Goal: Task Accomplishment & Management: Use online tool/utility

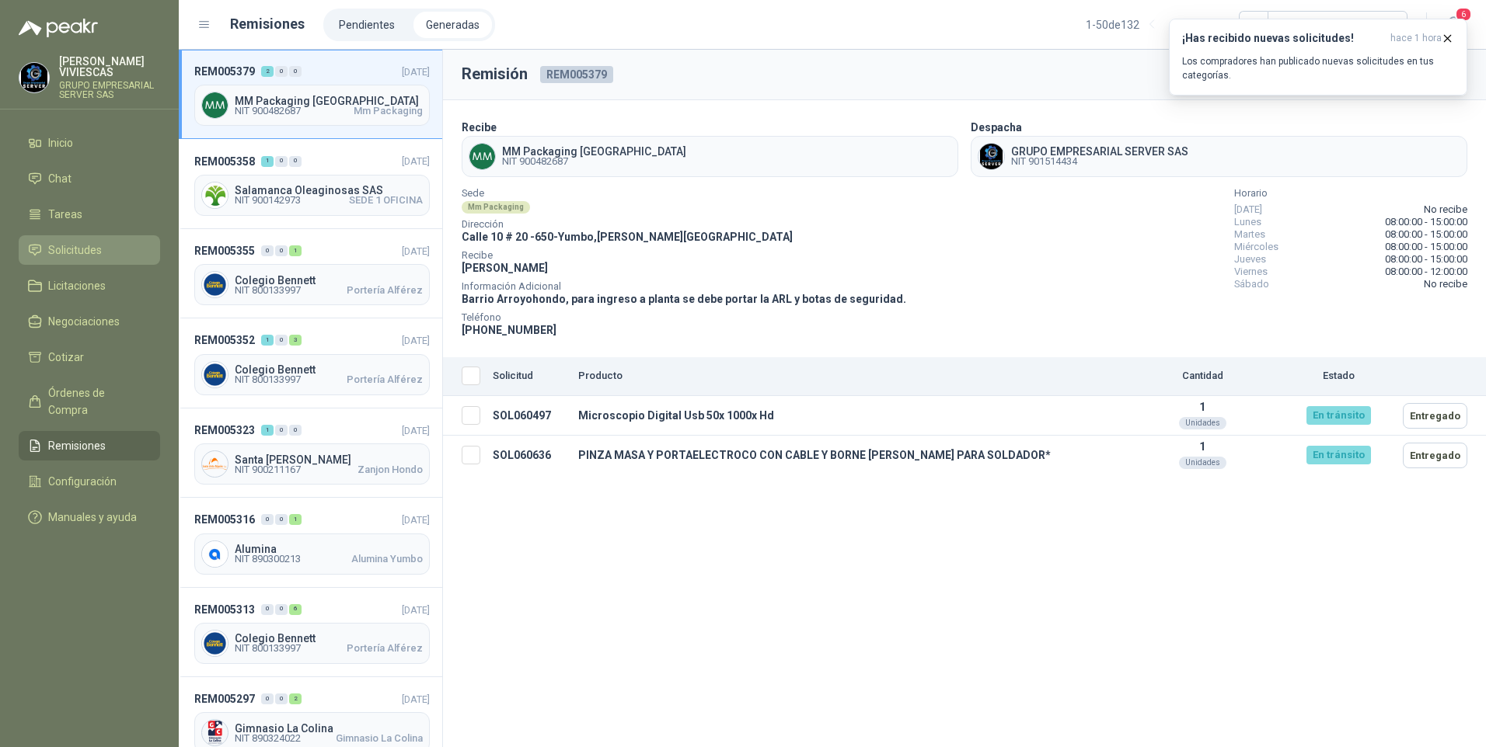
click at [70, 255] on span "Solicitudes" at bounding box center [75, 250] width 54 height 17
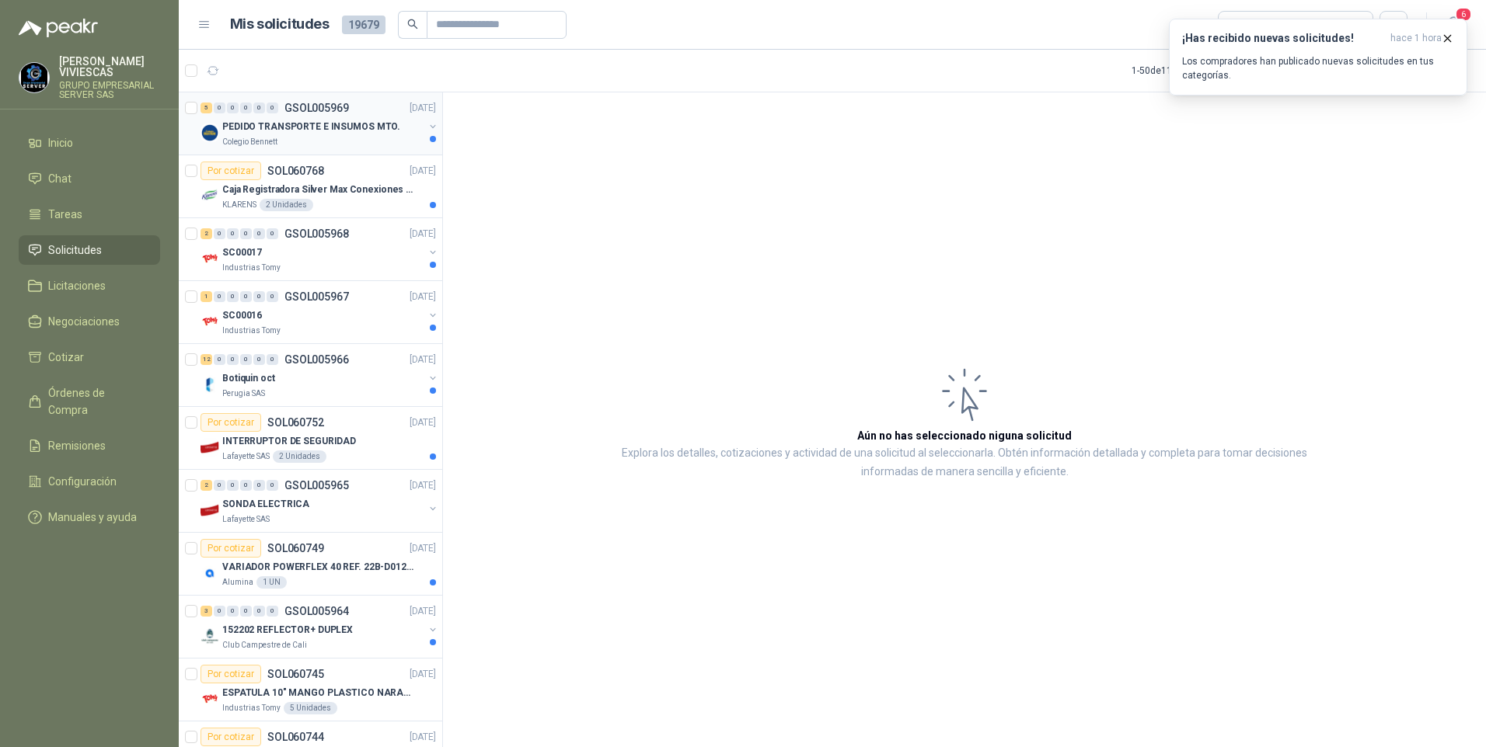
click at [312, 126] on p "PEDIDO TRANSPORTE E INSUMOS MTO." at bounding box center [311, 127] width 178 height 15
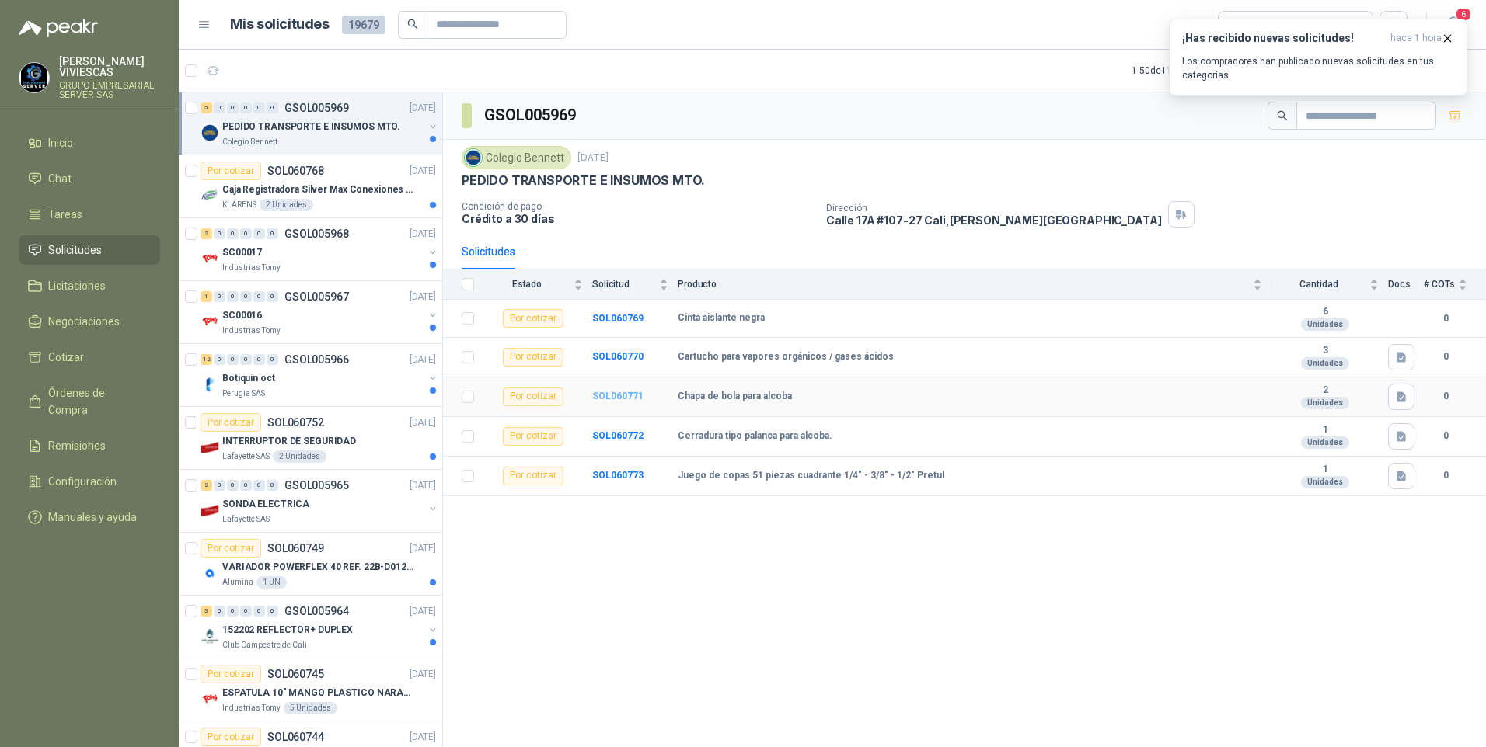
click at [622, 396] on b "SOL060771" at bounding box center [617, 396] width 51 height 11
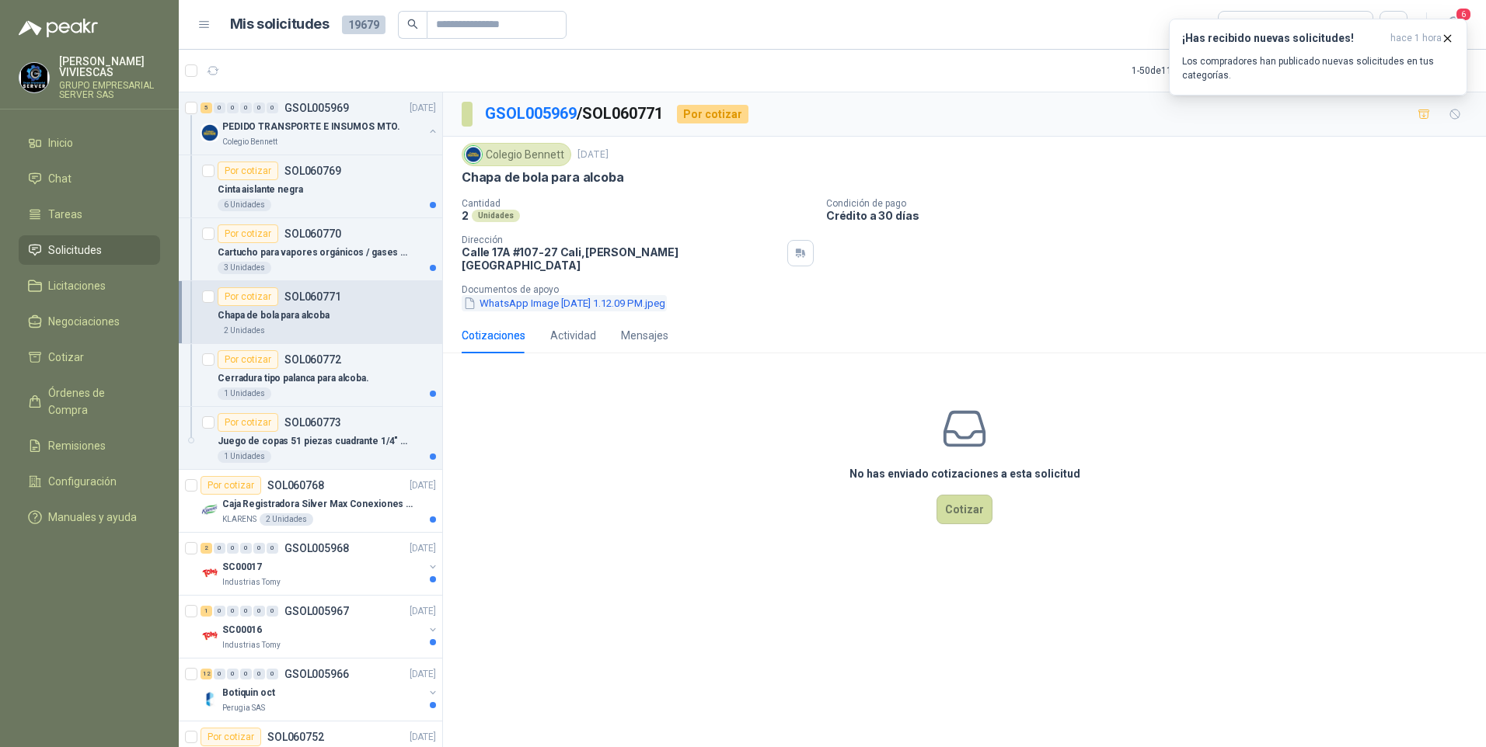
click at [542, 298] on button "WhatsApp Image [DATE] 1.12.09 PM.jpeg" at bounding box center [564, 303] width 205 height 16
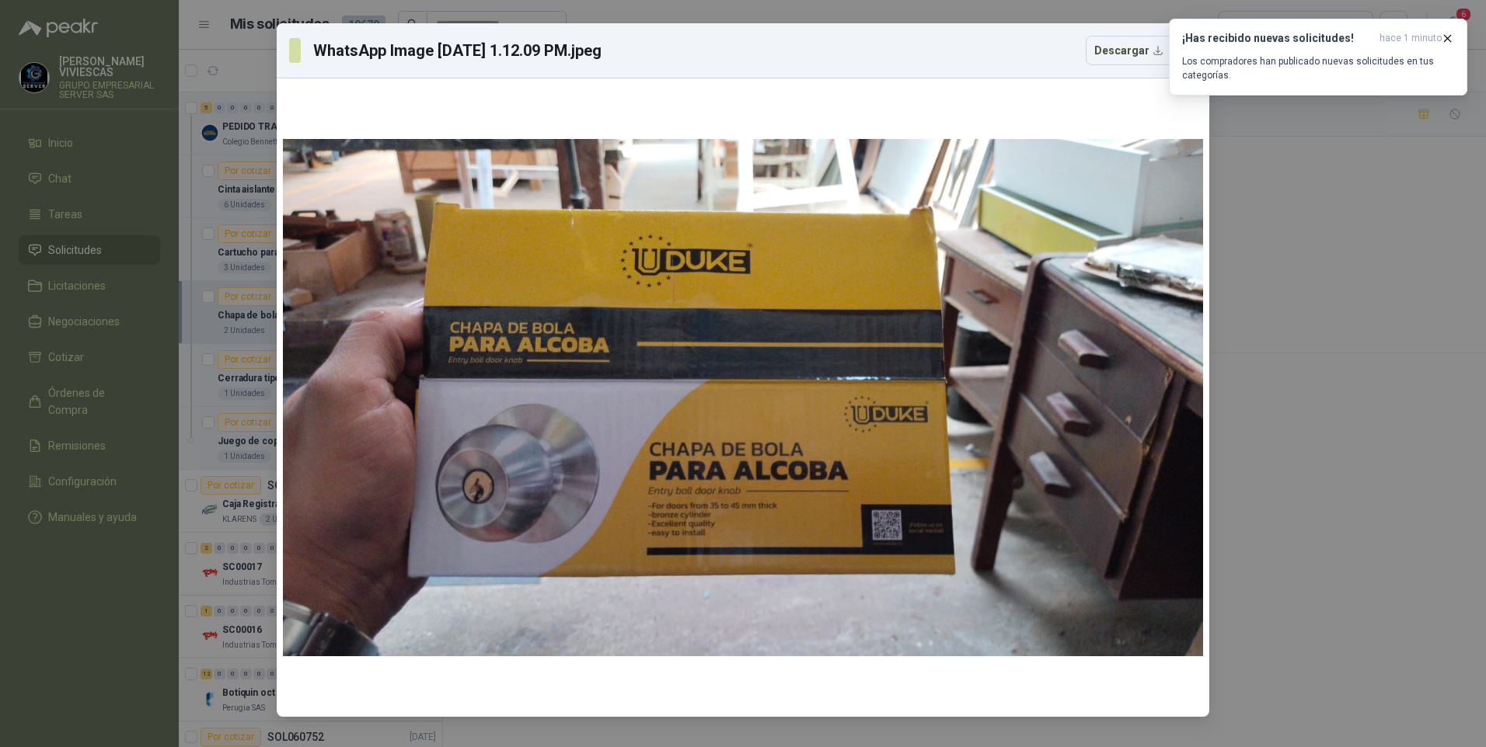
click at [1372, 480] on div "WhatsApp Image [DATE] 1.12.09 PM.jpeg Descargar" at bounding box center [743, 373] width 1486 height 747
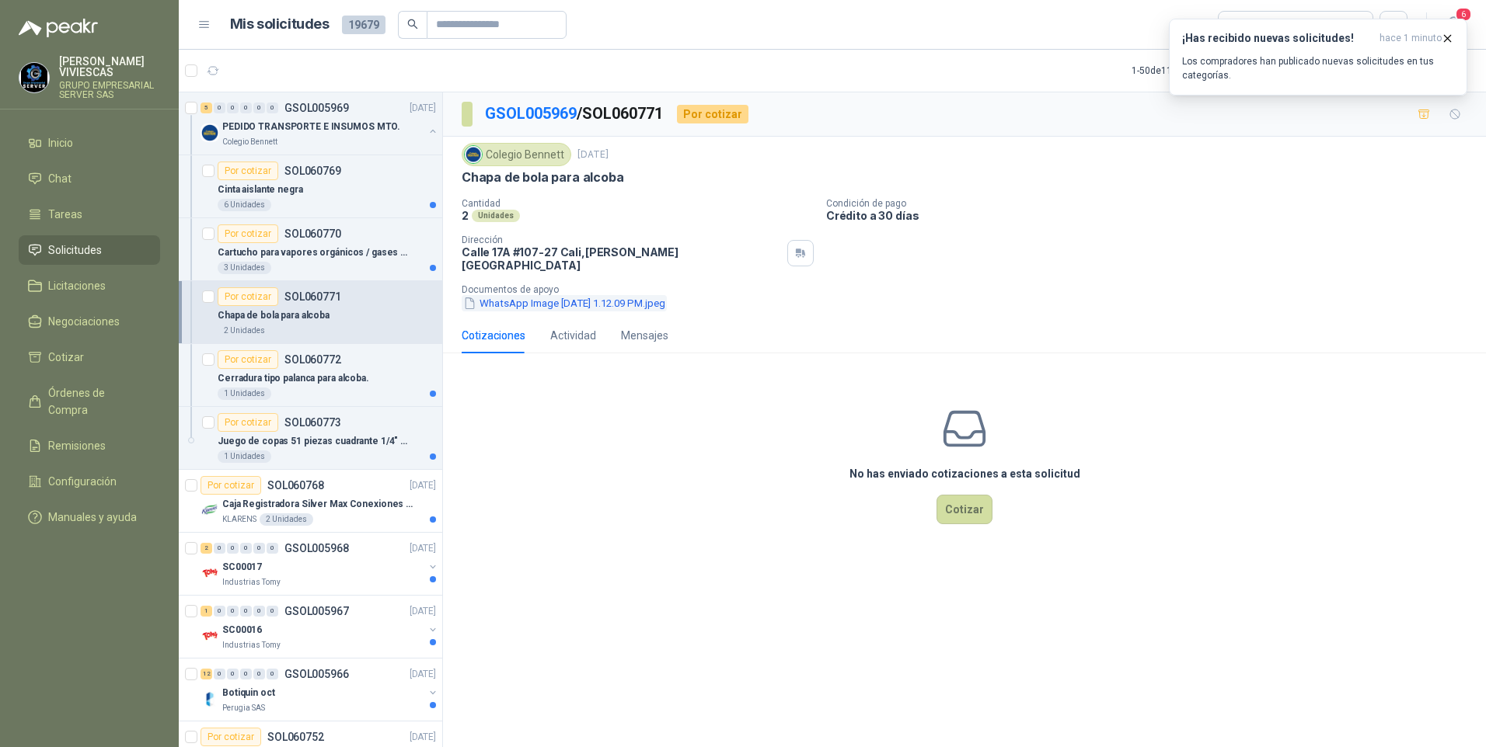
click at [552, 295] on button "WhatsApp Image [DATE] 1.12.09 PM.jpeg" at bounding box center [564, 303] width 205 height 16
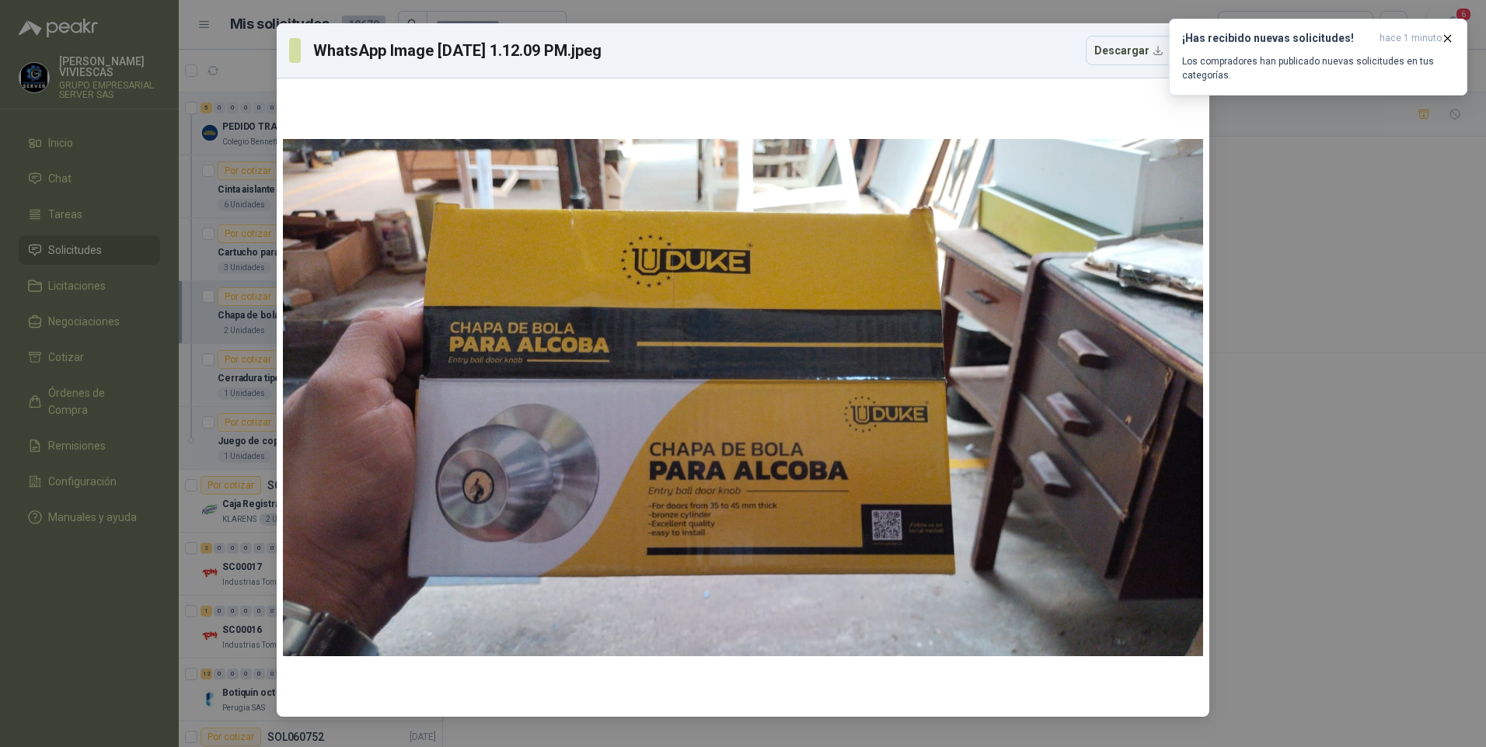
click at [1406, 472] on div "WhatsApp Image [DATE] 1.12.09 PM.jpeg Descargar" at bounding box center [743, 373] width 1486 height 747
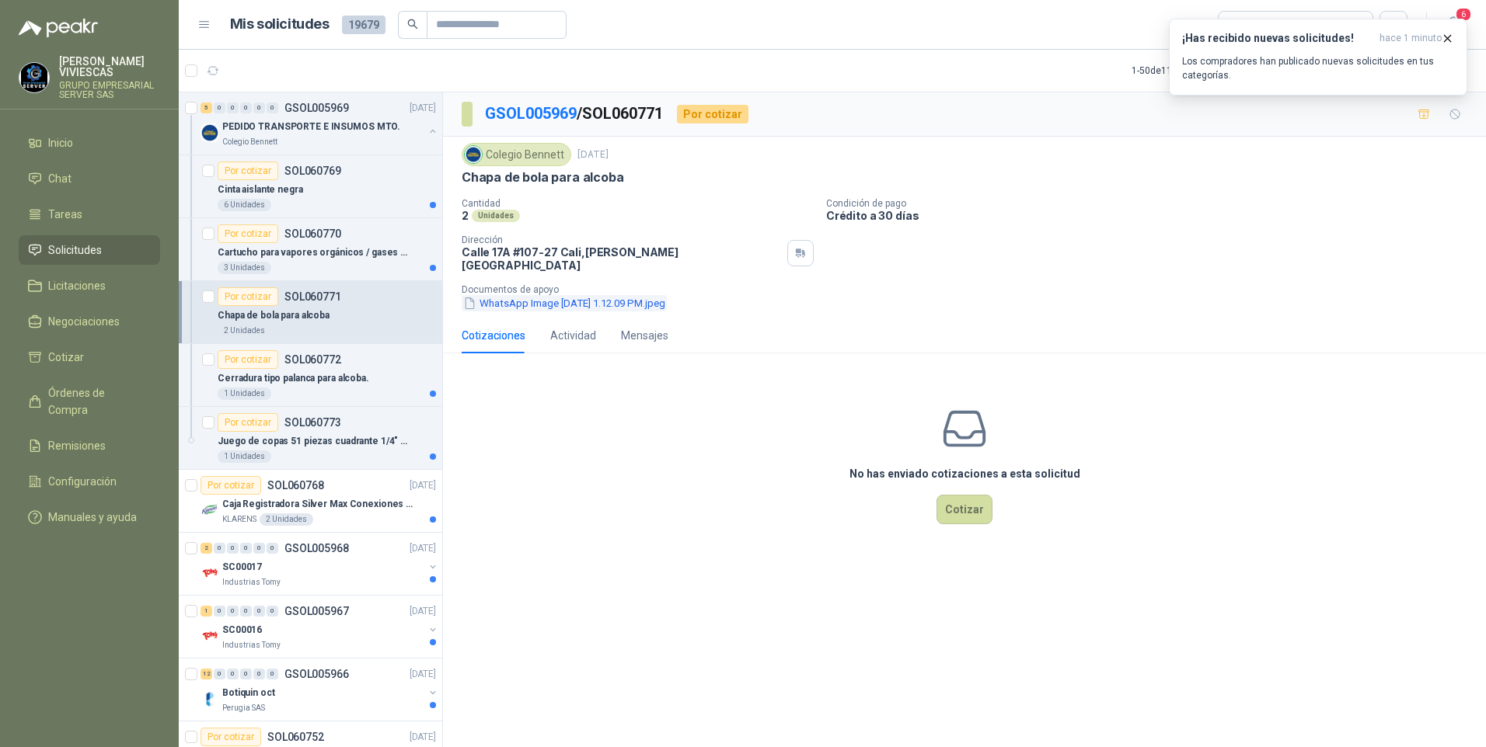
click at [522, 296] on button "WhatsApp Image [DATE] 1.12.09 PM.jpeg" at bounding box center [564, 303] width 205 height 16
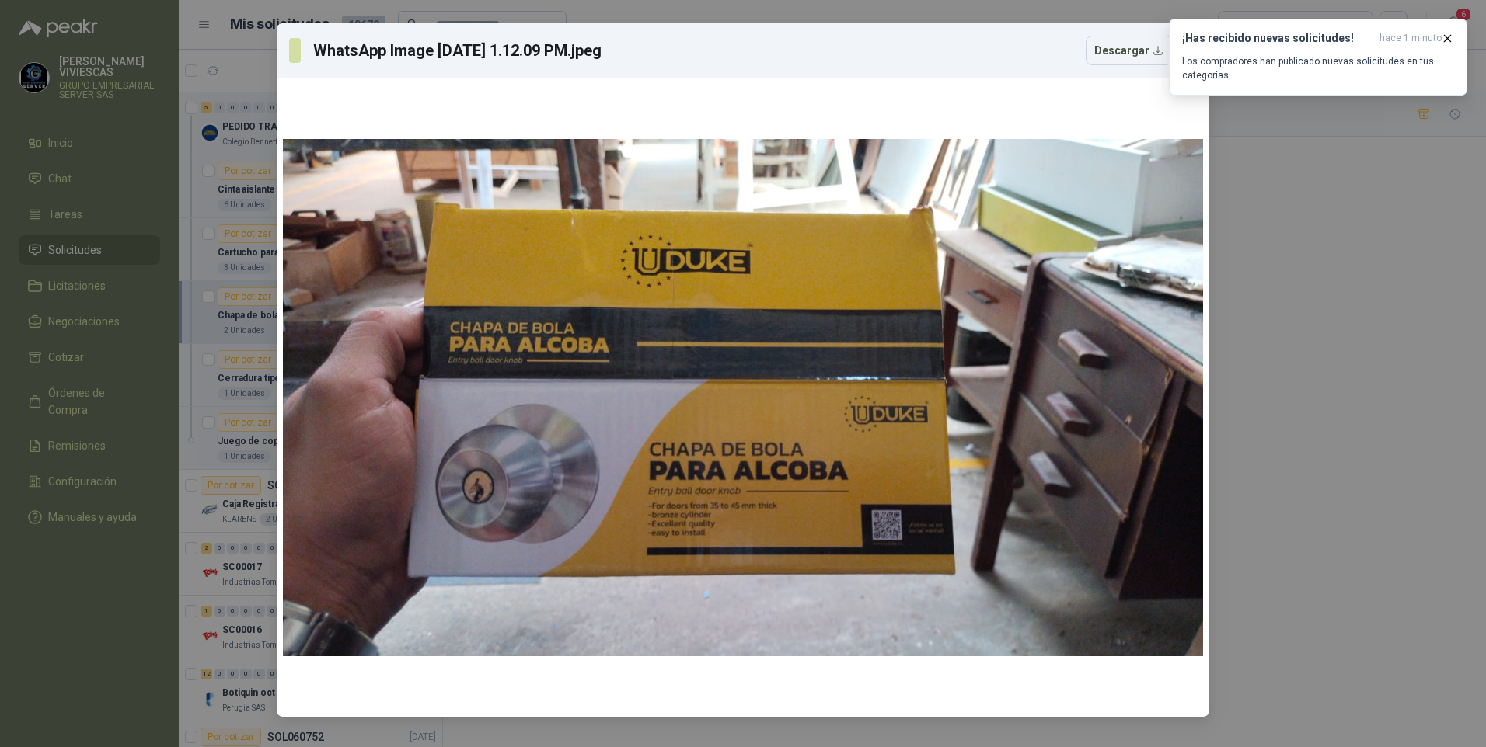
click at [1317, 503] on div "WhatsApp Image [DATE] 1.12.09 PM.jpeg Descargar" at bounding box center [743, 373] width 1486 height 747
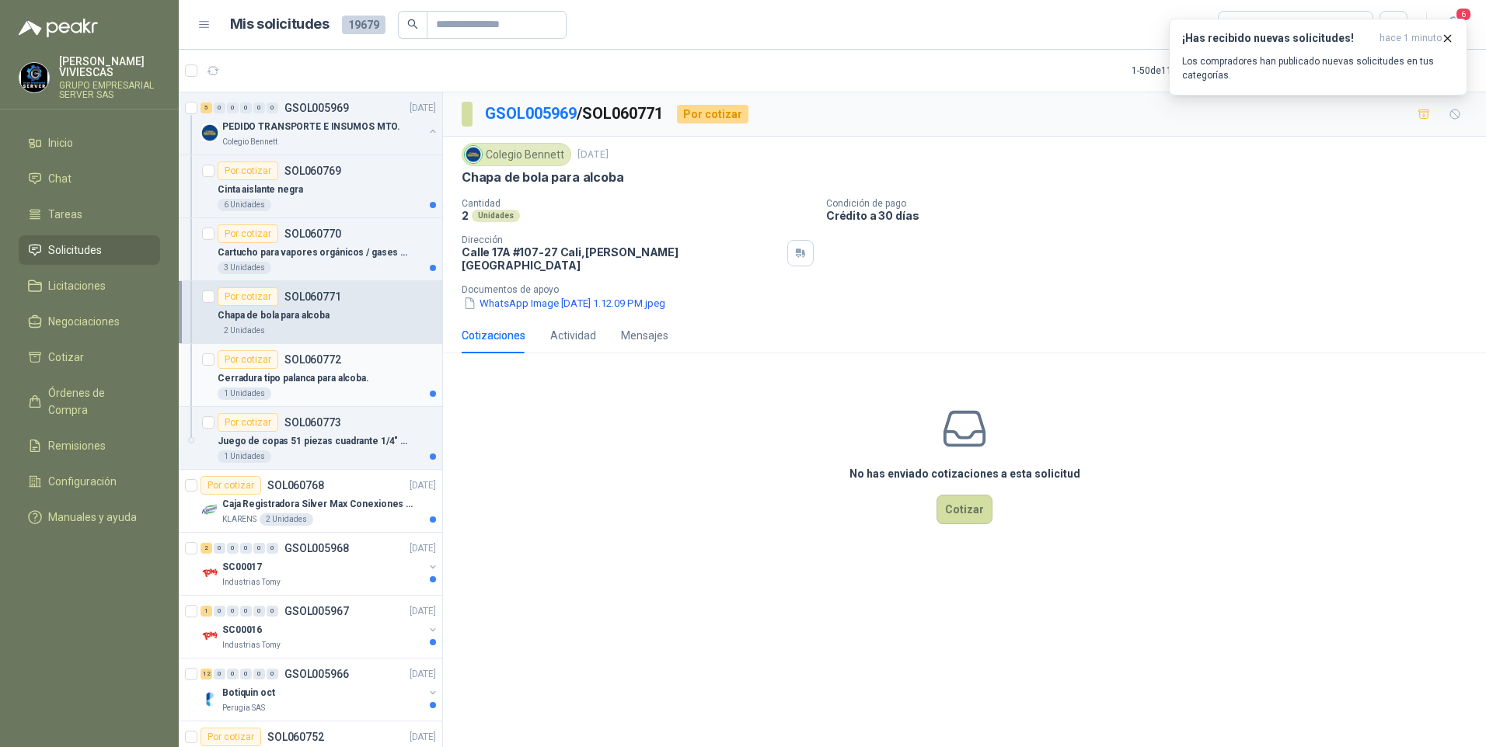
drag, startPoint x: 285, startPoint y: 382, endPoint x: 289, endPoint y: 395, distance: 13.8
click at [285, 382] on p "Cerradura tipo palanca para alcoba." at bounding box center [294, 378] width 152 height 15
click at [311, 451] on div "1 Unidades" at bounding box center [327, 457] width 218 height 12
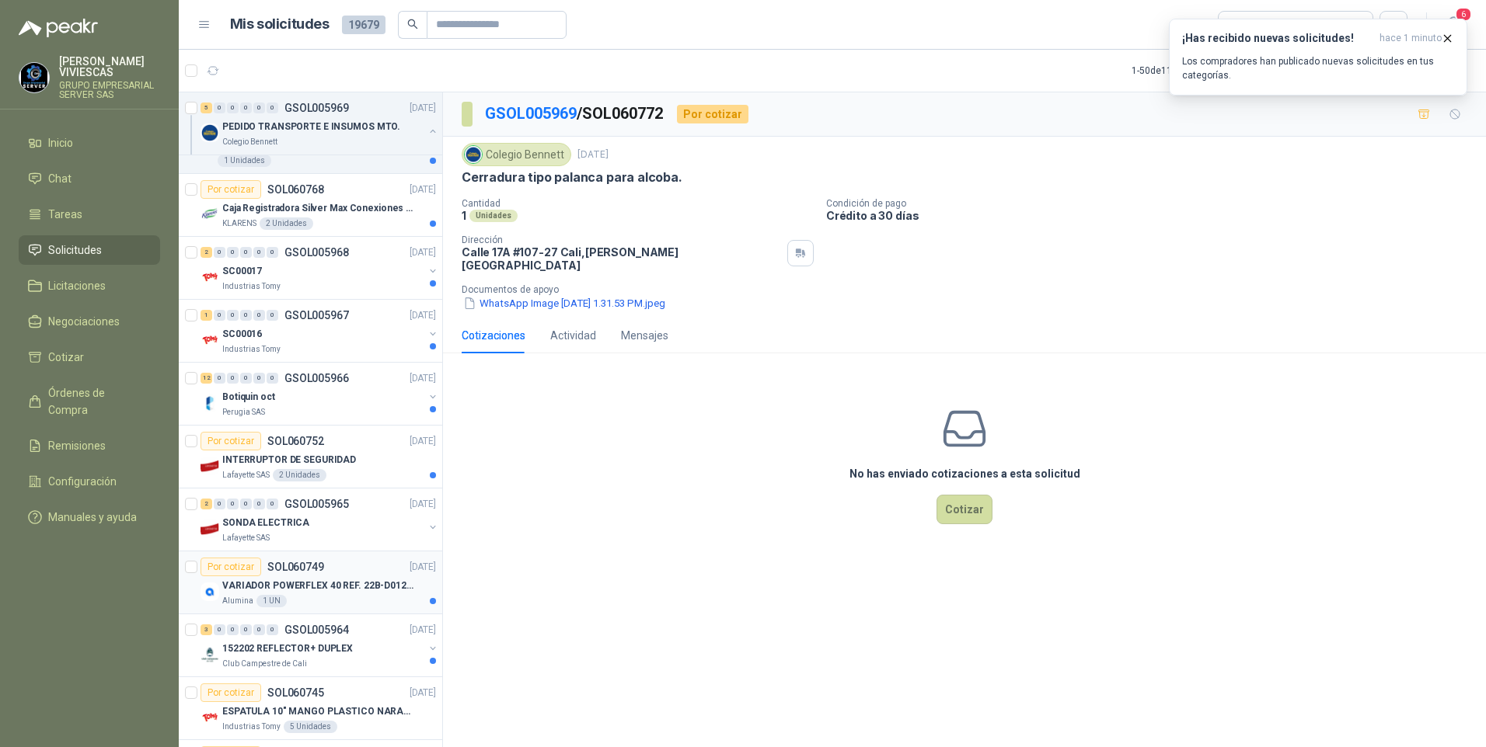
scroll to position [311, 0]
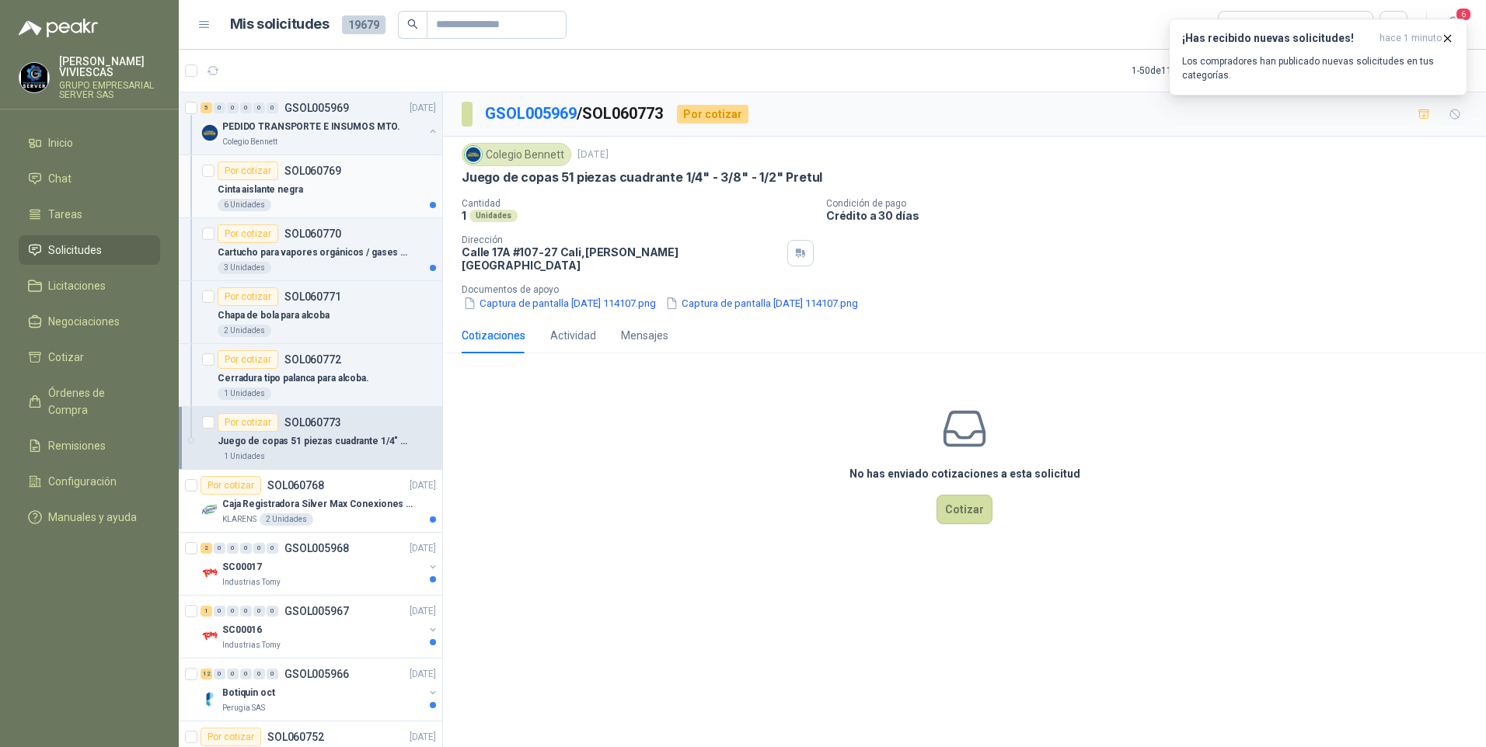
click at [261, 186] on p "Cinta aislante negra" at bounding box center [260, 190] width 85 height 15
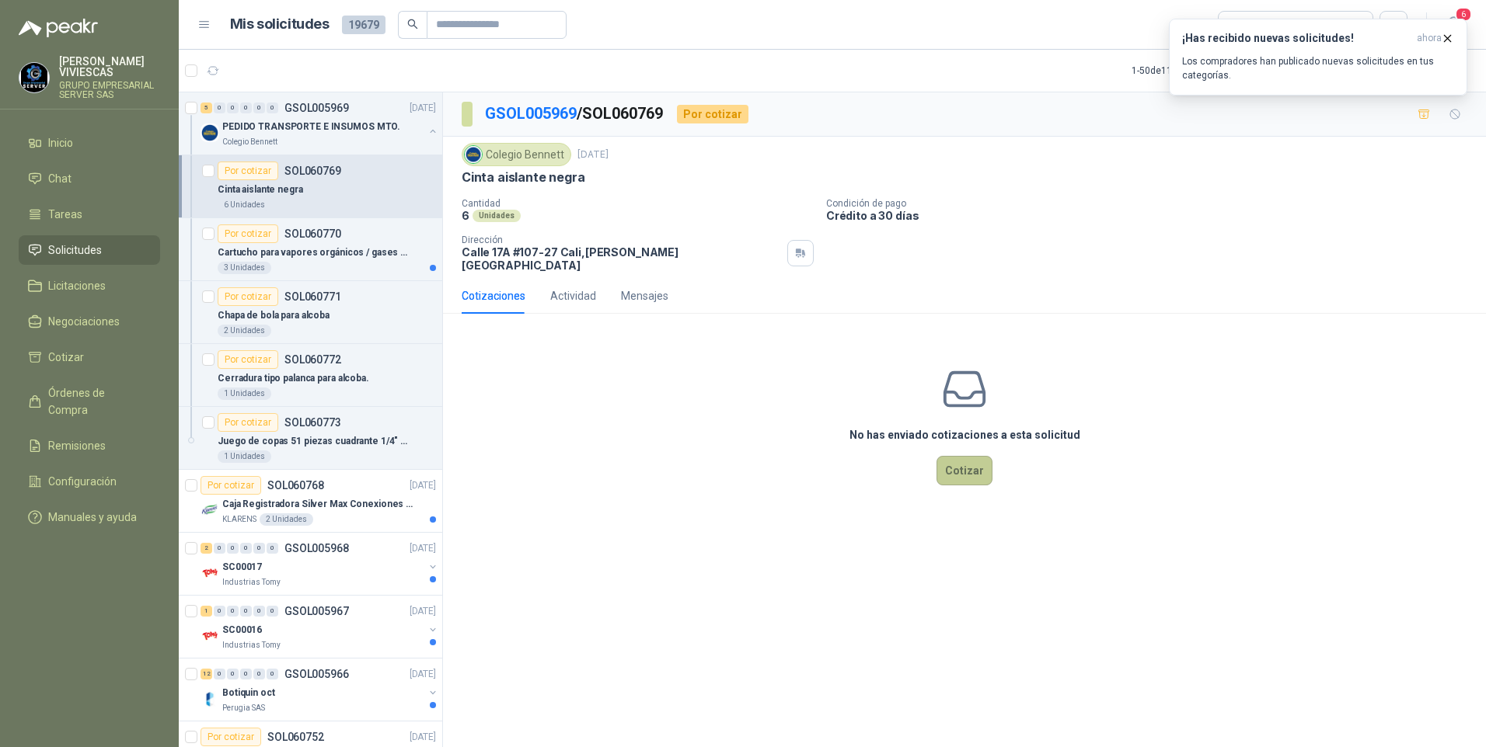
click at [989, 473] on button "Cotizar" at bounding box center [964, 471] width 56 height 30
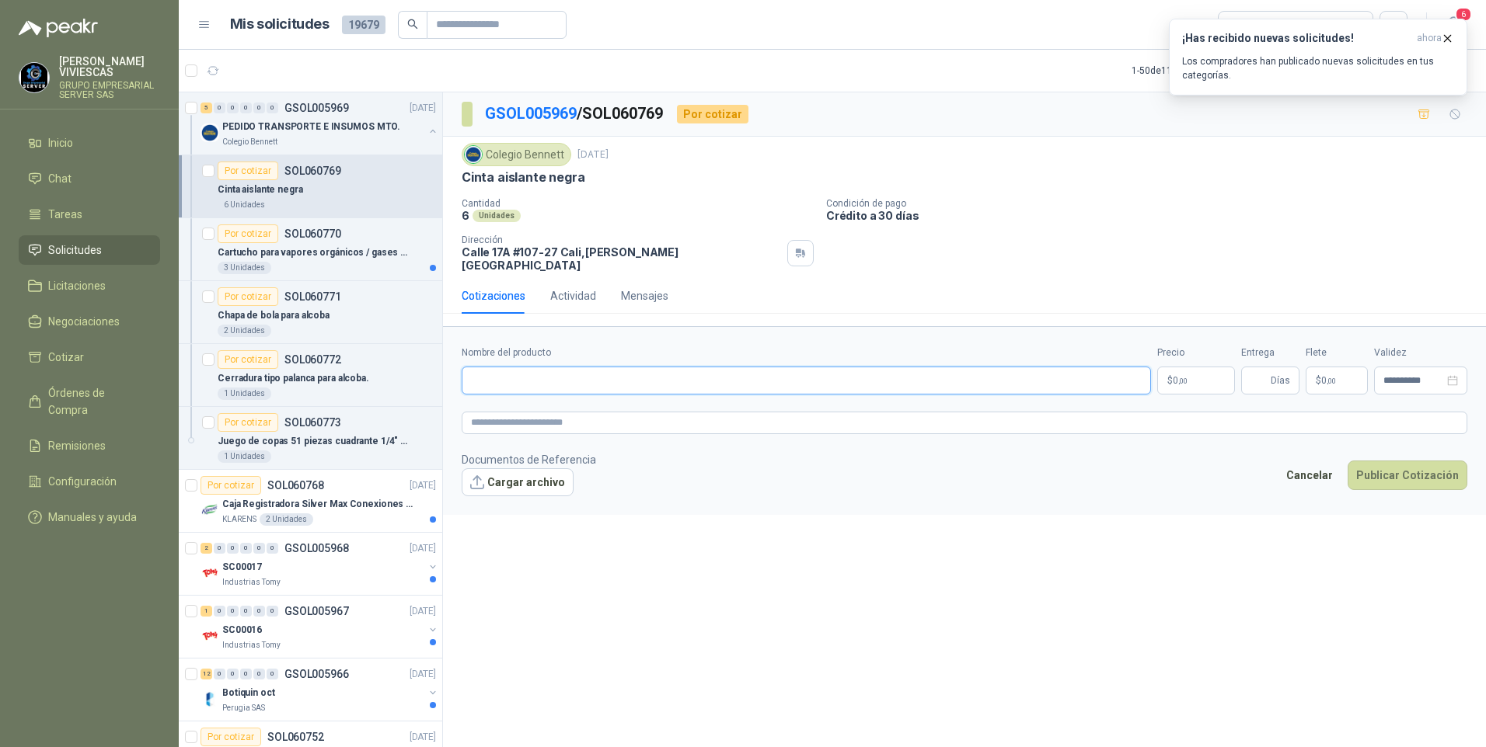
click at [535, 367] on input "Nombre del producto" at bounding box center [806, 381] width 689 height 28
type input "*"
type input "**********"
click at [1181, 358] on body "[PERSON_NAME] GRUPO EMPRESARIAL SERVER SAS Inicio Chat Tareas Solicitudes Licit…" at bounding box center [743, 373] width 1486 height 747
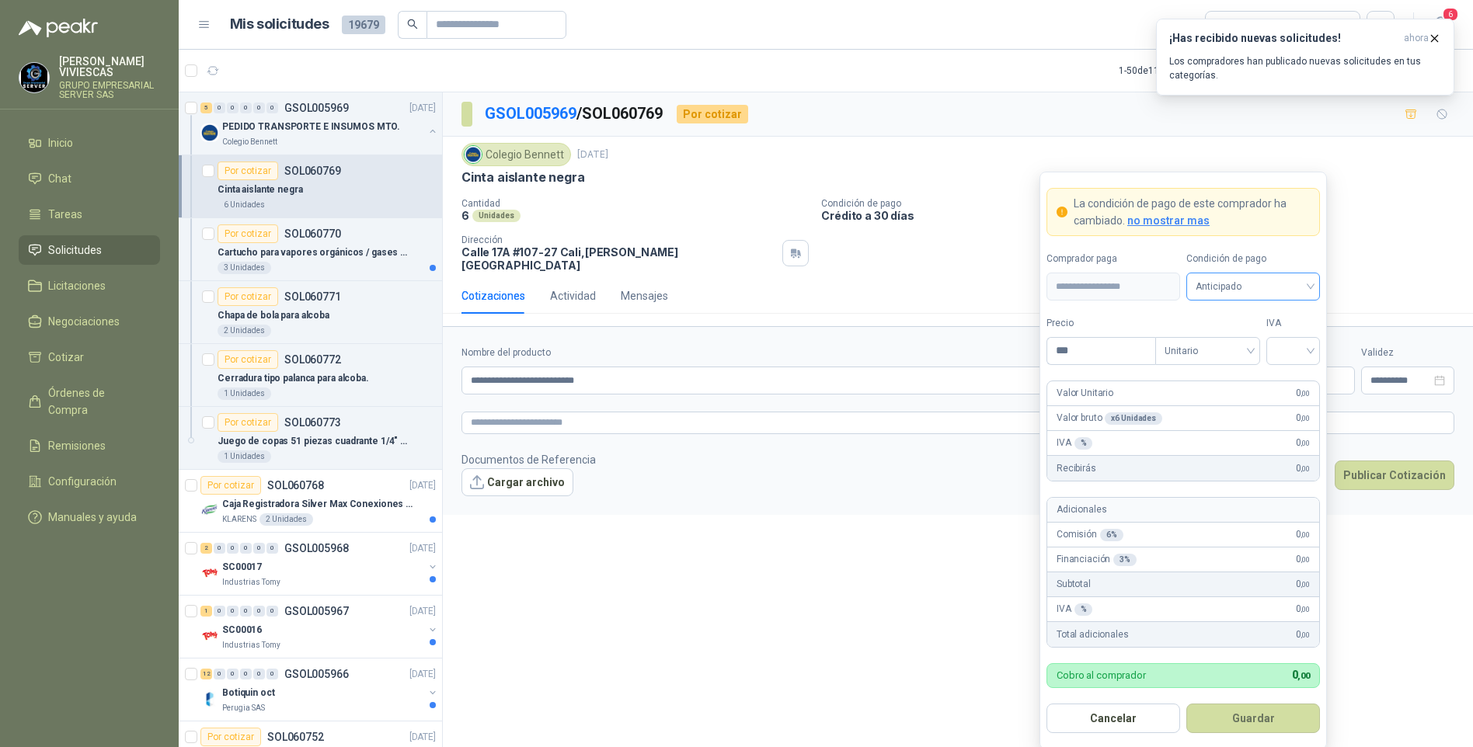
drag, startPoint x: 1270, startPoint y: 276, endPoint x: 1284, endPoint y: 299, distance: 27.6
click at [1269, 276] on span "Anticipado" at bounding box center [1253, 286] width 115 height 23
drag, startPoint x: 1274, startPoint y: 343, endPoint x: 1234, endPoint y: 350, distance: 41.1
click at [1270, 342] on div "Crédito a 30 días" at bounding box center [1253, 344] width 109 height 17
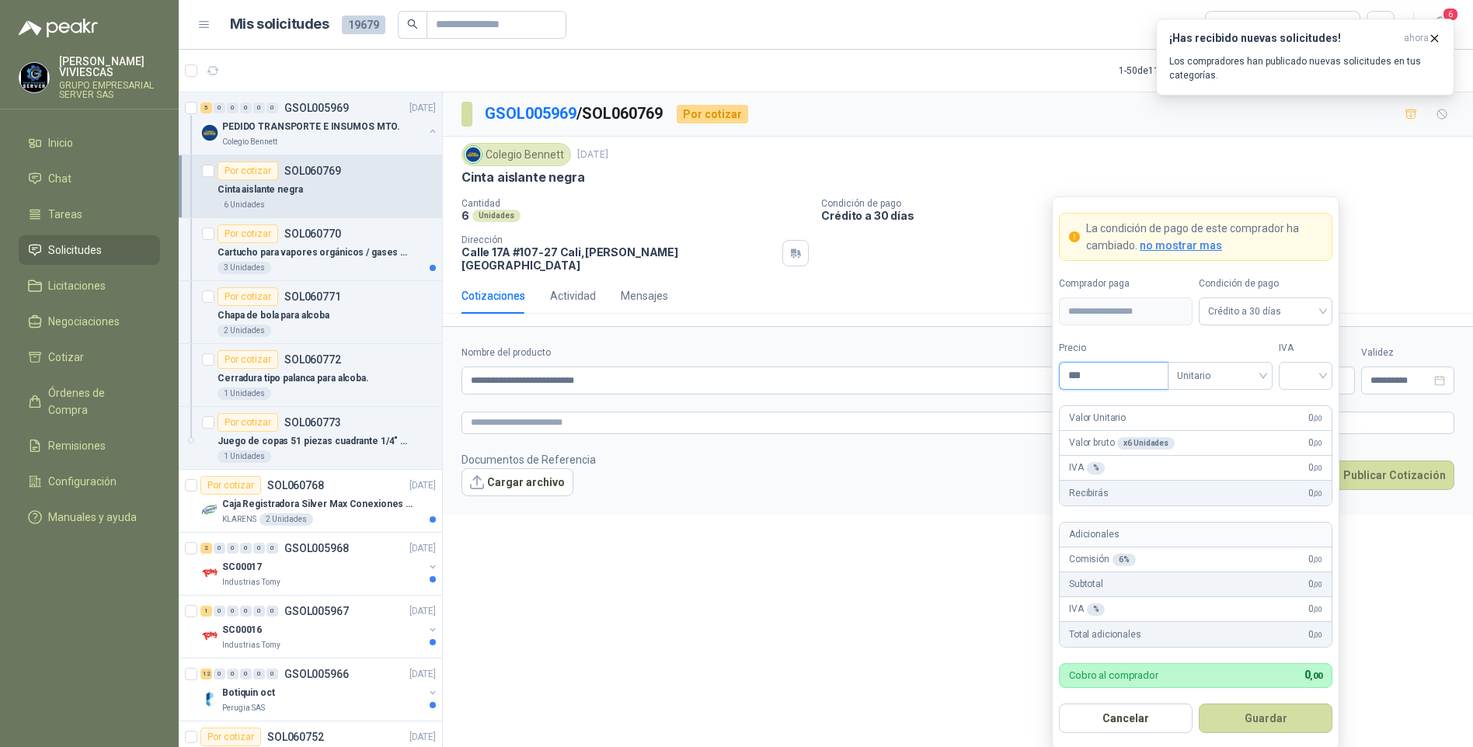
click at [1121, 378] on input "***" at bounding box center [1114, 376] width 108 height 26
type input "*******"
click at [1295, 381] on input "search" at bounding box center [1305, 374] width 35 height 23
click at [1326, 410] on div "19%" at bounding box center [1305, 408] width 47 height 25
click at [1275, 716] on button "Guardar" at bounding box center [1266, 719] width 134 height 30
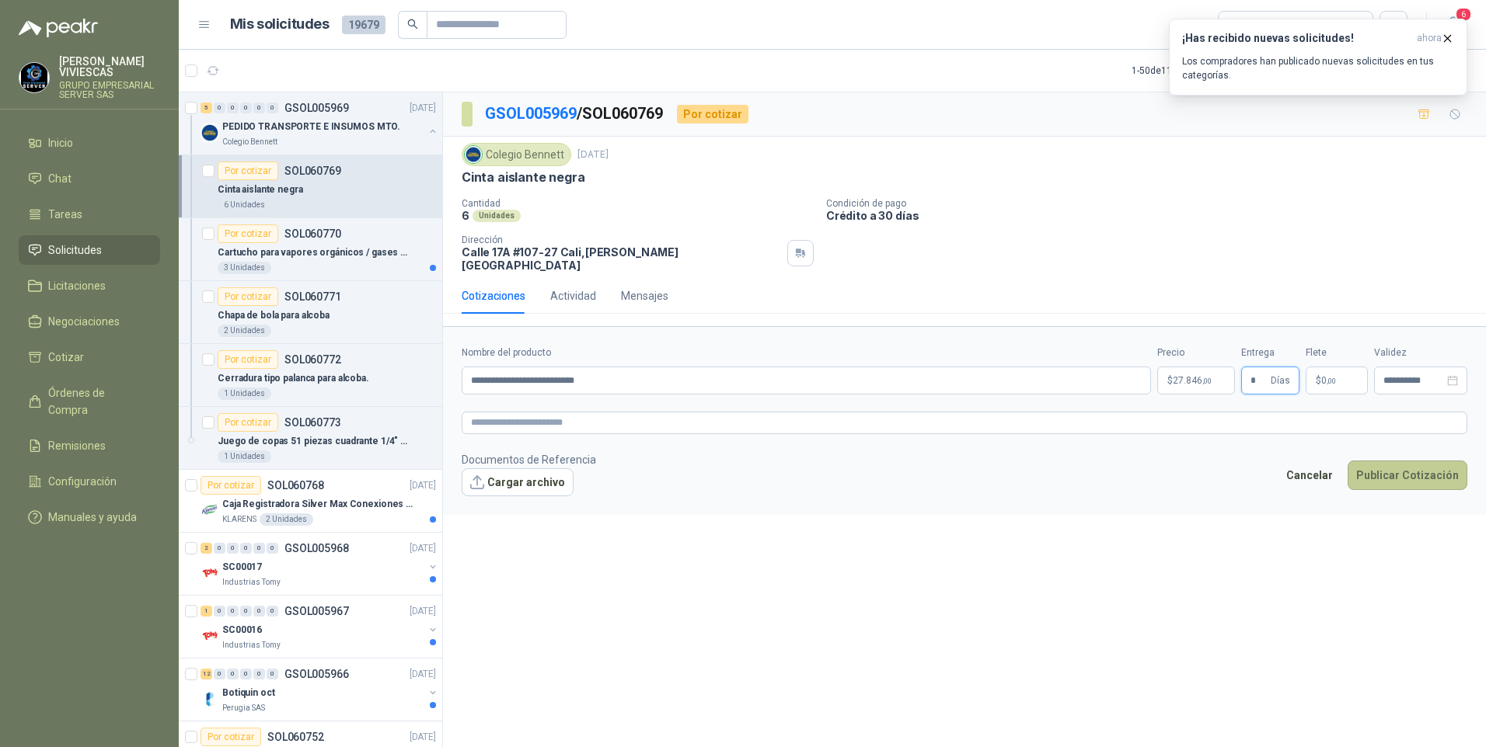
type input "*"
click at [1427, 462] on button "Publicar Cotización" at bounding box center [1407, 476] width 120 height 30
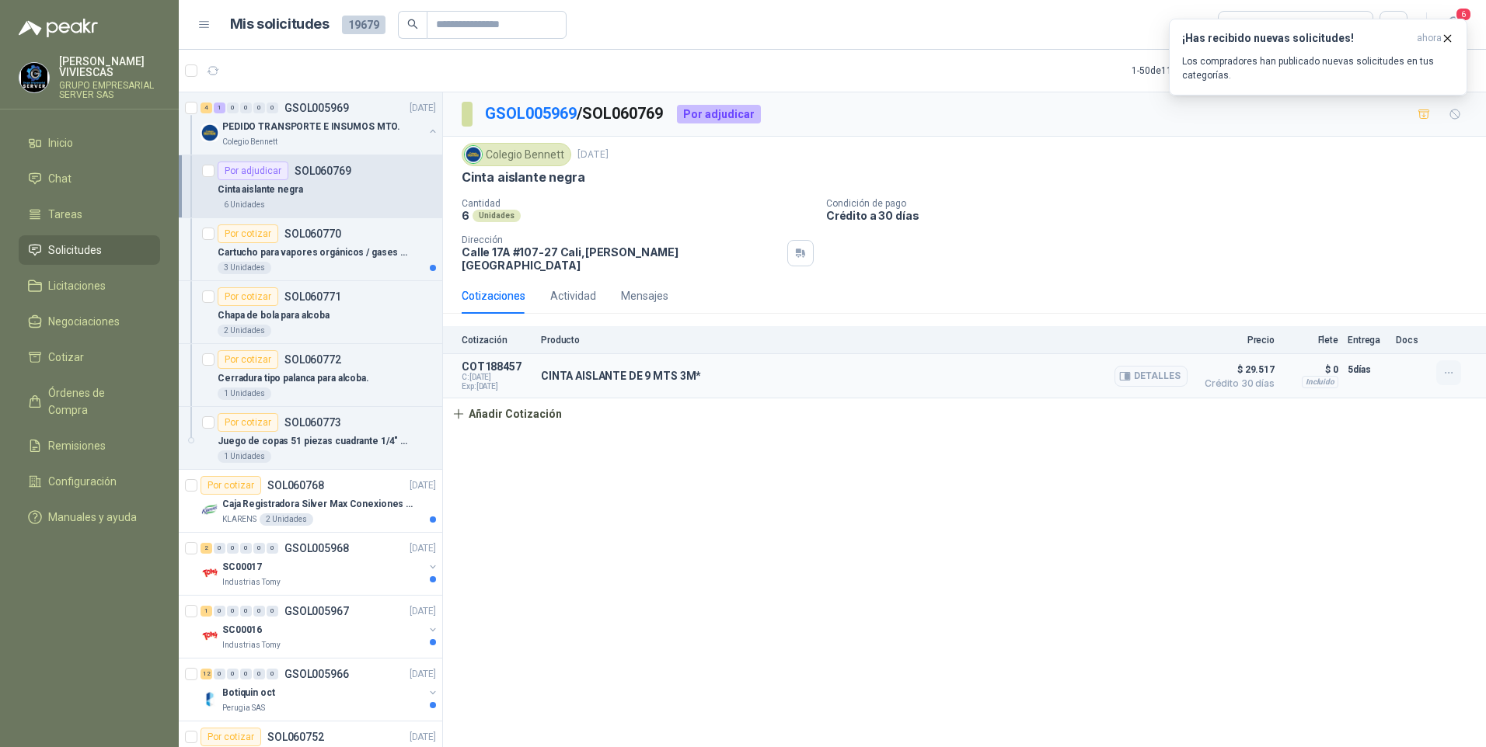
click at [1439, 361] on button "button" at bounding box center [1448, 373] width 25 height 25
click at [1371, 301] on button "Editar" at bounding box center [1417, 299] width 124 height 25
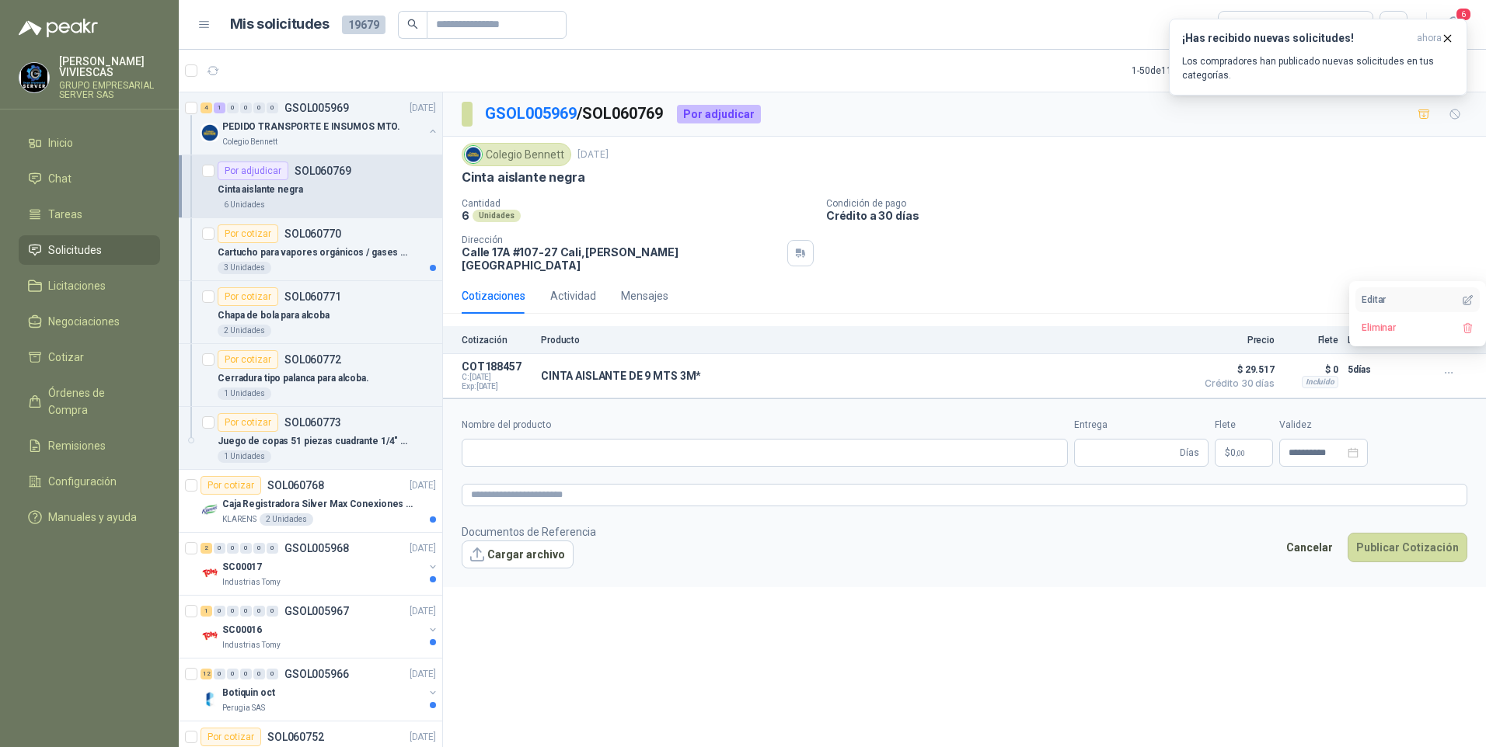
type input "**********"
type input "*"
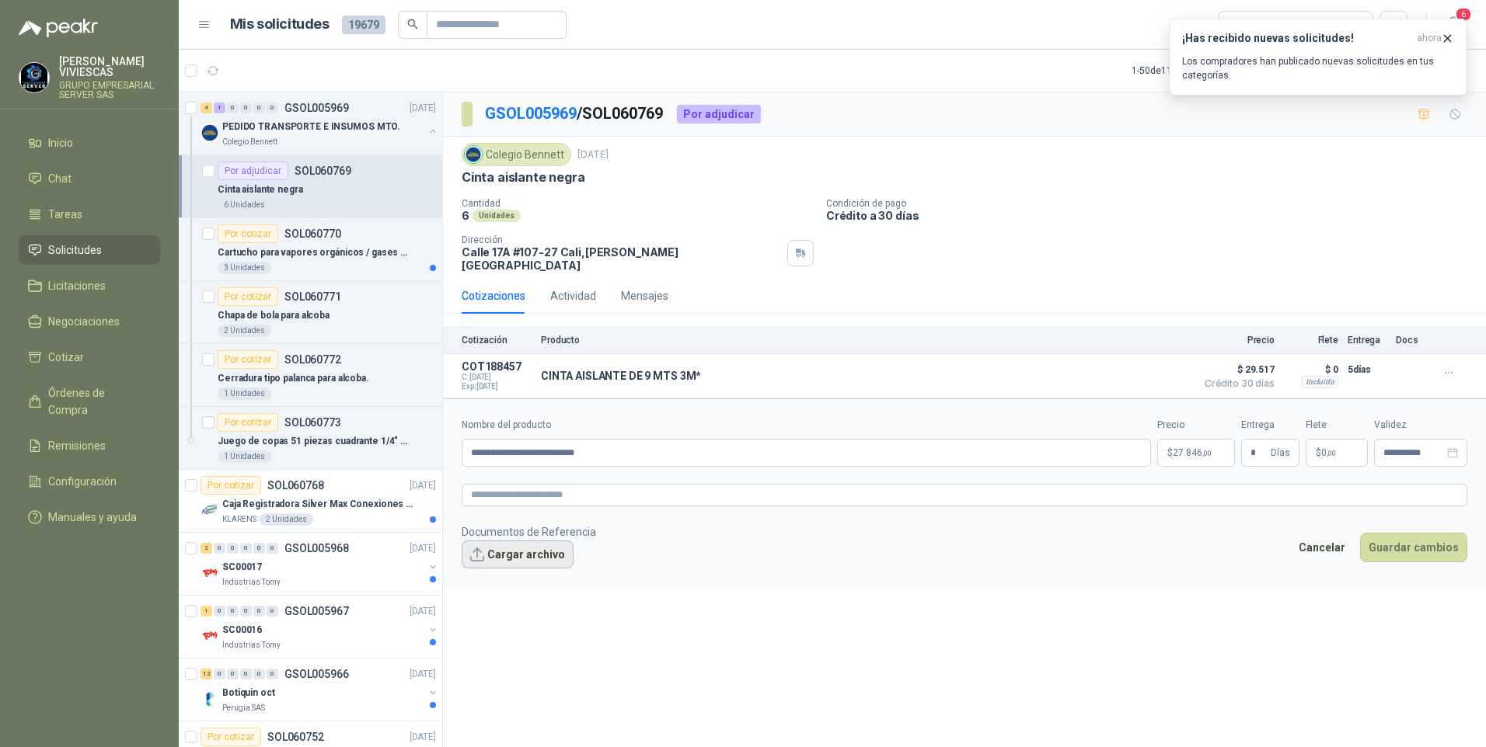
click at [492, 542] on button "Cargar archivo" at bounding box center [518, 555] width 112 height 28
click at [510, 577] on span "image.png" at bounding box center [527, 580] width 103 height 15
click at [510, 573] on link "image.png" at bounding box center [527, 580] width 103 height 15
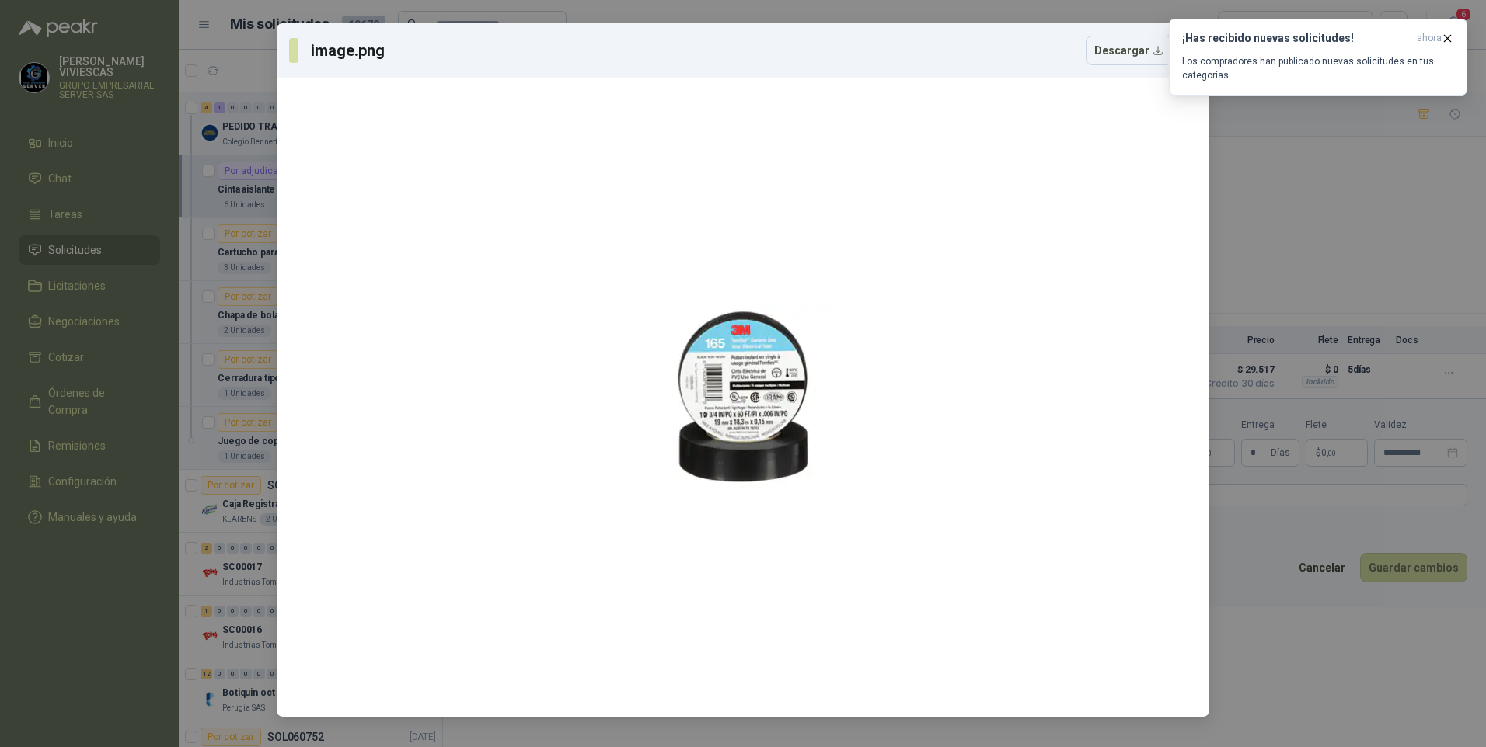
click at [1361, 701] on div "image.png Descargar" at bounding box center [743, 373] width 1486 height 747
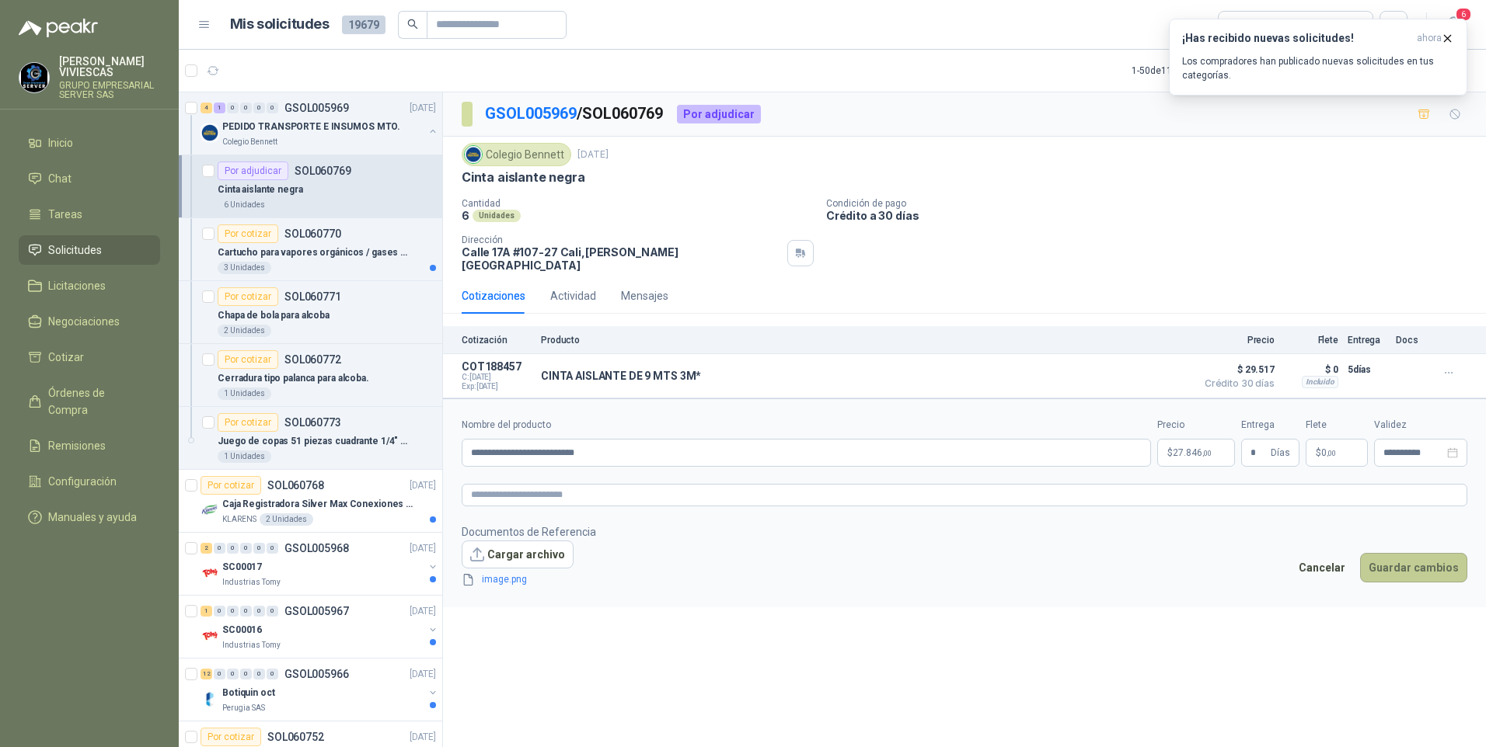
click at [1436, 555] on button "Guardar cambios" at bounding box center [1413, 568] width 107 height 30
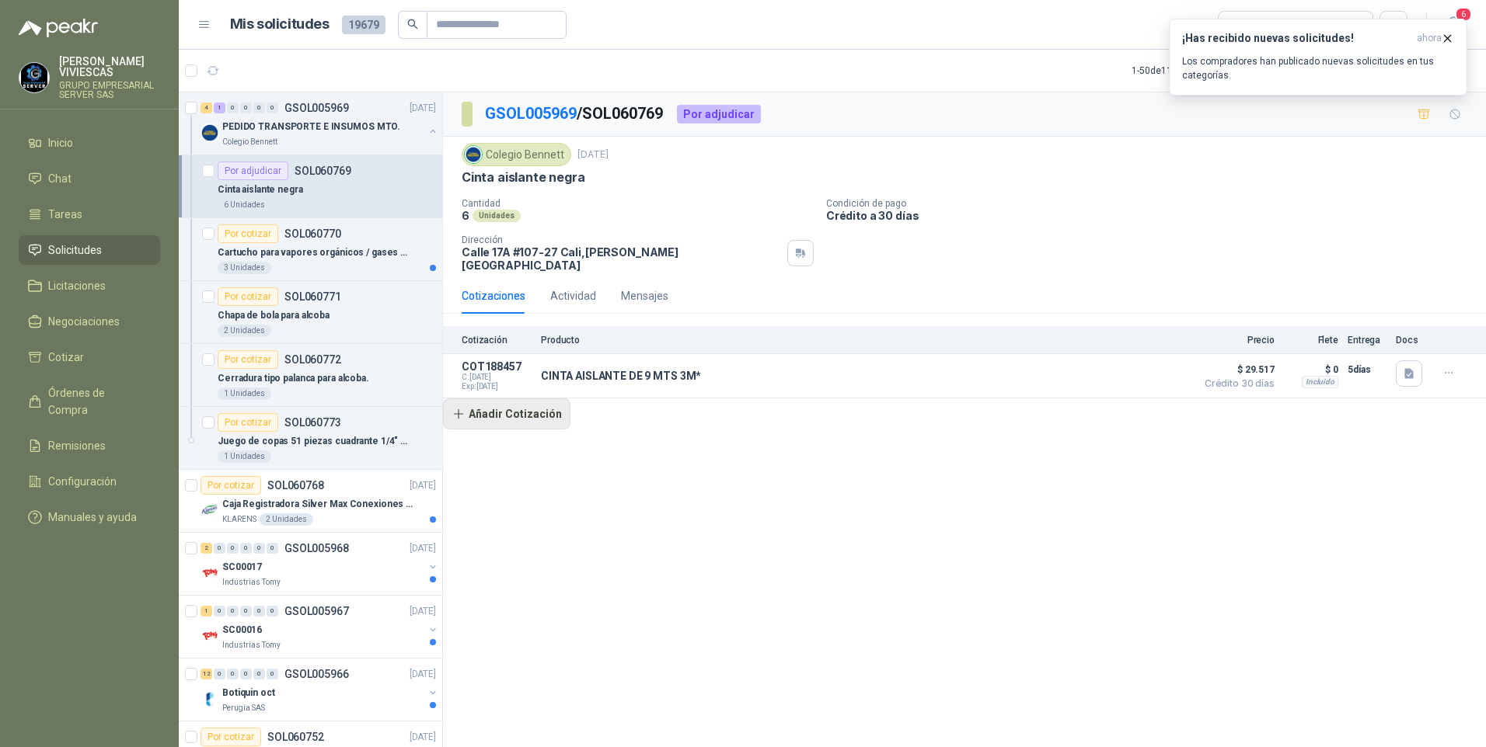
click at [512, 403] on button "Añadir Cotización" at bounding box center [506, 414] width 127 height 31
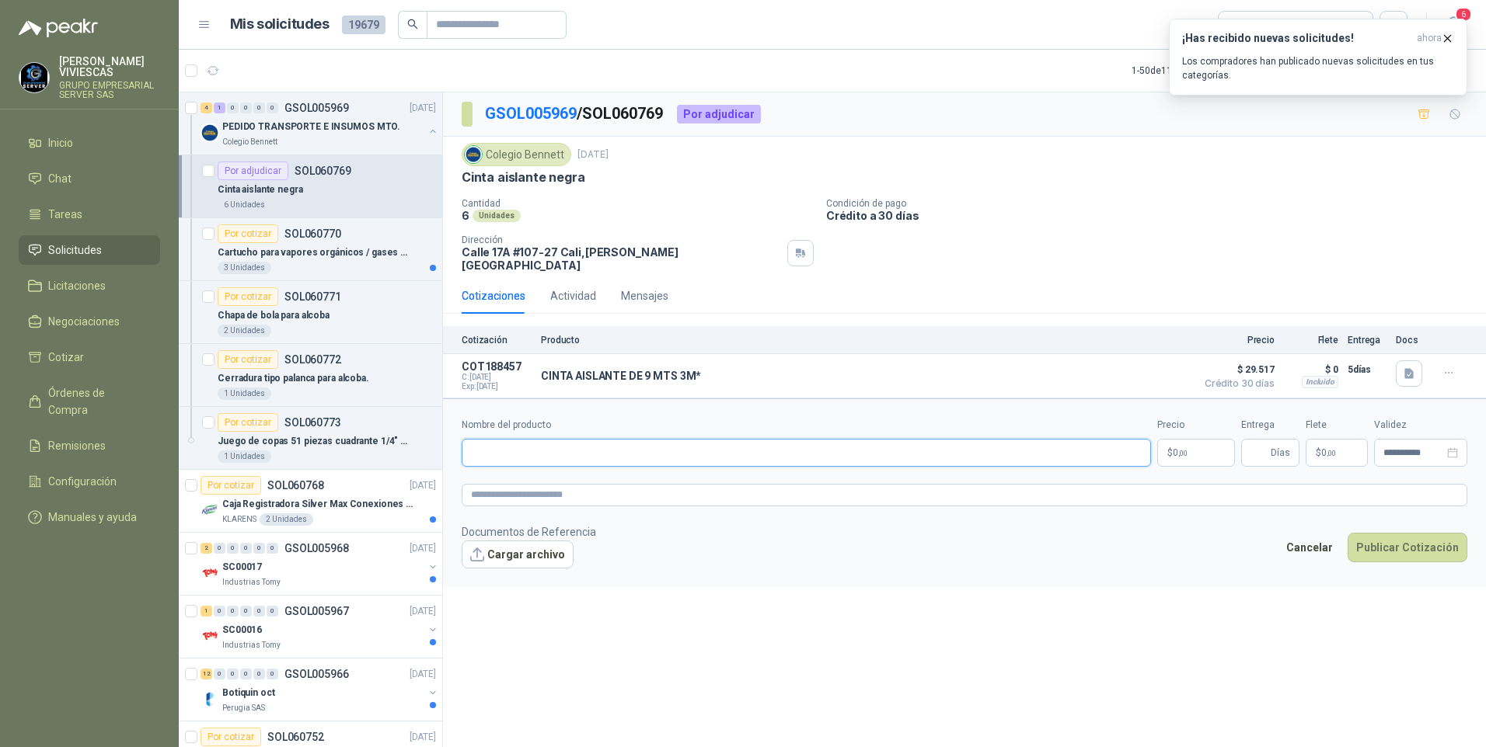
click at [512, 439] on input "Nombre del producto" at bounding box center [806, 453] width 689 height 28
type input "**********"
click at [1201, 442] on body "[PERSON_NAME] GRUPO EMPRESARIAL SERVER SAS Inicio Chat Tareas Solicitudes Licit…" at bounding box center [743, 373] width 1486 height 747
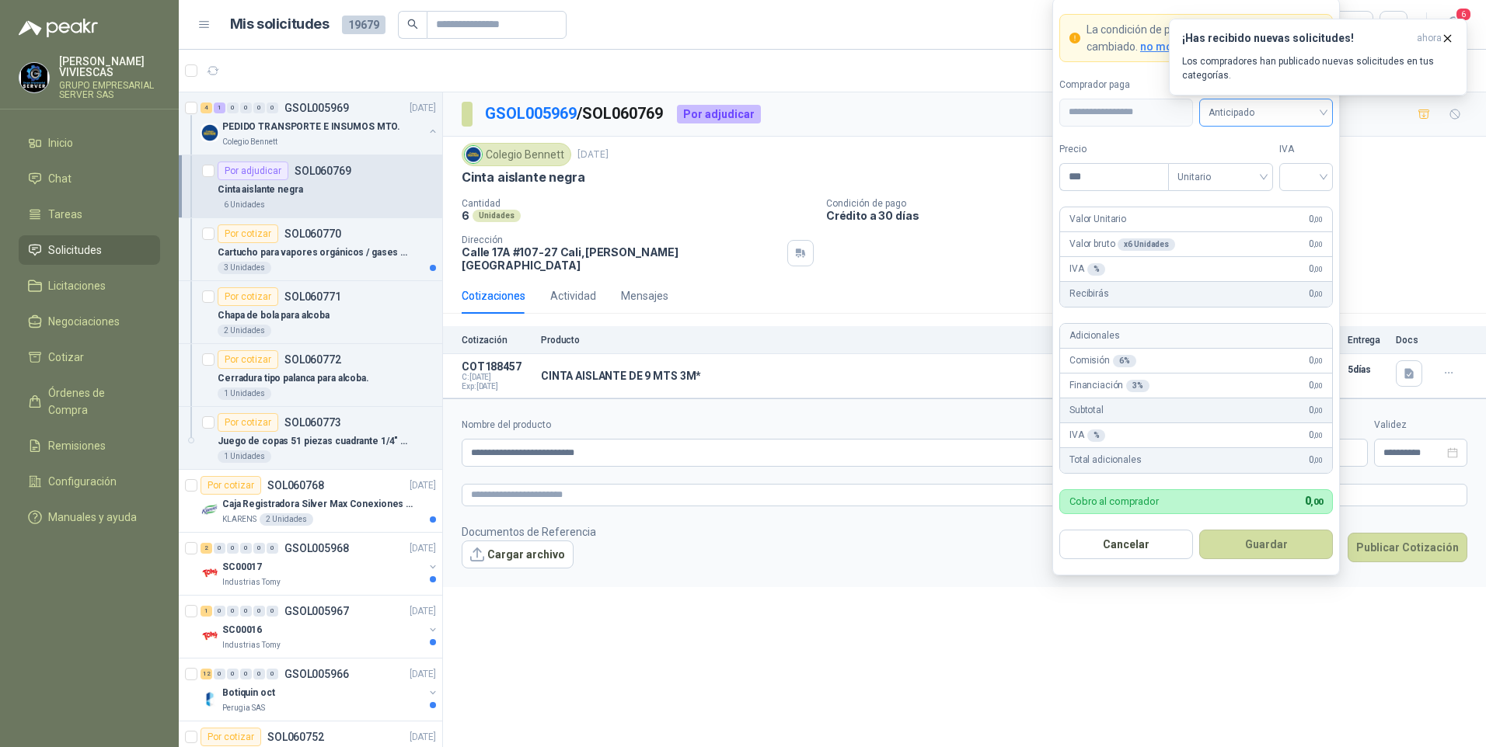
click at [1265, 112] on span "Anticipado" at bounding box center [1265, 112] width 115 height 23
click at [1258, 166] on div "Crédito a 30 días" at bounding box center [1265, 169] width 109 height 17
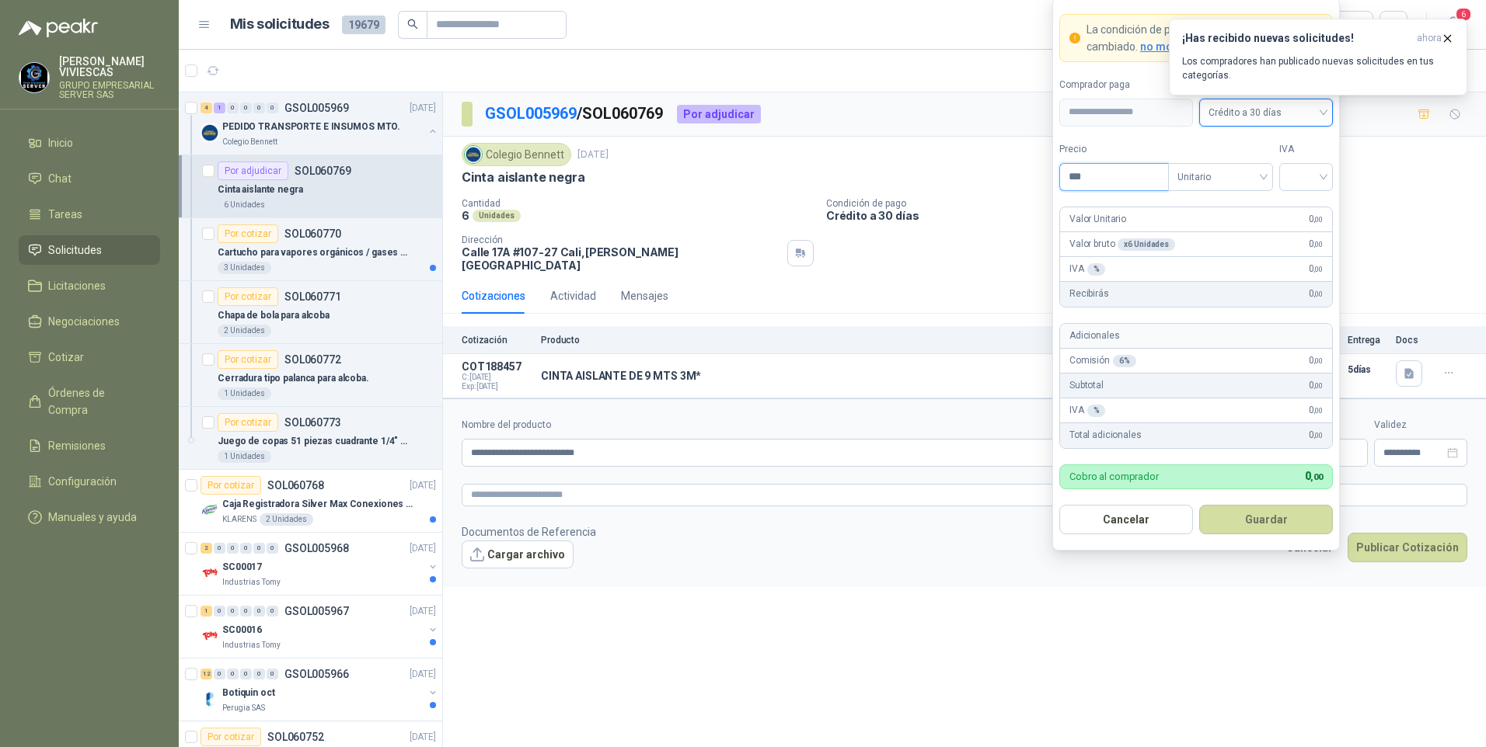
drag, startPoint x: 1105, startPoint y: 163, endPoint x: 1119, endPoint y: 159, distance: 14.7
click at [1106, 166] on input "***" at bounding box center [1114, 177] width 108 height 26
click at [1114, 172] on input "***" at bounding box center [1114, 177] width 108 height 26
click at [1104, 181] on input "***" at bounding box center [1114, 177] width 108 height 26
click at [1111, 172] on input "***" at bounding box center [1114, 177] width 108 height 26
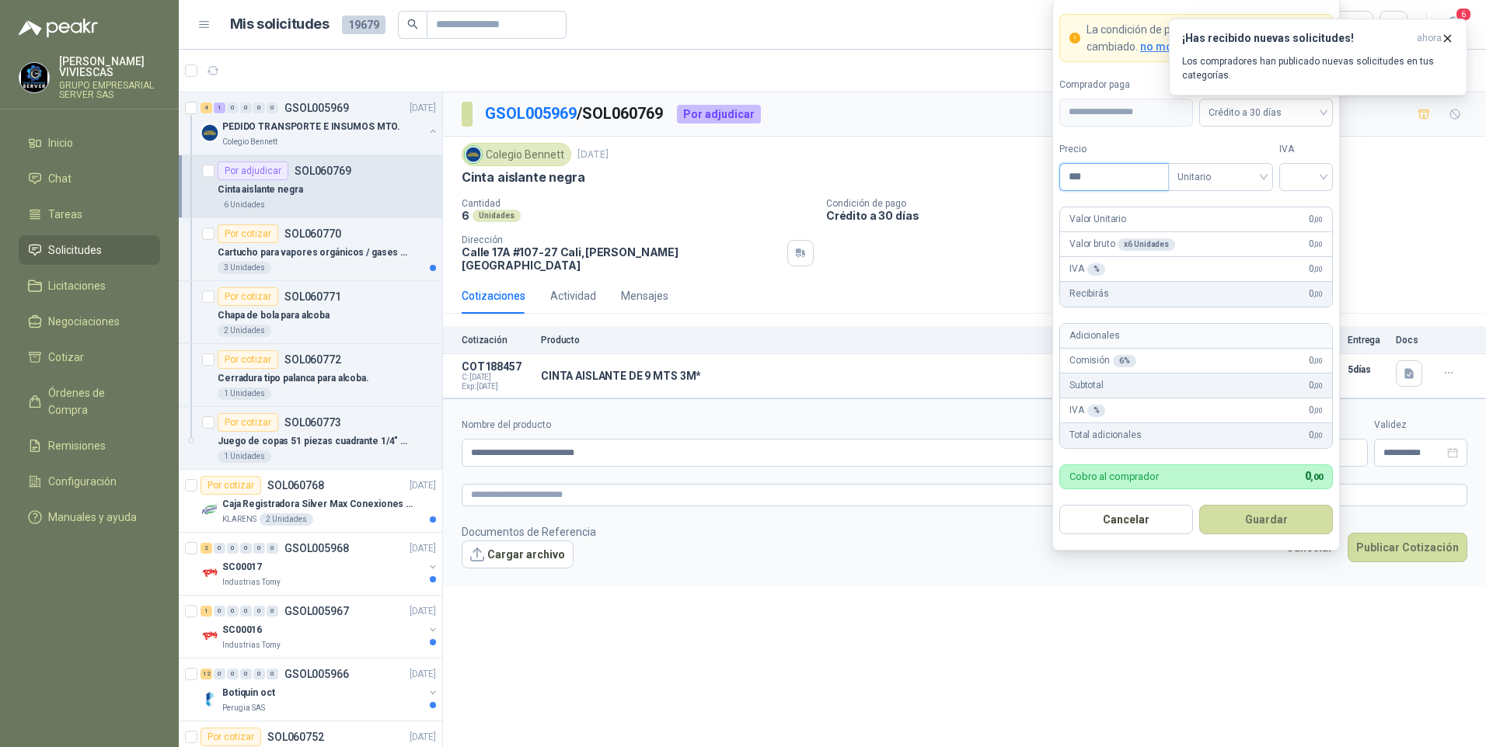
click at [1127, 170] on input "***" at bounding box center [1114, 177] width 108 height 26
type input "*******"
click at [1308, 176] on input "search" at bounding box center [1305, 175] width 35 height 23
drag, startPoint x: 1303, startPoint y: 203, endPoint x: 1226, endPoint y: 334, distance: 152.2
click at [1302, 203] on div "19%" at bounding box center [1305, 208] width 29 height 17
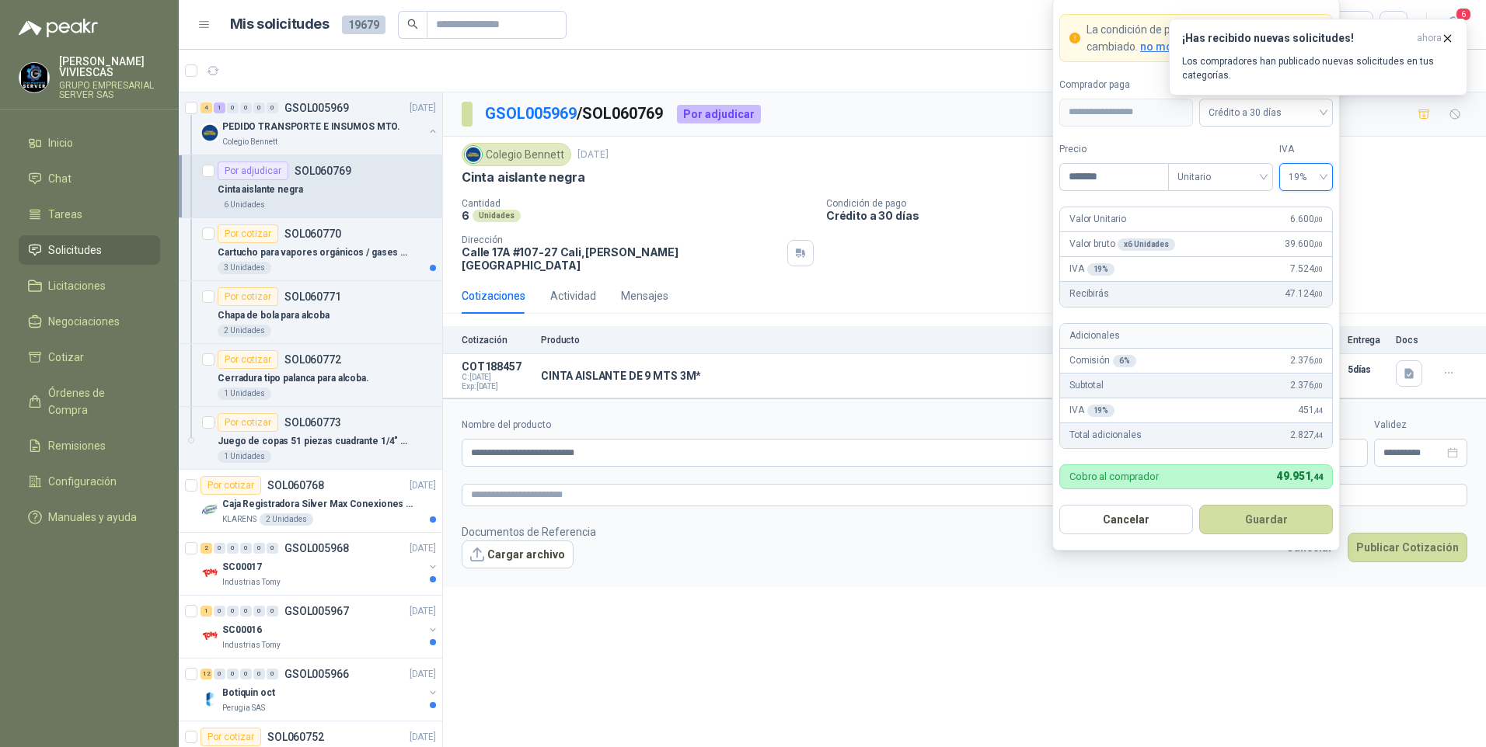
click at [1240, 514] on button "Guardar" at bounding box center [1266, 520] width 134 height 30
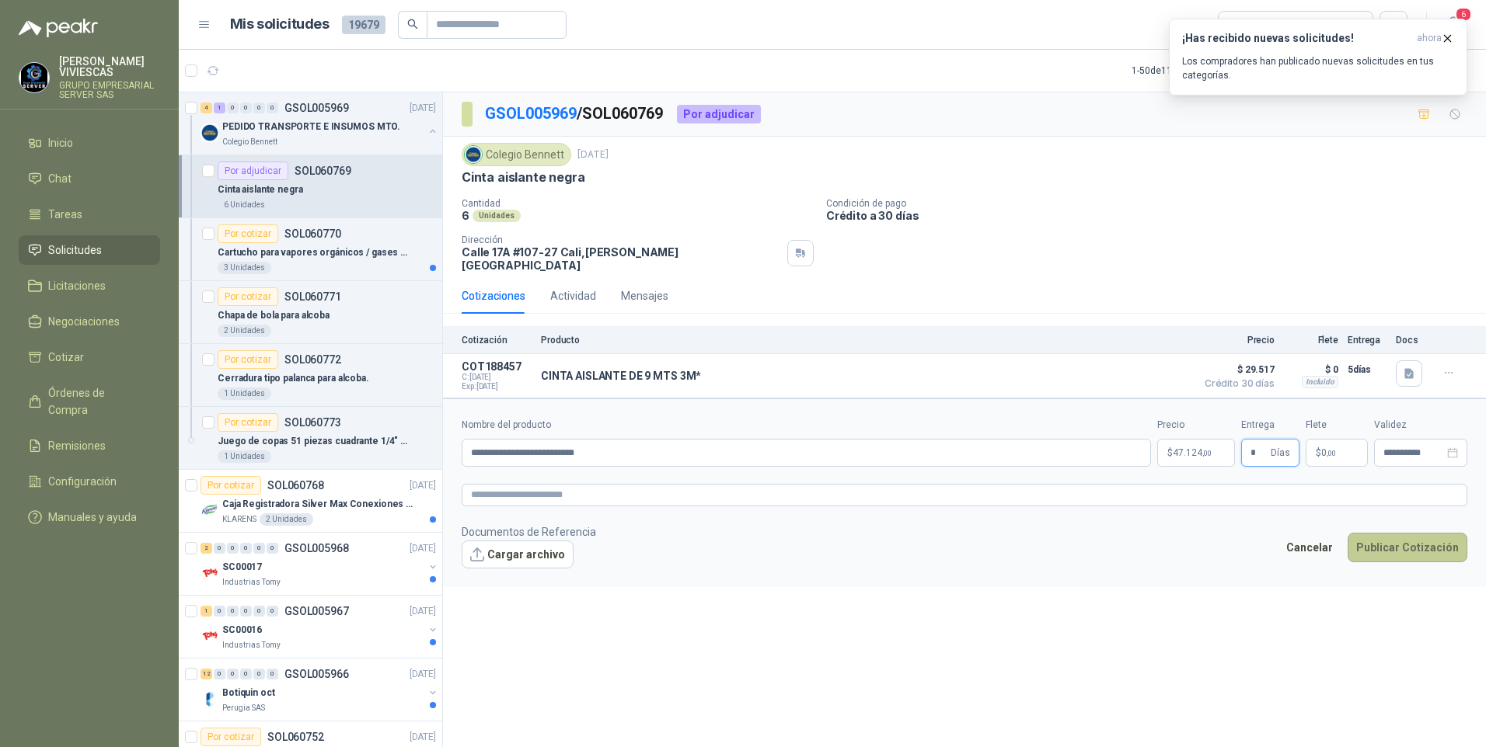
type input "*"
click at [1418, 540] on button "Publicar Cotización" at bounding box center [1407, 548] width 120 height 30
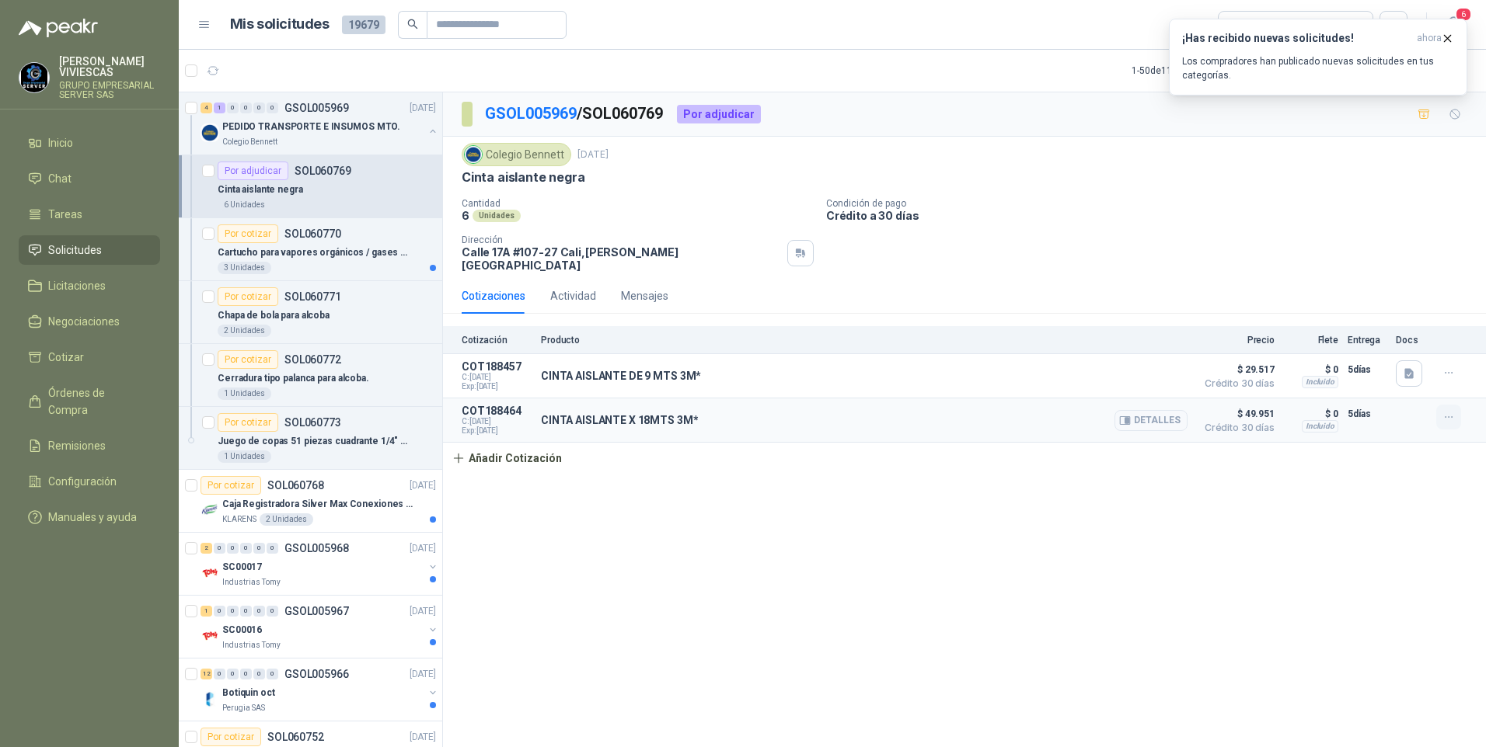
click at [1455, 411] on icon "button" at bounding box center [1448, 417] width 13 height 13
drag, startPoint x: 1386, startPoint y: 343, endPoint x: 1346, endPoint y: 346, distance: 40.5
click at [1385, 343] on button "Editar" at bounding box center [1417, 345] width 124 height 25
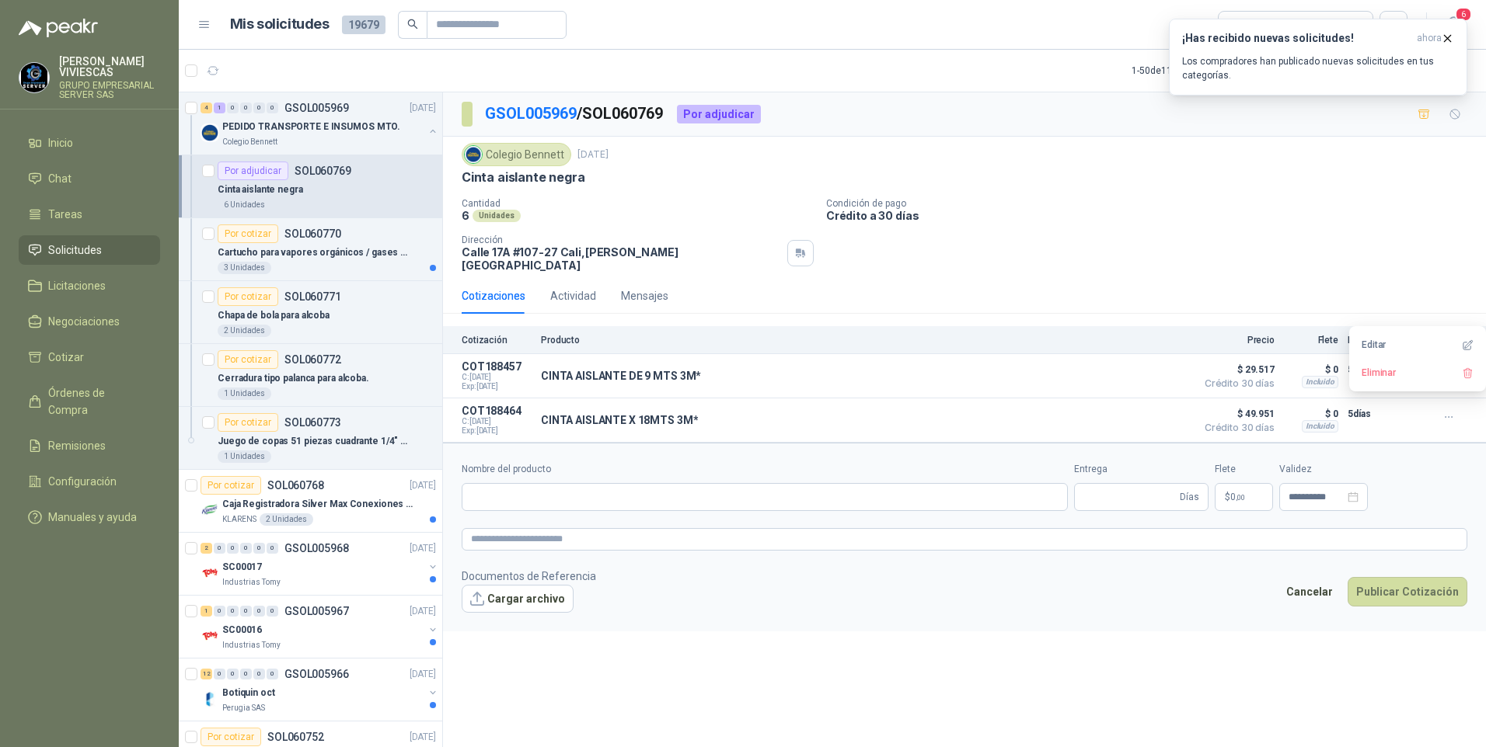
type input "**********"
type input "*"
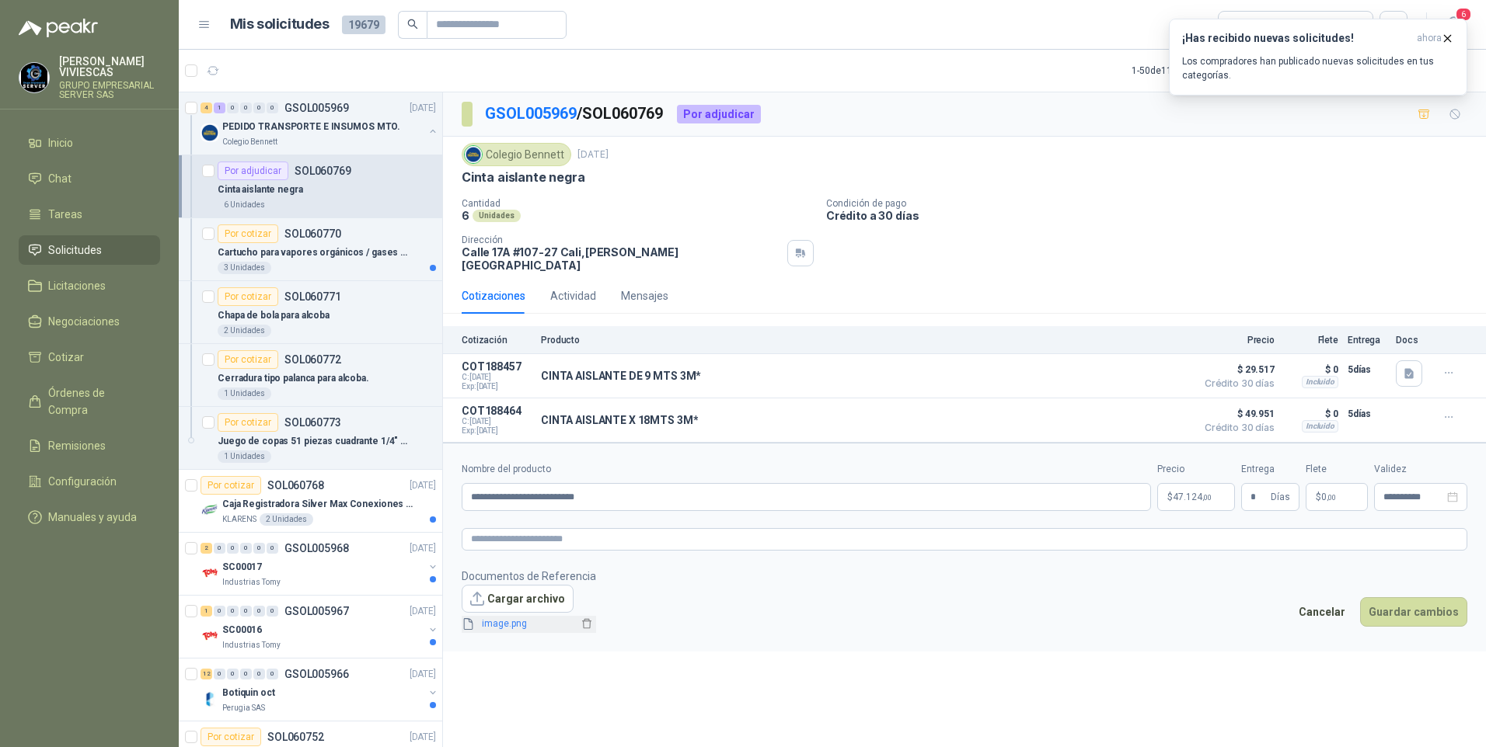
click at [513, 617] on link "image.png" at bounding box center [527, 624] width 103 height 15
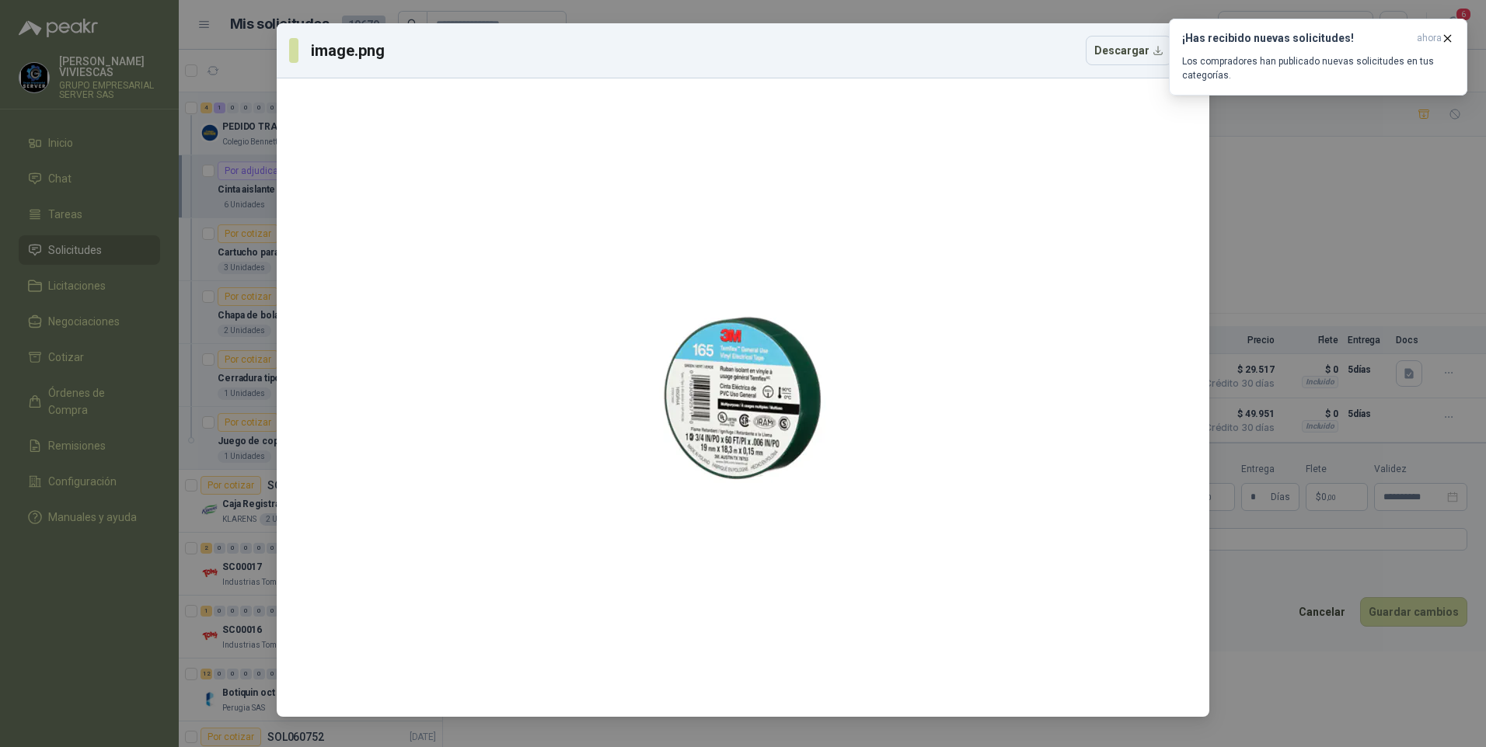
click at [1323, 702] on div "image.png Descargar" at bounding box center [743, 373] width 1486 height 747
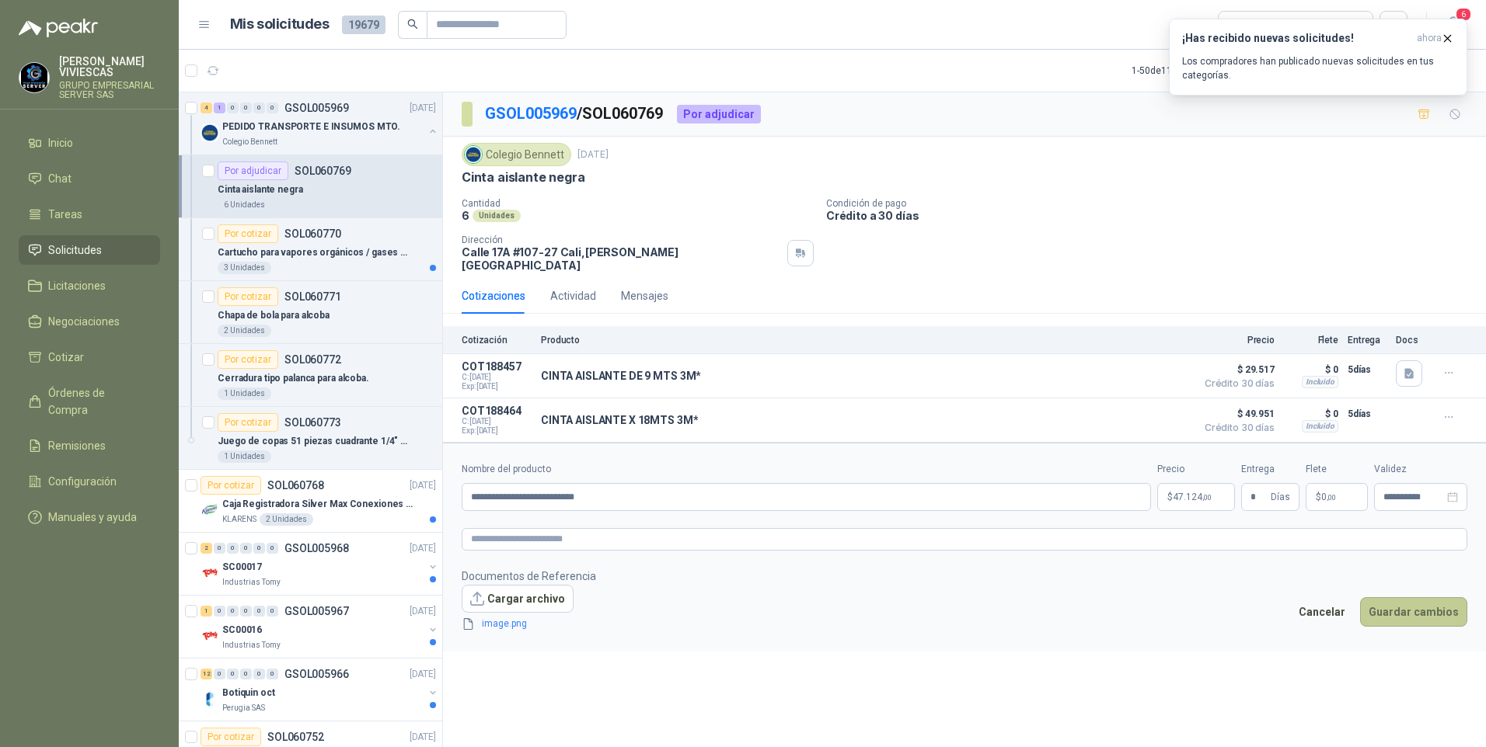
click at [1423, 615] on button "Guardar cambios" at bounding box center [1413, 613] width 107 height 30
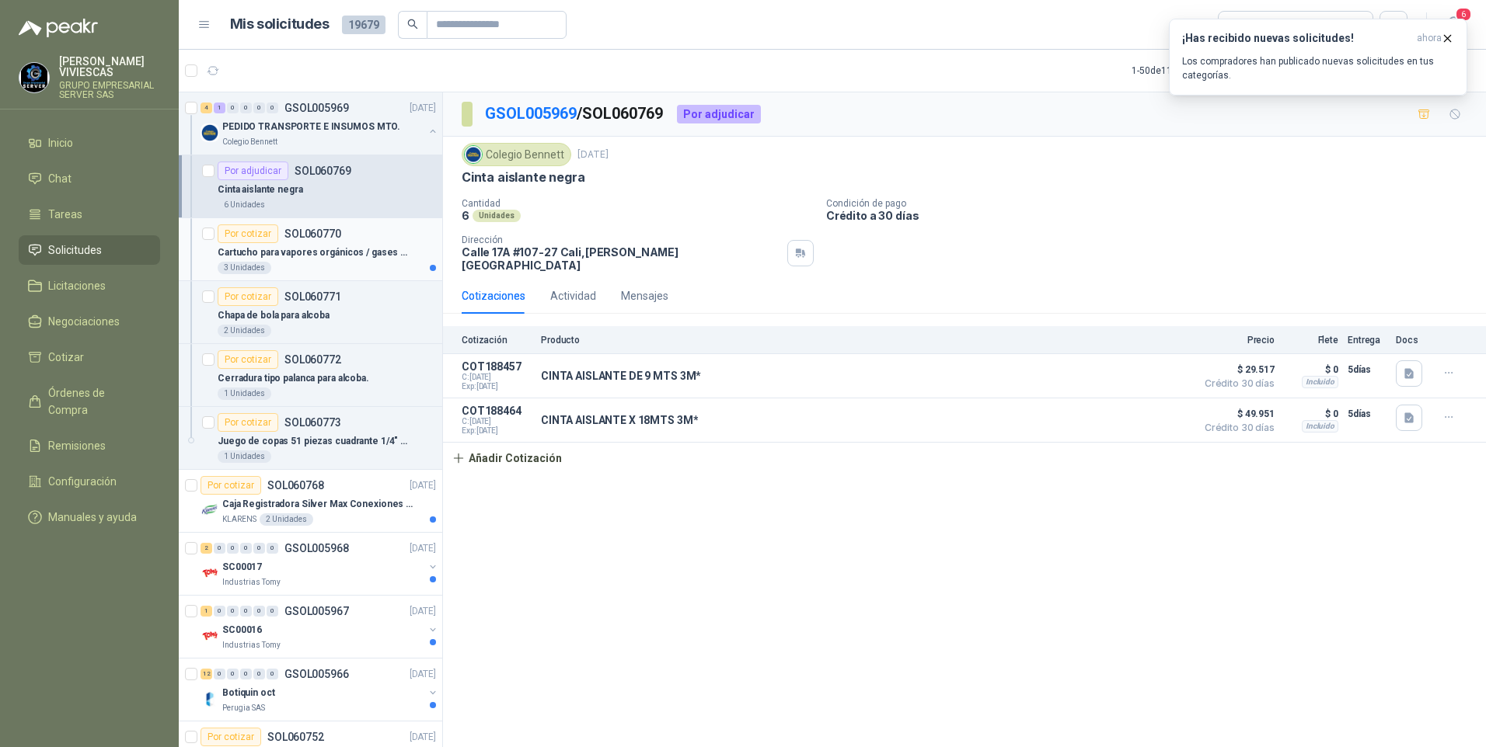
click at [282, 248] on p "Cartucho para vapores orgánicos / gases ácidos" at bounding box center [314, 253] width 193 height 15
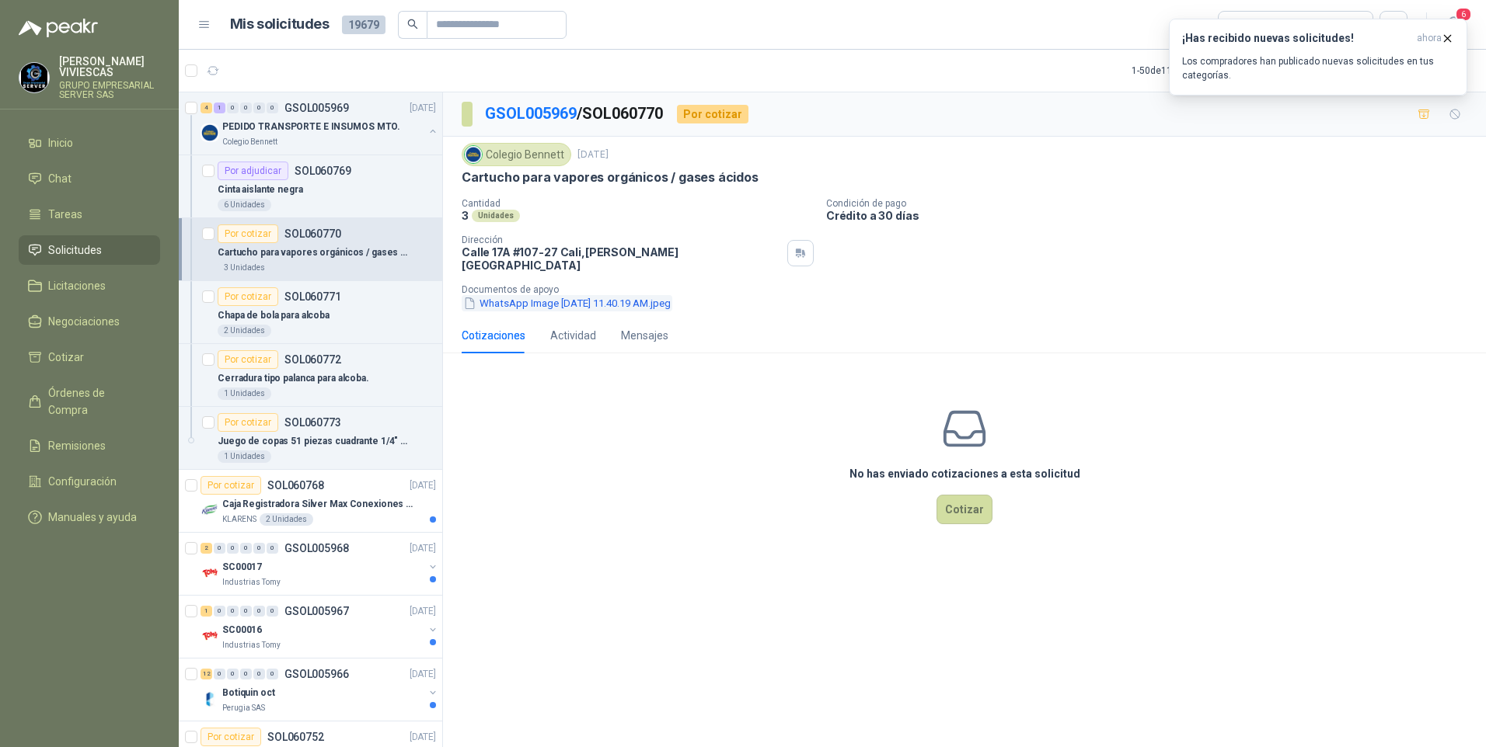
click at [597, 298] on button "WhatsApp Image [DATE] 11.40.19 AM.jpeg" at bounding box center [567, 303] width 211 height 16
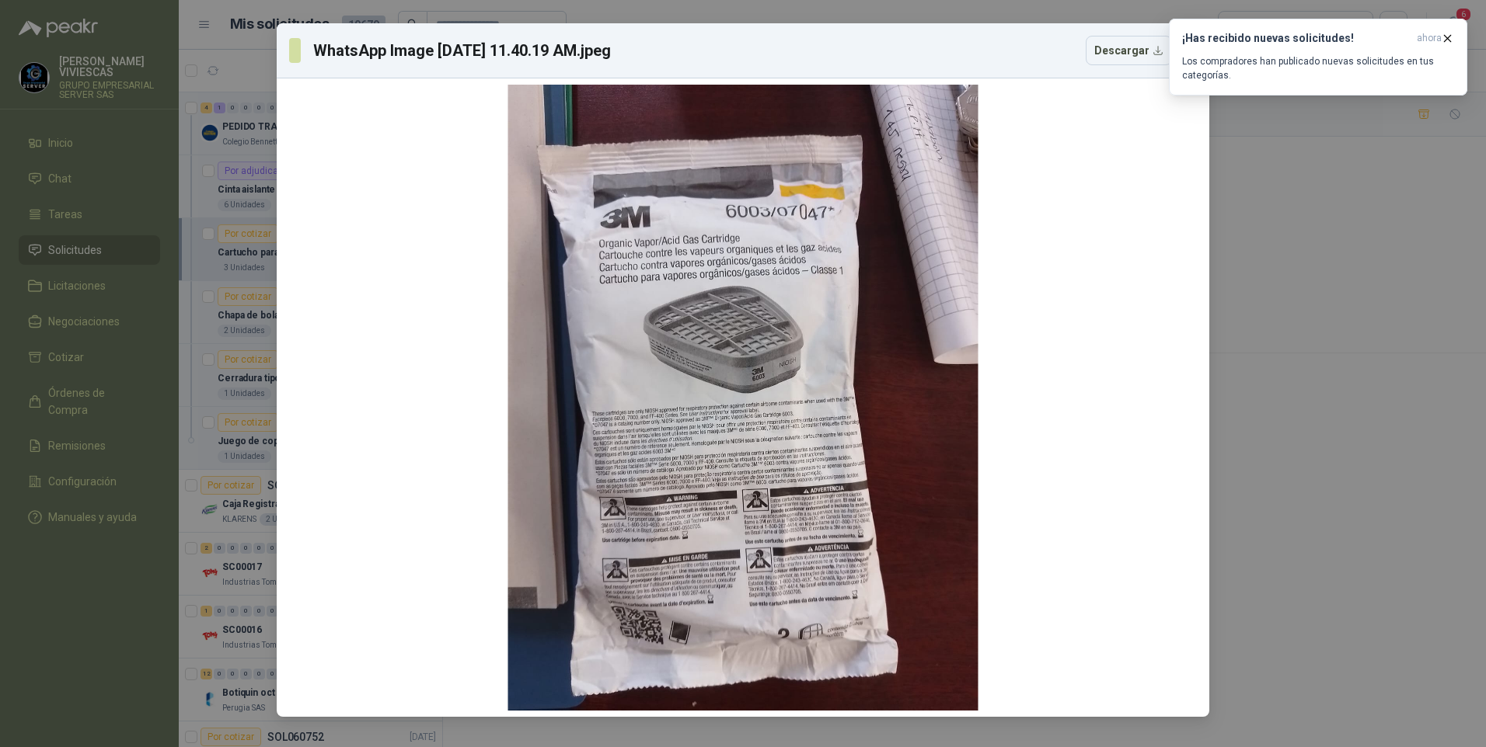
click at [1299, 496] on div "WhatsApp Image [DATE] 11.40.19 AM.jpeg Descargar" at bounding box center [743, 373] width 1486 height 747
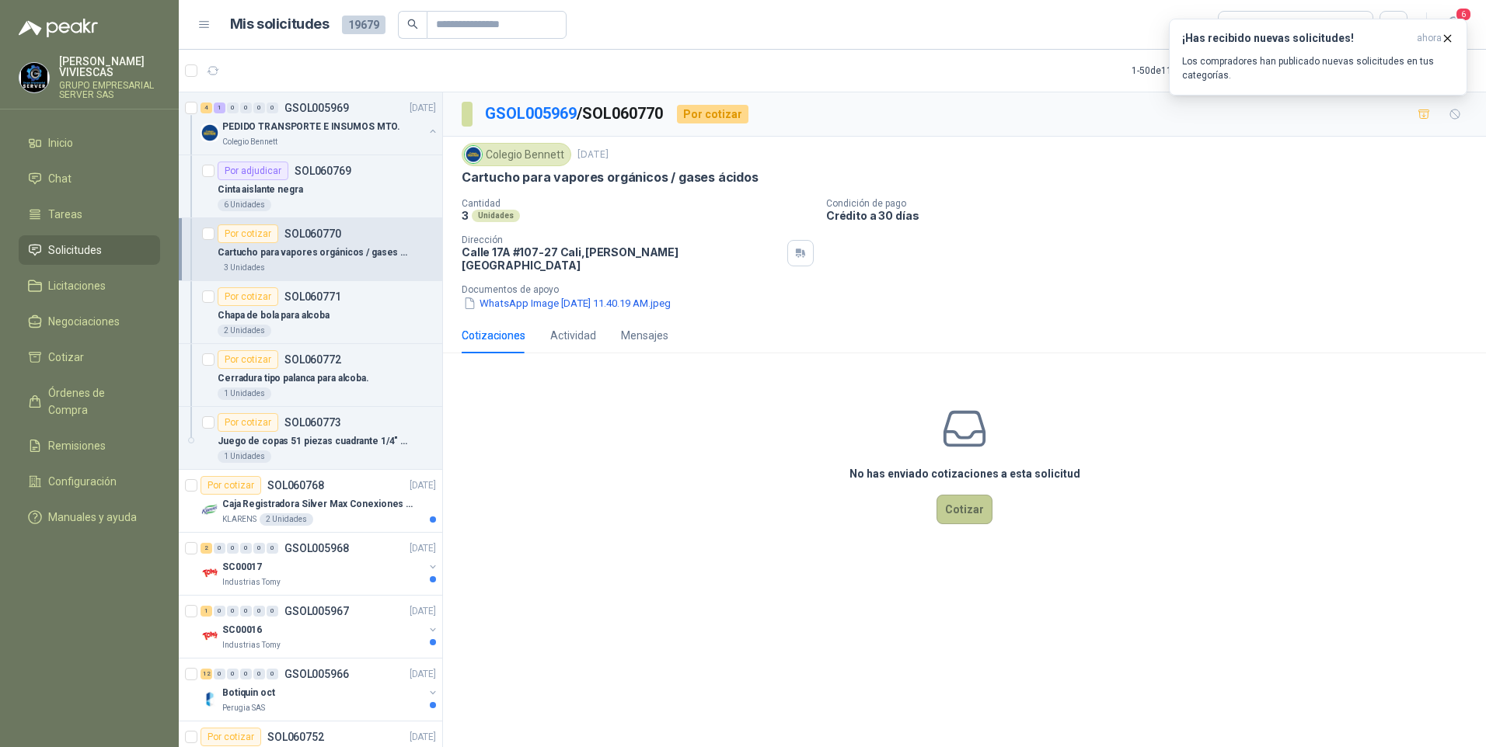
click at [981, 500] on button "Cotizar" at bounding box center [964, 510] width 56 height 30
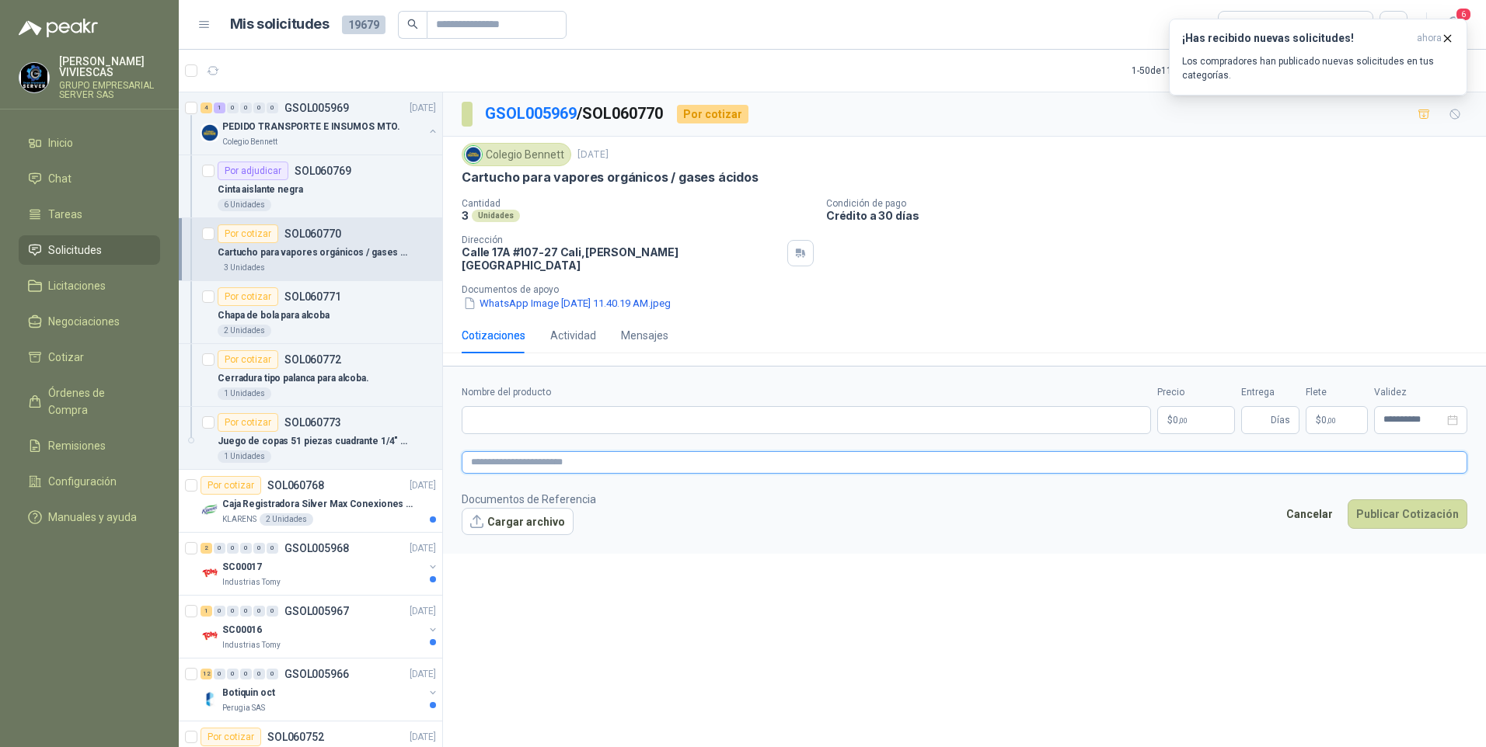
click at [483, 454] on textarea at bounding box center [964, 462] width 1005 height 23
click at [477, 406] on input "Nombre del producto" at bounding box center [806, 420] width 689 height 28
click at [482, 414] on input "Nombre del producto" at bounding box center [806, 420] width 689 height 28
paste input "**********"
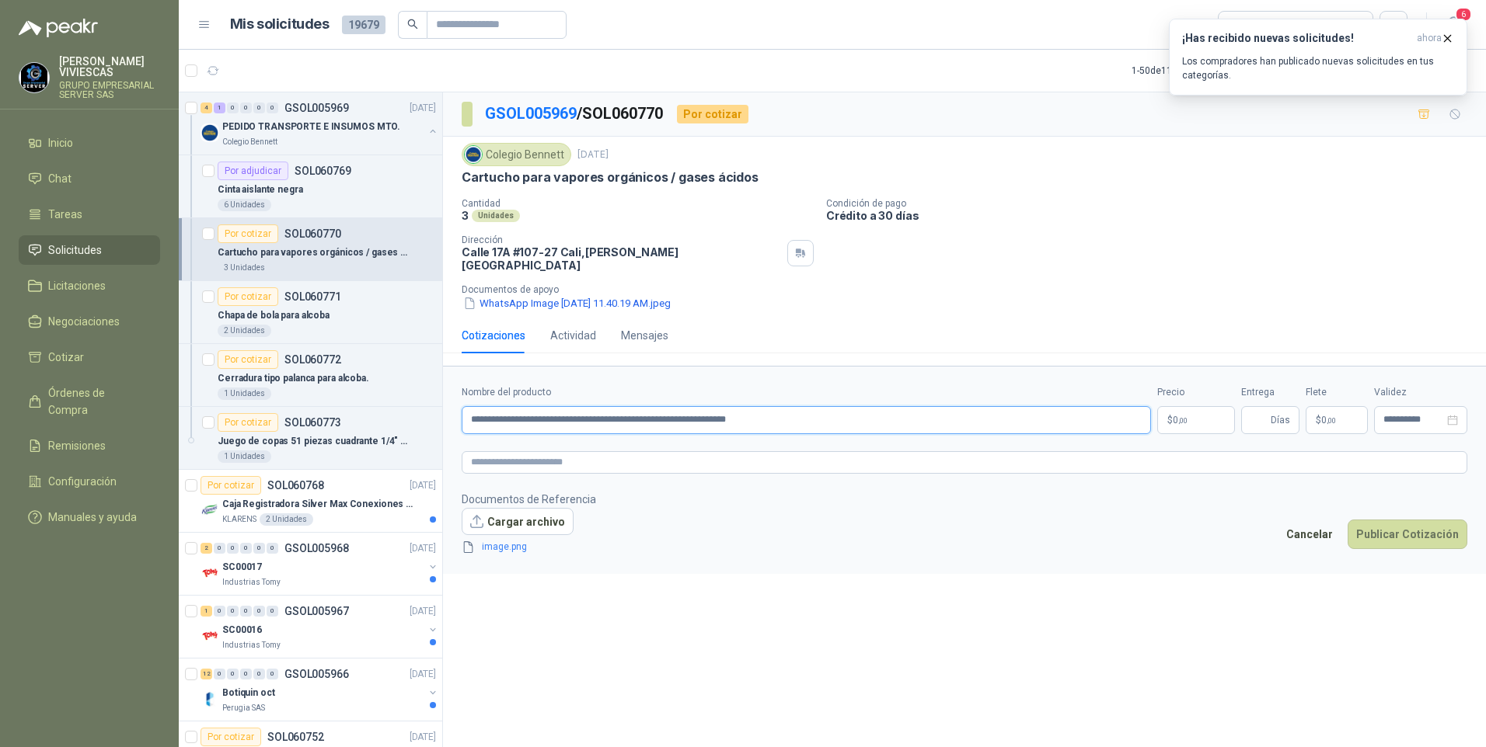
drag, startPoint x: 641, startPoint y: 407, endPoint x: 653, endPoint y: 410, distance: 12.1
click at [642, 407] on input "**********" at bounding box center [806, 420] width 689 height 28
click at [838, 413] on input "**********" at bounding box center [806, 420] width 689 height 28
click at [855, 414] on input "**********" at bounding box center [806, 420] width 689 height 28
type input "**********"
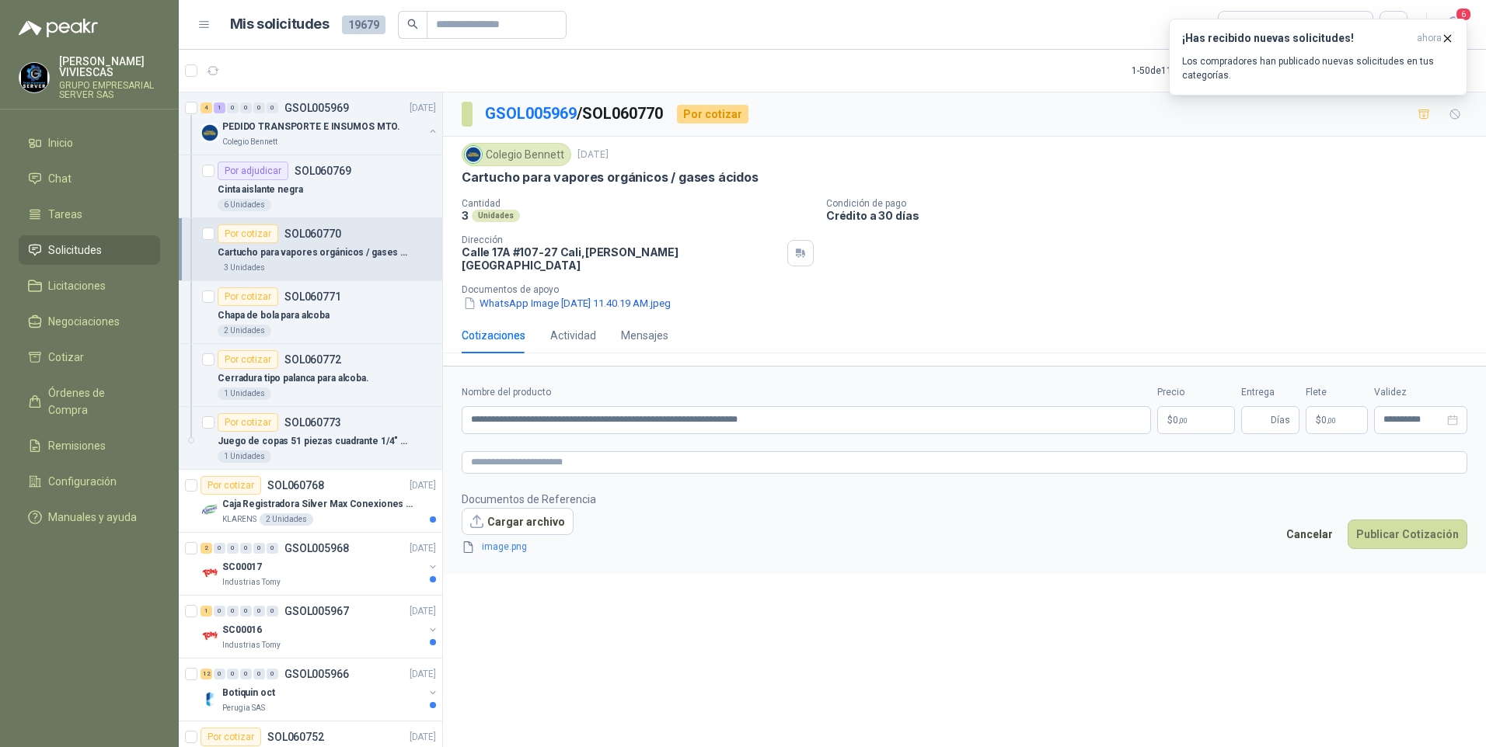
click at [1193, 412] on body "[PERSON_NAME] GRUPO EMPRESARIAL SERVER SAS Inicio Chat Tareas Solicitudes Licit…" at bounding box center [743, 373] width 1486 height 747
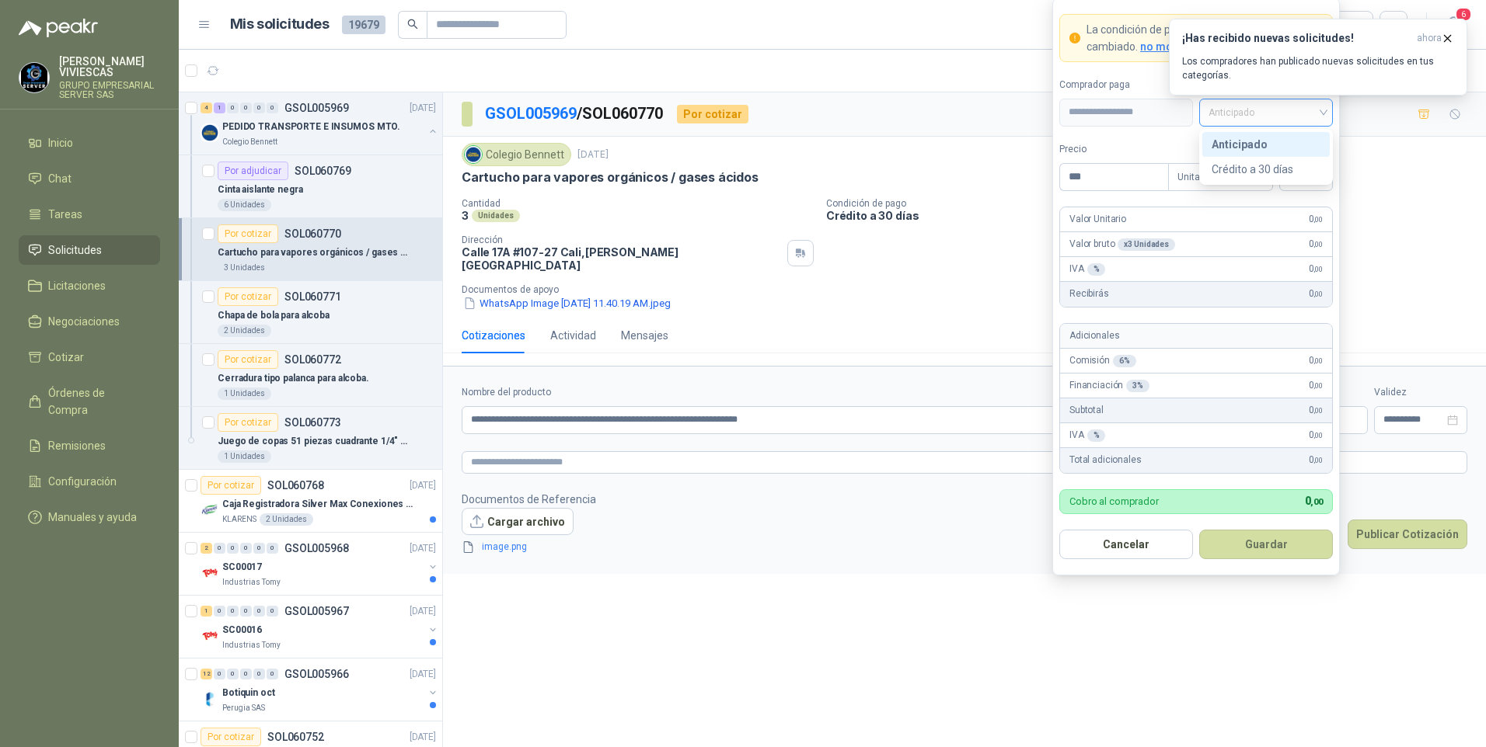
click at [1223, 109] on span "Anticipado" at bounding box center [1265, 112] width 115 height 23
click at [1239, 172] on div "Crédito a 30 días" at bounding box center [1265, 169] width 109 height 17
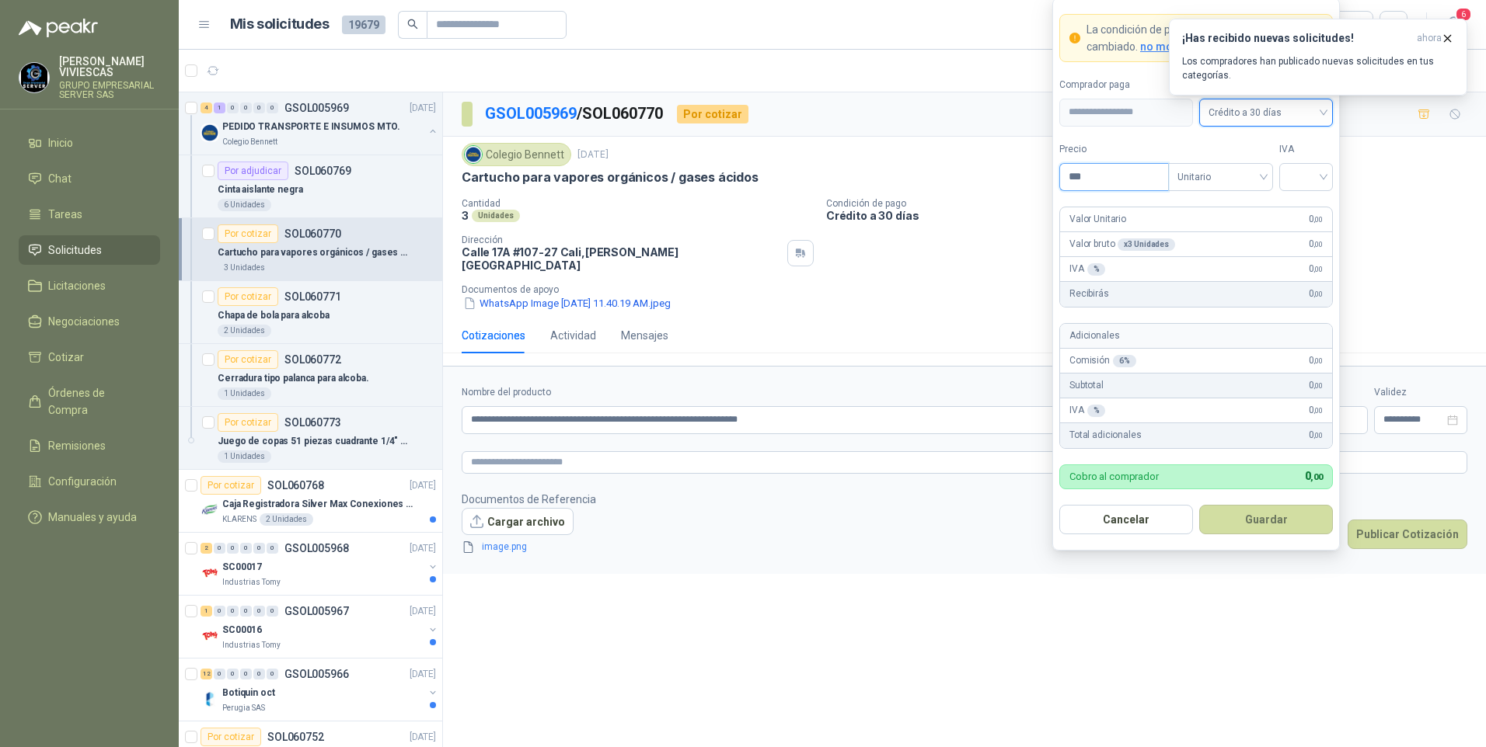
drag, startPoint x: 1113, startPoint y: 177, endPoint x: 1120, endPoint y: 182, distance: 8.4
click at [1114, 178] on input "***" at bounding box center [1114, 177] width 108 height 26
type input "********"
drag, startPoint x: 1294, startPoint y: 175, endPoint x: 1300, endPoint y: 193, distance: 18.7
click at [1294, 175] on input "search" at bounding box center [1305, 175] width 35 height 23
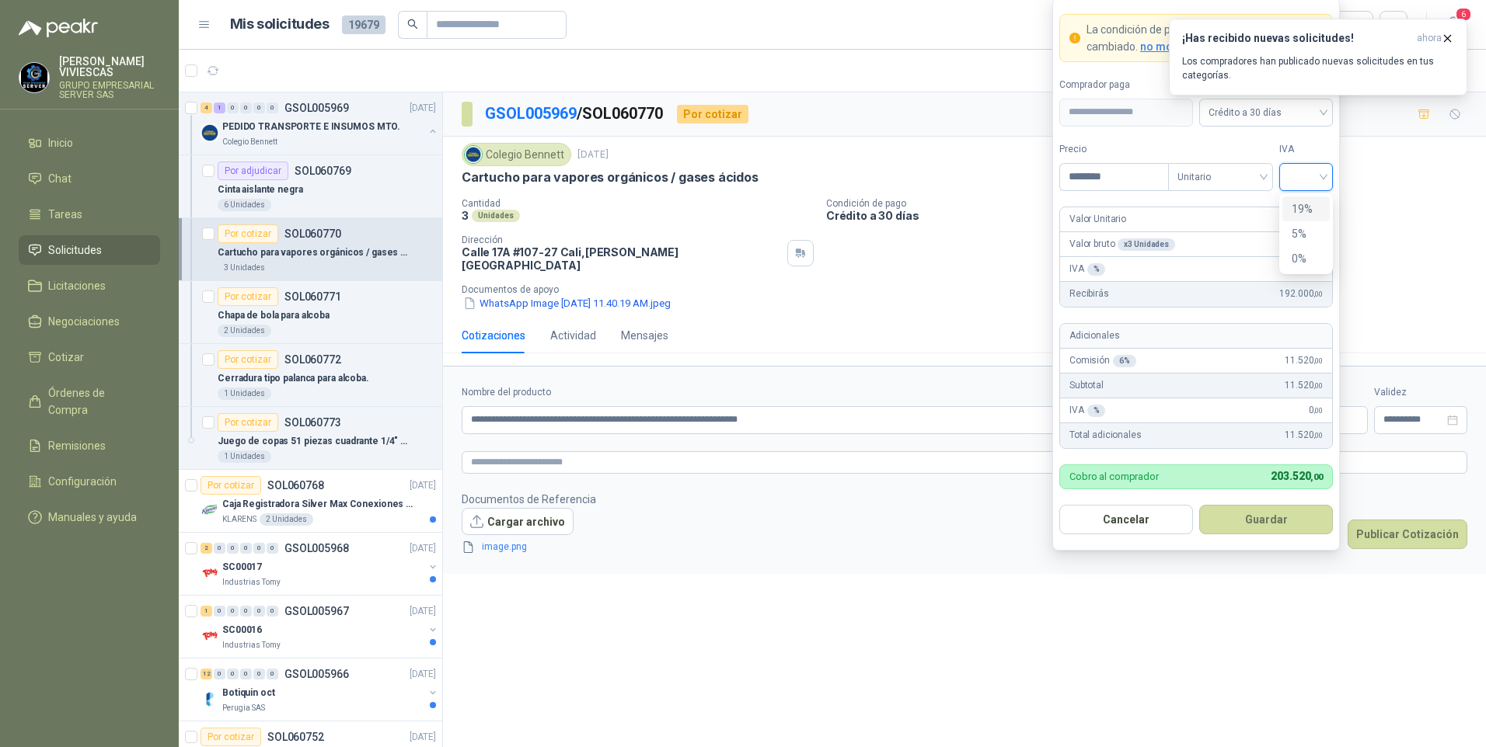
click at [1312, 216] on div "19%" at bounding box center [1305, 208] width 29 height 17
click at [1294, 522] on button "Guardar" at bounding box center [1266, 520] width 134 height 30
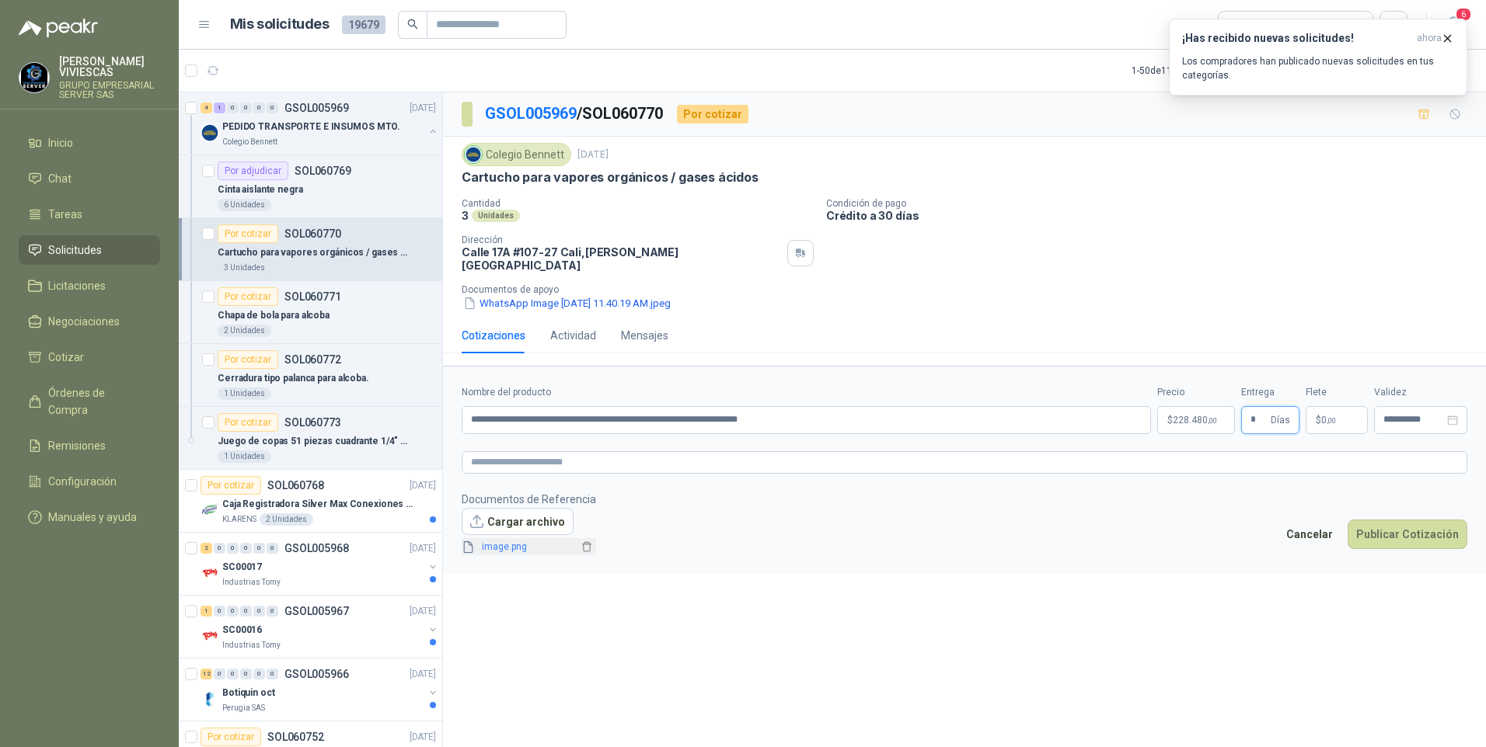
type input "*"
click at [501, 540] on link "image.png" at bounding box center [527, 547] width 103 height 15
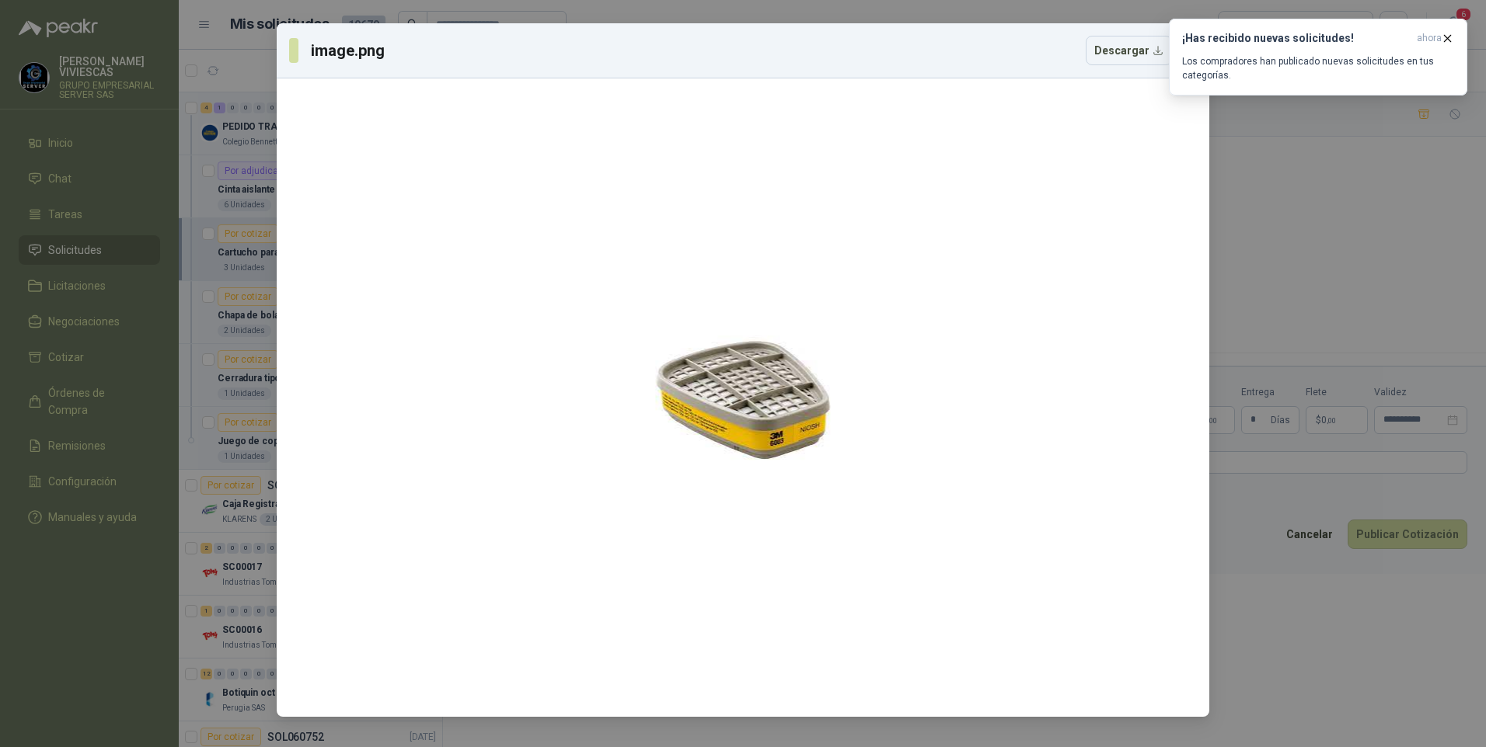
click at [1281, 699] on div "image.png Descargar" at bounding box center [743, 373] width 1486 height 747
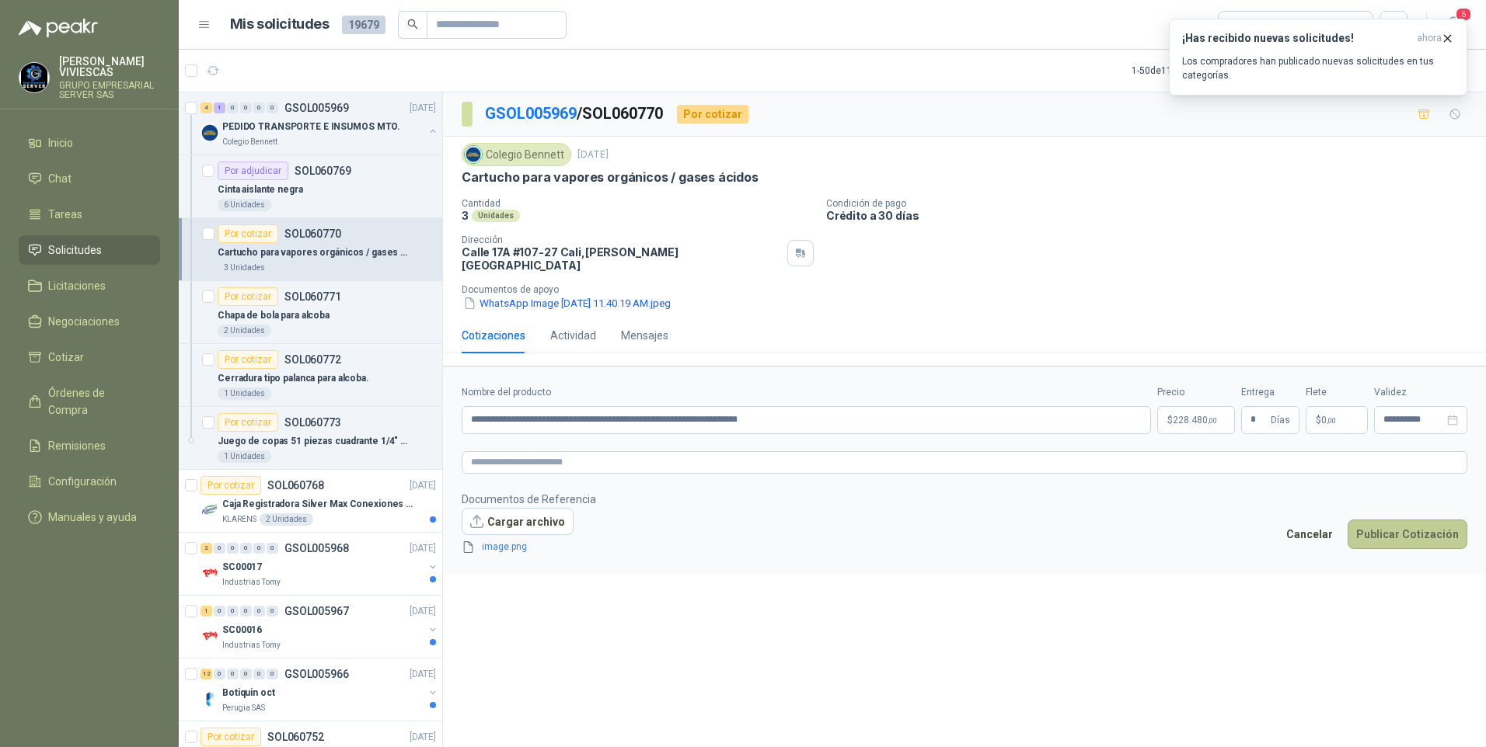
click at [1420, 536] on button "Publicar Cotización" at bounding box center [1407, 535] width 120 height 30
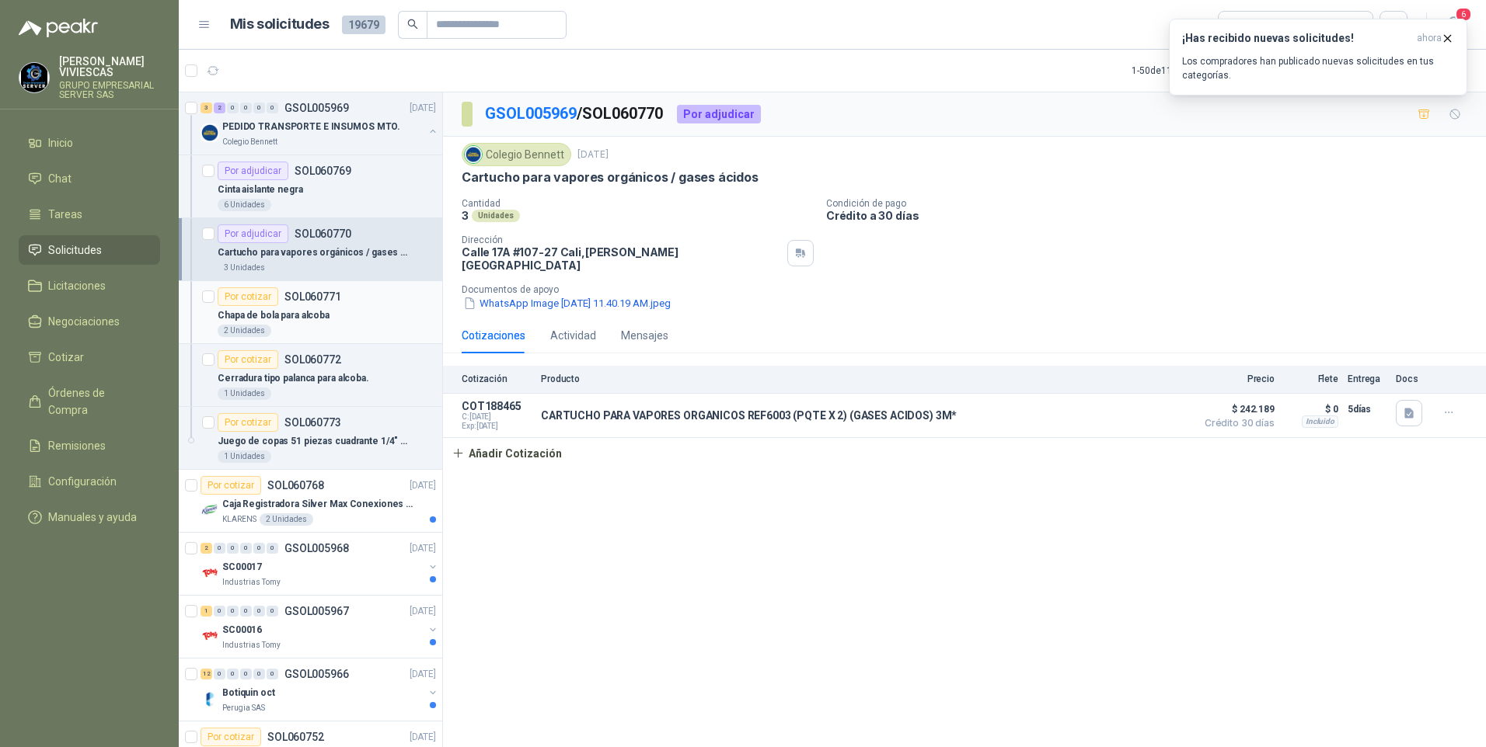
click at [261, 312] on p "Chapa de bola para alcoba" at bounding box center [274, 315] width 112 height 15
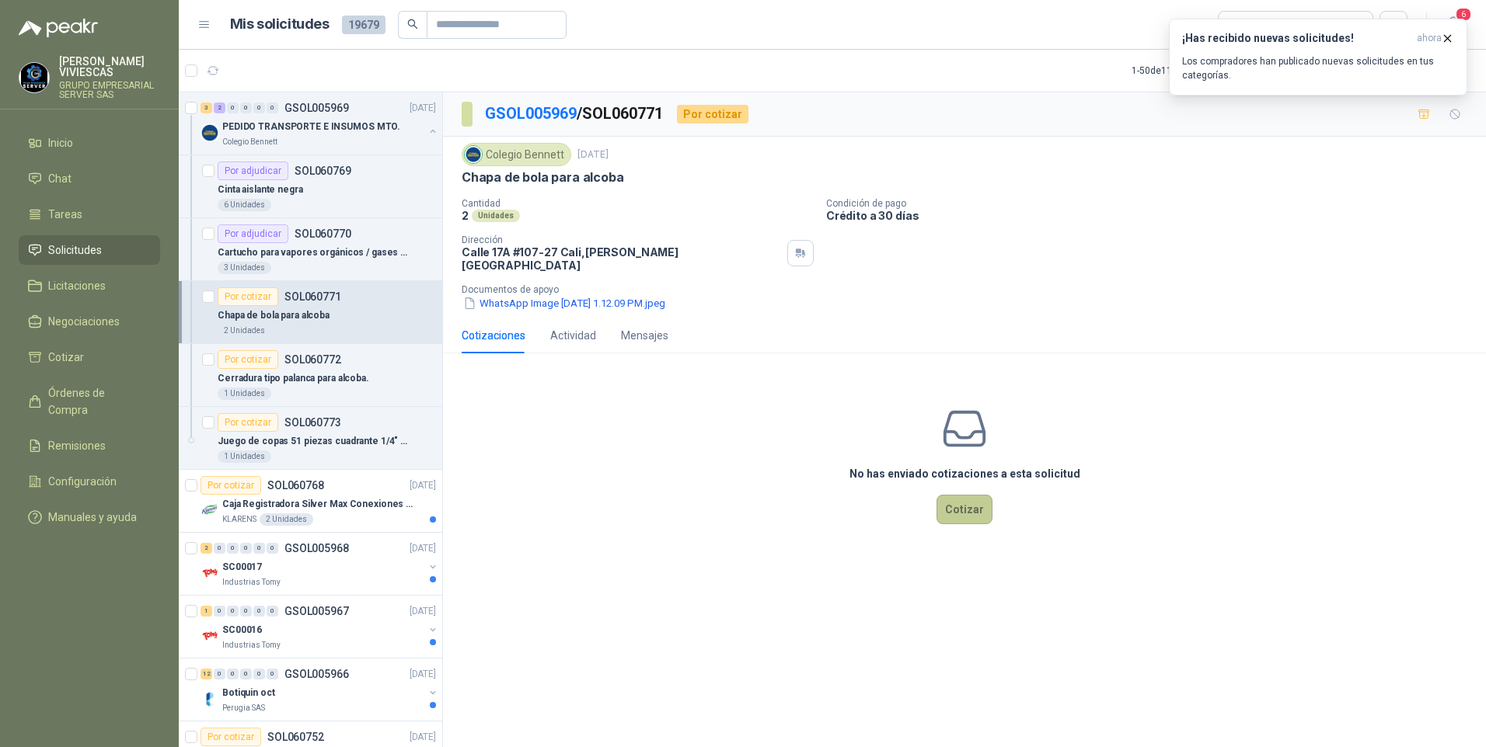
click at [953, 496] on button "Cotizar" at bounding box center [964, 510] width 56 height 30
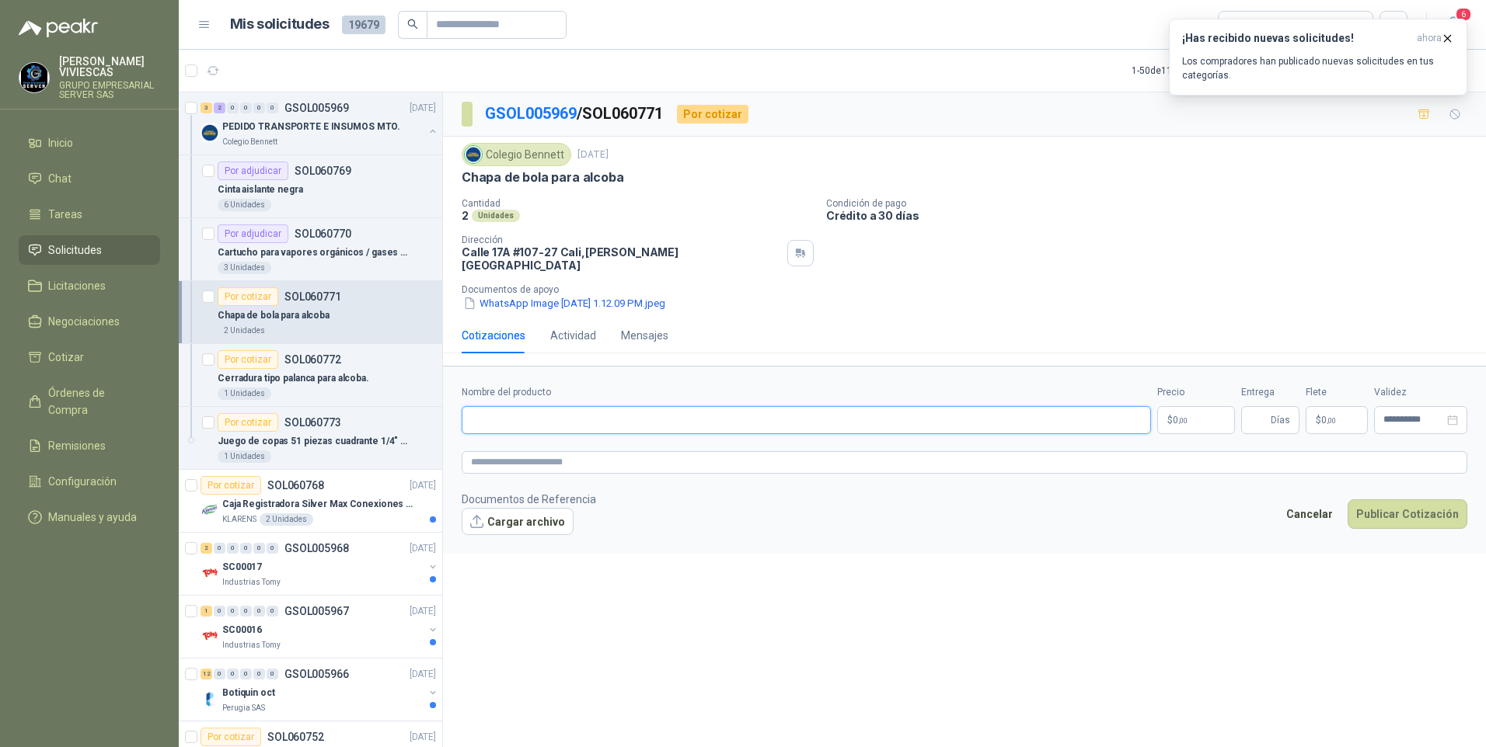
drag, startPoint x: 515, startPoint y: 395, endPoint x: 514, endPoint y: 420, distance: 24.1
click at [511, 420] on input "Nombre del producto" at bounding box center [806, 420] width 689 height 28
click at [559, 409] on input "**********" at bounding box center [806, 420] width 689 height 28
type input "**********"
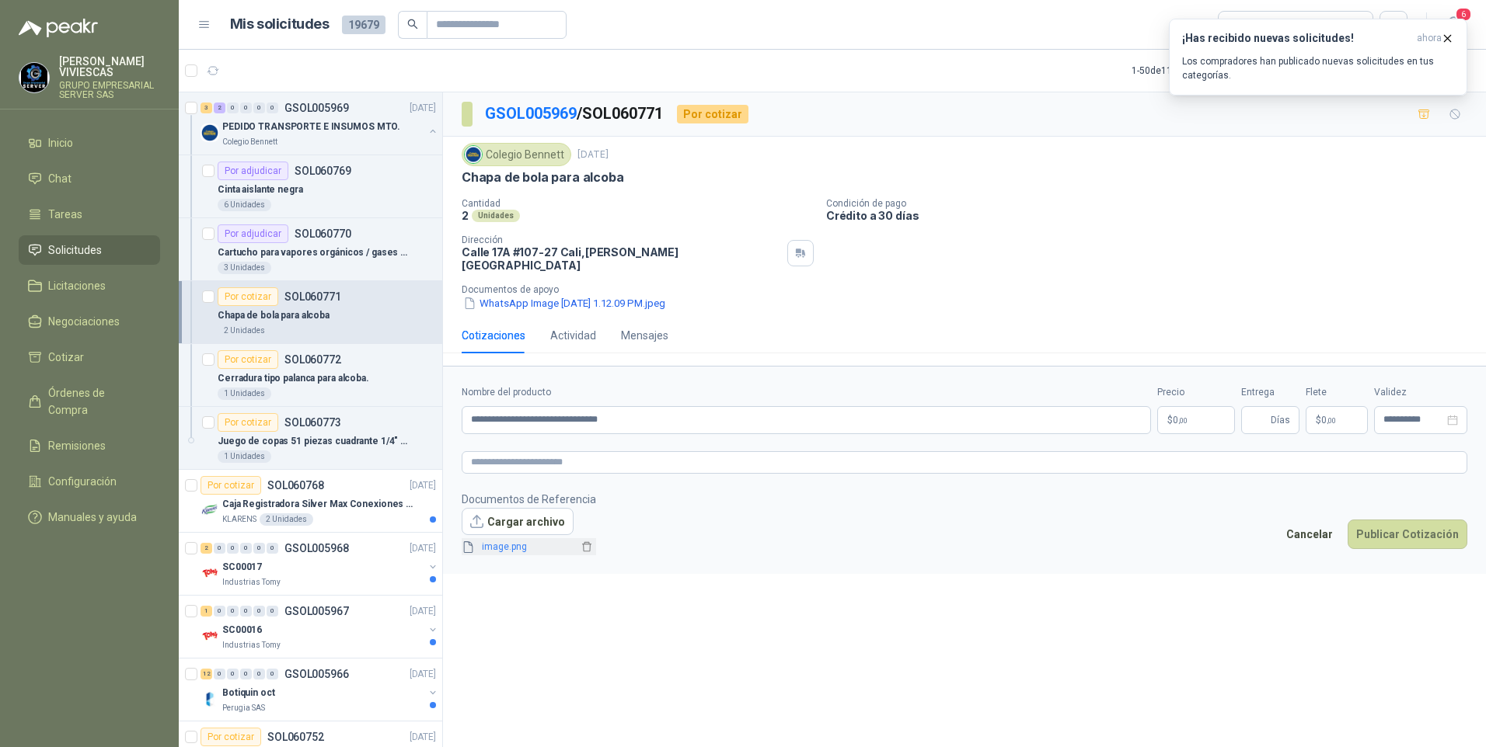
click at [510, 544] on div "image.png" at bounding box center [529, 545] width 134 height 20
click at [510, 543] on link "image.png" at bounding box center [527, 547] width 103 height 15
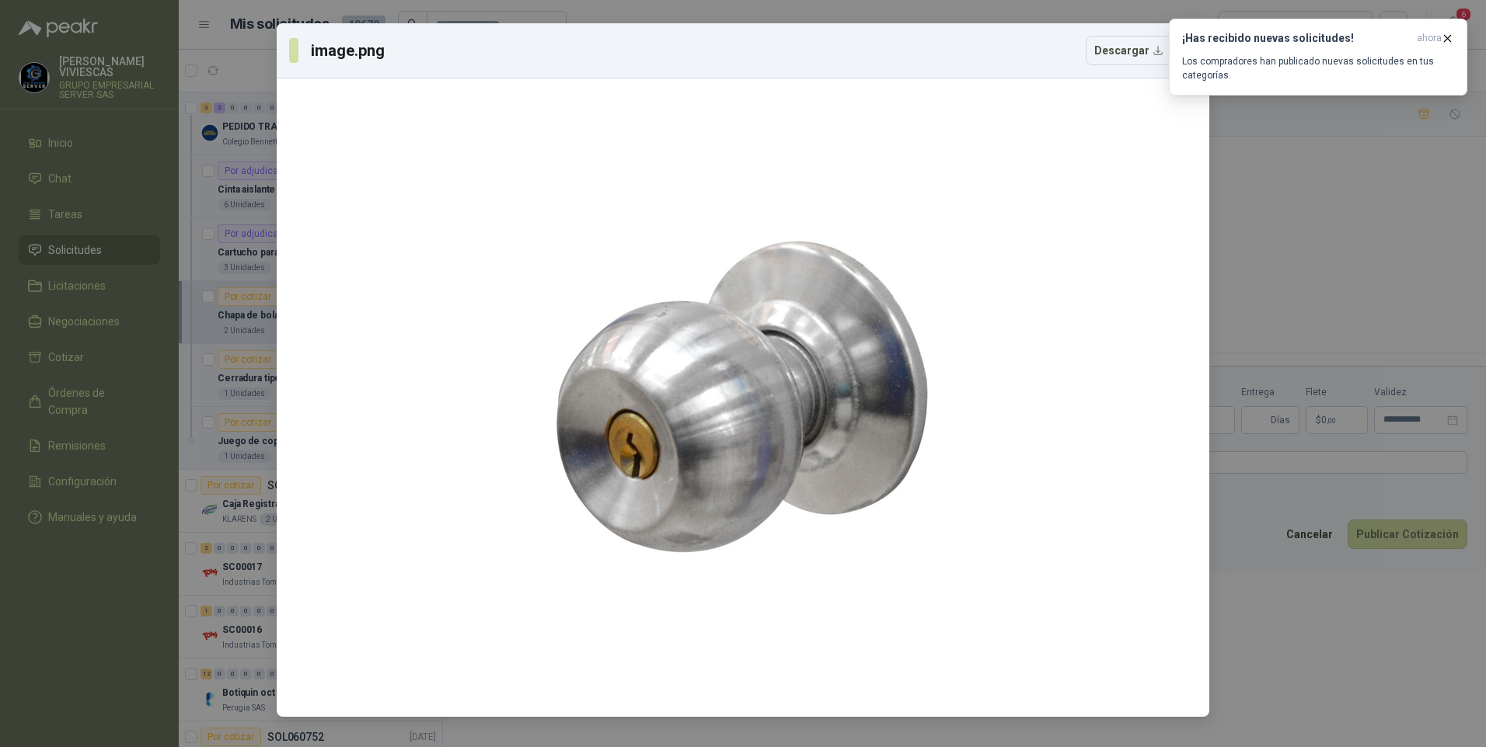
click at [1340, 669] on div "image.png Descargar" at bounding box center [743, 373] width 1486 height 747
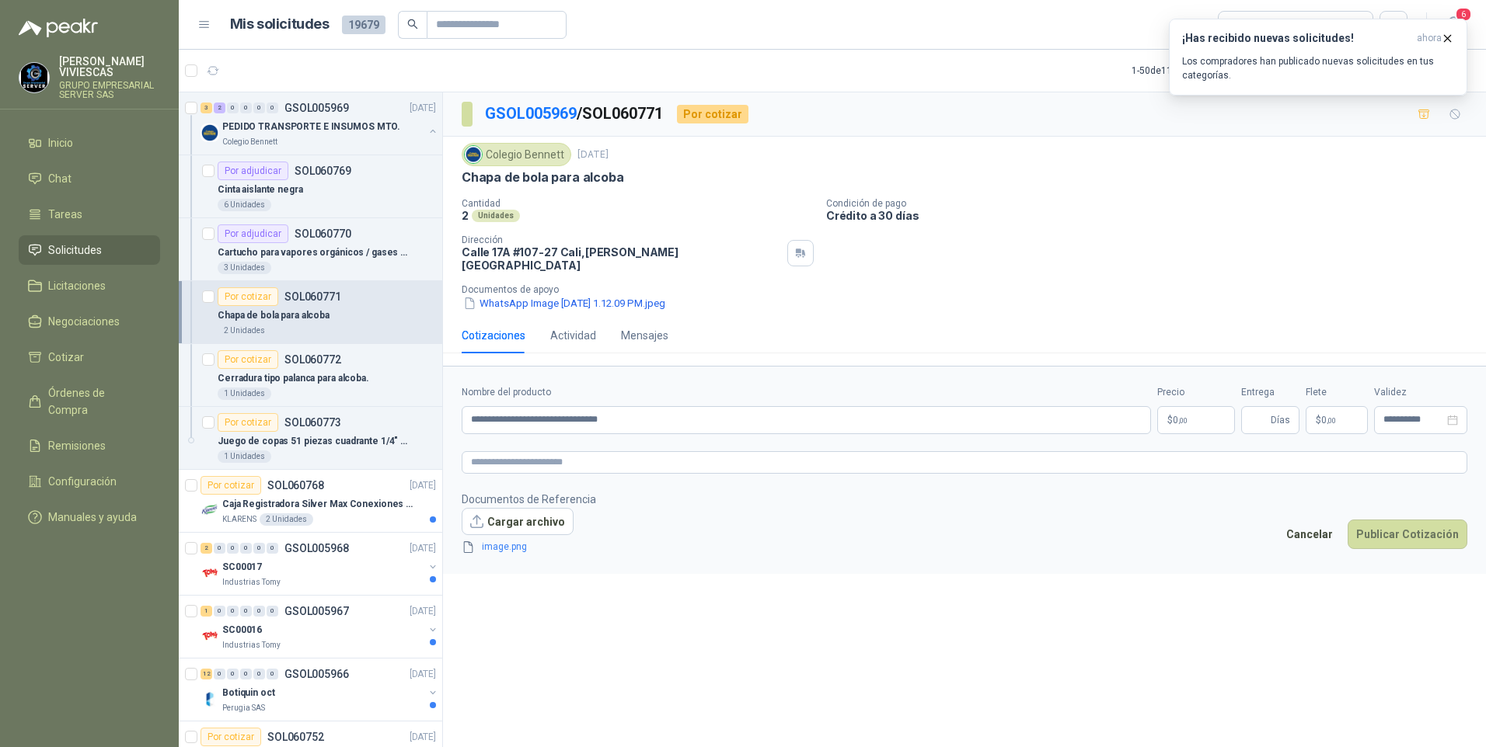
click at [1201, 406] on body "[PERSON_NAME] GRUPO EMPRESARIAL SERVER SAS Inicio Chat Tareas Solicitudes Licit…" at bounding box center [743, 373] width 1486 height 747
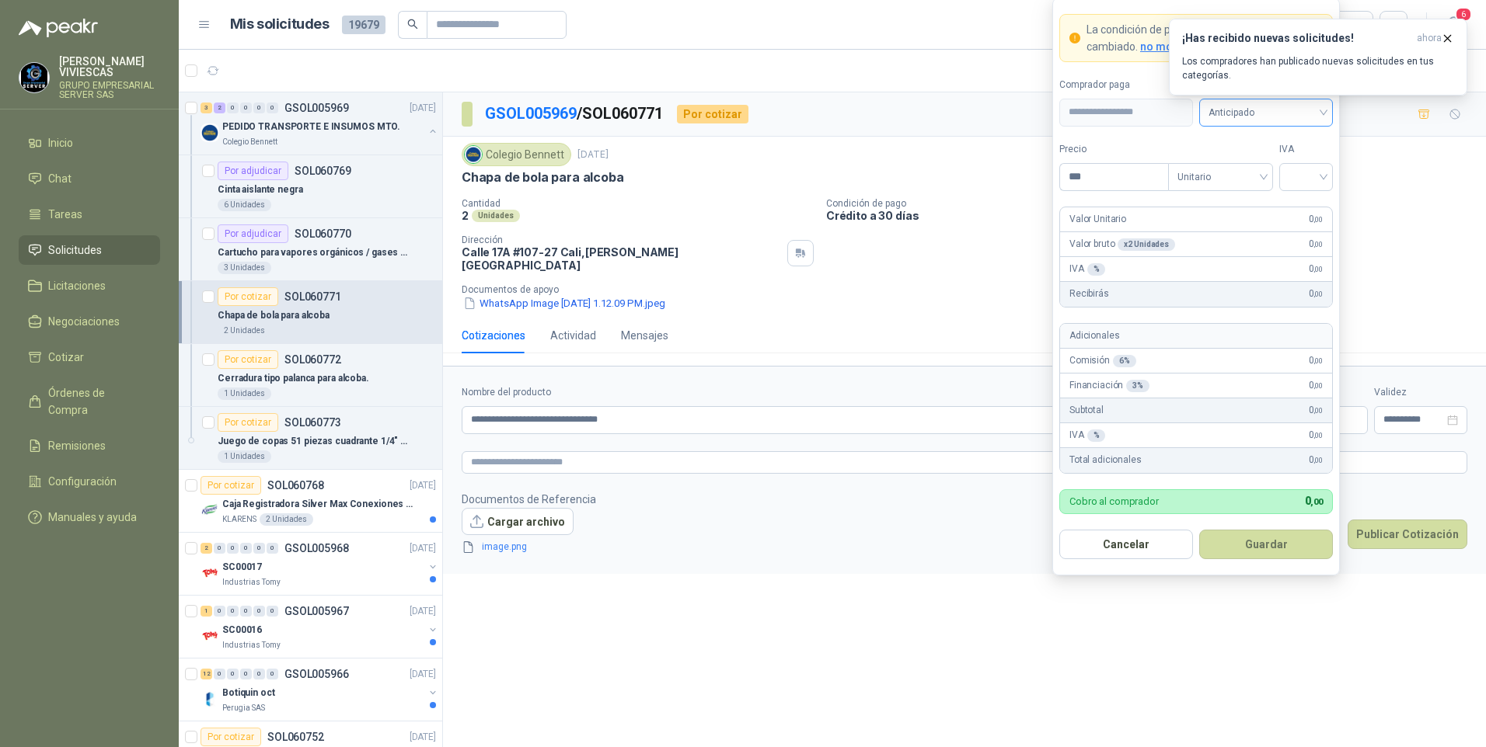
click at [1241, 114] on span "Anticipado" at bounding box center [1265, 112] width 115 height 23
click at [1272, 171] on div "Crédito a 30 días" at bounding box center [1265, 169] width 109 height 17
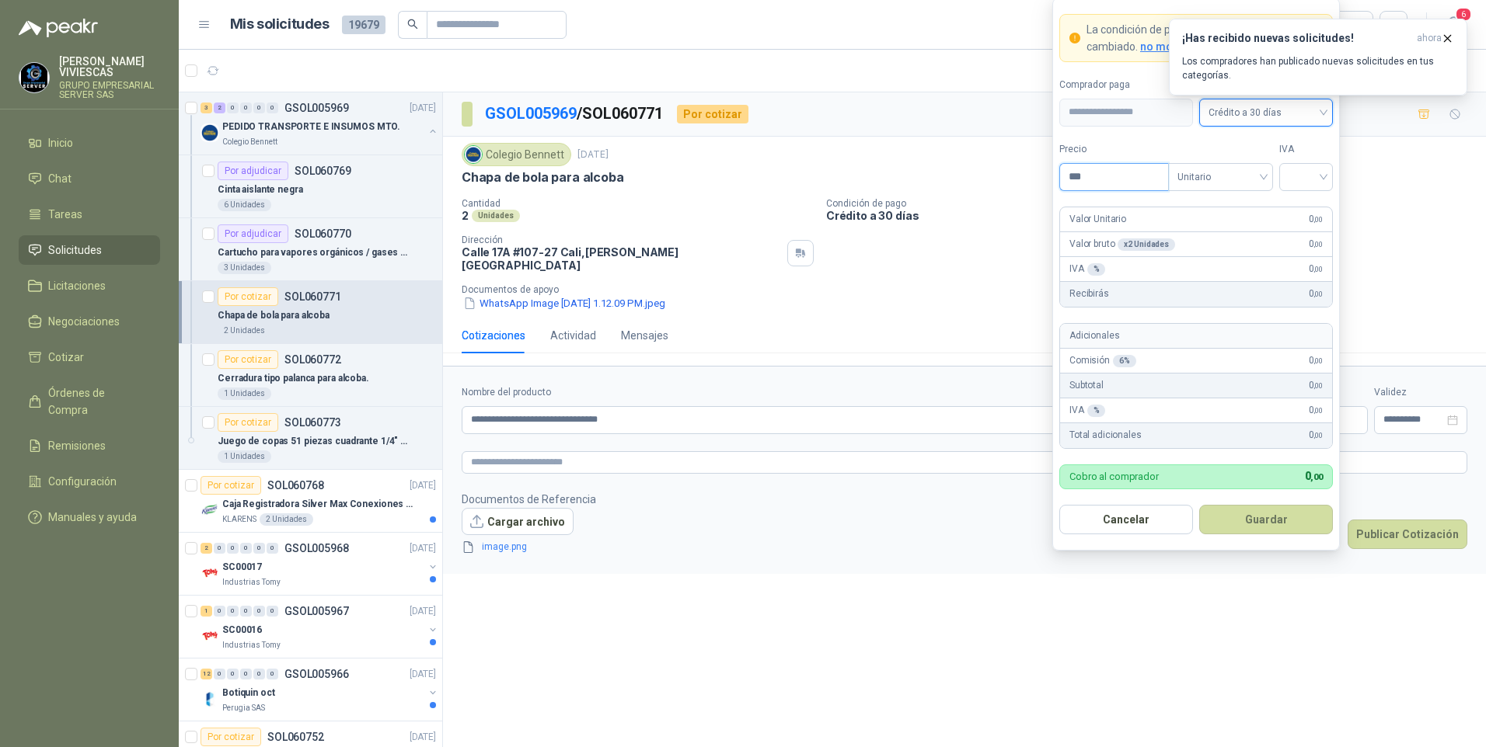
drag, startPoint x: 1113, startPoint y: 184, endPoint x: 1004, endPoint y: 197, distance: 110.3
click at [1113, 183] on input "***" at bounding box center [1114, 177] width 108 height 26
type input "********"
drag, startPoint x: 1294, startPoint y: 183, endPoint x: 1293, endPoint y: 192, distance: 9.4
click at [1294, 183] on input "search" at bounding box center [1305, 175] width 35 height 23
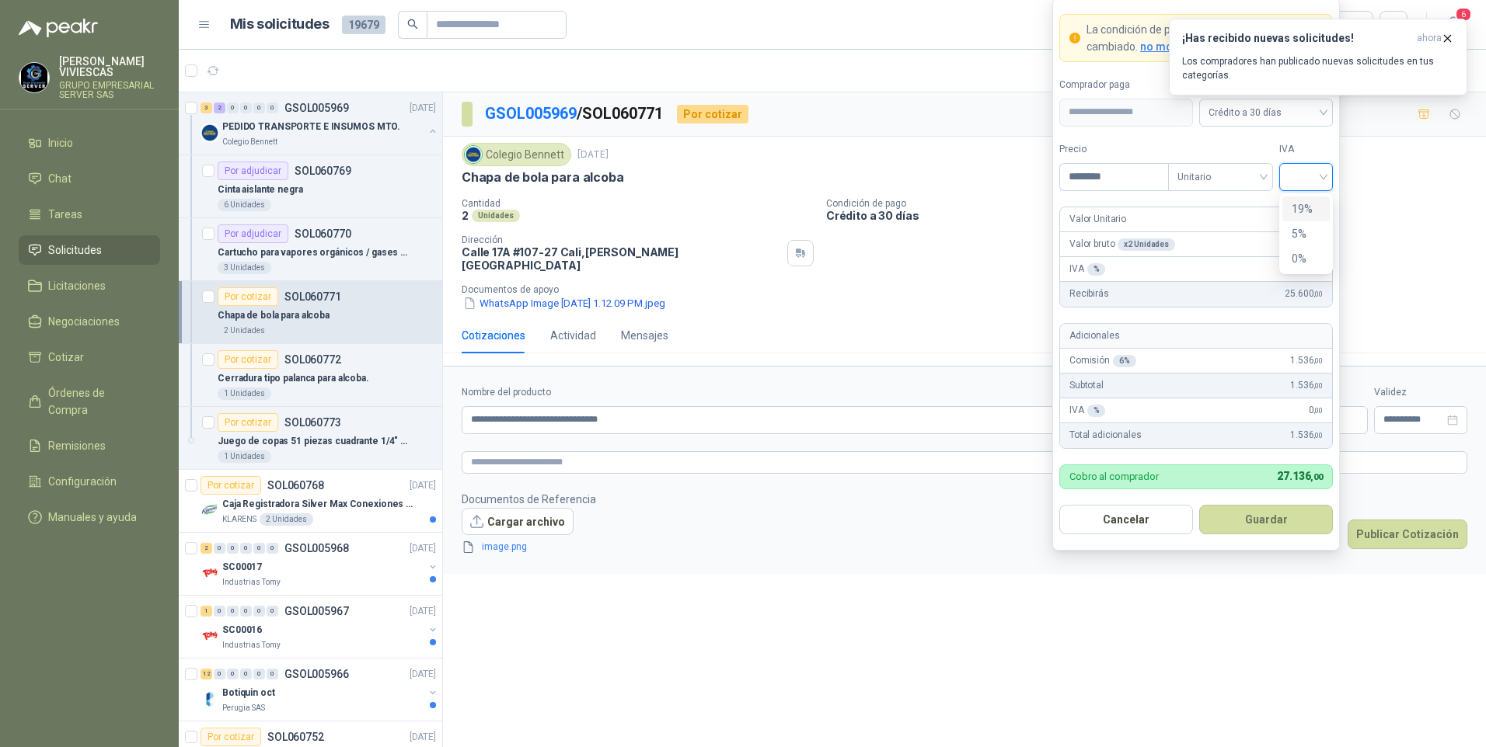
drag, startPoint x: 1305, startPoint y: 207, endPoint x: 1315, endPoint y: 198, distance: 13.7
click at [1305, 207] on div "19%" at bounding box center [1305, 208] width 29 height 17
click at [1294, 510] on button "Guardar" at bounding box center [1266, 520] width 134 height 30
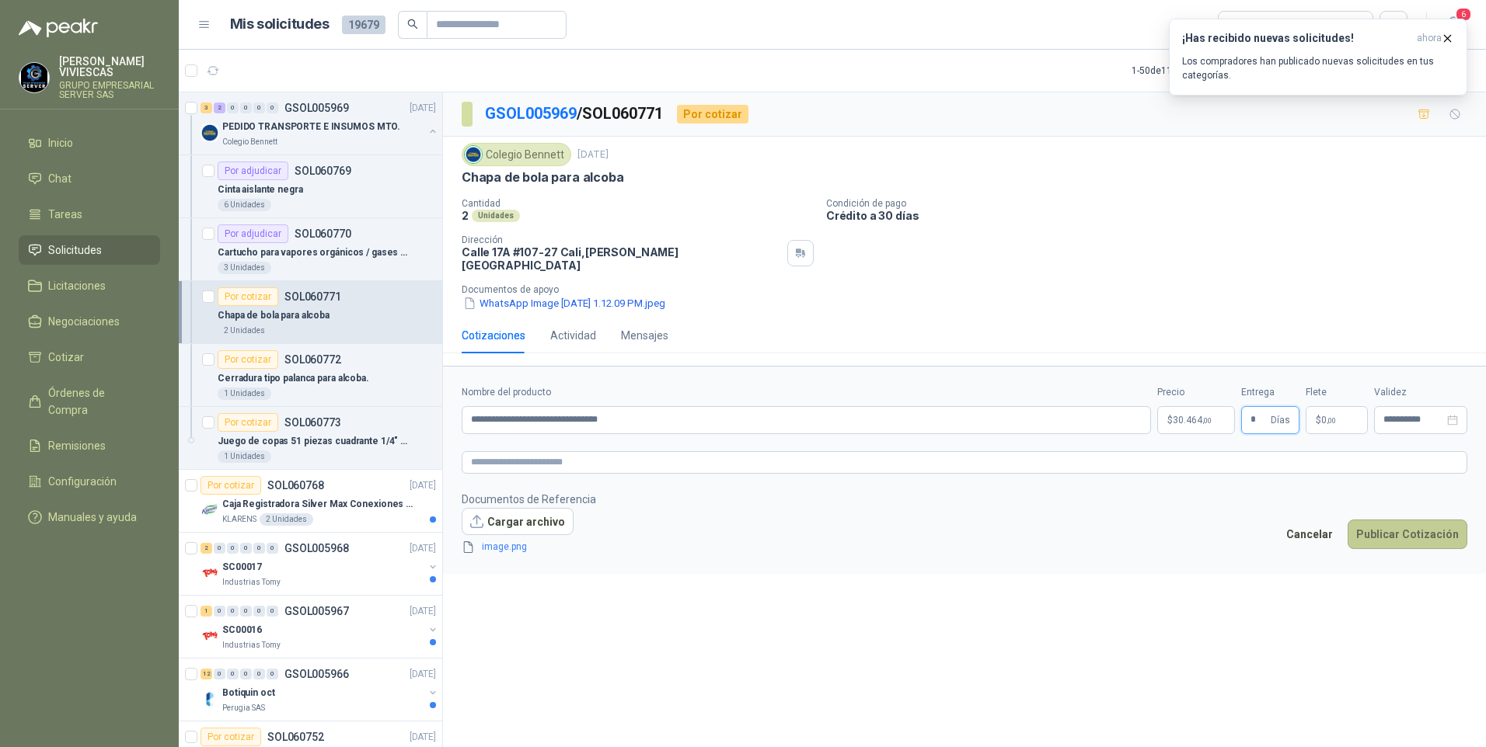
type input "*"
click at [1406, 520] on button "Publicar Cotización" at bounding box center [1407, 535] width 120 height 30
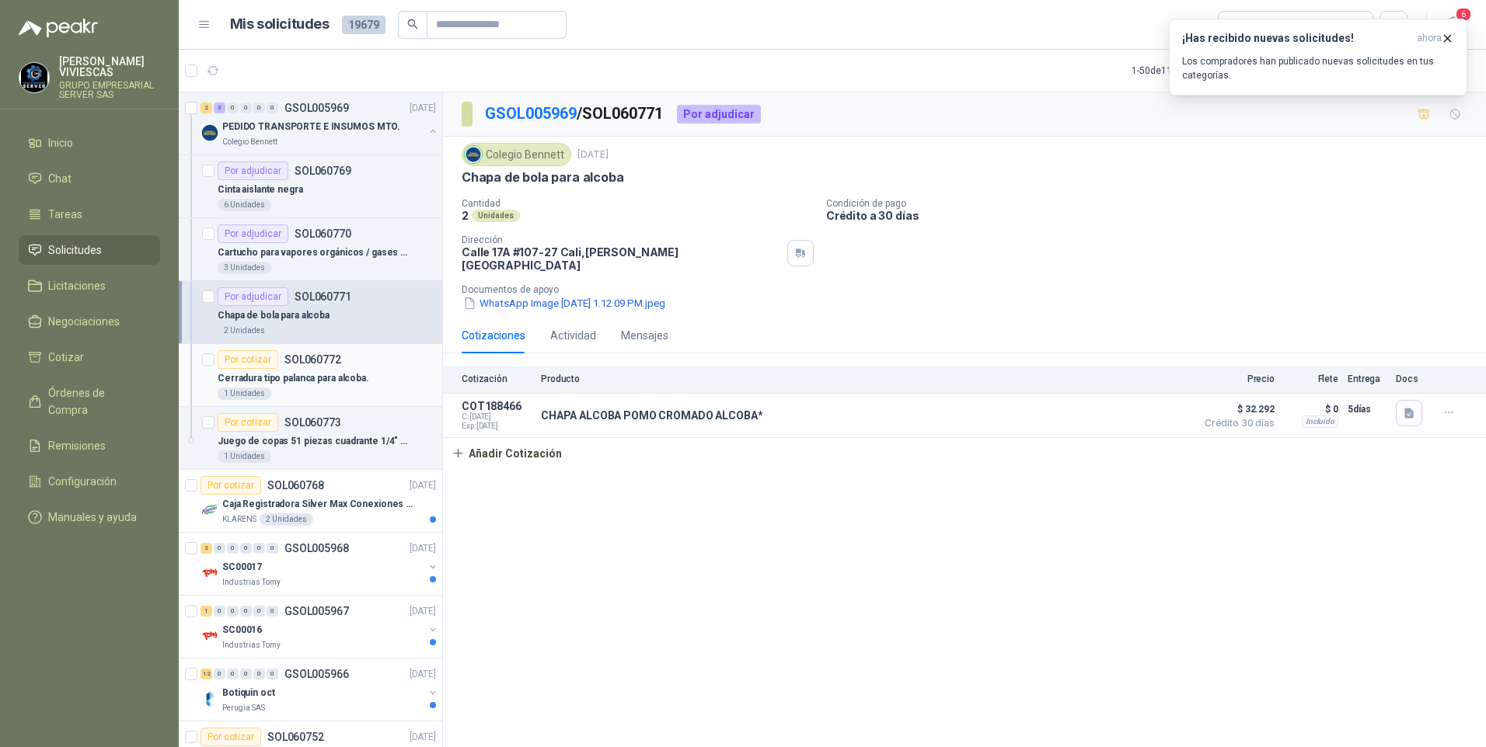
click at [298, 385] on p "Cerradura tipo palanca para alcoba." at bounding box center [294, 378] width 152 height 15
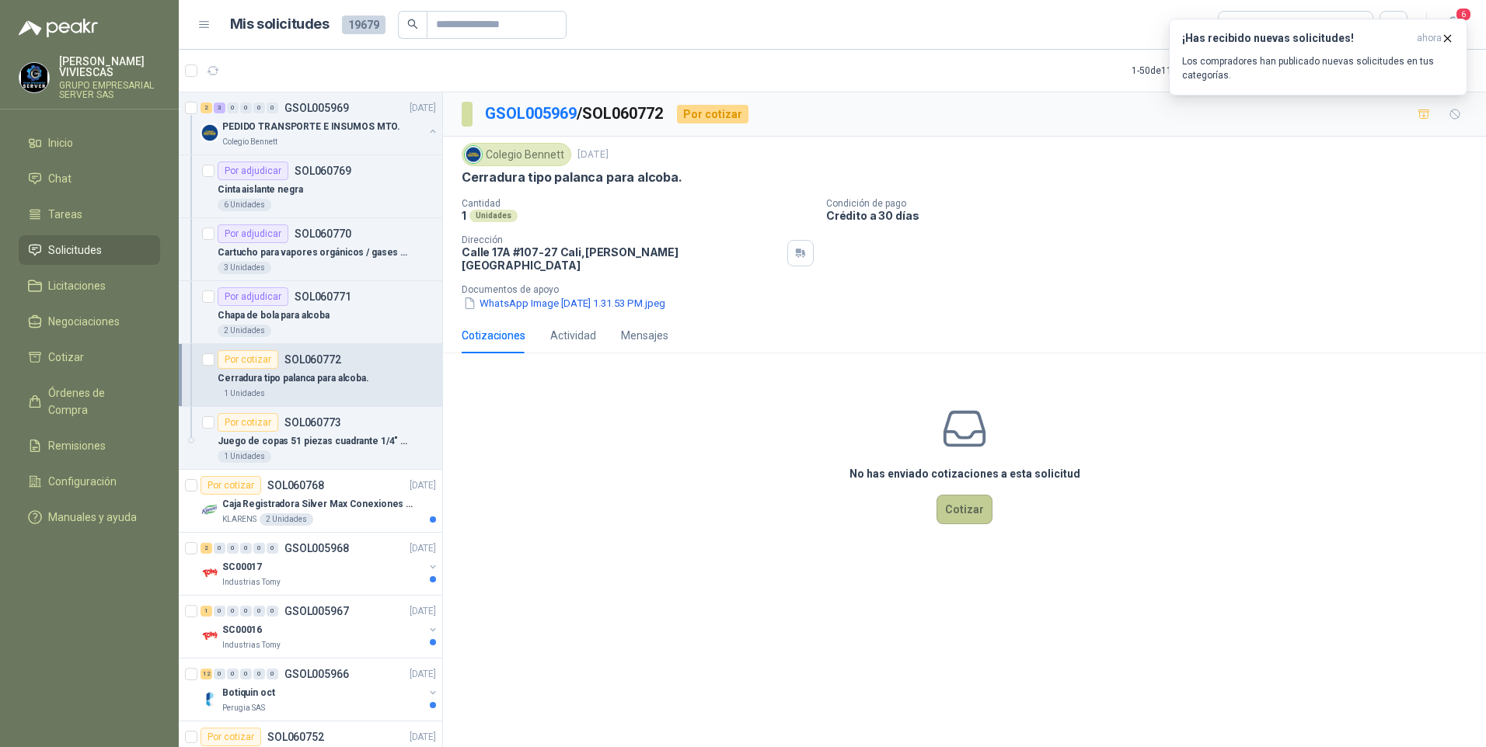
click at [980, 503] on button "Cotizar" at bounding box center [964, 510] width 56 height 30
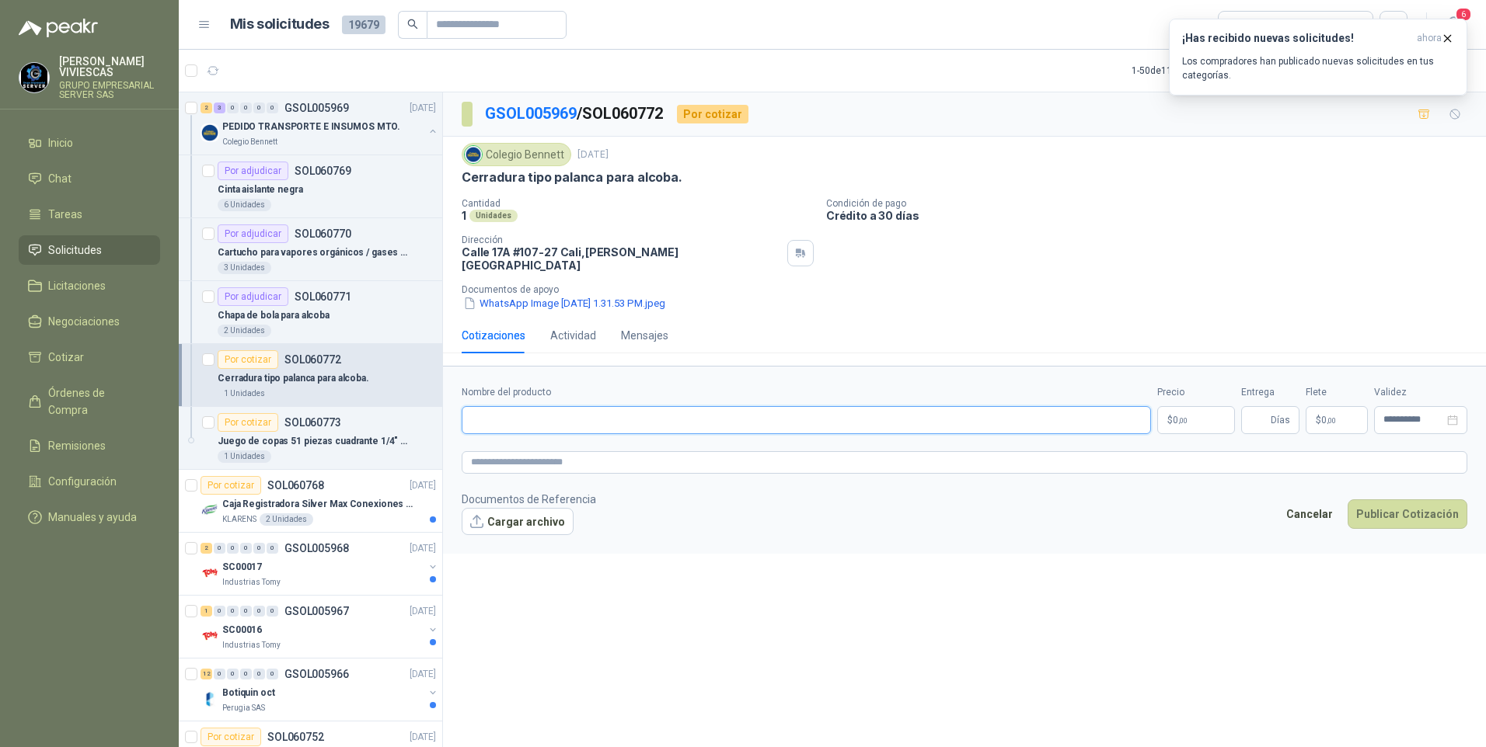
click at [499, 408] on input "Nombre del producto" at bounding box center [806, 420] width 689 height 28
click at [563, 295] on button "WhatsApp Image [DATE] 1.31.53 PM.jpeg" at bounding box center [564, 303] width 205 height 16
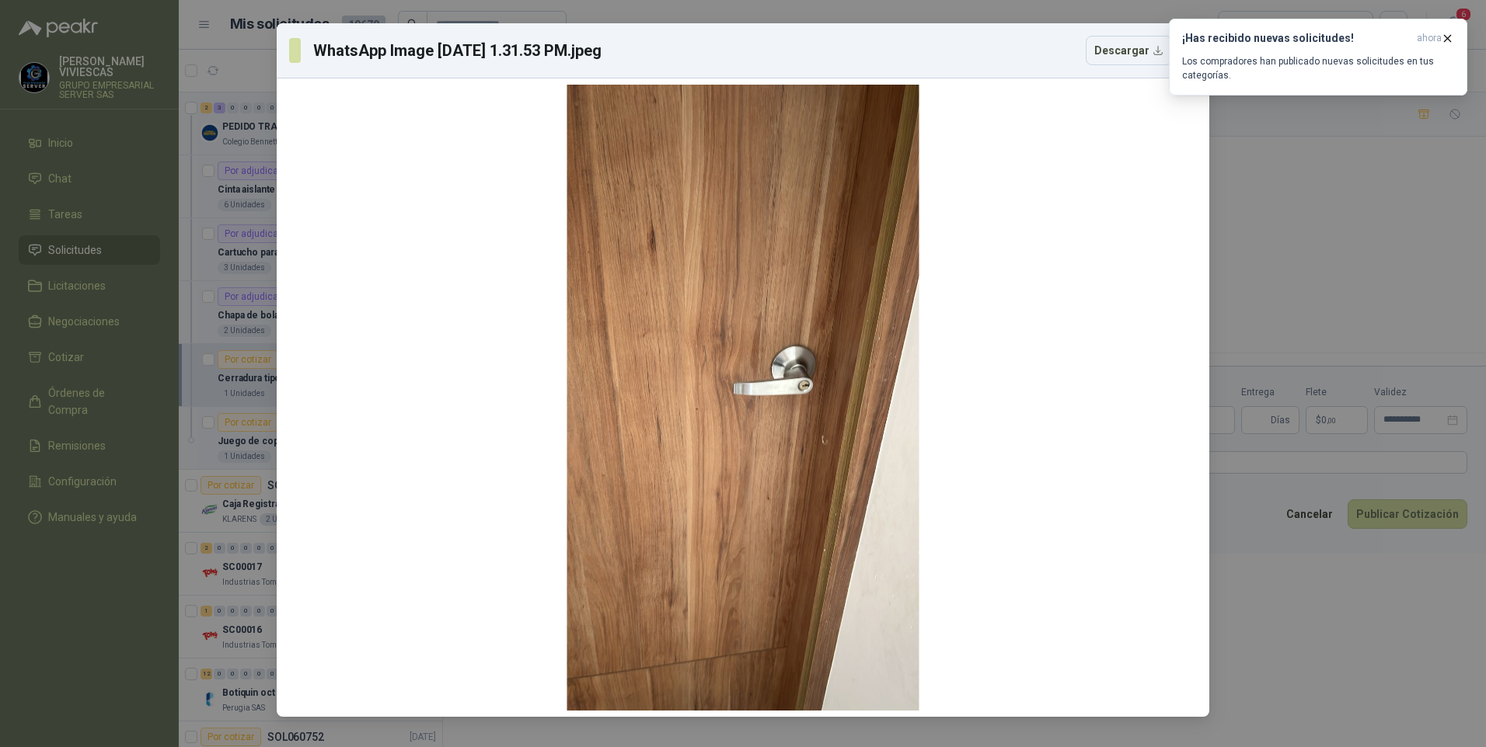
click at [1341, 263] on div "WhatsApp Image [DATE] 1.31.53 PM.jpeg Descargar" at bounding box center [743, 373] width 1486 height 747
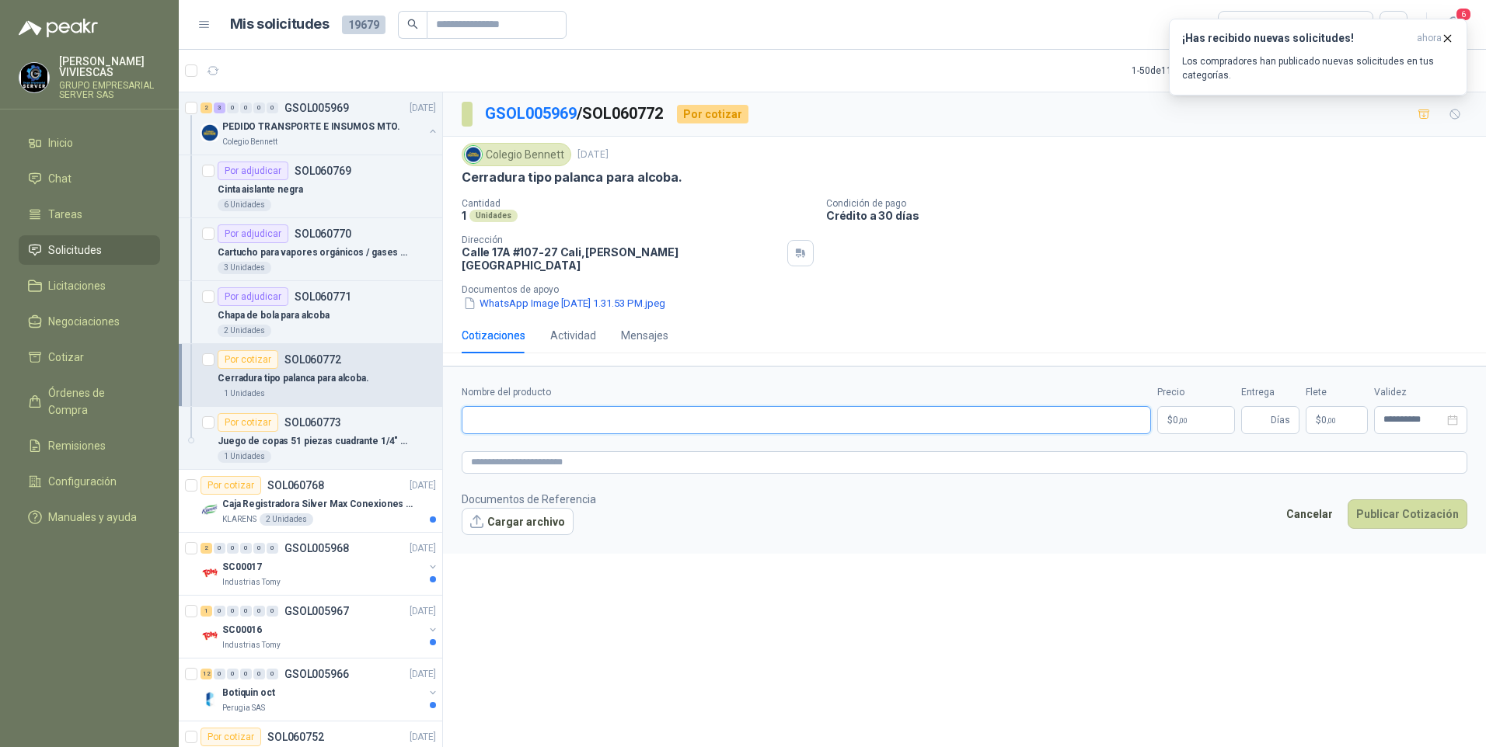
click at [484, 406] on input "Nombre del producto" at bounding box center [806, 420] width 689 height 28
type input "*"
type input "**********"
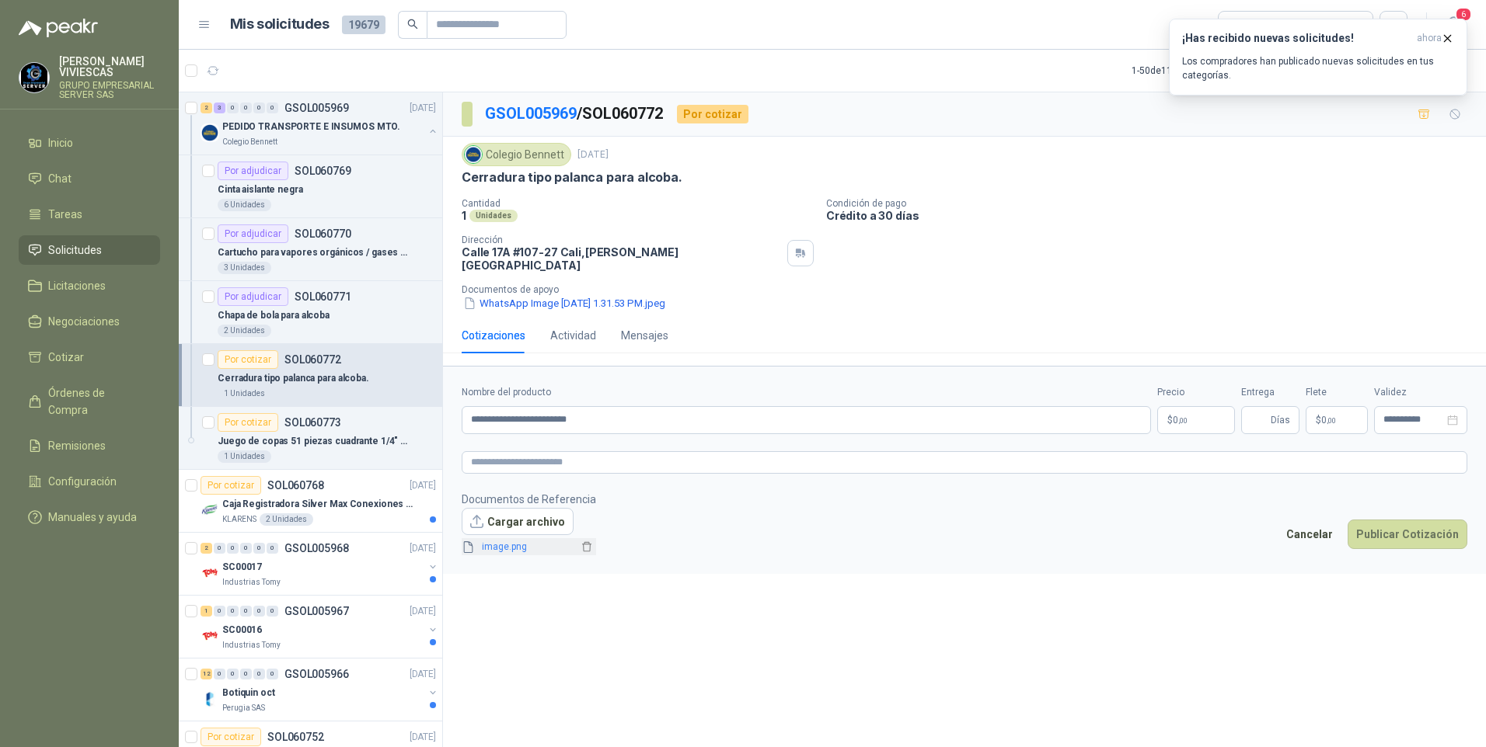
click at [493, 542] on link "image.png" at bounding box center [527, 547] width 103 height 15
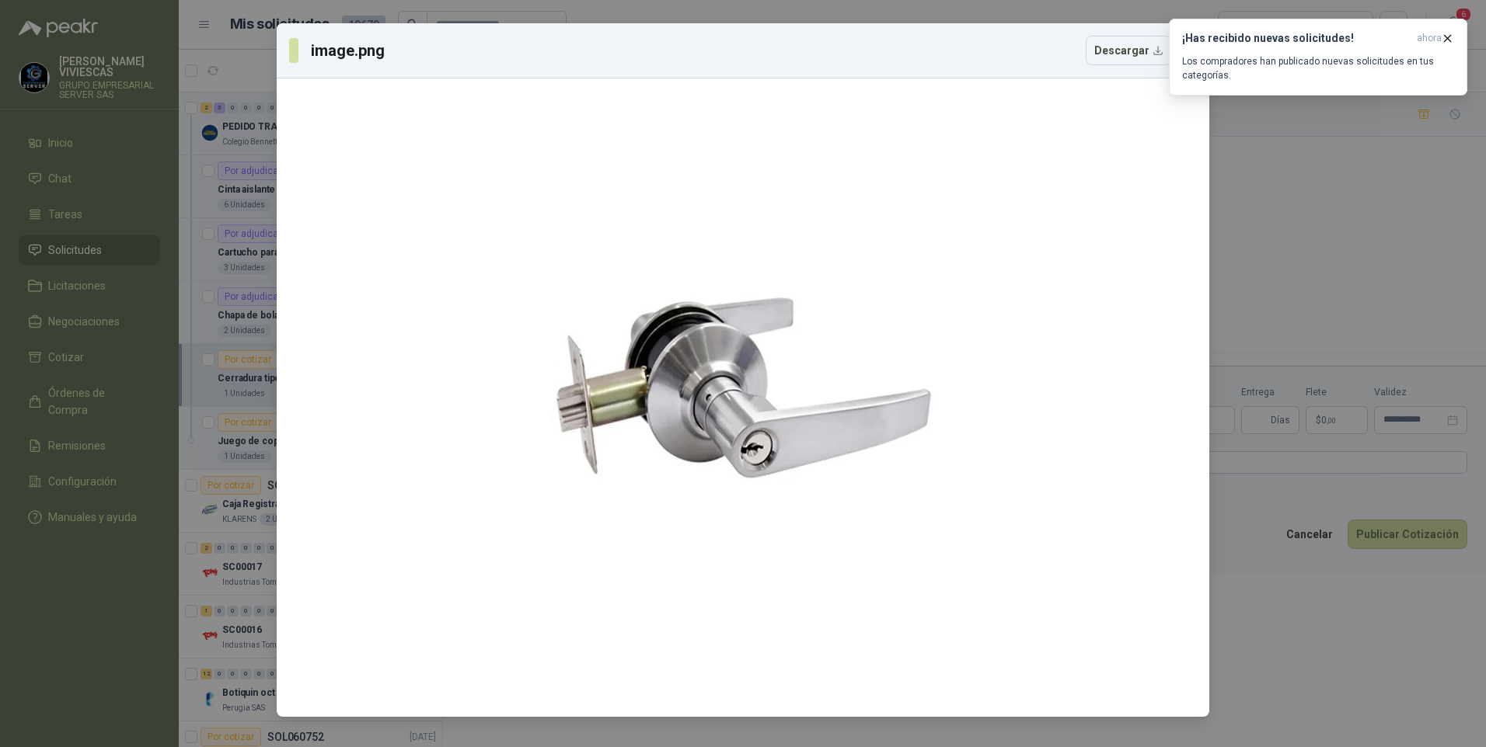
click at [1314, 673] on div "image.png Descargar" at bounding box center [743, 373] width 1486 height 747
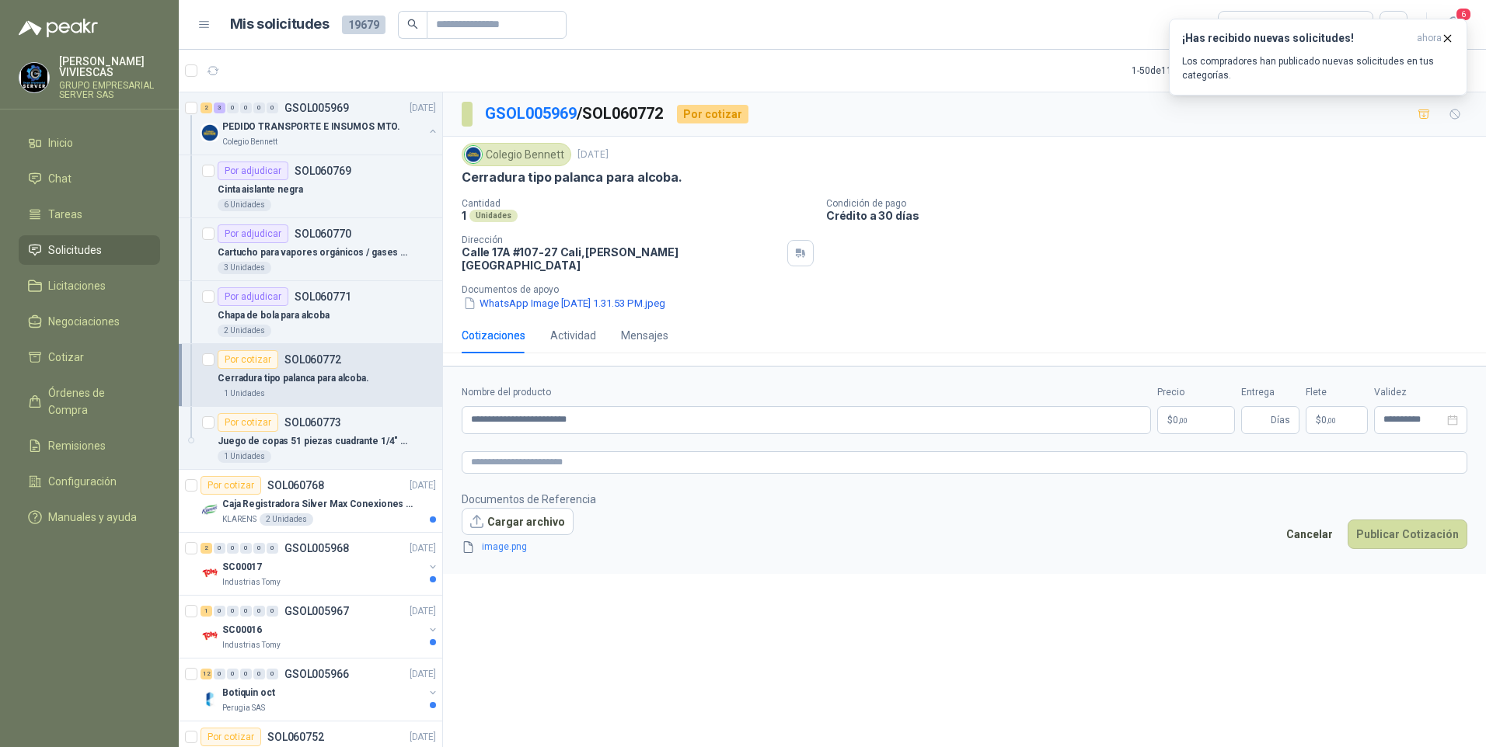
click at [1159, 404] on div "**********" at bounding box center [964, 409] width 1005 height 49
click at [1173, 407] on body "[PERSON_NAME] GRUPO EMPRESARIAL SERVER SAS Inicio Chat Tareas Solicitudes Licit…" at bounding box center [743, 373] width 1486 height 747
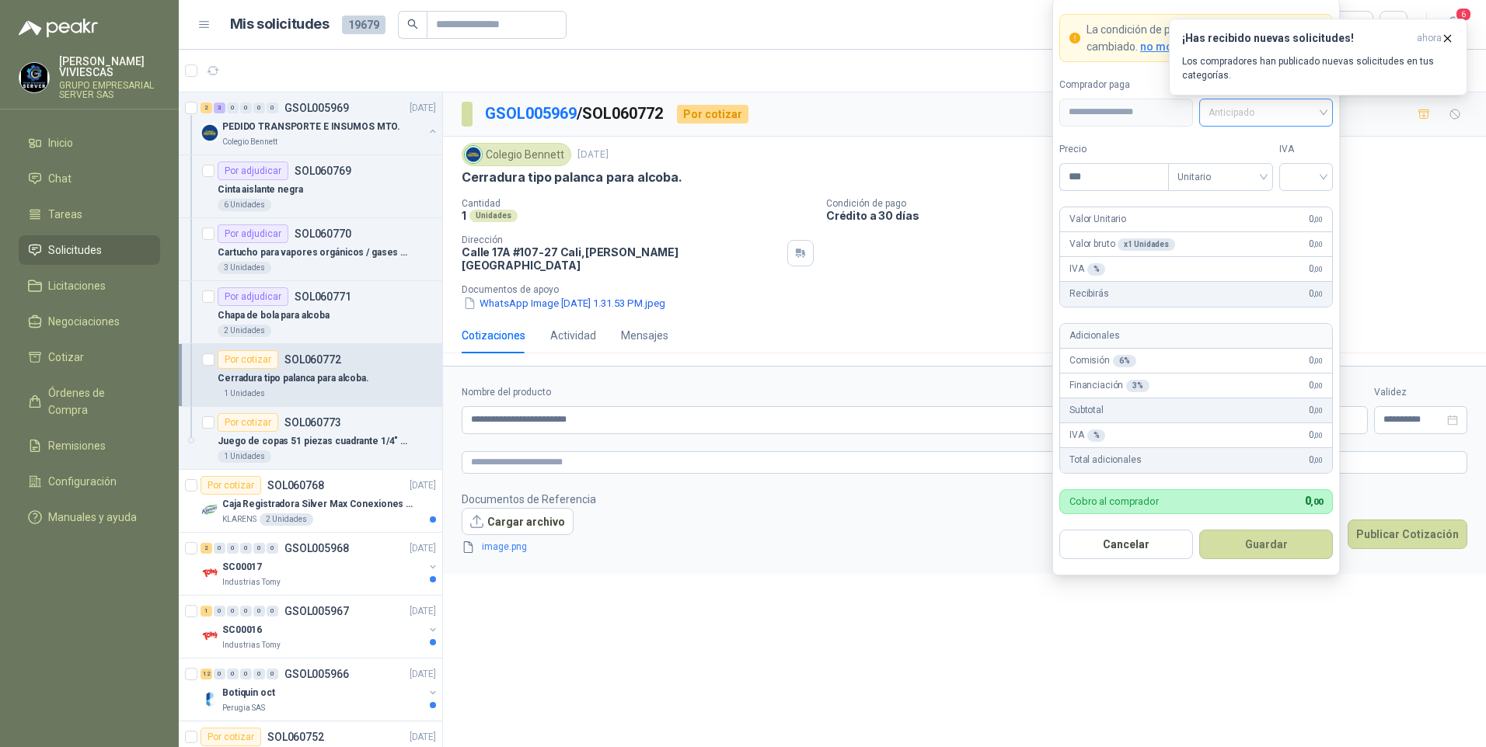
click at [1304, 118] on span "Anticipado" at bounding box center [1265, 112] width 115 height 23
click at [1277, 161] on div "Crédito a 30 días" at bounding box center [1265, 169] width 109 height 17
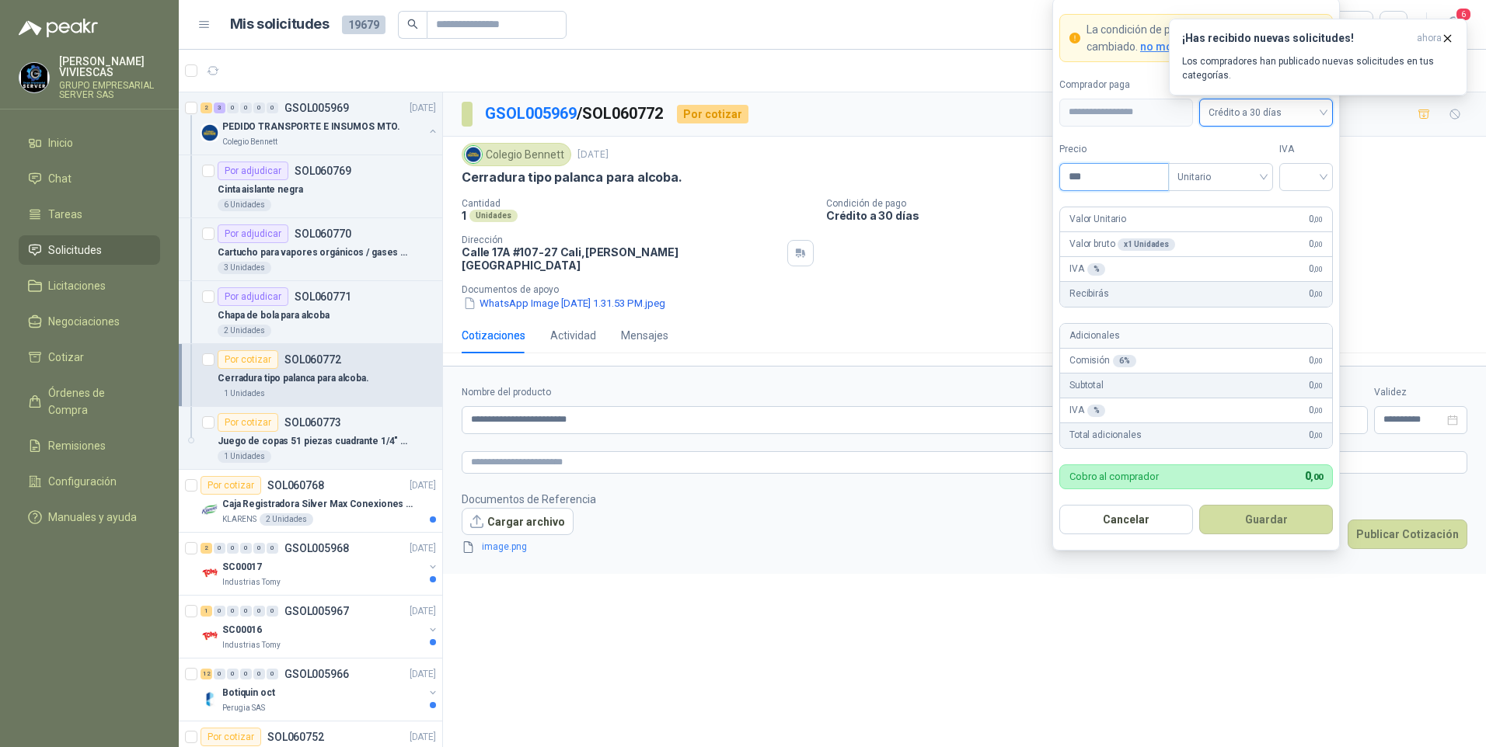
click at [1117, 185] on input "***" at bounding box center [1114, 177] width 108 height 26
type input "********"
click at [1318, 174] on input "search" at bounding box center [1305, 175] width 35 height 23
drag, startPoint x: 1311, startPoint y: 204, endPoint x: 1294, endPoint y: 229, distance: 30.2
click at [1309, 204] on div "19%" at bounding box center [1305, 208] width 29 height 17
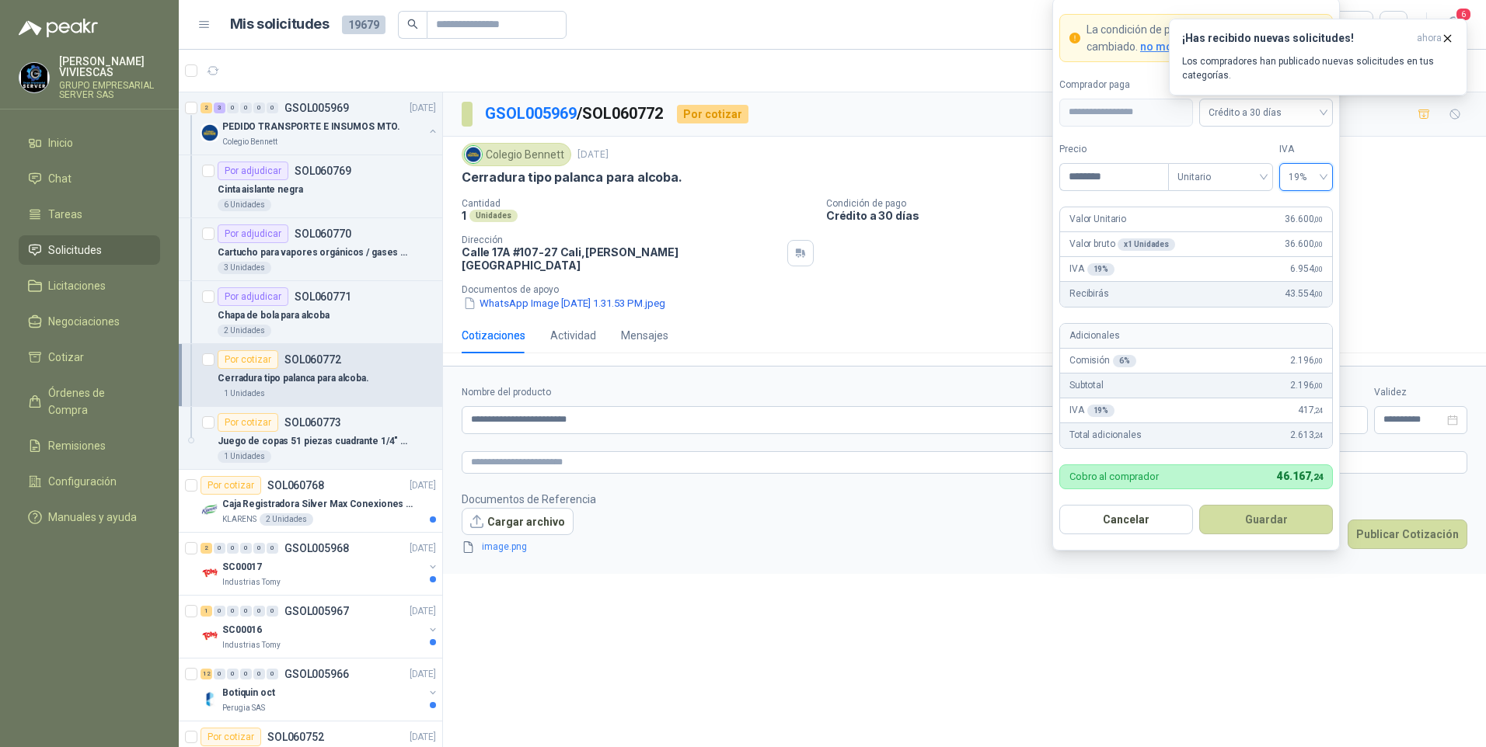
click at [862, 632] on div "**********" at bounding box center [964, 422] width 1043 height 660
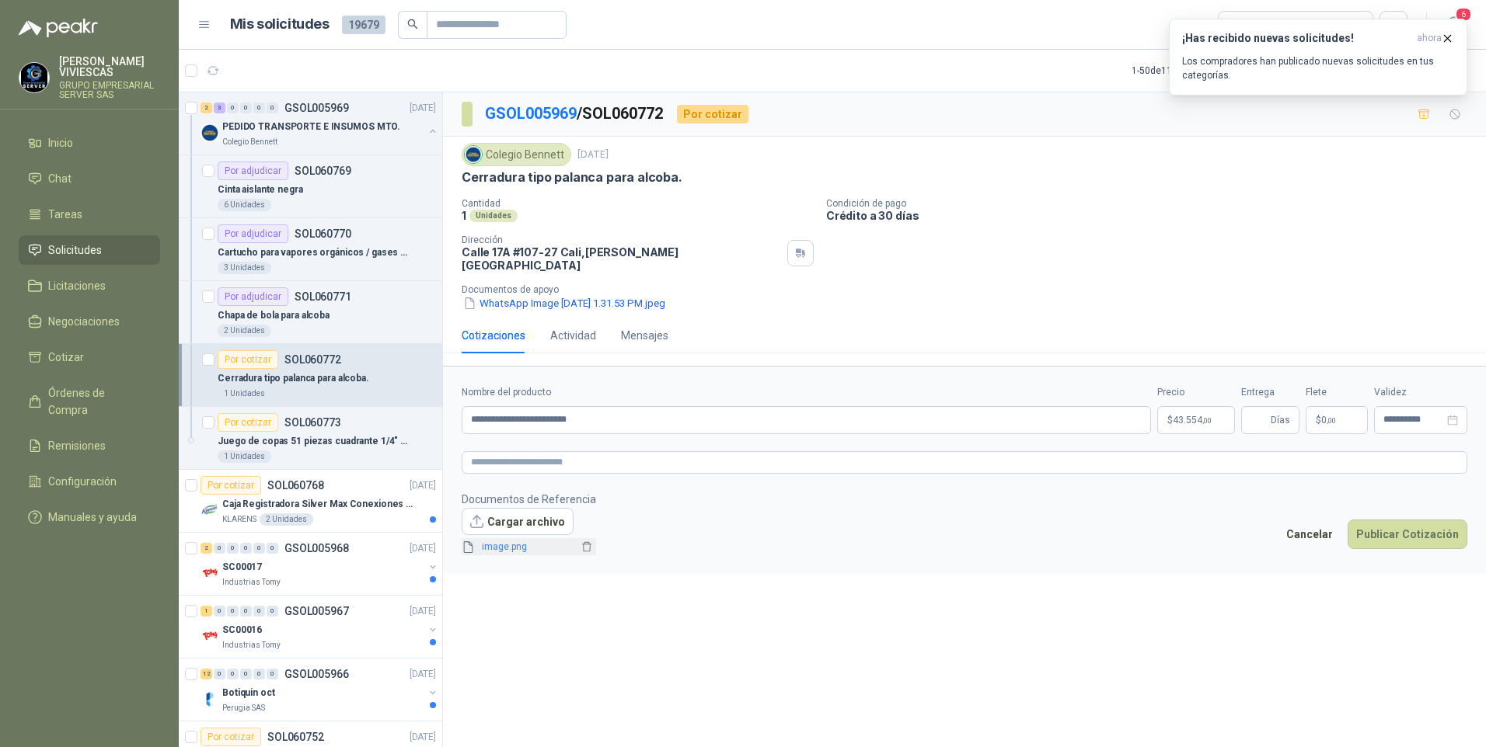
click at [510, 542] on link "image.png" at bounding box center [527, 547] width 103 height 15
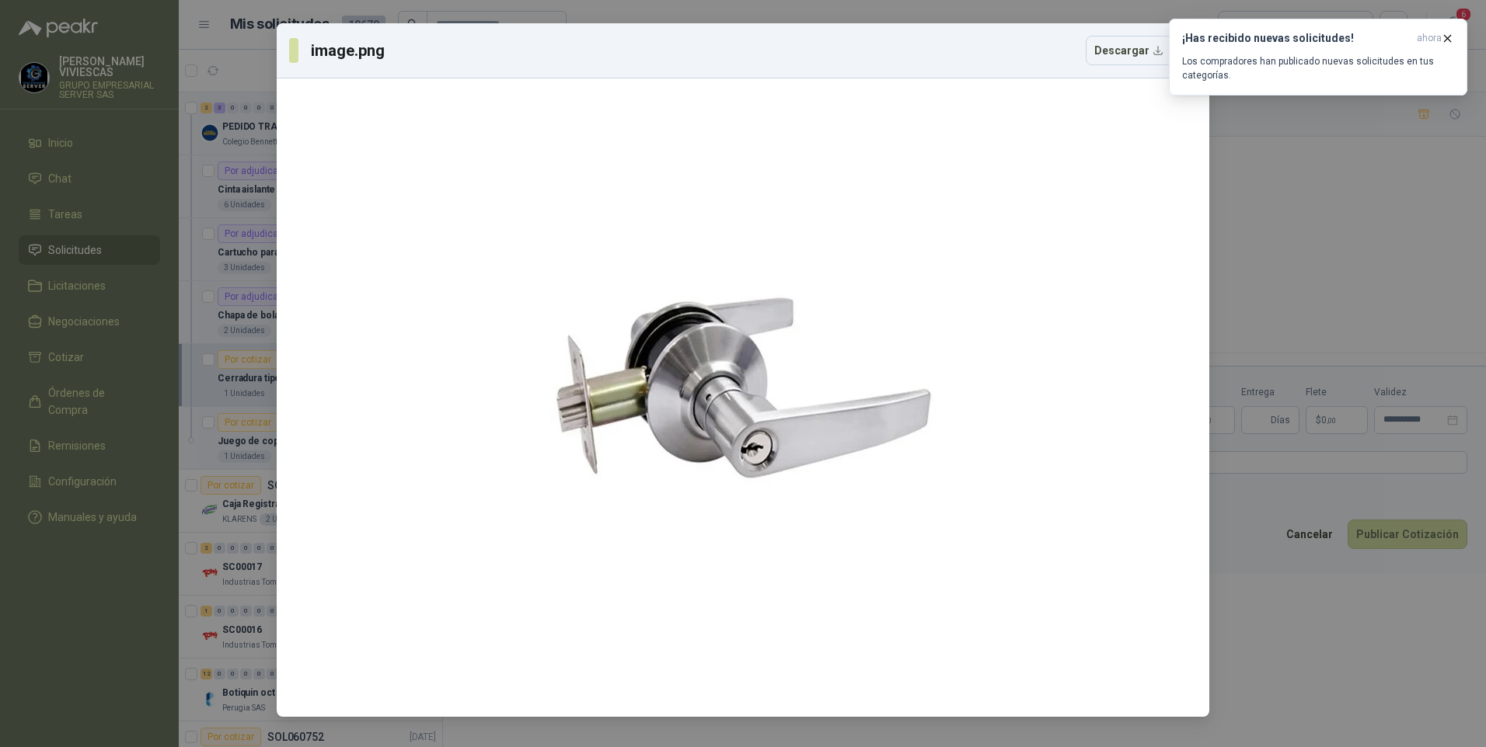
click at [1293, 670] on div "image.png Descargar" at bounding box center [743, 373] width 1486 height 747
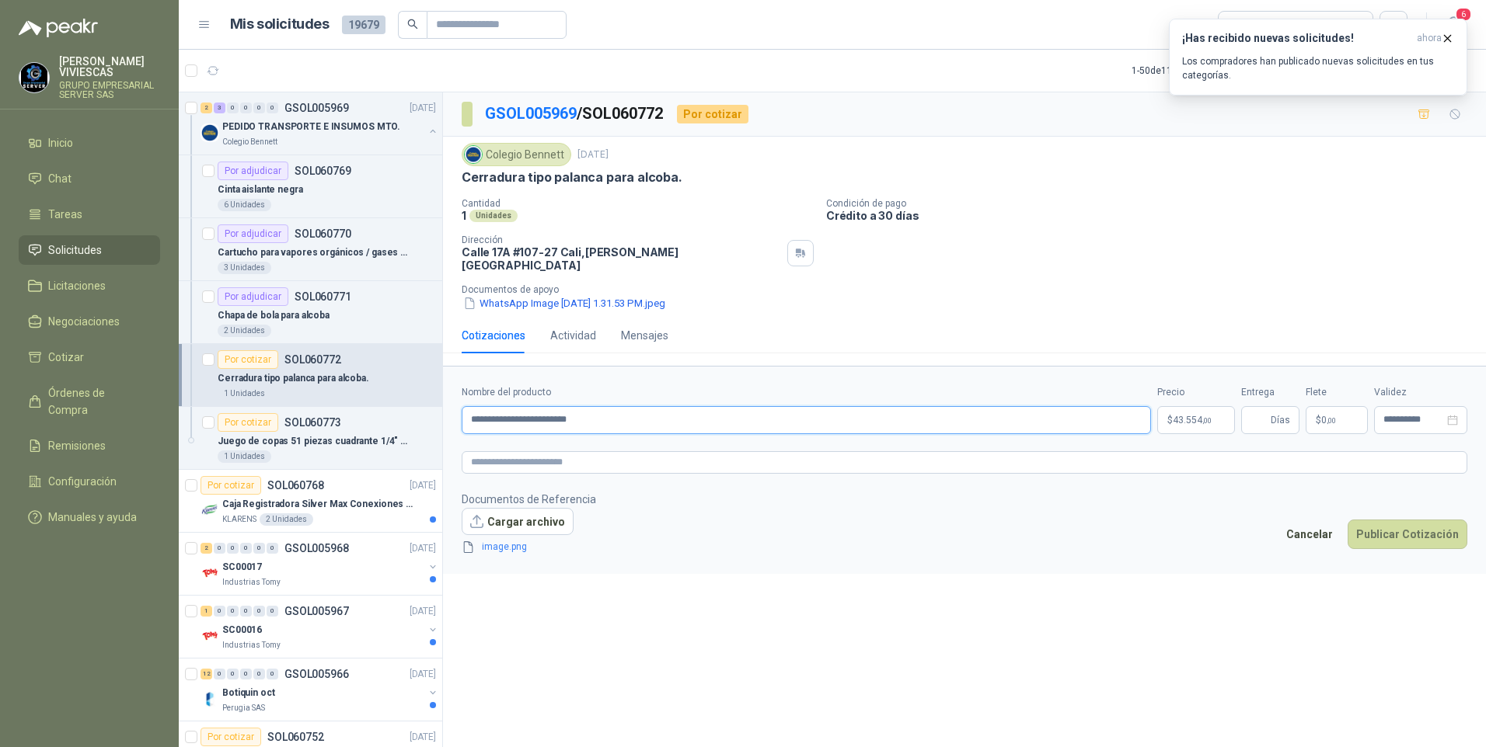
click at [631, 414] on input "**********" at bounding box center [806, 420] width 689 height 28
click at [1271, 407] on span "Días" at bounding box center [1279, 420] width 19 height 26
type input "*"
click at [1427, 524] on button "Publicar Cotización" at bounding box center [1407, 535] width 120 height 30
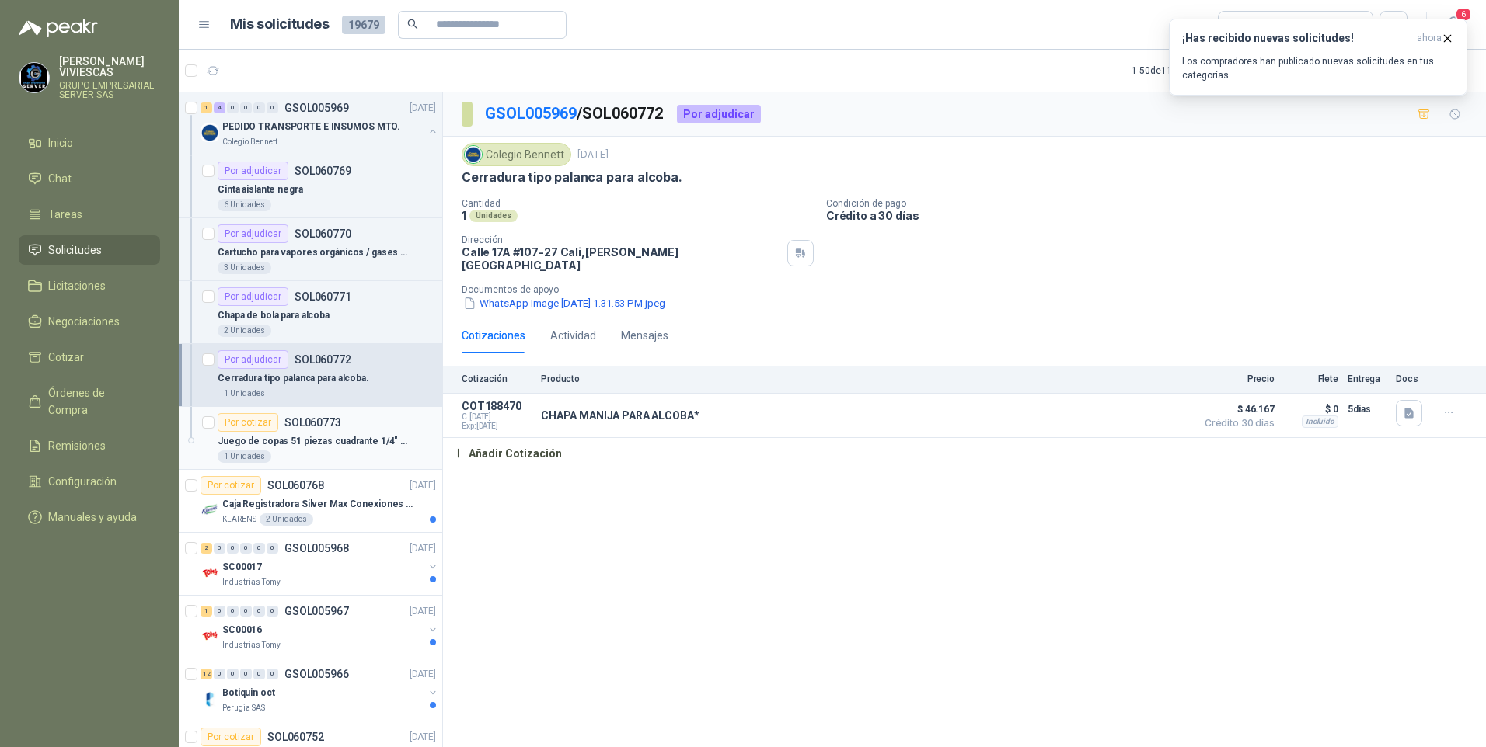
click at [305, 450] on div "Juego de copas 51 piezas cuadrante 1/4" - 3/8" - 1/2" Pretul" at bounding box center [327, 441] width 218 height 19
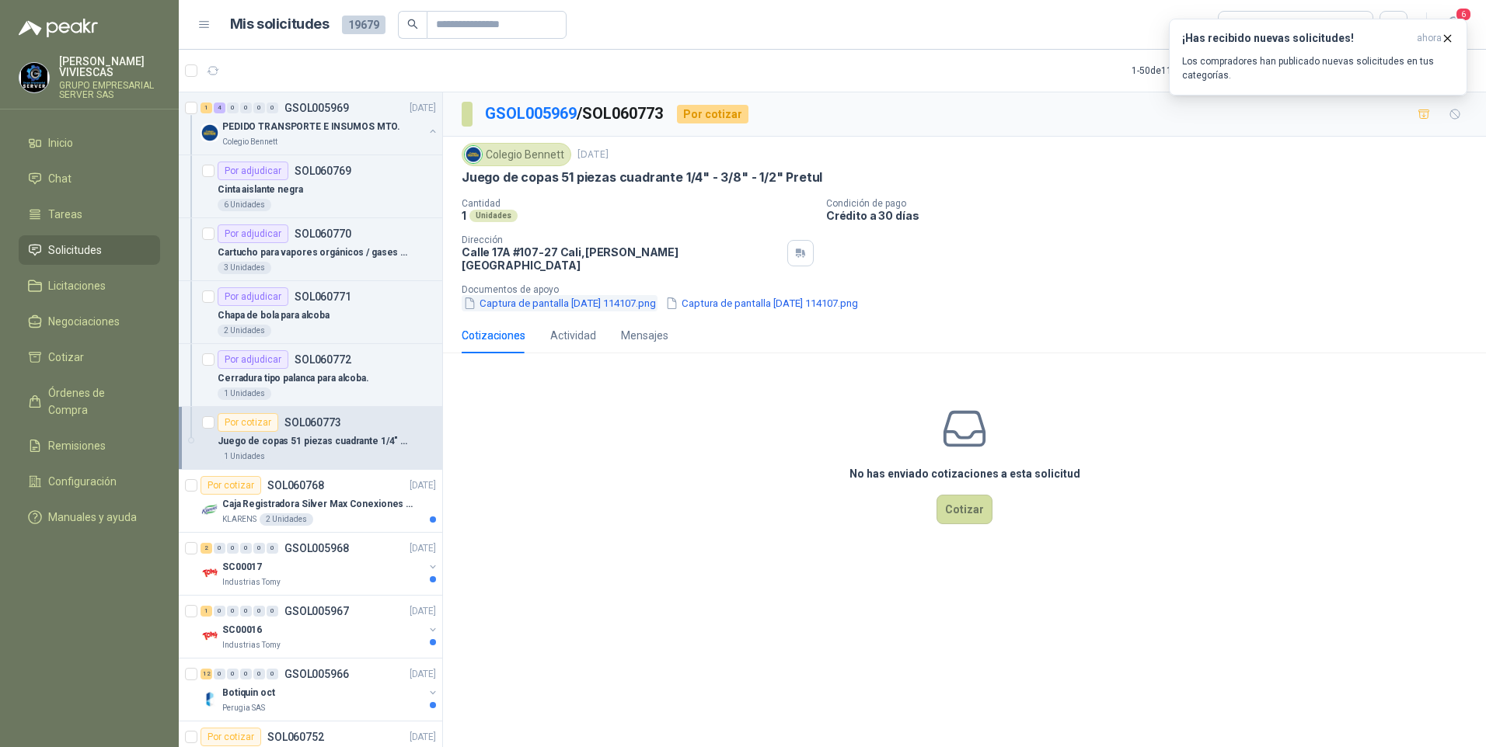
click at [547, 295] on button "Captura de pantalla [DATE] 114107.png" at bounding box center [560, 303] width 196 height 16
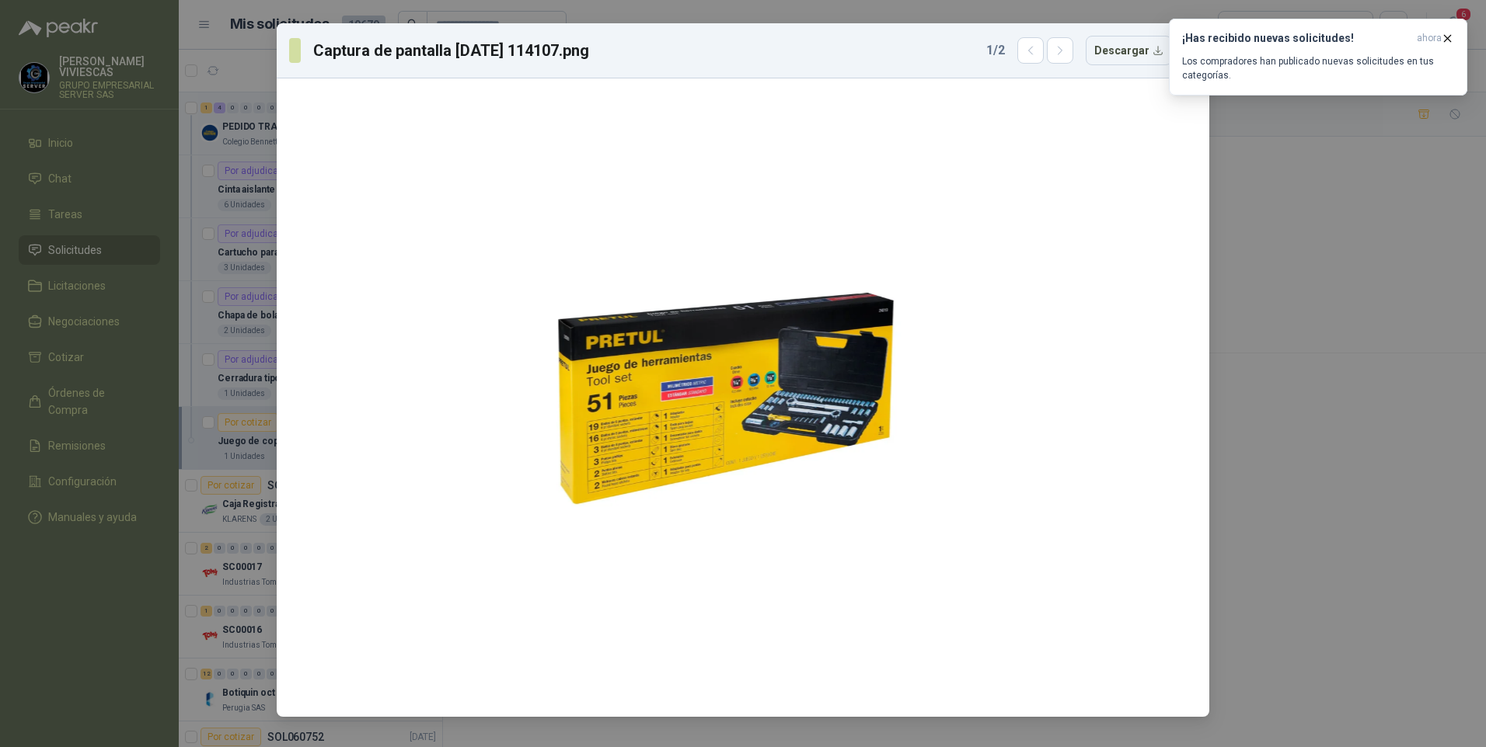
click at [1280, 569] on div "Captura de pantalla [DATE] 114107.png 1 / 2 Descargar" at bounding box center [743, 373] width 1486 height 747
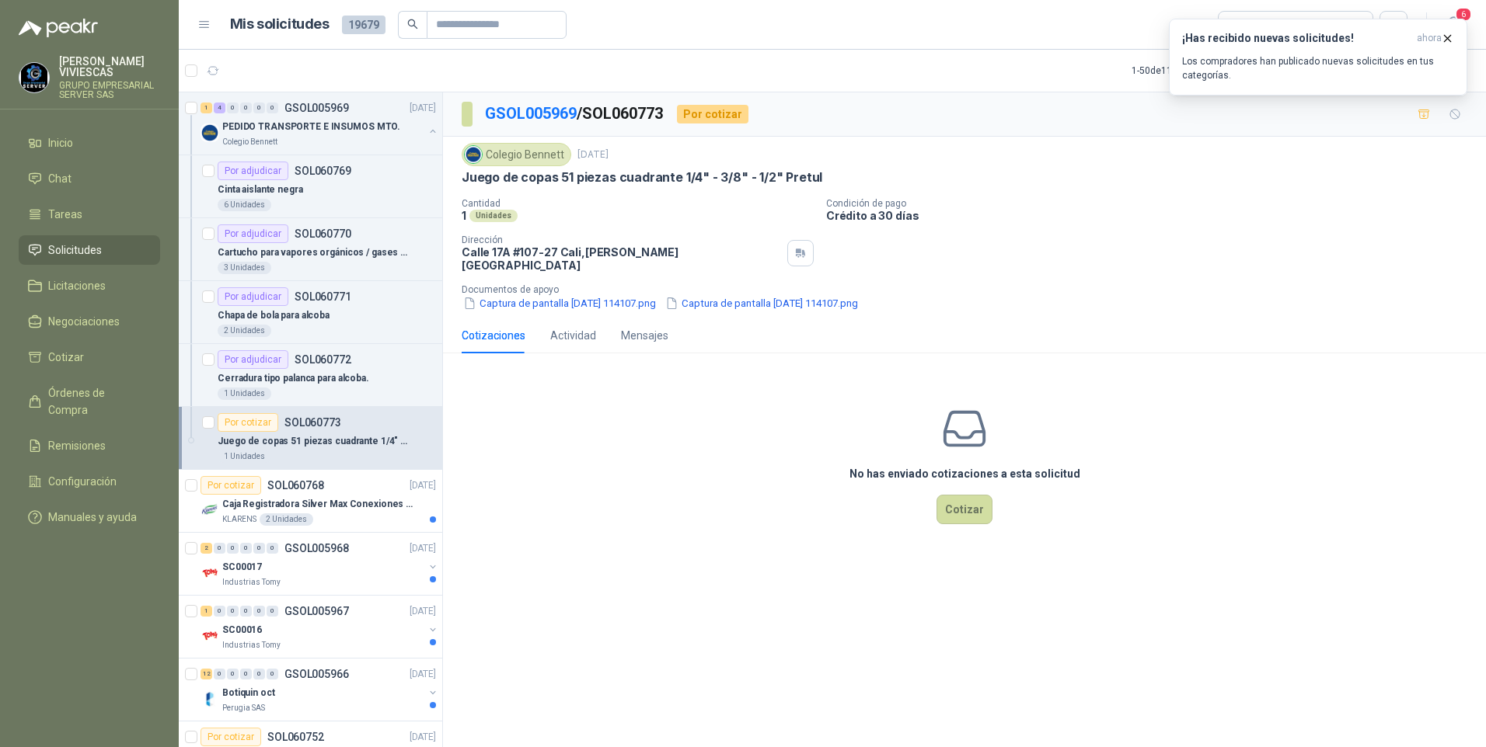
click at [817, 284] on p "Documentos de apoyo" at bounding box center [971, 289] width 1018 height 11
click at [790, 298] on button "Captura de pantalla [DATE] 114107.png" at bounding box center [762, 303] width 196 height 16
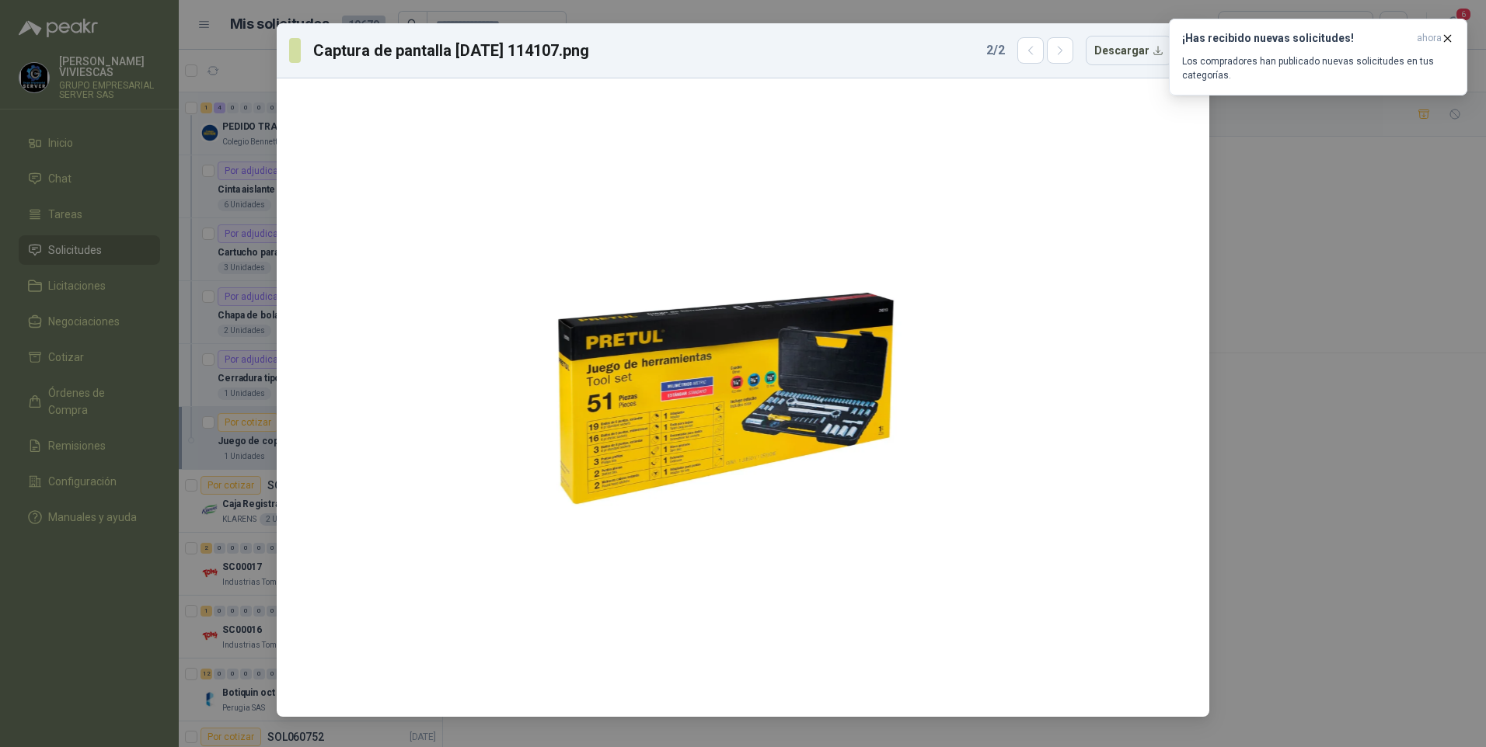
click at [1371, 544] on div "Captura de pantalla [DATE] 114107.png 2 / 2 Descargar" at bounding box center [743, 373] width 1486 height 747
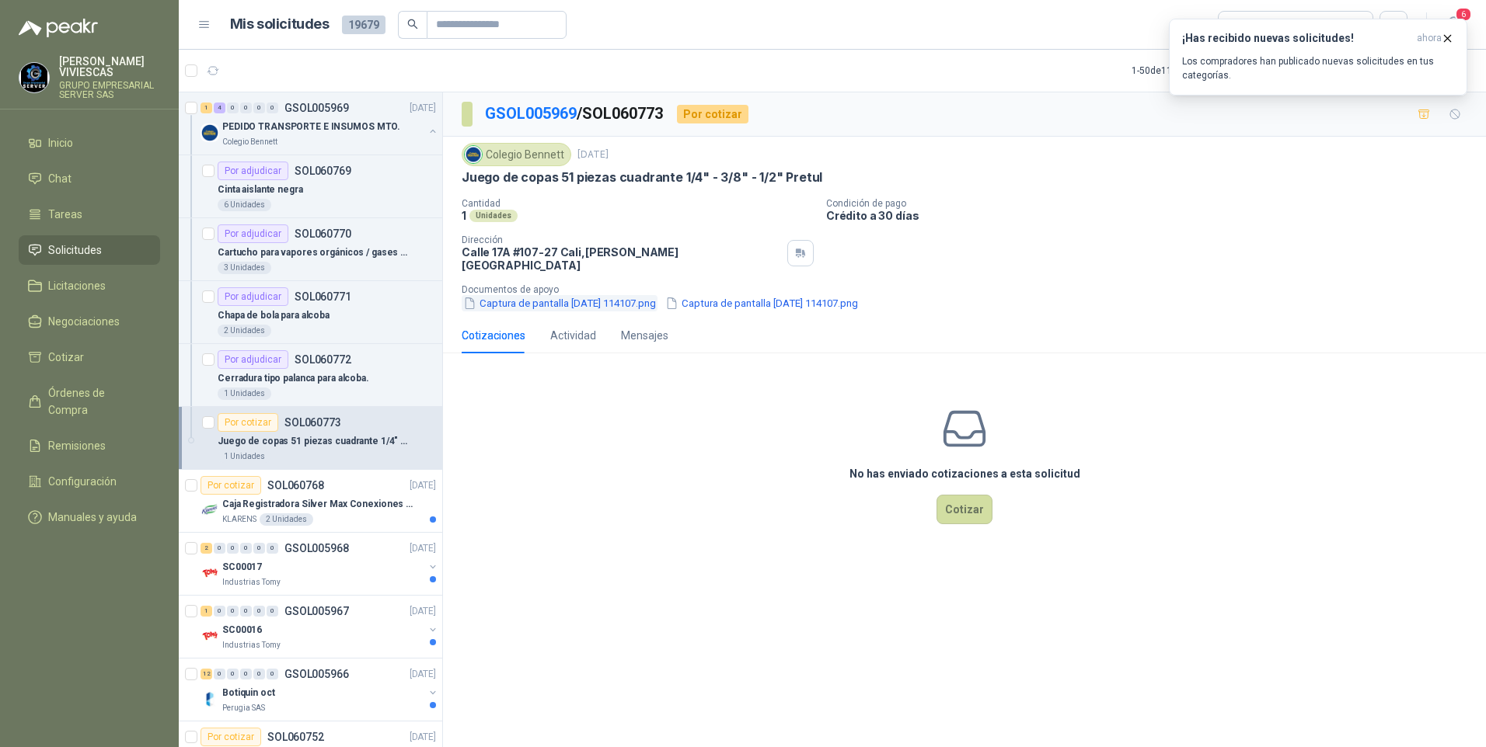
click at [520, 295] on button "Captura de pantalla [DATE] 114107.png" at bounding box center [560, 303] width 196 height 16
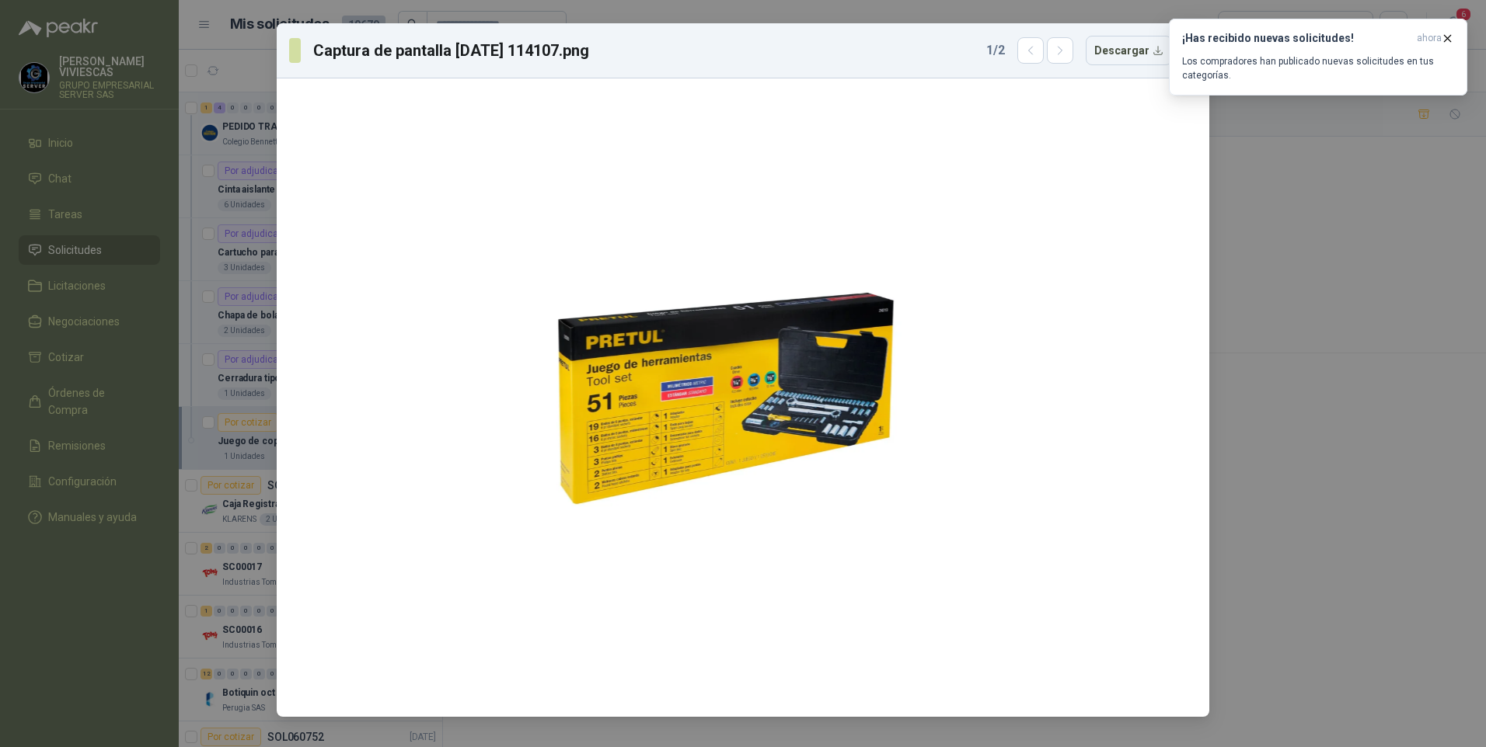
click at [1315, 375] on div "Captura de pantalla [DATE] 114107.png 1 / 2 Descargar" at bounding box center [743, 373] width 1486 height 747
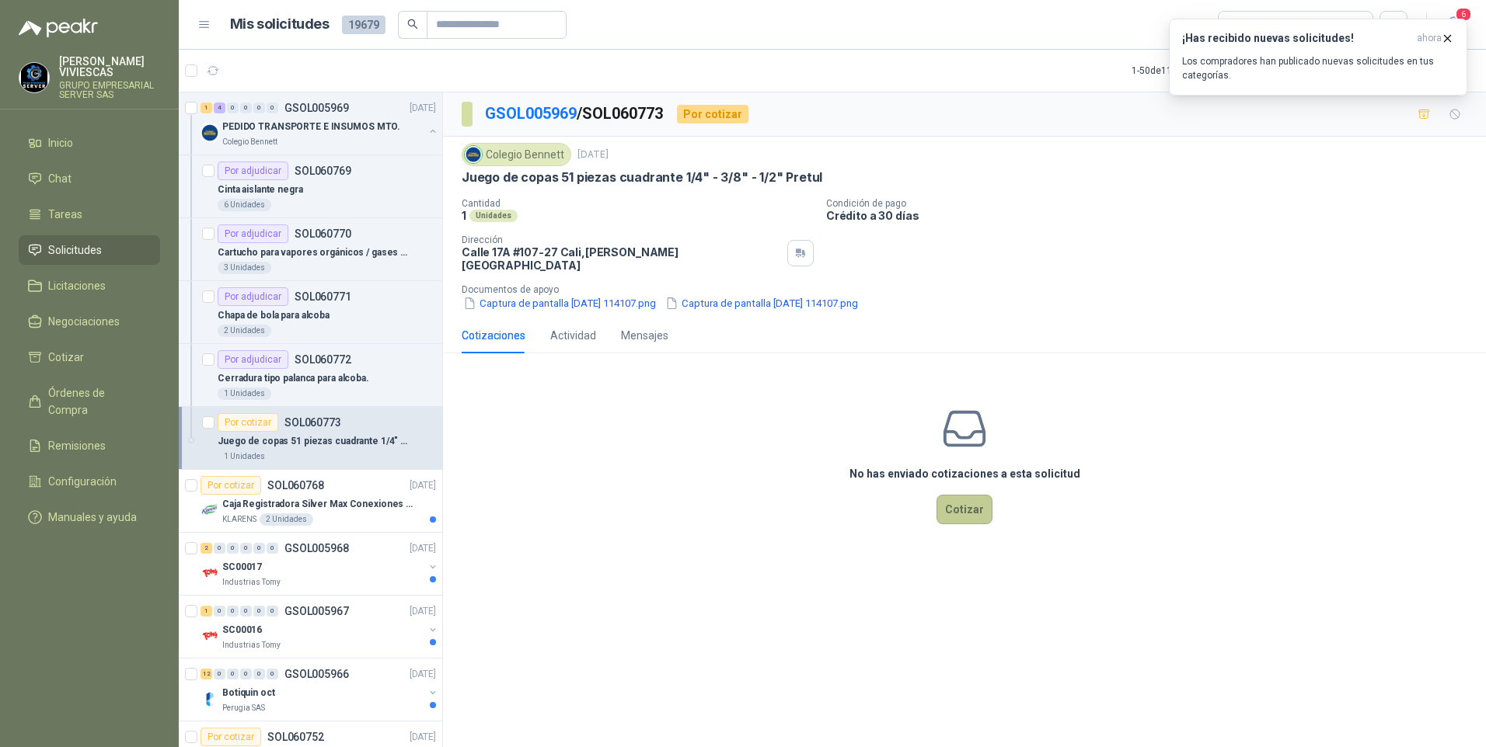
click at [983, 505] on button "Cotizar" at bounding box center [964, 510] width 56 height 30
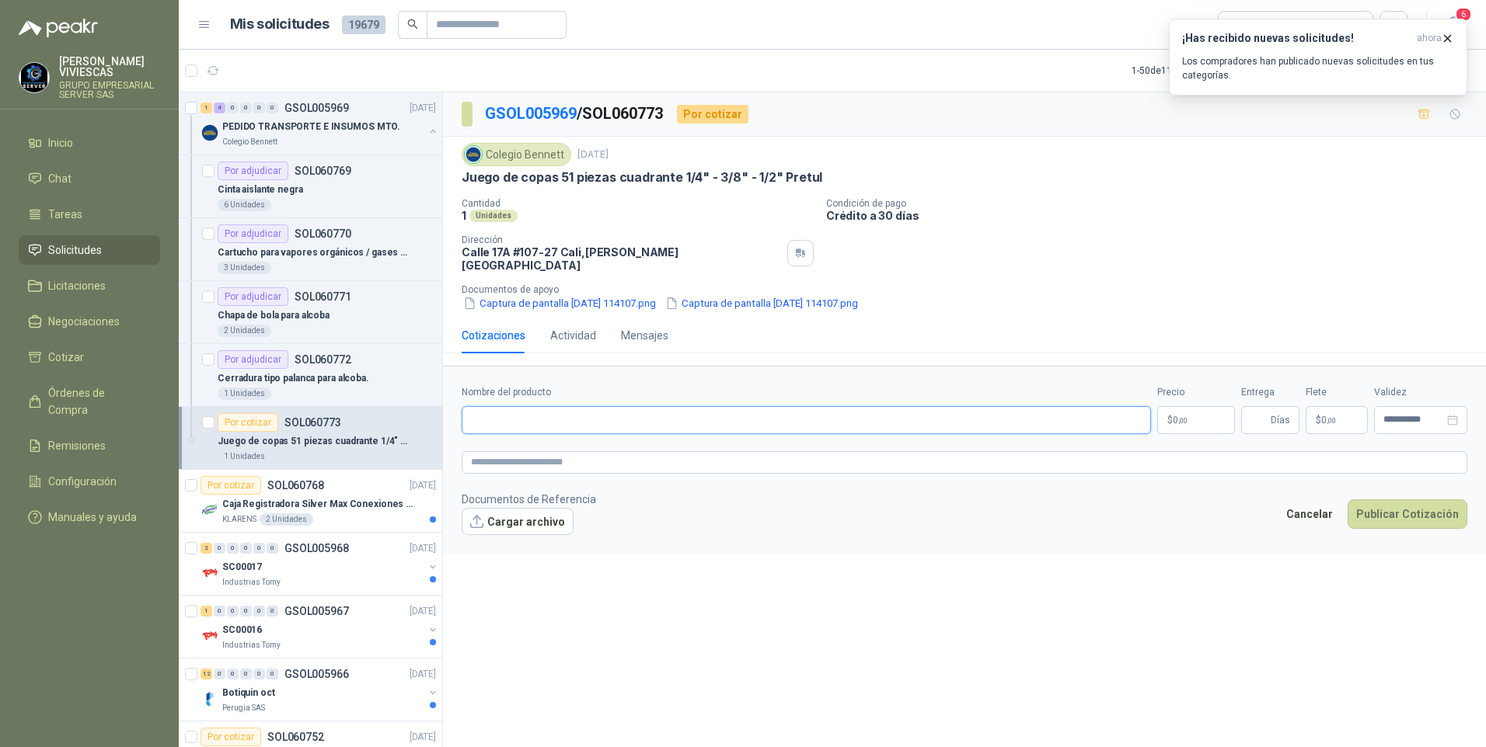
drag, startPoint x: 521, startPoint y: 407, endPoint x: 521, endPoint y: 392, distance: 14.8
click at [521, 406] on input "Nombre del producto" at bounding box center [806, 420] width 689 height 28
click at [513, 406] on input "Nombre del producto" at bounding box center [806, 420] width 689 height 28
click at [512, 407] on input "Nombre del producto" at bounding box center [806, 420] width 689 height 28
drag, startPoint x: 512, startPoint y: 407, endPoint x: 472, endPoint y: 451, distance: 60.0
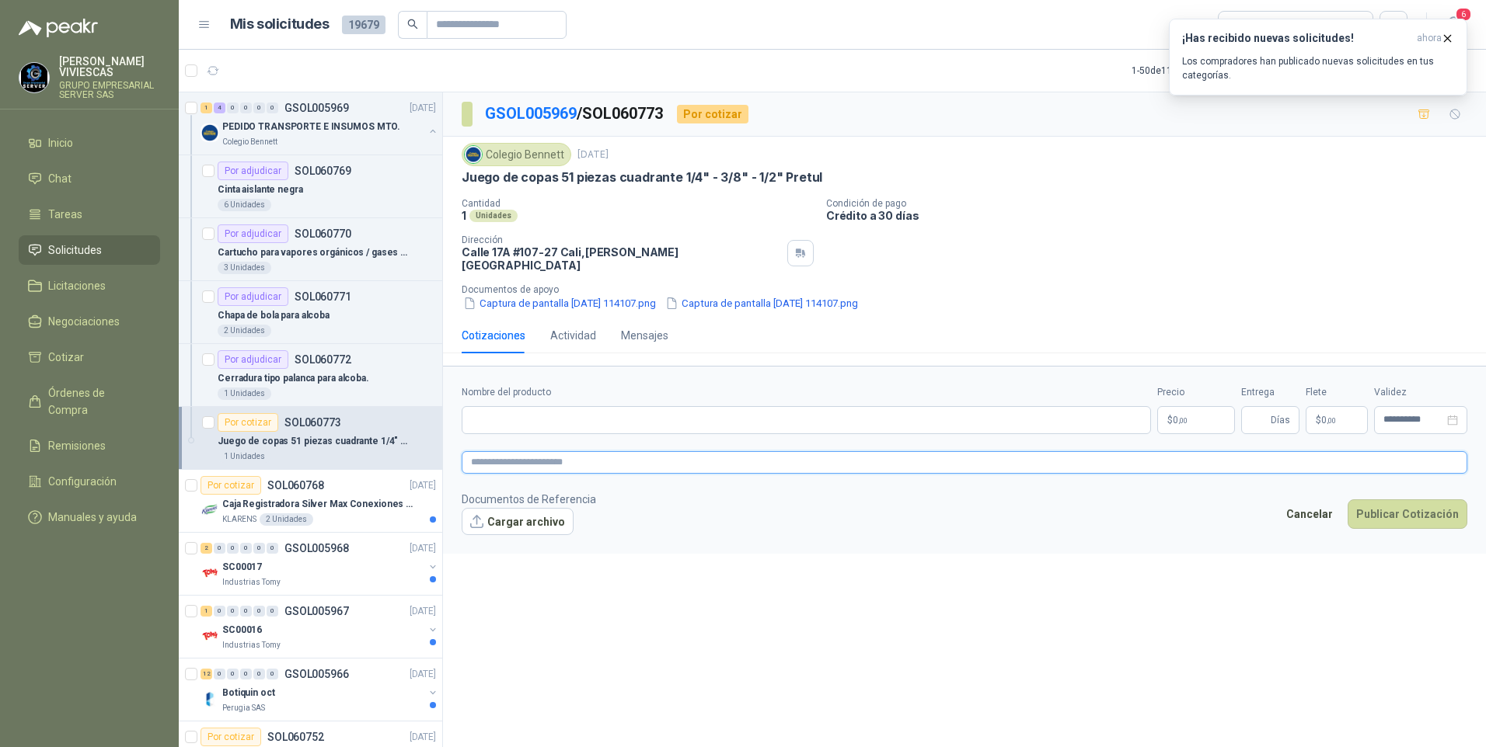
click at [472, 451] on textarea at bounding box center [964, 462] width 1005 height 23
click at [501, 542] on span "image.png" at bounding box center [527, 547] width 103 height 15
click at [525, 540] on link "image.png" at bounding box center [527, 547] width 103 height 15
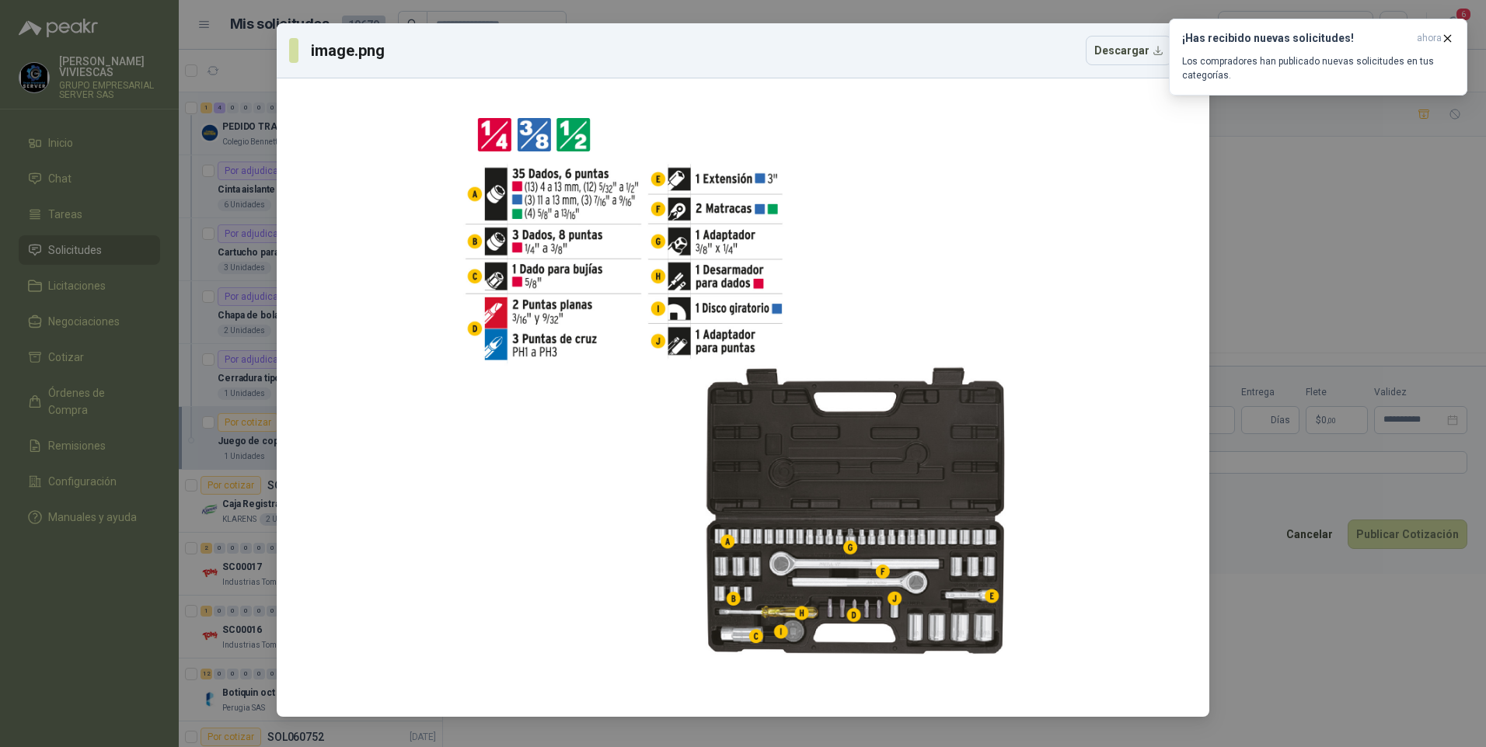
click at [1375, 647] on div "image.png Descargar" at bounding box center [743, 373] width 1486 height 747
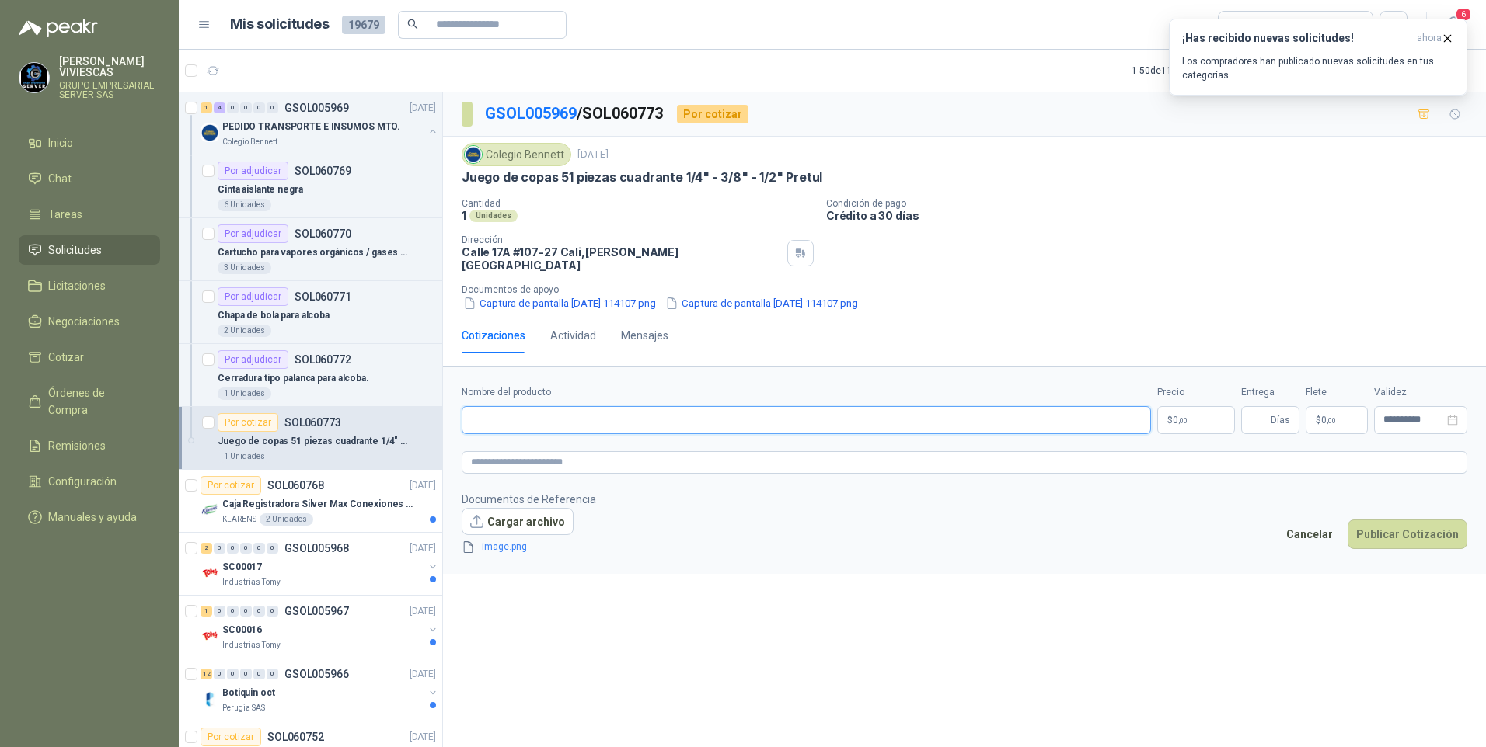
click at [497, 415] on input "Nombre del producto" at bounding box center [806, 420] width 689 height 28
type input "*"
click at [591, 409] on input "**********" at bounding box center [806, 420] width 689 height 28
click at [698, 411] on input "**********" at bounding box center [806, 420] width 689 height 28
type input "**********"
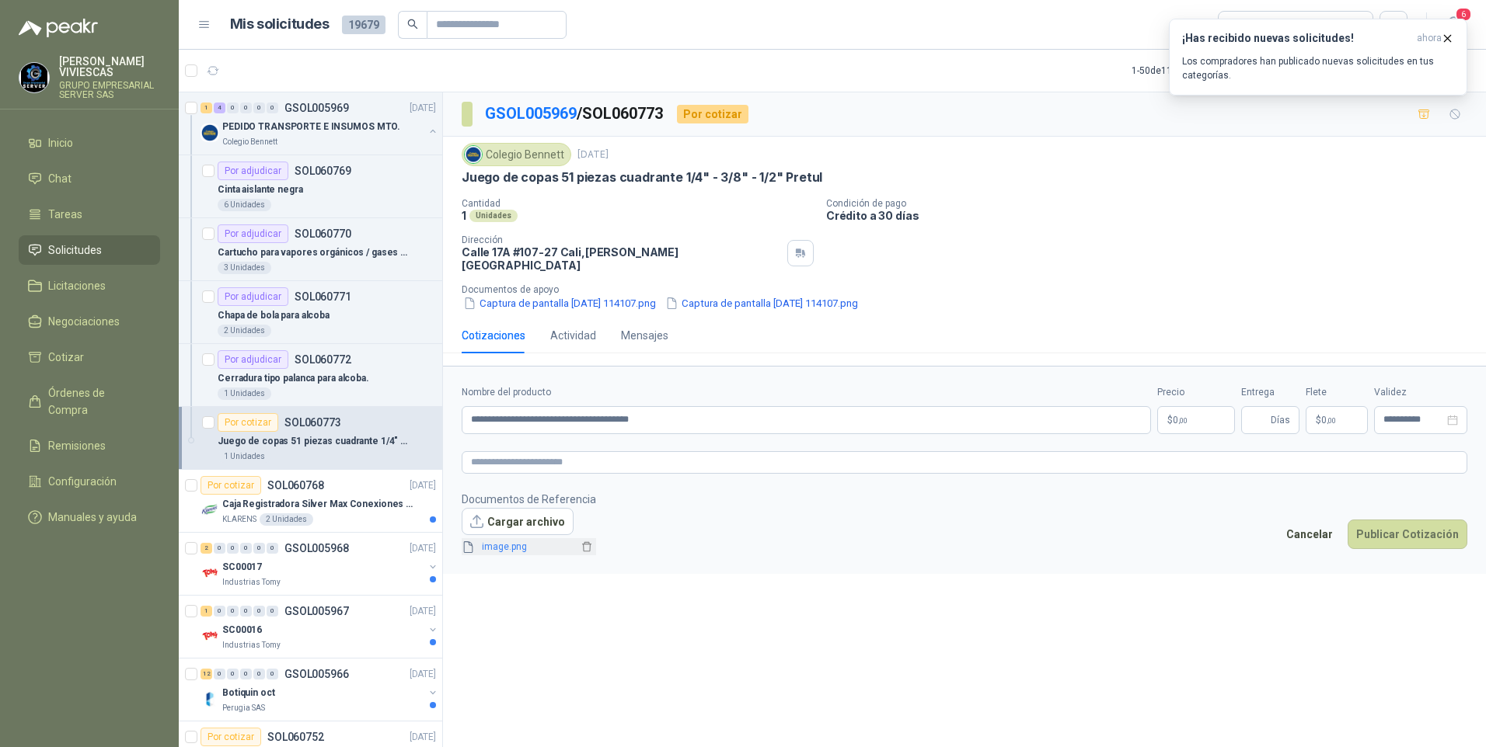
drag, startPoint x: 512, startPoint y: 547, endPoint x: 507, endPoint y: 541, distance: 8.3
click at [510, 545] on form "**********" at bounding box center [964, 470] width 1043 height 208
click at [507, 540] on link "image.png" at bounding box center [527, 547] width 103 height 15
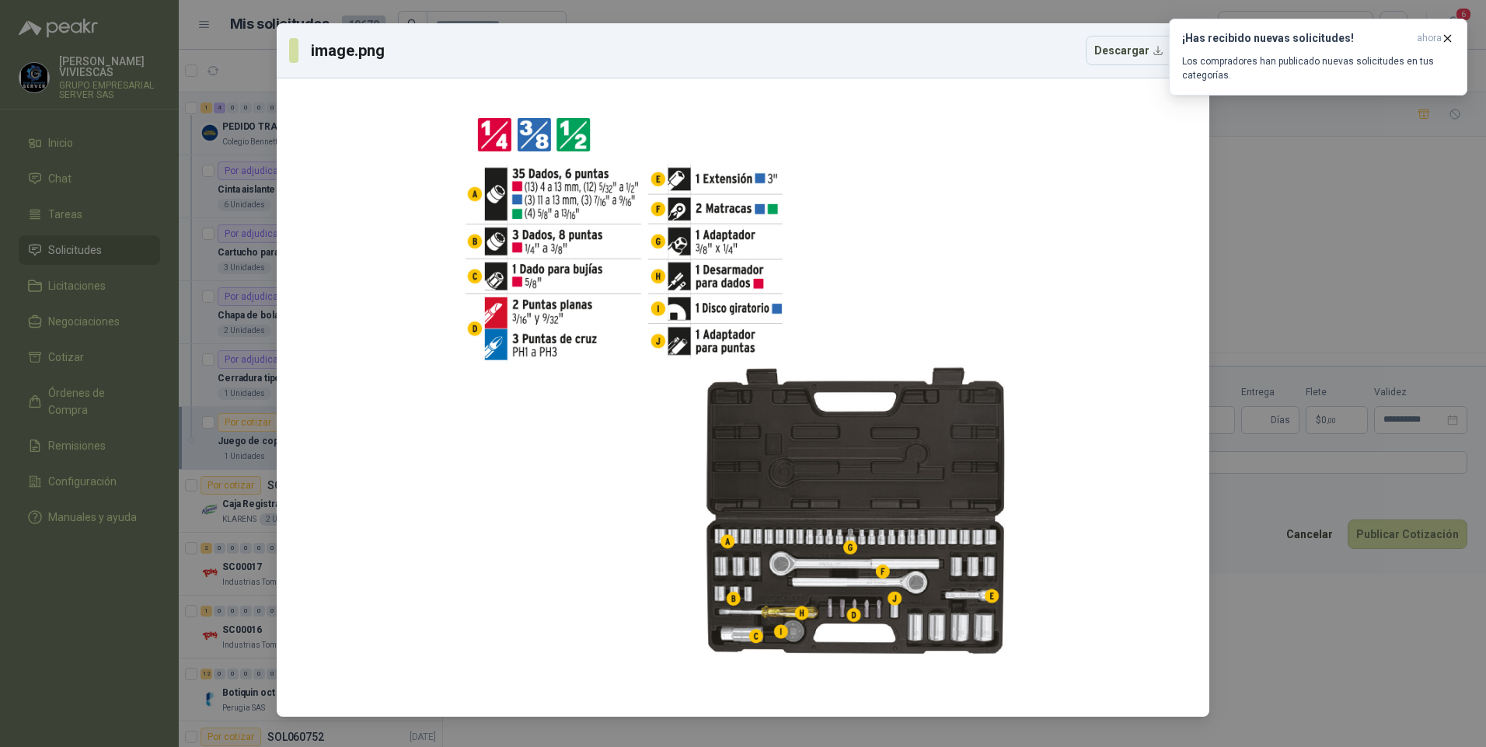
click at [1360, 666] on div "image.png Descargar" at bounding box center [743, 373] width 1486 height 747
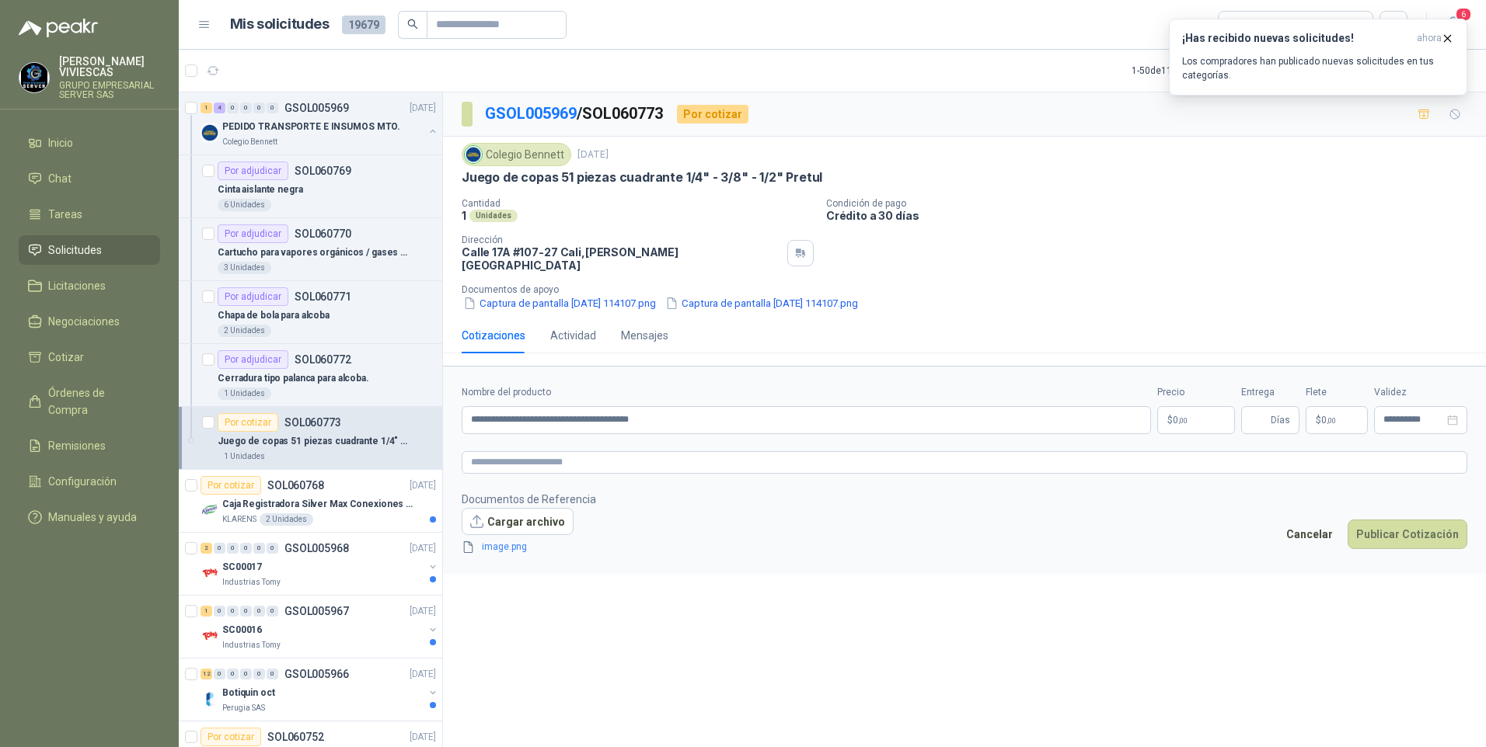
click at [1204, 413] on body "[PERSON_NAME] GRUPO EMPRESARIAL SERVER SAS Inicio Chat Tareas Solicitudes Licit…" at bounding box center [743, 373] width 1486 height 747
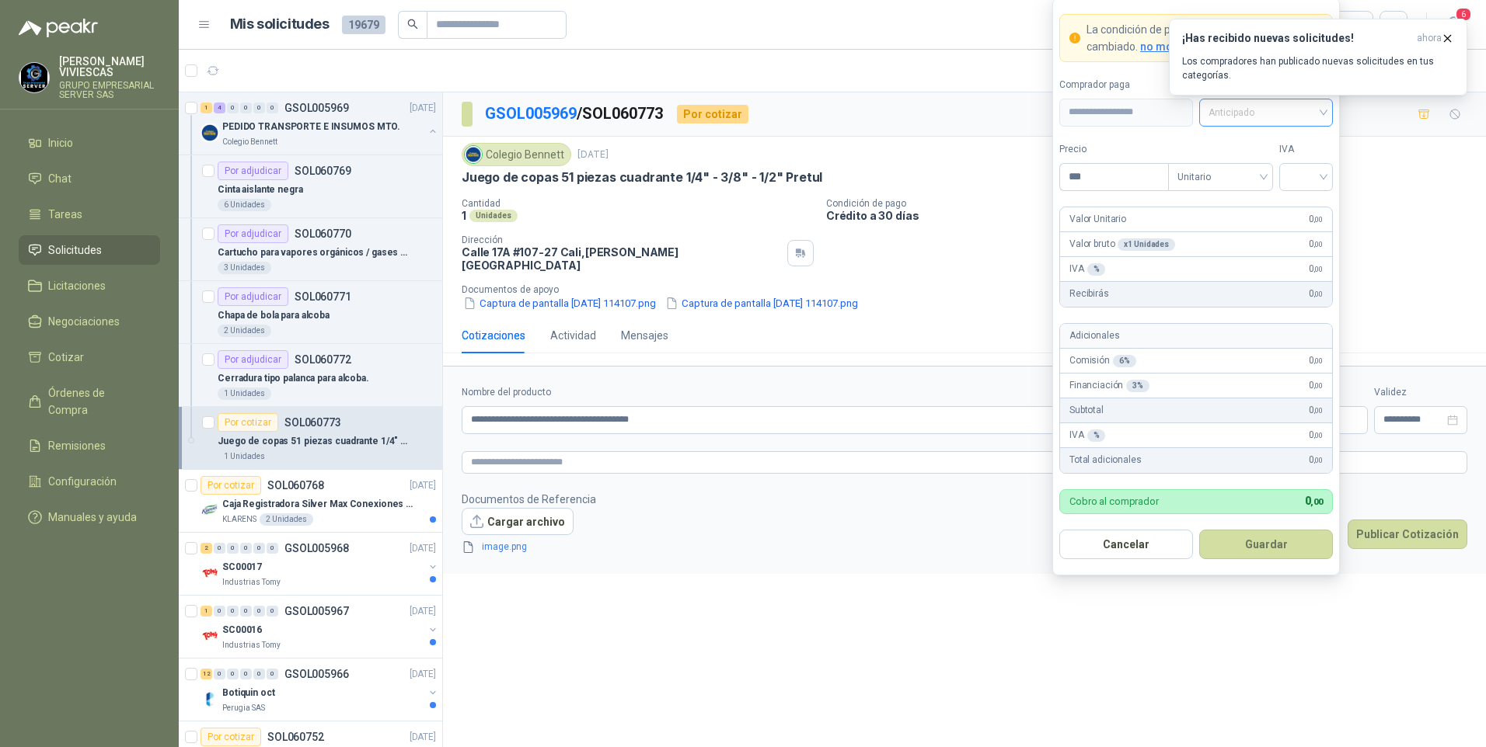
click at [1240, 108] on span "Anticipado" at bounding box center [1265, 112] width 115 height 23
click at [1276, 163] on div "Crédito a 30 días" at bounding box center [1265, 169] width 109 height 17
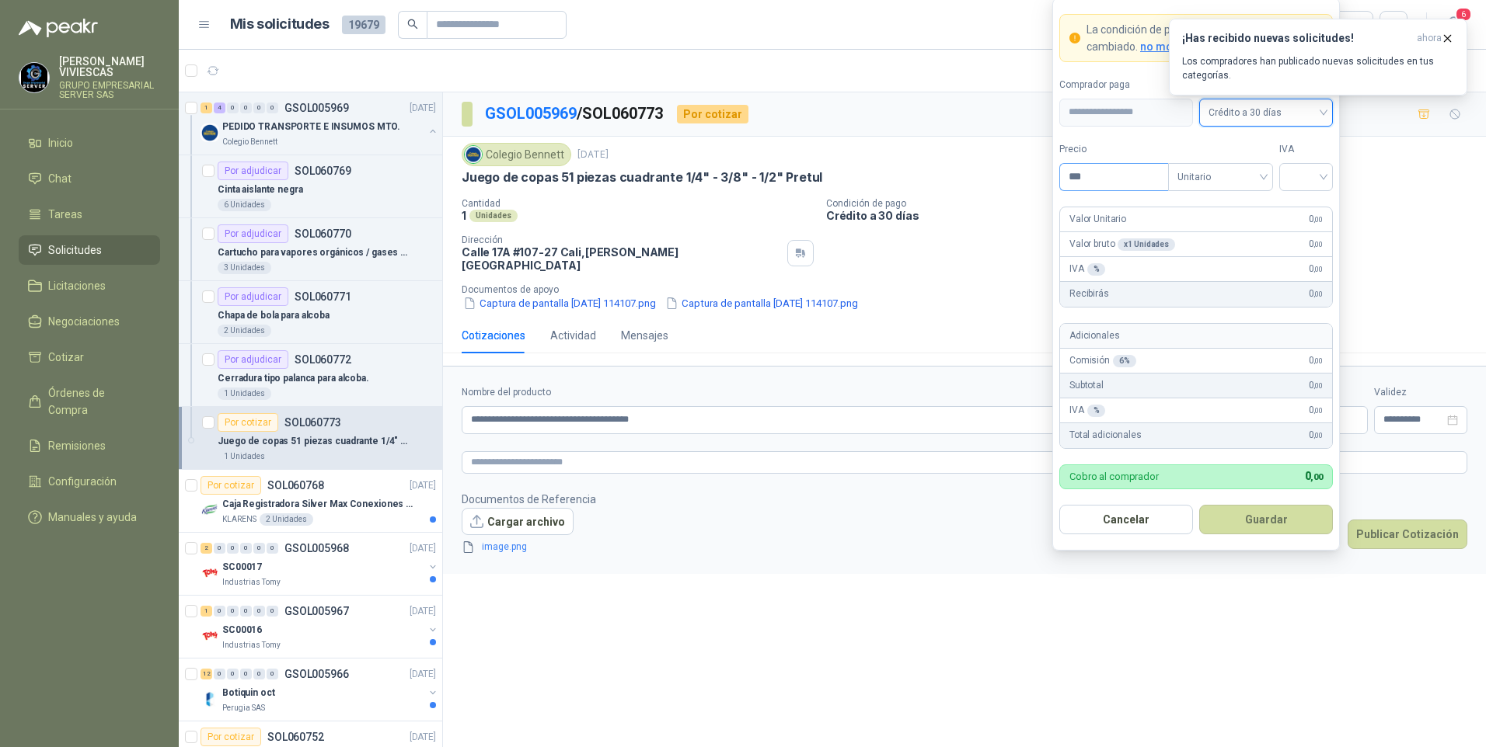
drag, startPoint x: 1138, startPoint y: 191, endPoint x: 1122, endPoint y: 173, distance: 23.7
click at [1137, 191] on form "**********" at bounding box center [1195, 274] width 287 height 553
drag, startPoint x: 1120, startPoint y: 173, endPoint x: 1081, endPoint y: 169, distance: 39.0
click at [1119, 173] on input "***" at bounding box center [1114, 177] width 108 height 26
click at [1085, 179] on input "***" at bounding box center [1114, 177] width 108 height 26
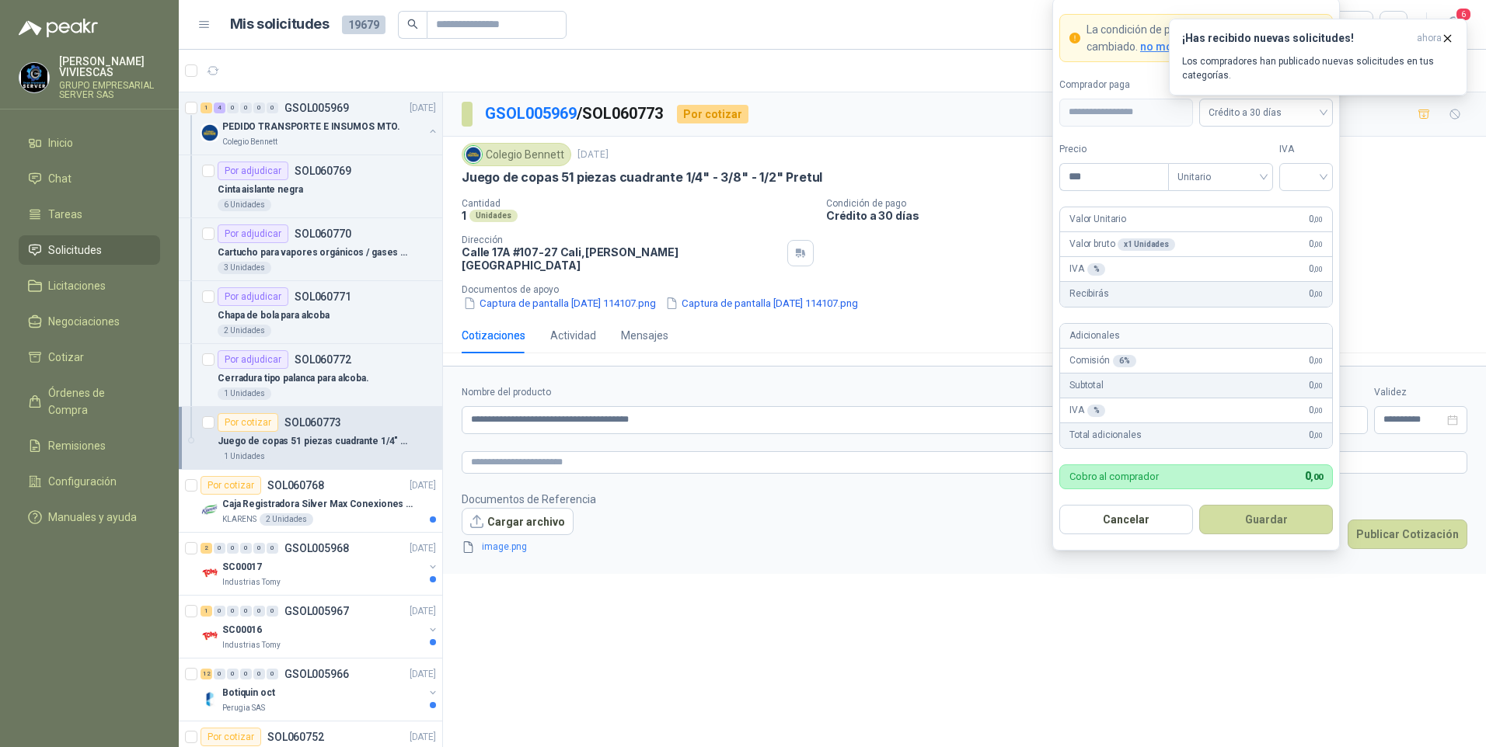
click at [1395, 295] on div "Captura de pantalla [DATE] 114107.png Captura de pantalla [DATE] 114107.png" at bounding box center [971, 303] width 1018 height 16
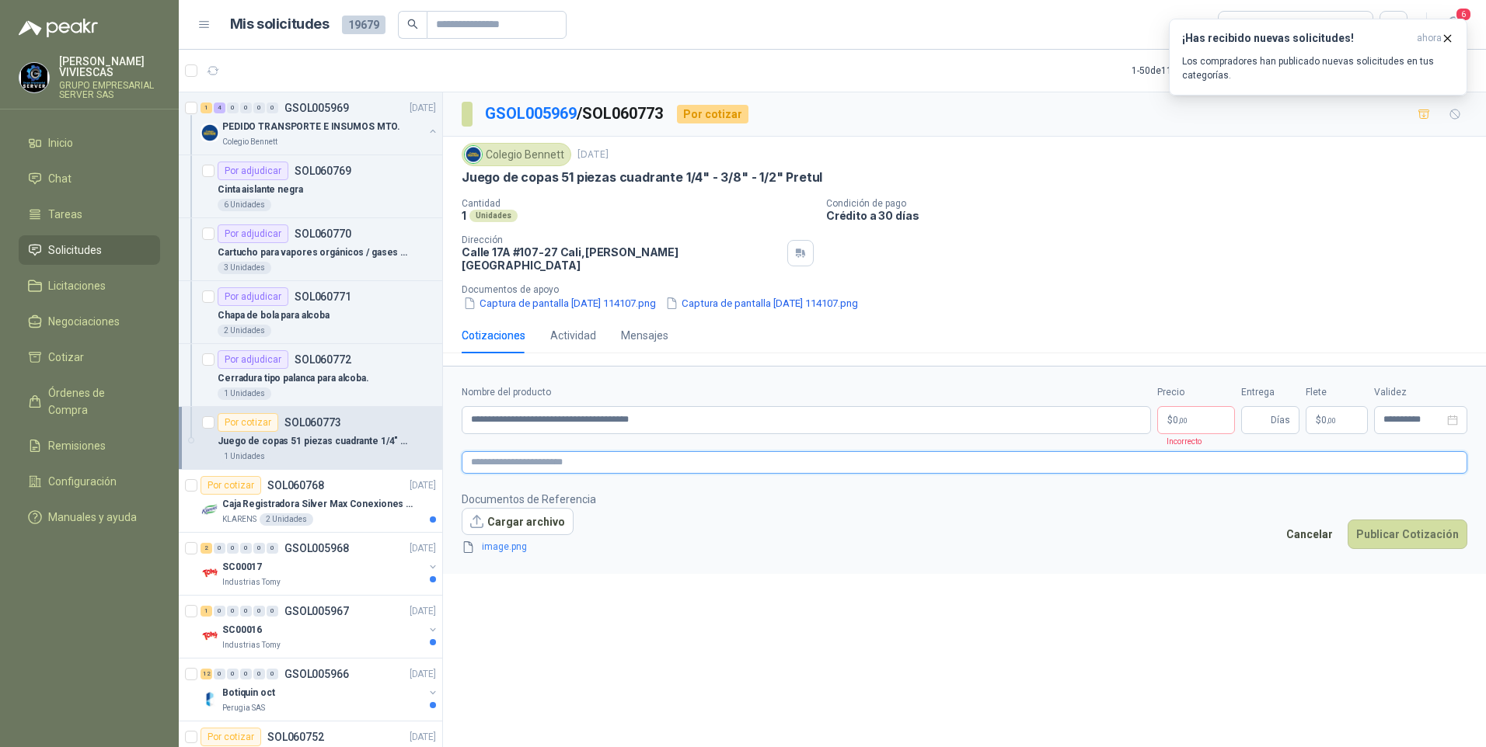
click at [520, 455] on textarea at bounding box center [964, 462] width 1005 height 23
click at [499, 451] on textarea at bounding box center [964, 462] width 1005 height 23
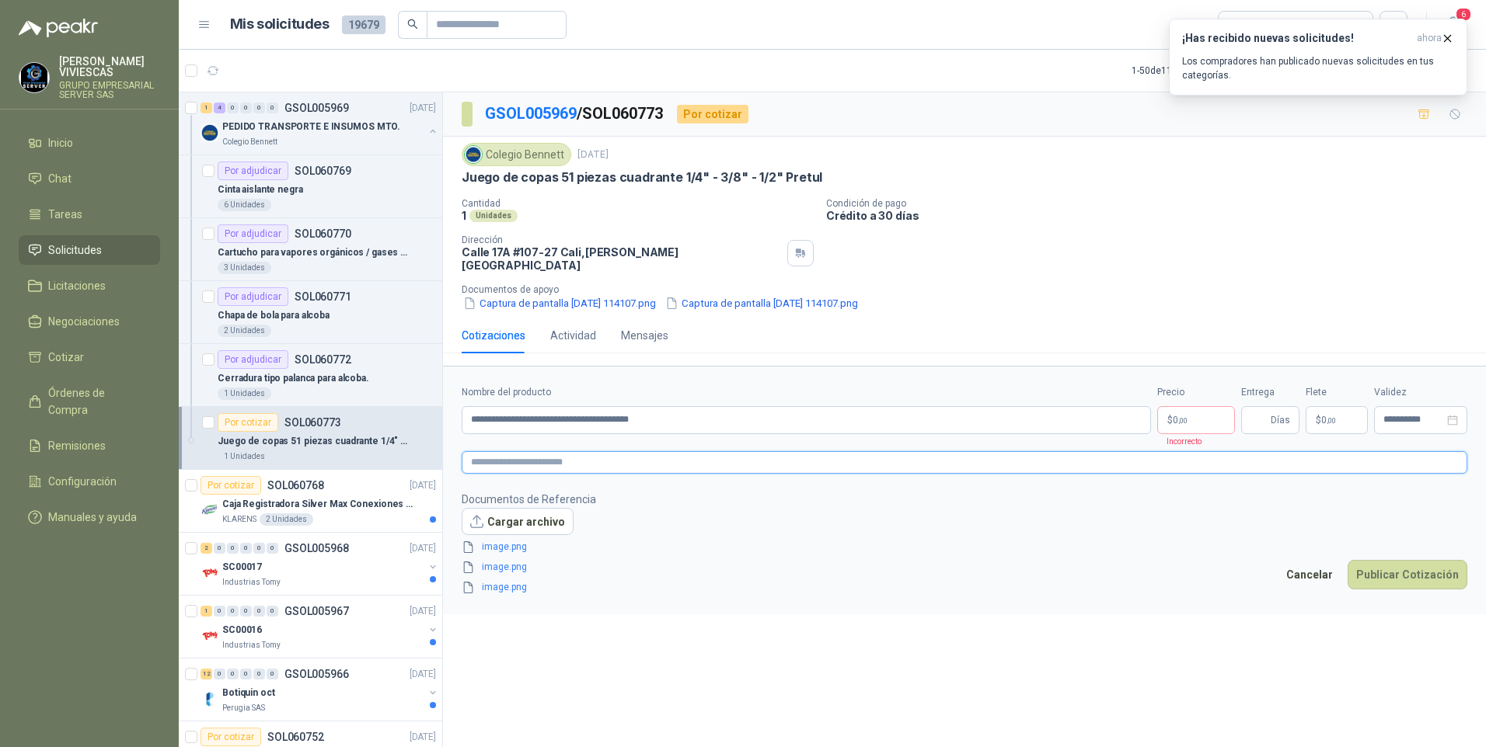
click at [487, 451] on textarea at bounding box center [964, 462] width 1005 height 23
drag, startPoint x: 487, startPoint y: 451, endPoint x: 861, endPoint y: 625, distance: 412.6
click at [861, 625] on div "**********" at bounding box center [964, 422] width 1043 height 660
click at [490, 454] on textarea at bounding box center [964, 462] width 1005 height 23
click at [1192, 409] on body "[PERSON_NAME] GRUPO EMPRESARIAL SERVER SAS Inicio Chat Tareas Solicitudes Licit…" at bounding box center [743, 373] width 1486 height 747
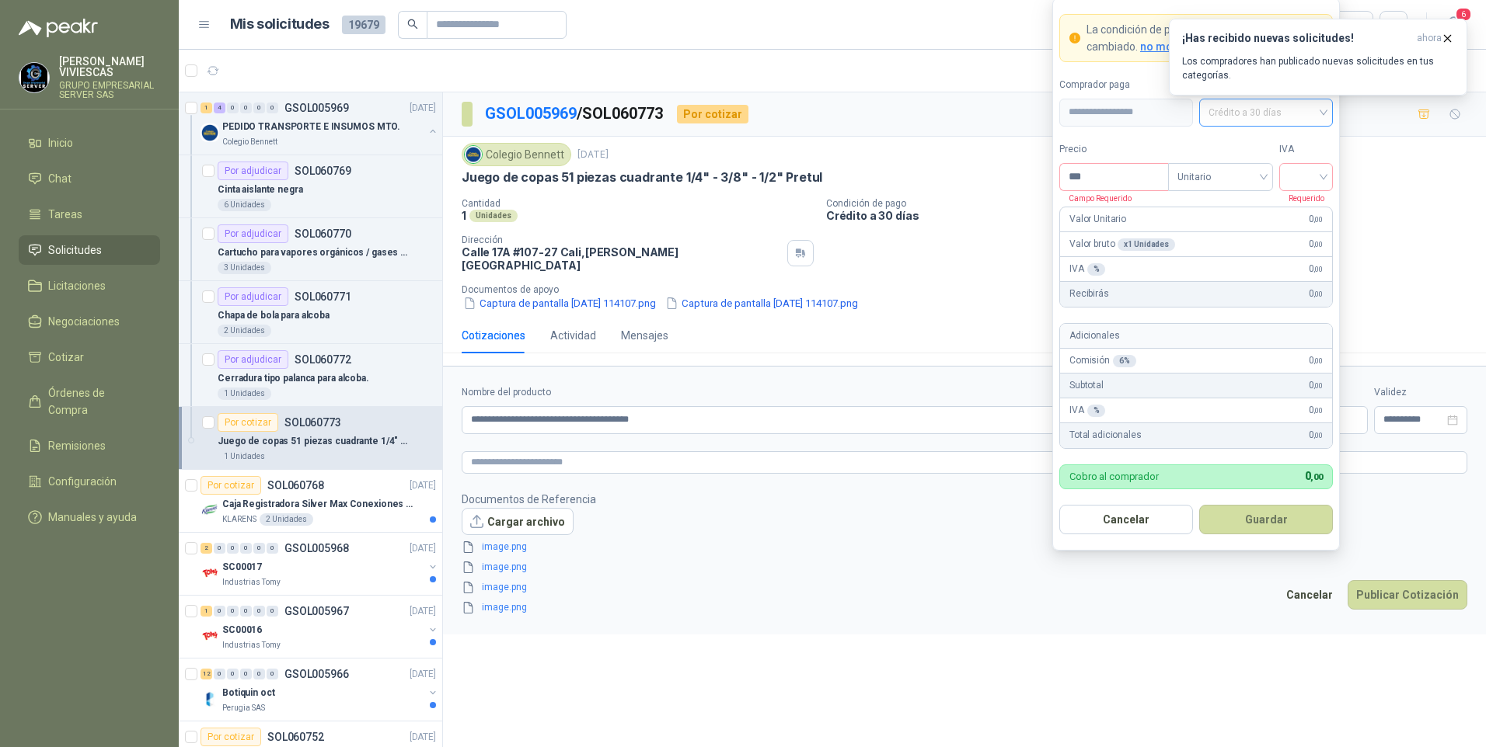
click at [1278, 116] on span "Crédito a 30 días" at bounding box center [1265, 112] width 115 height 23
drag, startPoint x: 1267, startPoint y: 162, endPoint x: 1131, endPoint y: 187, distance: 137.6
click at [1261, 162] on div "Crédito a 30 días" at bounding box center [1265, 169] width 109 height 17
click at [1123, 185] on input "***" at bounding box center [1114, 177] width 108 height 26
type input "********"
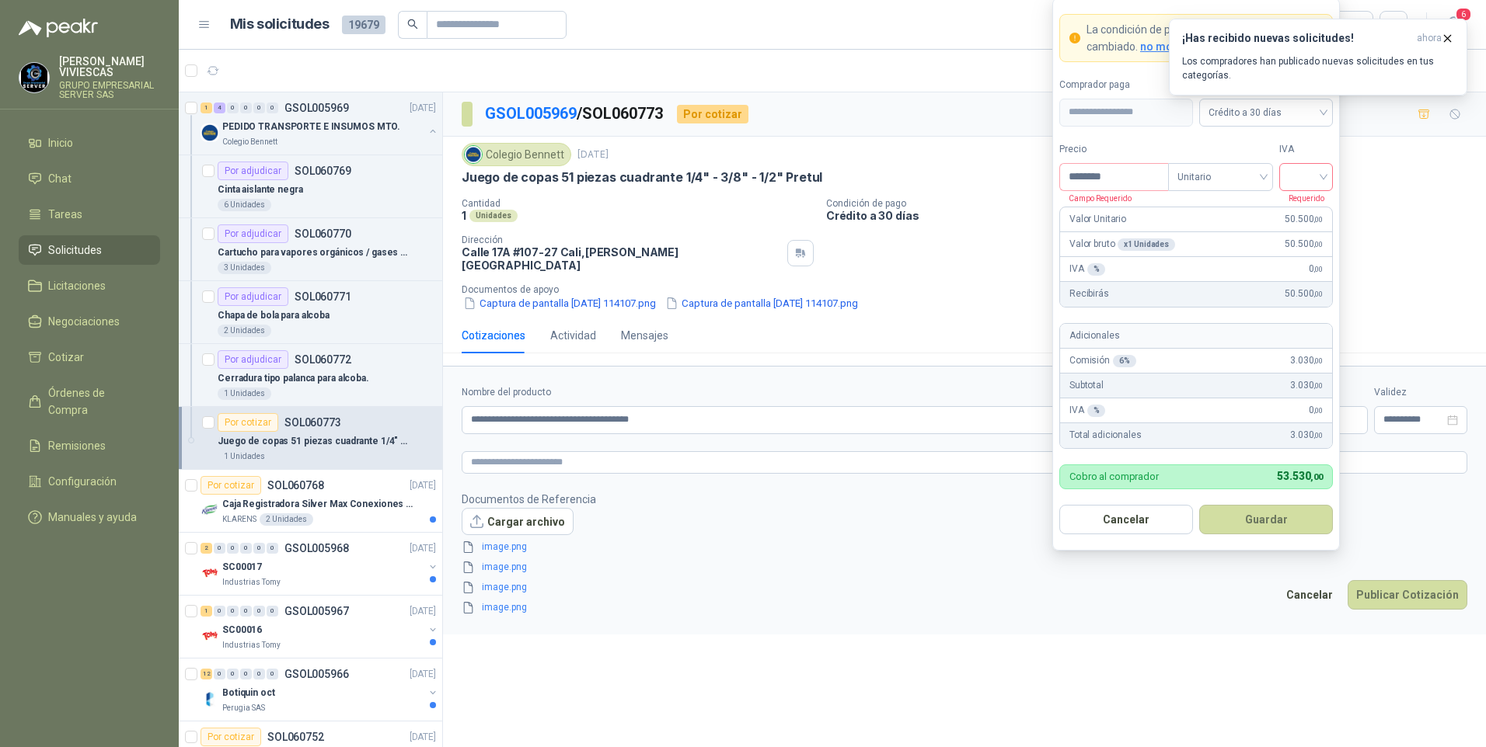
click at [1333, 179] on form "**********" at bounding box center [1195, 274] width 287 height 553
click at [1322, 179] on div at bounding box center [1306, 177] width 54 height 28
click at [1295, 207] on div "19%" at bounding box center [1305, 208] width 29 height 17
drag, startPoint x: 1236, startPoint y: 521, endPoint x: 1244, endPoint y: 522, distance: 7.8
click at [1236, 522] on button "Guardar" at bounding box center [1266, 520] width 134 height 30
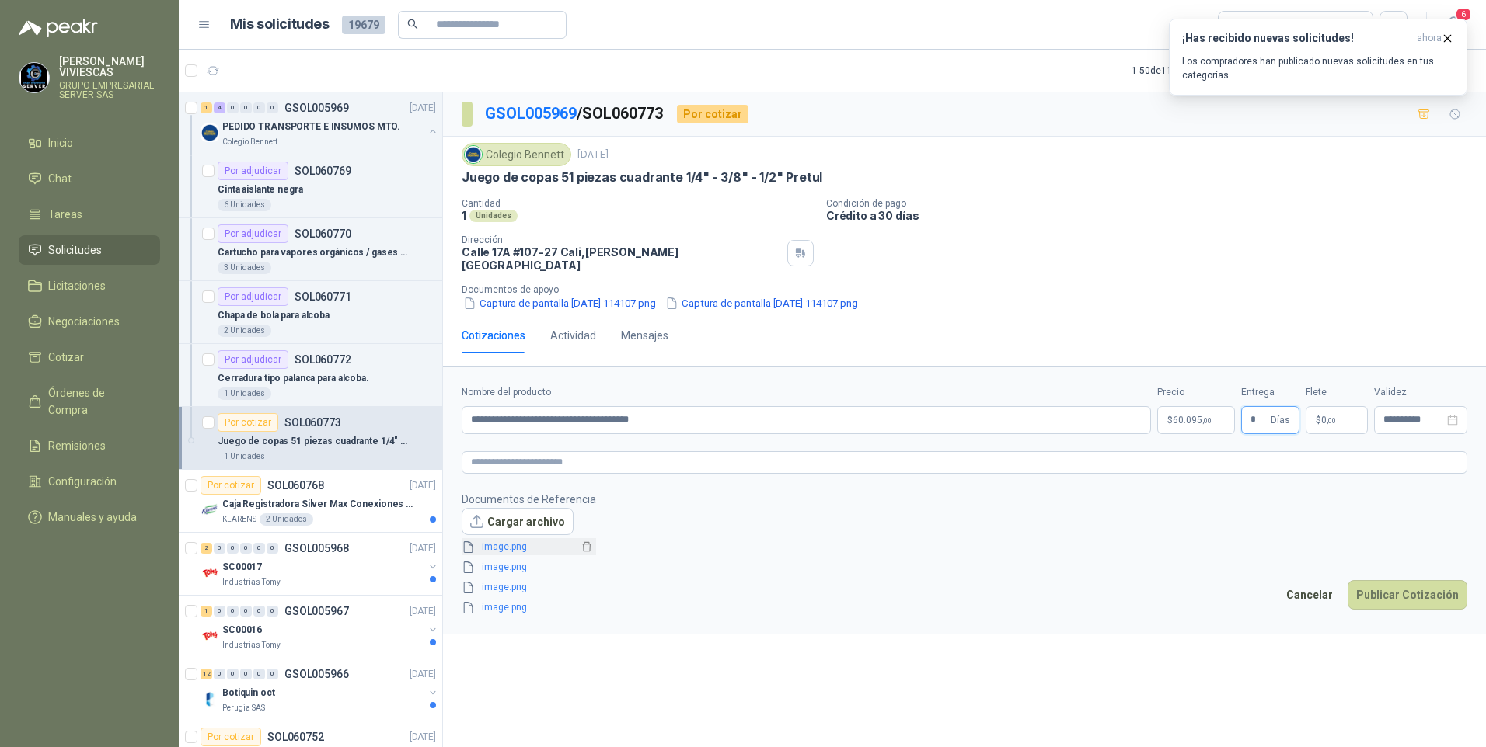
type input "*"
click at [511, 540] on link "image.png" at bounding box center [527, 547] width 103 height 15
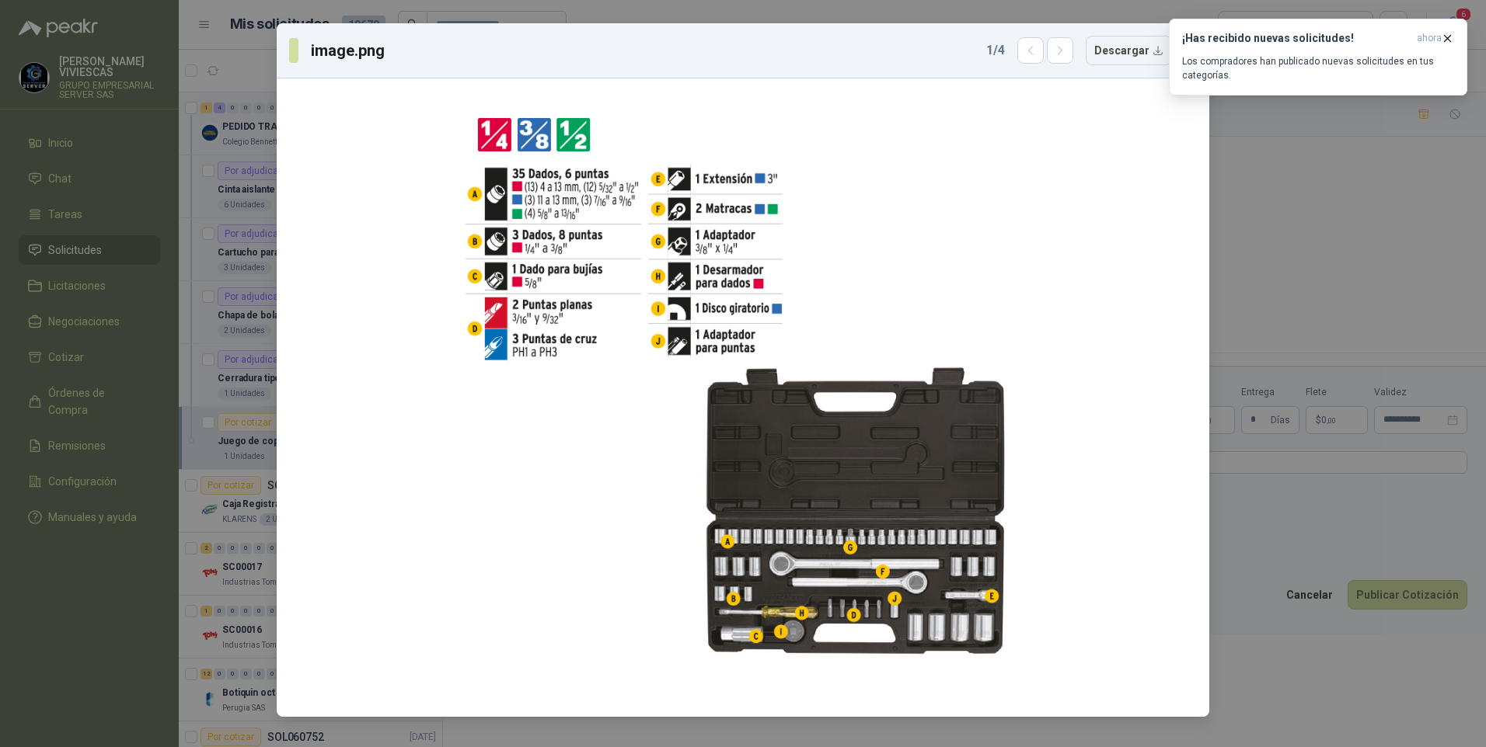
click at [1385, 669] on div "image.png 1 / 4 Descargar" at bounding box center [743, 373] width 1486 height 747
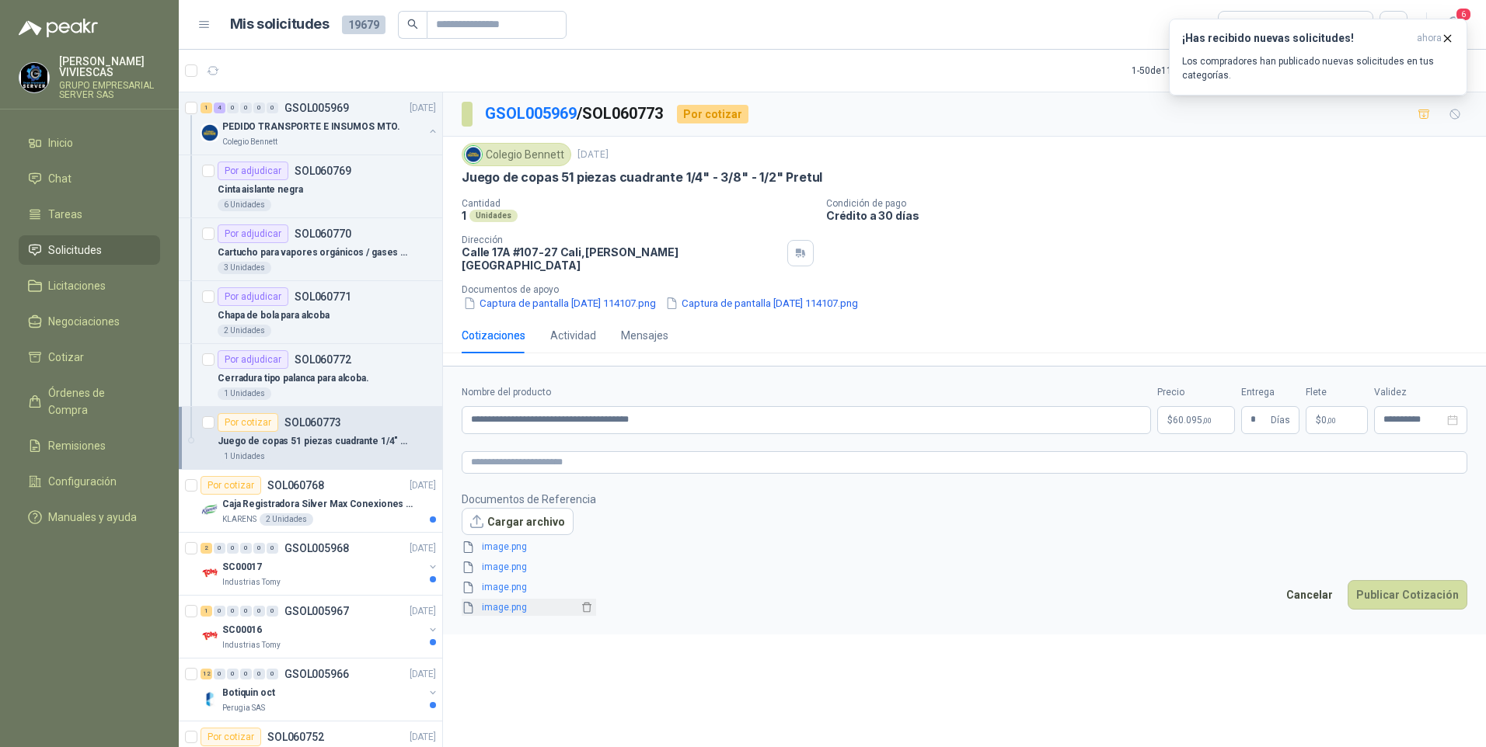
click at [490, 601] on link "image.png" at bounding box center [527, 608] width 103 height 15
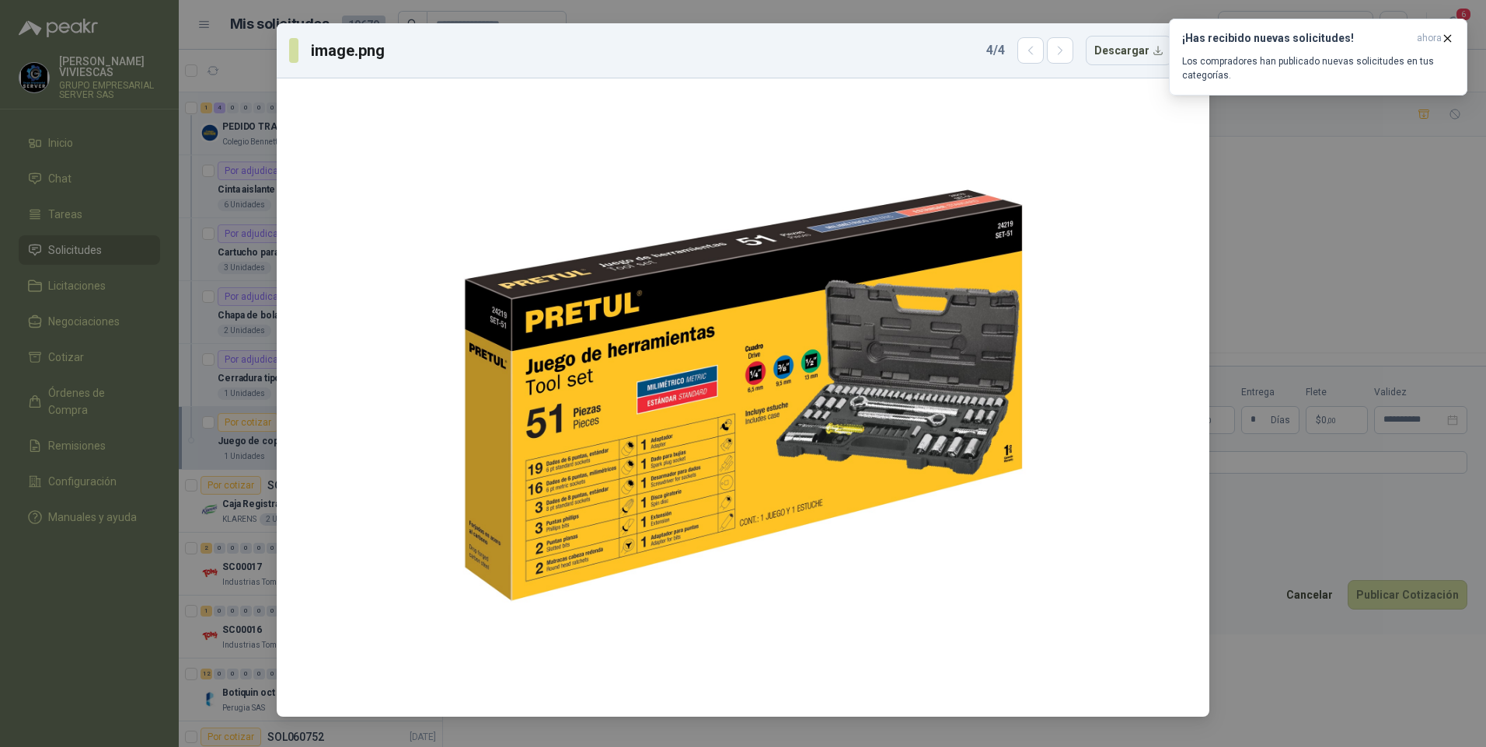
click at [1311, 670] on div "image.png 4 / 4 Descargar" at bounding box center [743, 373] width 1486 height 747
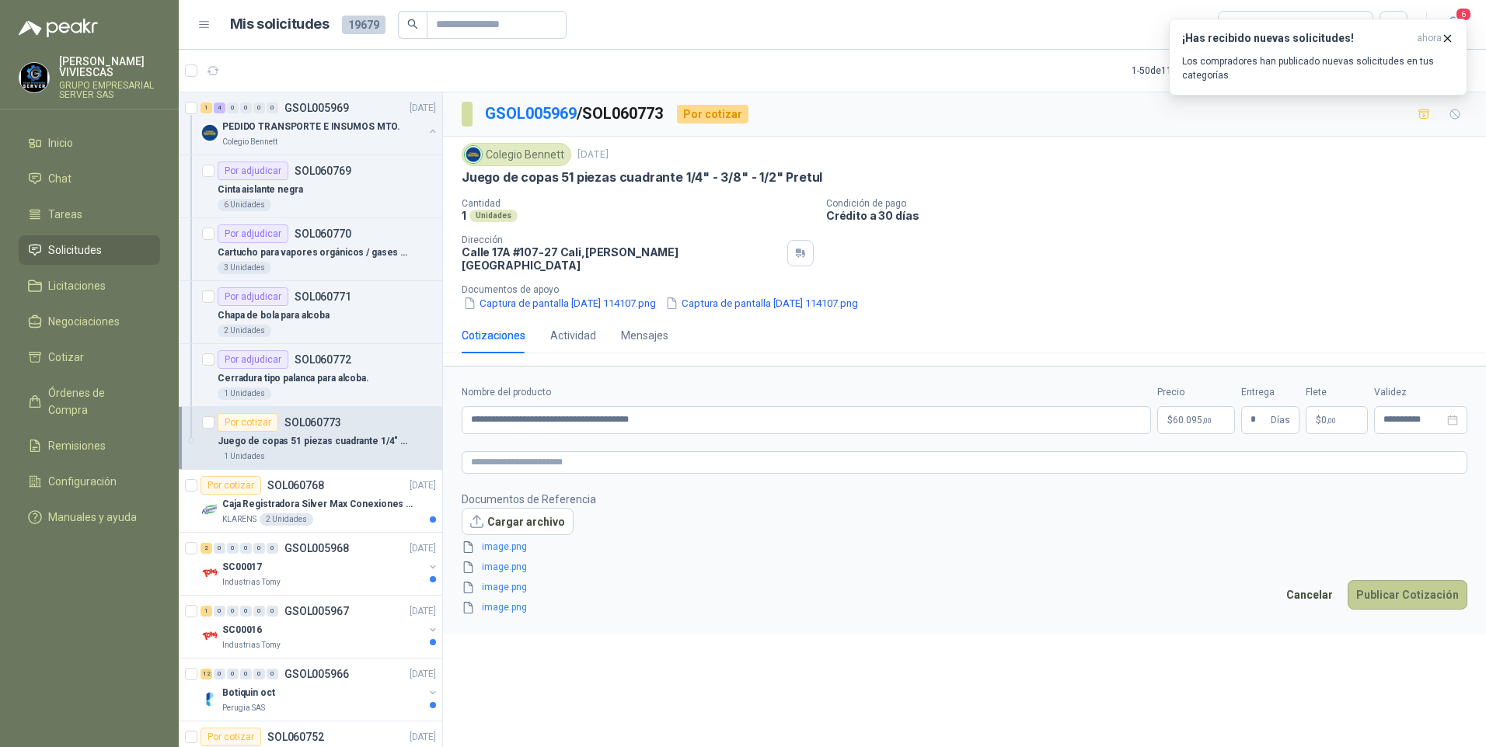
click at [1399, 584] on button "Publicar Cotización" at bounding box center [1407, 595] width 120 height 30
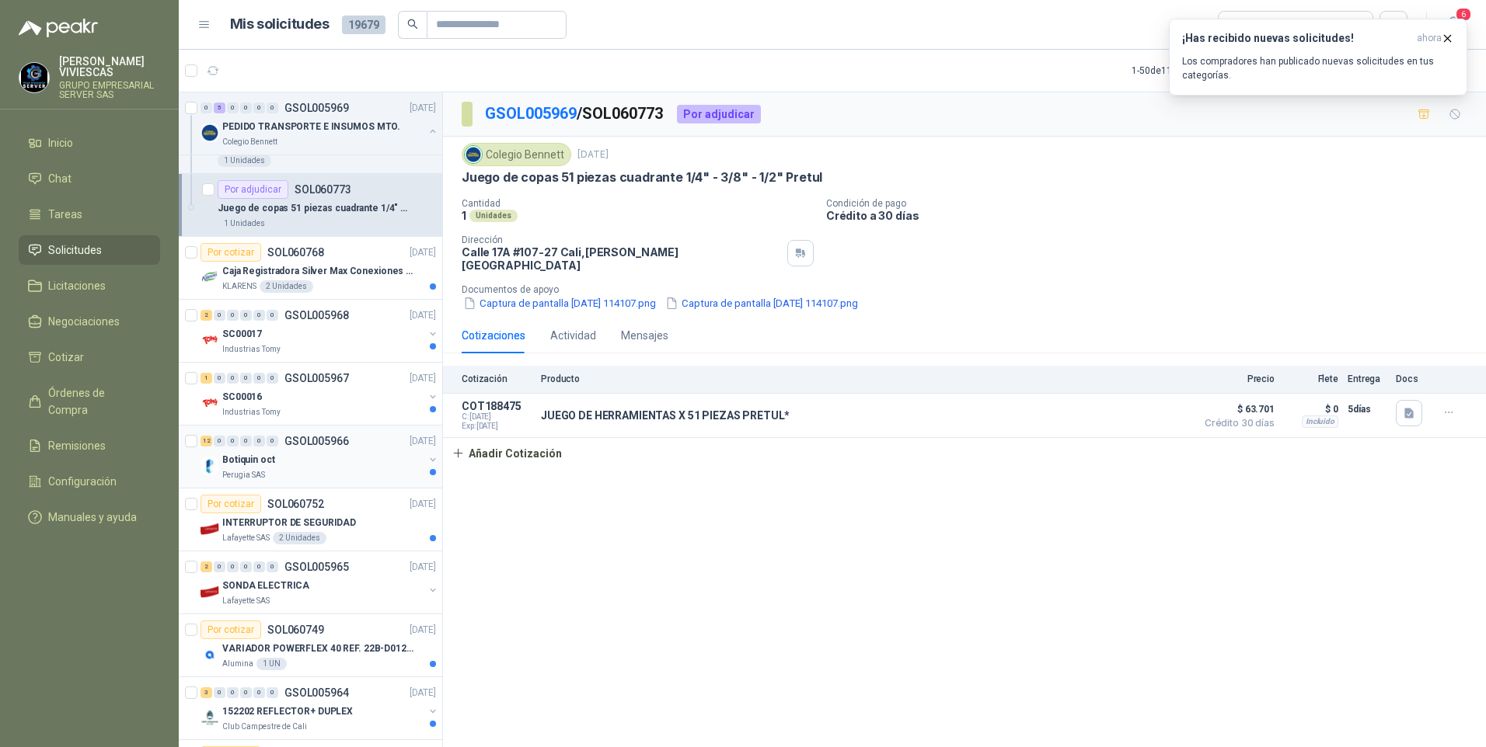
scroll to position [311, 0]
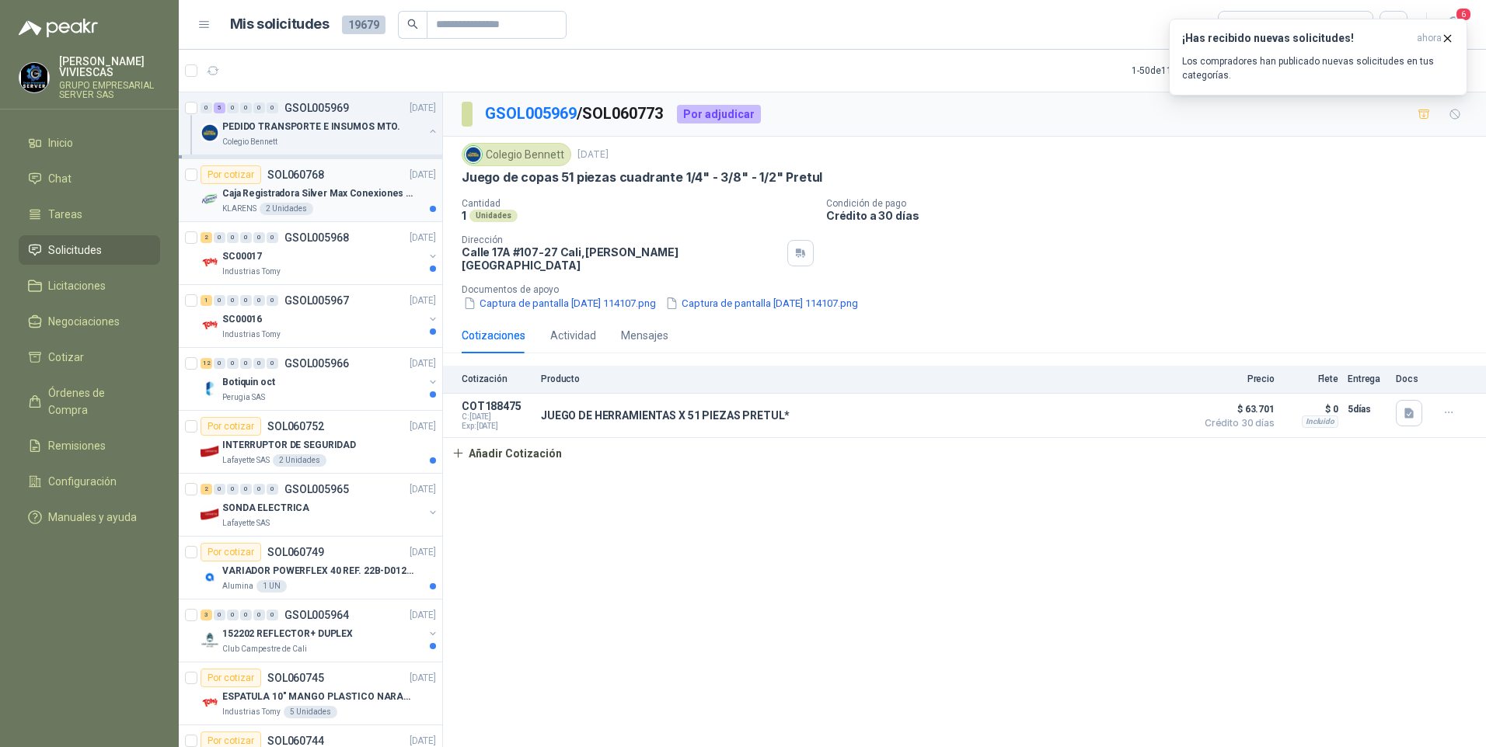
click at [351, 191] on p "Caja Registradora Silver Max Conexiones Usb 10000 Plus Led" at bounding box center [318, 193] width 193 height 15
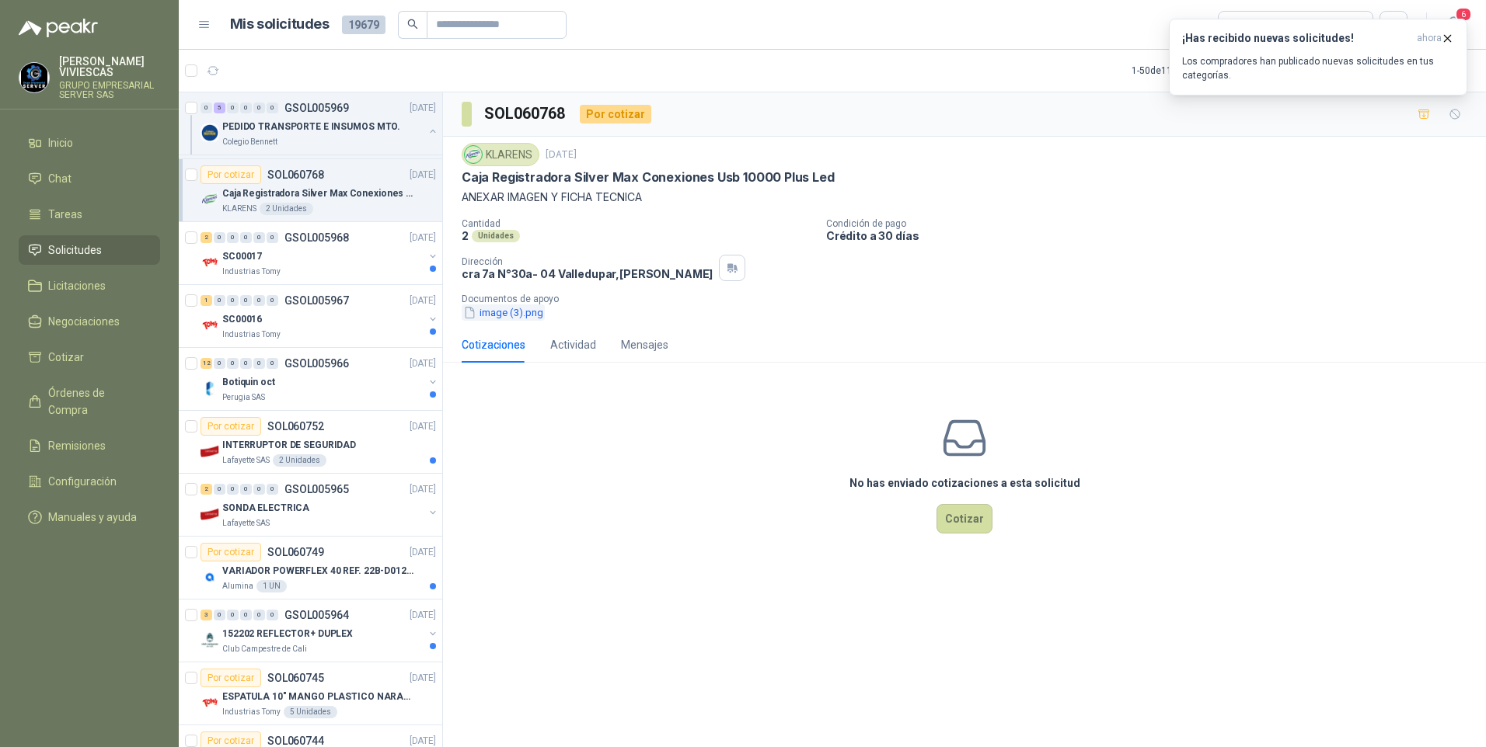
click at [505, 318] on button "image (3).png" at bounding box center [503, 313] width 83 height 16
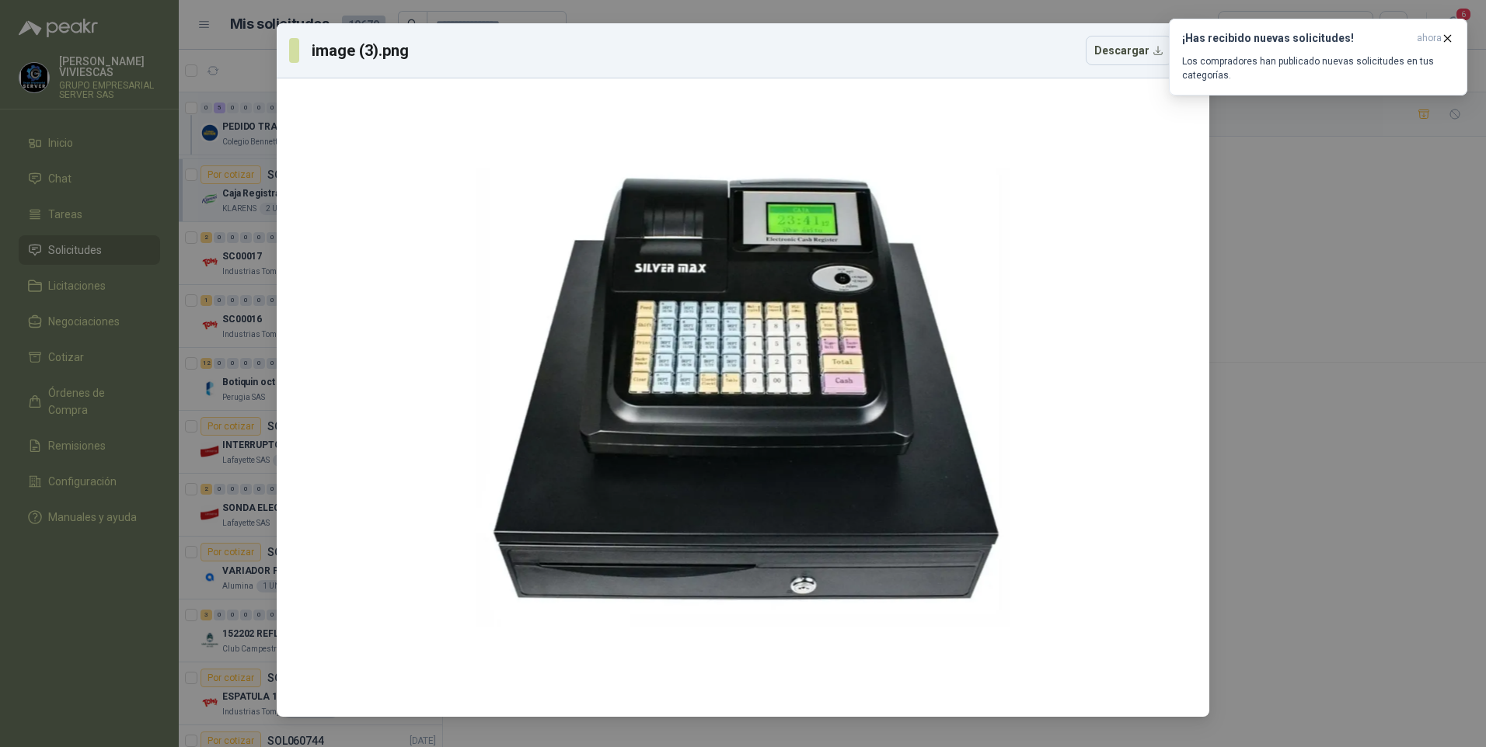
click at [1396, 546] on div "image (3).png Descargar" at bounding box center [743, 373] width 1486 height 747
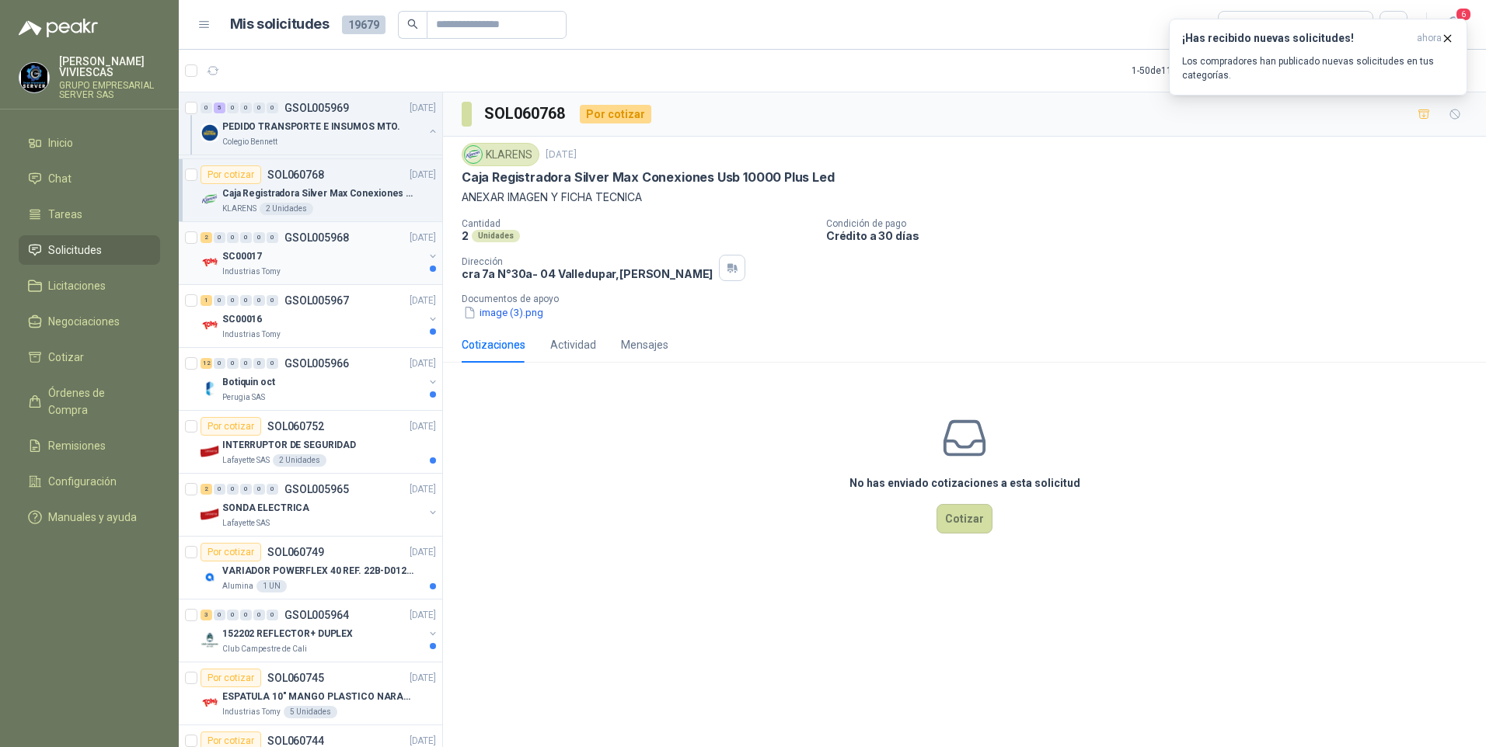
click at [280, 262] on div "SC00017" at bounding box center [322, 256] width 201 height 19
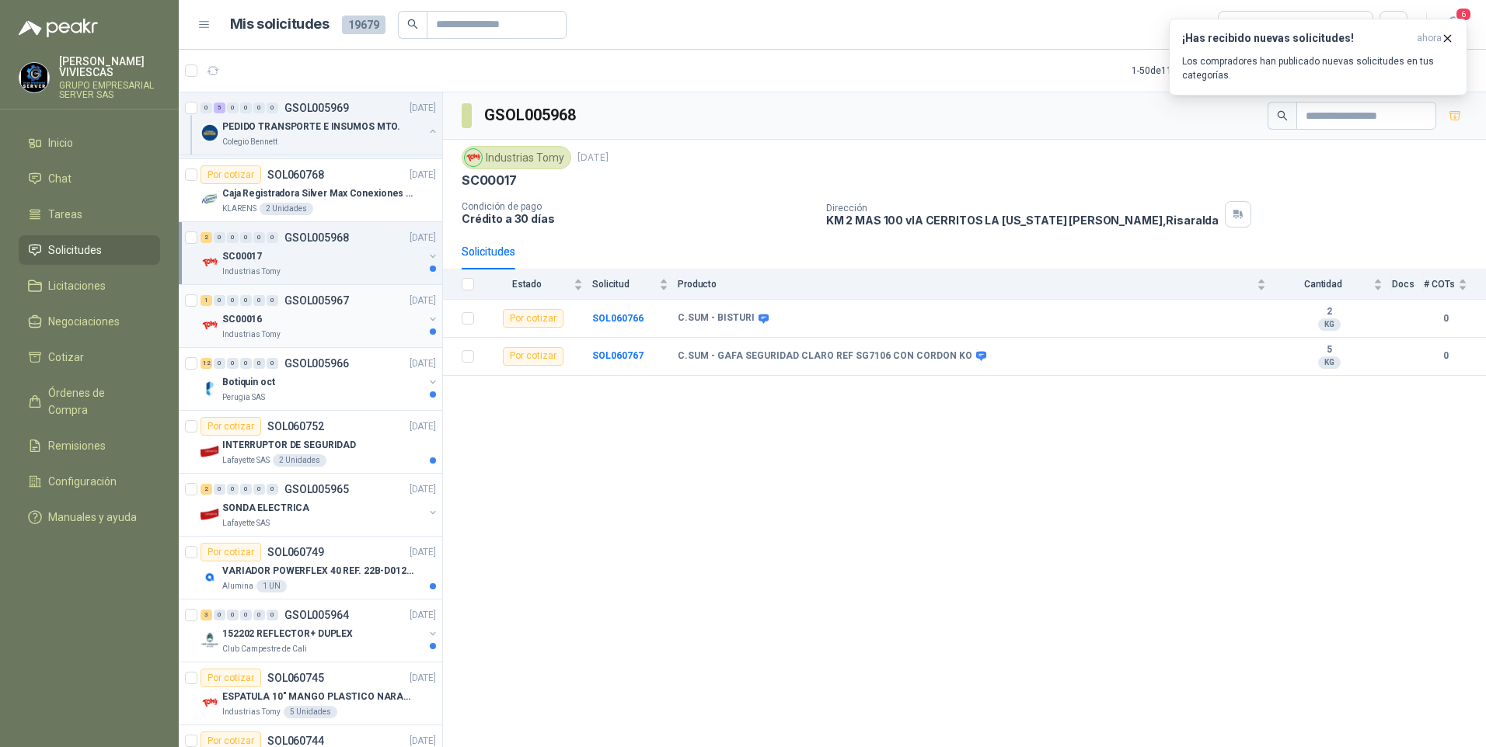
click at [283, 326] on div "SC00016" at bounding box center [322, 319] width 201 height 19
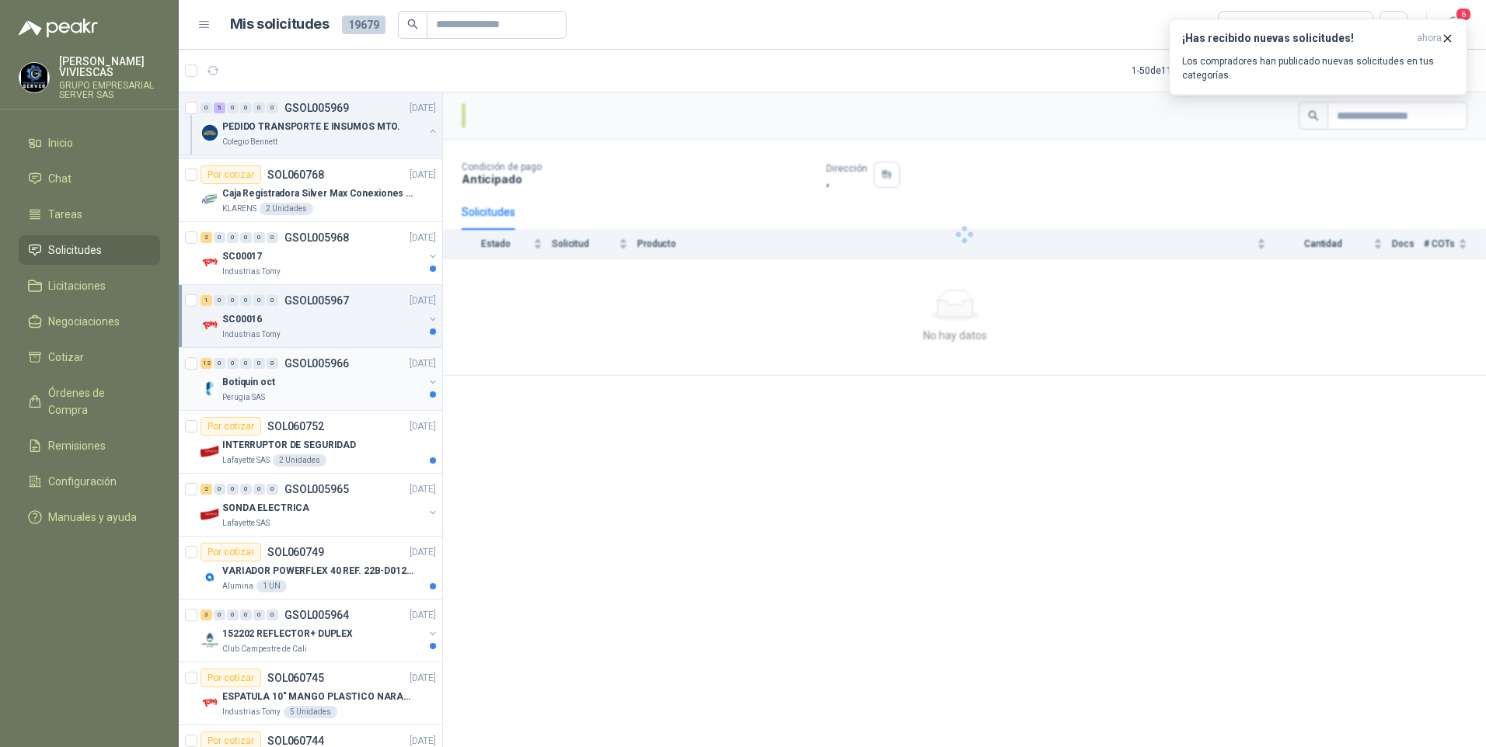
click at [302, 396] on div "Perugia SAS" at bounding box center [322, 398] width 201 height 12
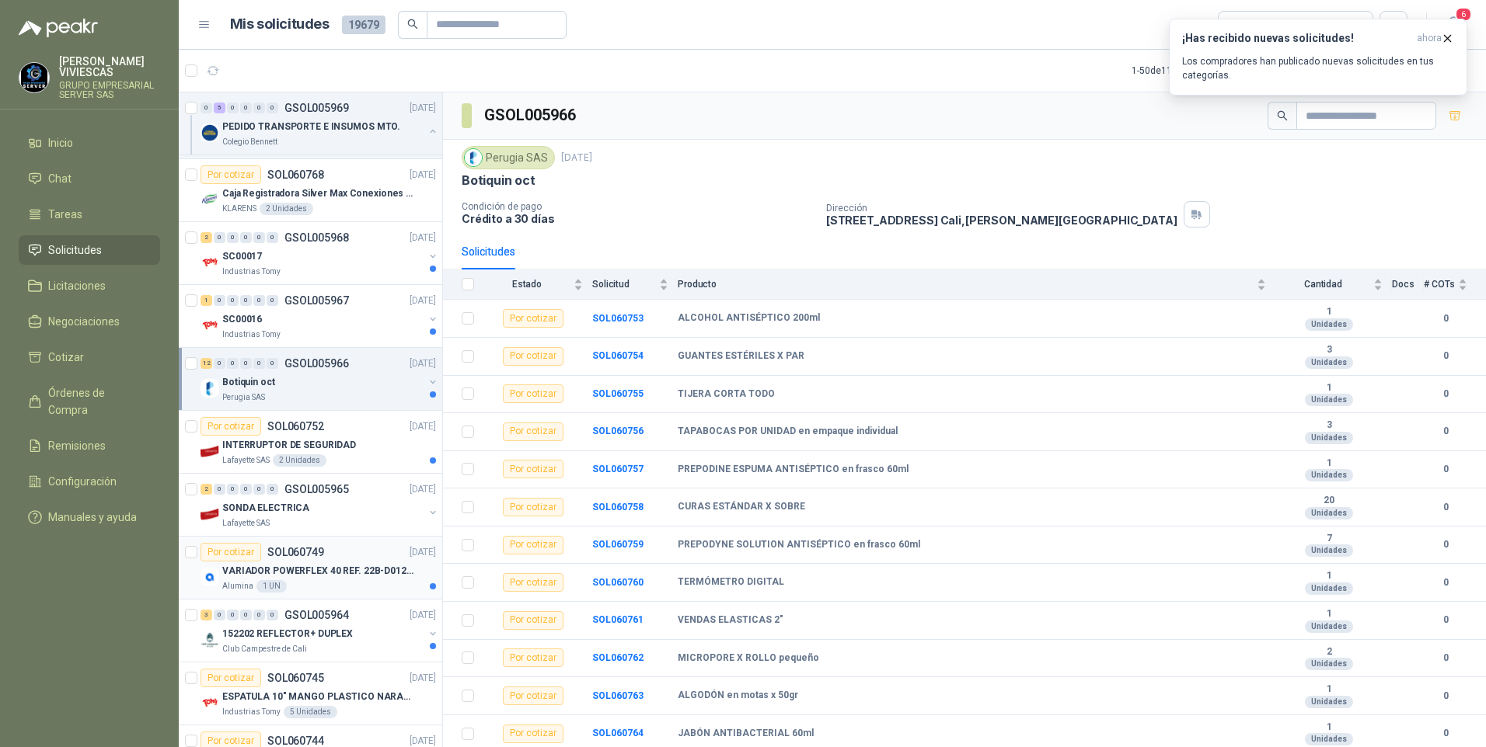
click at [330, 579] on div "VARIADOR POWERFLEX 40 REF. 22B-D012N104" at bounding box center [329, 571] width 214 height 19
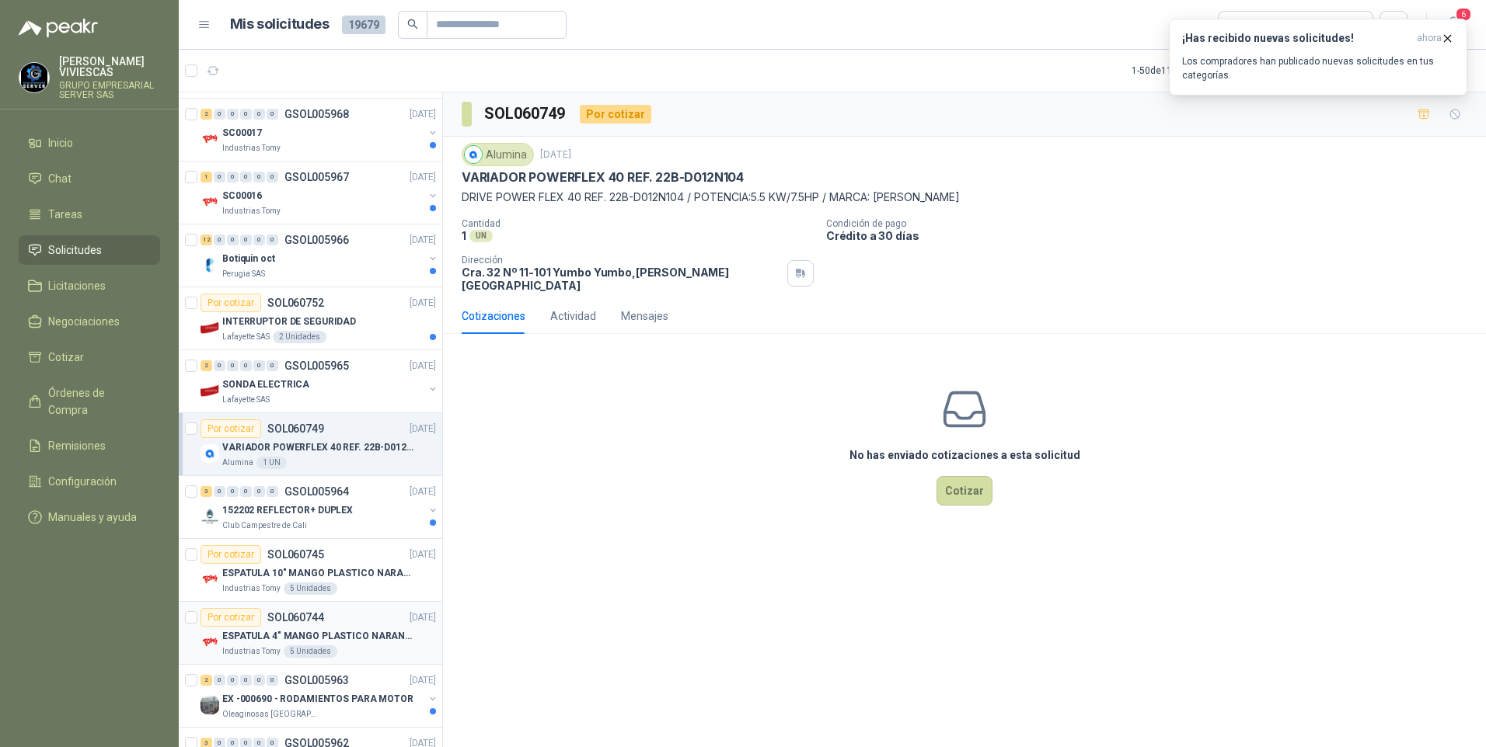
scroll to position [544, 0]
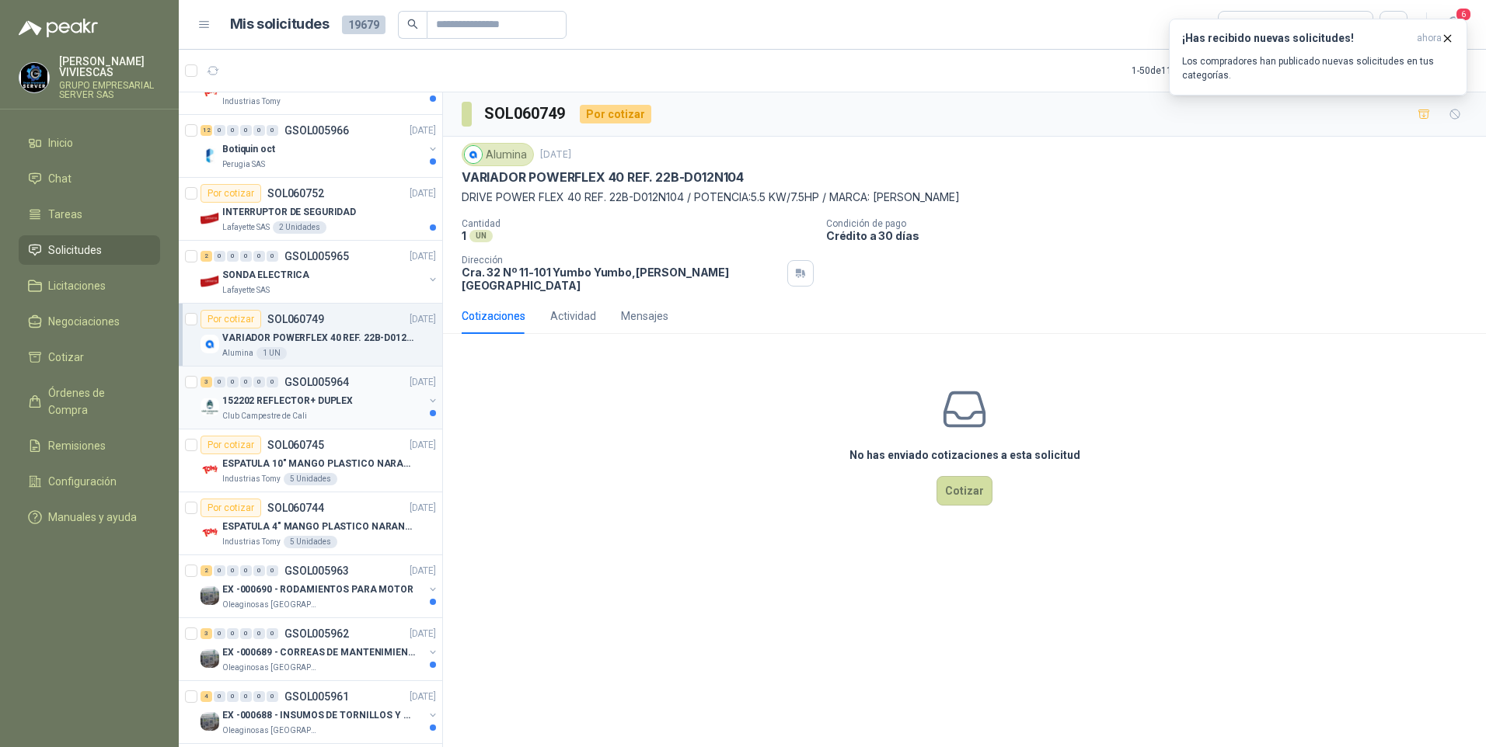
click at [264, 396] on p "152202 REFLECTOR+ DUPLEX" at bounding box center [287, 401] width 131 height 15
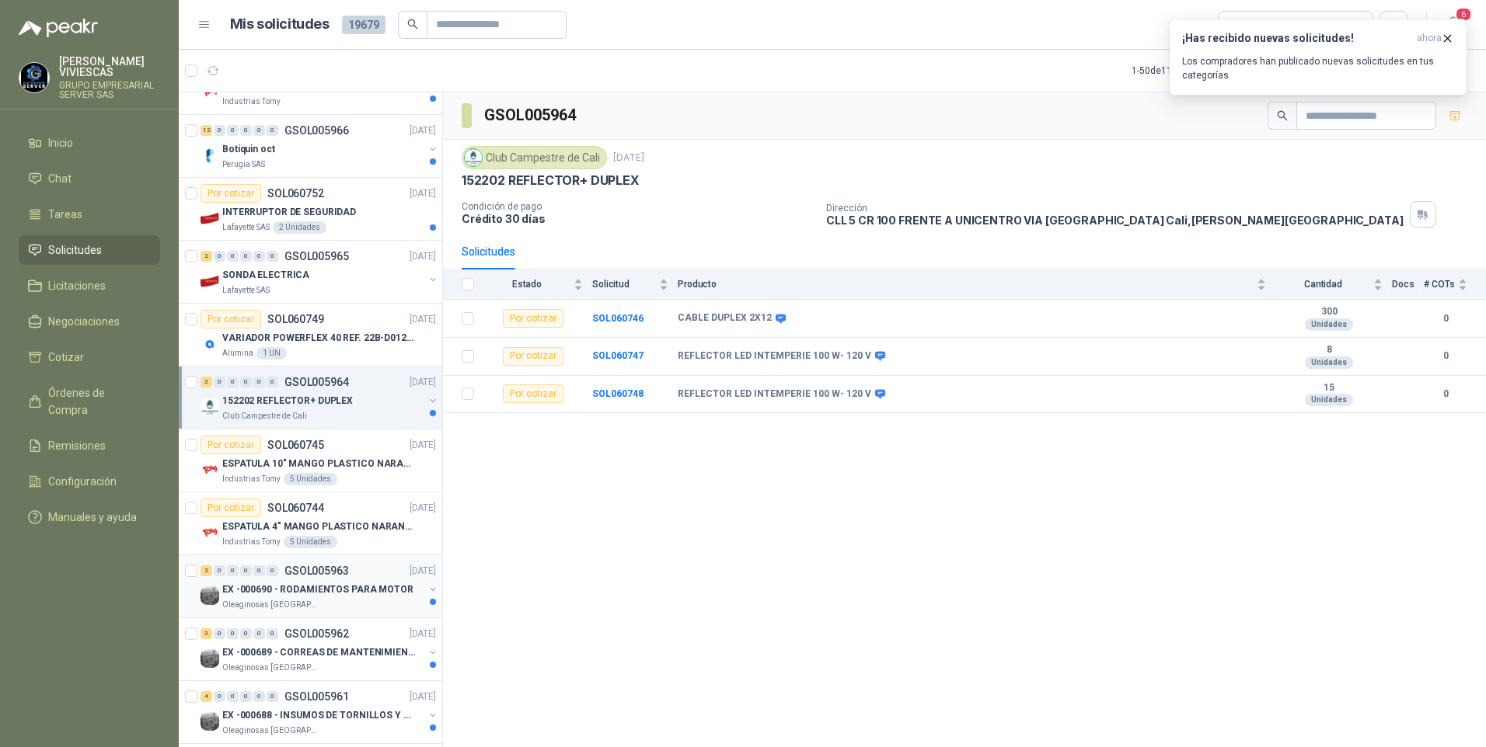
click at [298, 587] on p "EX -000690 - RODAMIENTOS PARA MOTOR" at bounding box center [317, 590] width 191 height 15
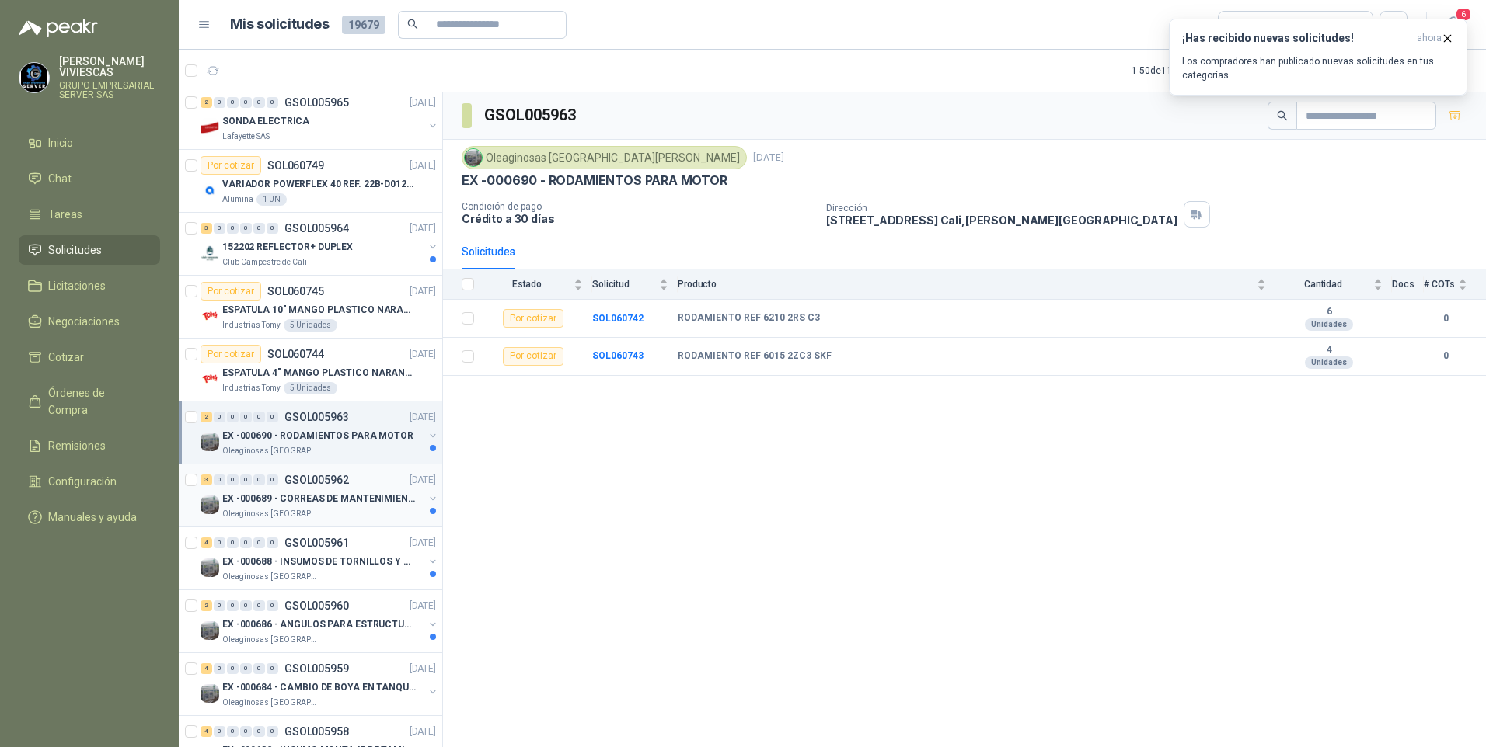
scroll to position [699, 0]
click at [272, 499] on p "EX -000689 - CORREAS DE MANTENIMIENTO" at bounding box center [318, 497] width 193 height 15
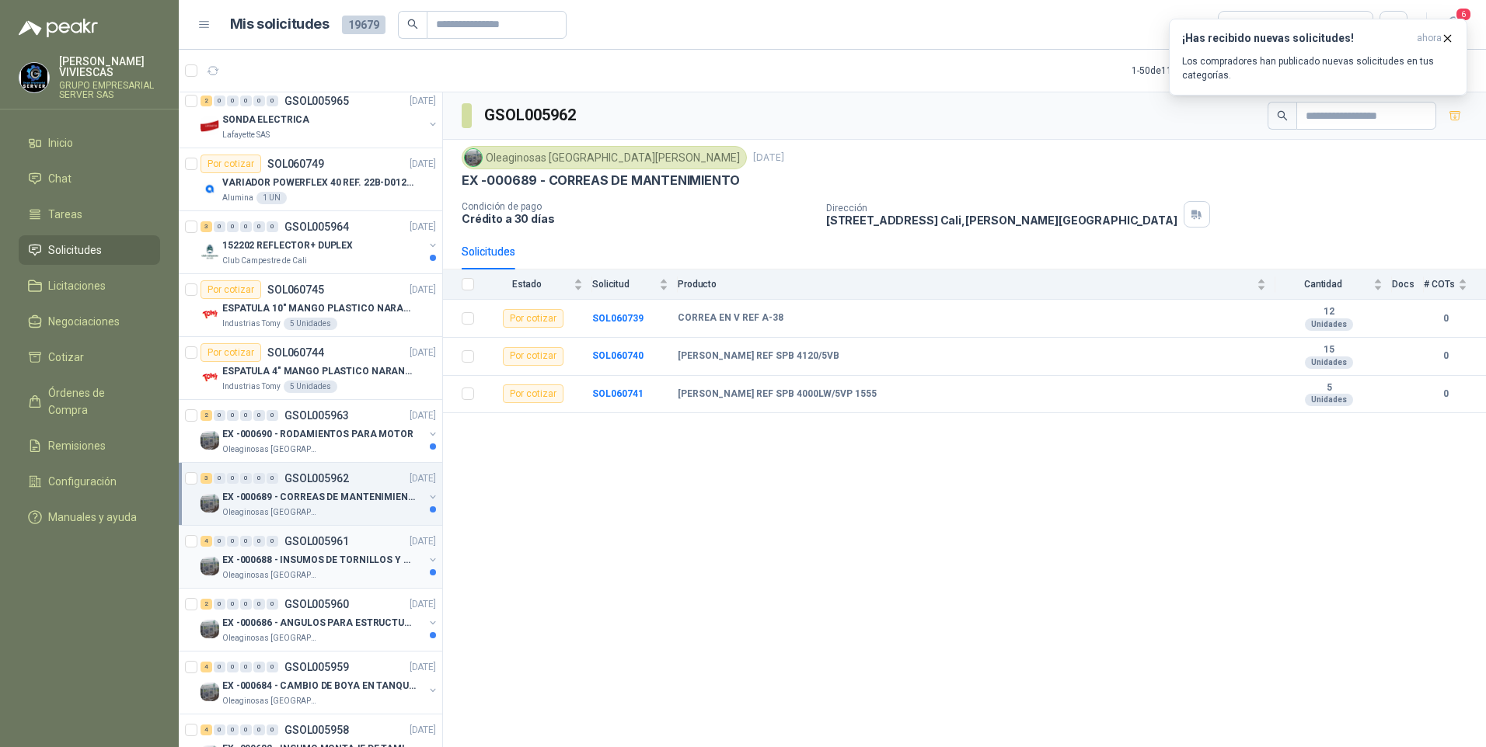
click at [302, 566] on p "EX -000688 - INSUMOS DE TORNILLOS Y TUERCAS" at bounding box center [318, 560] width 193 height 15
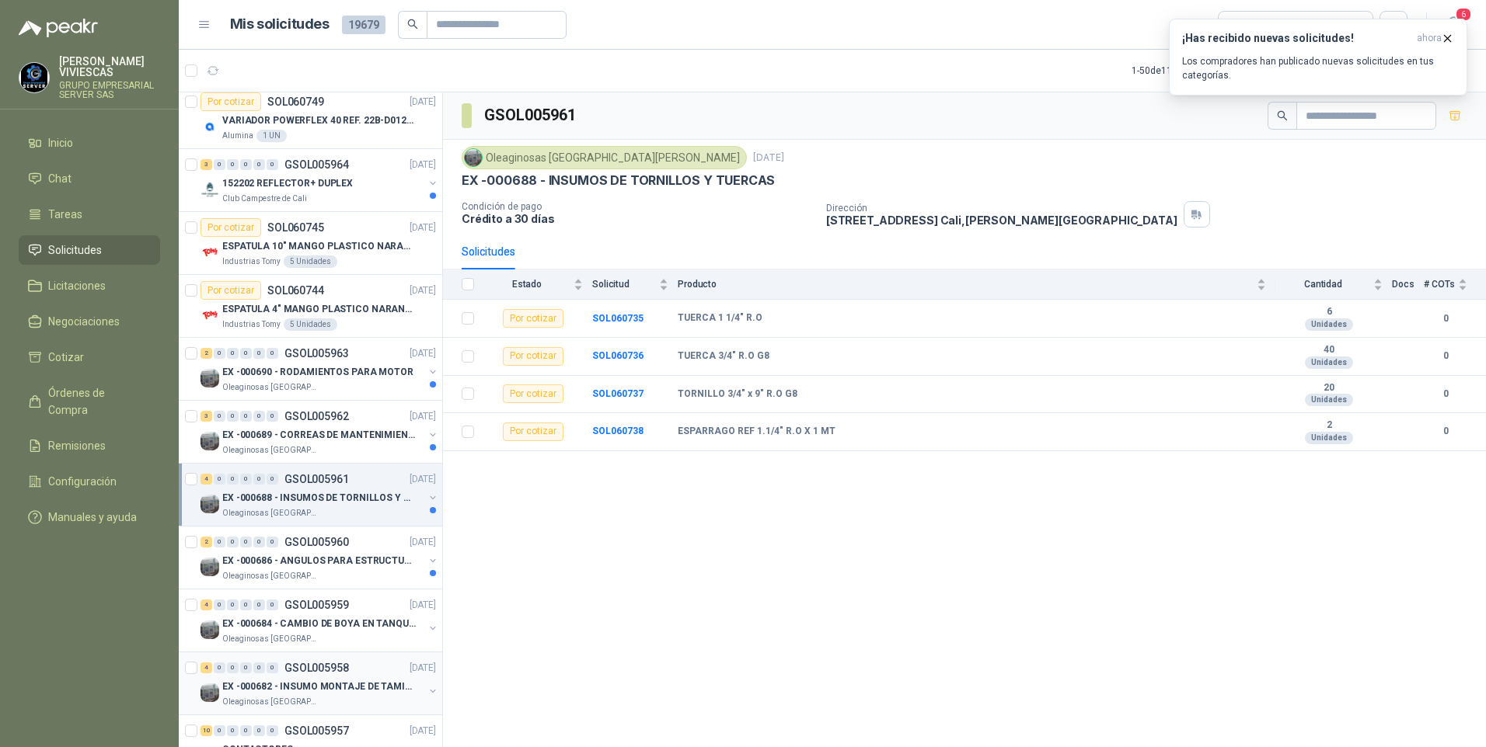
scroll to position [777, 0]
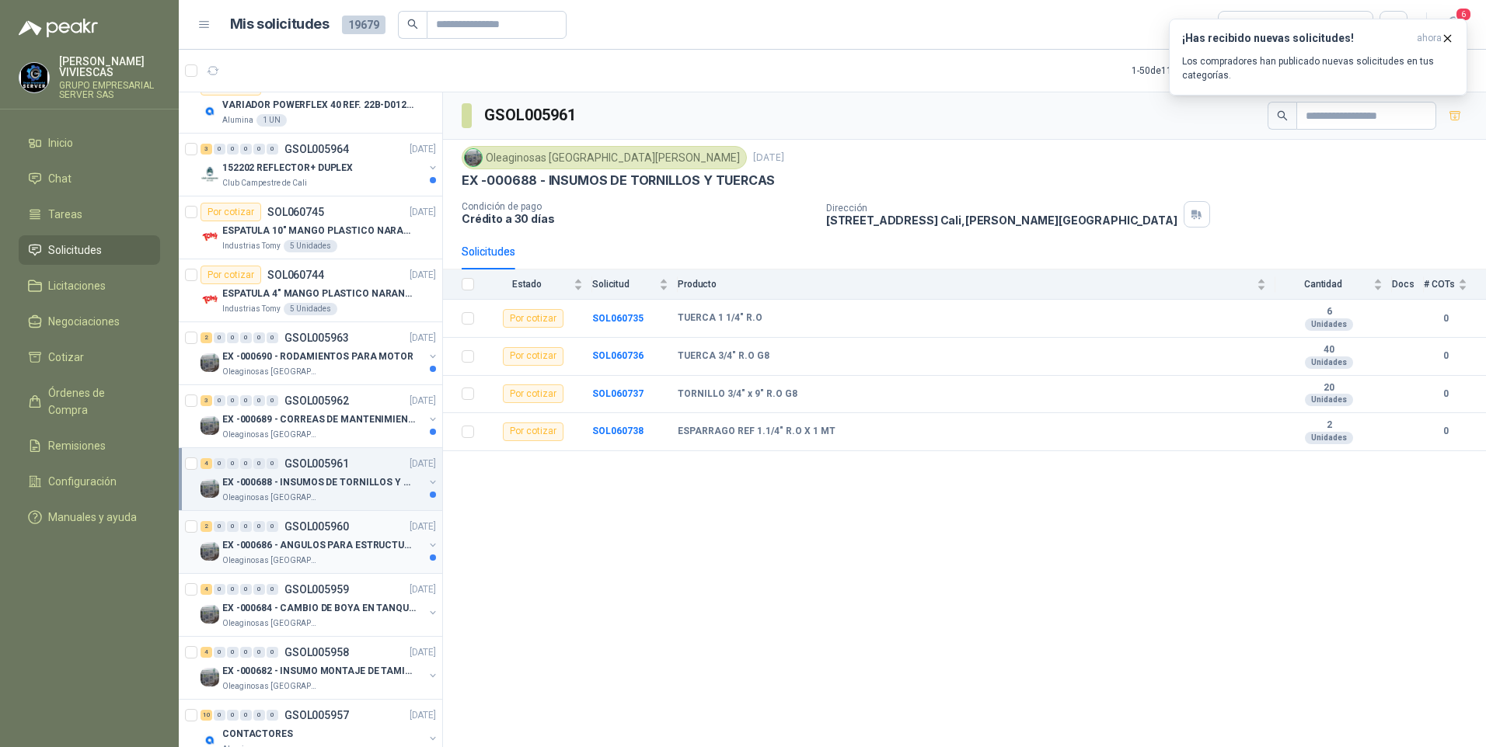
click at [277, 557] on p "Oleaginosas [GEOGRAPHIC_DATA][PERSON_NAME]" at bounding box center [271, 561] width 98 height 12
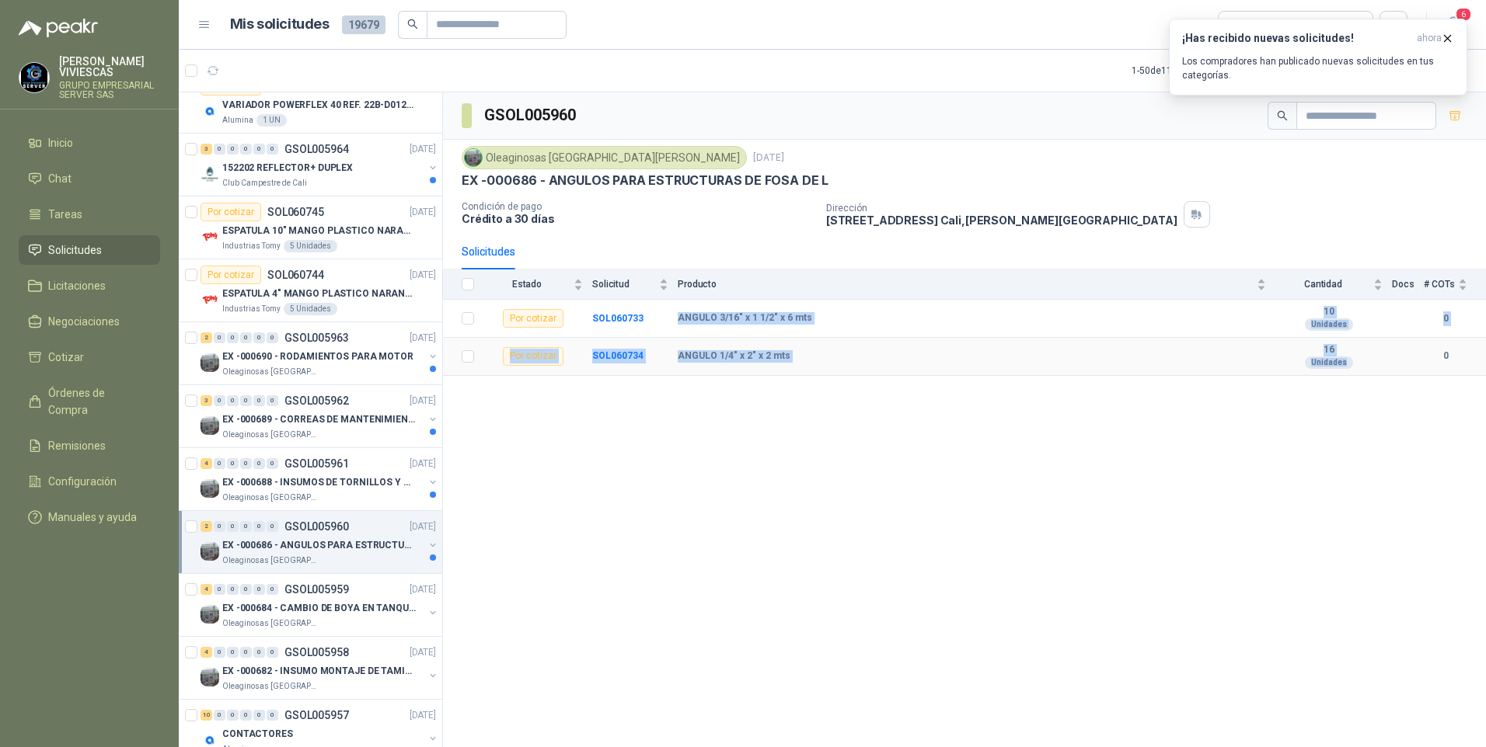
drag, startPoint x: 650, startPoint y: 316, endPoint x: 1324, endPoint y: 369, distance: 675.7
click at [1324, 369] on tbody "Por cotizar SOL060733 ANGULO 3/16" x 1 1/2" x 6 mts 10 Unidades 0 Por cotizar S…" at bounding box center [964, 337] width 1043 height 75
copy tbody "ANGULO 3/16" x 1 1/2" x 6 mts 10 Unidades 0 Por cotizar SOL060734 ANGULO 1/4" x…"
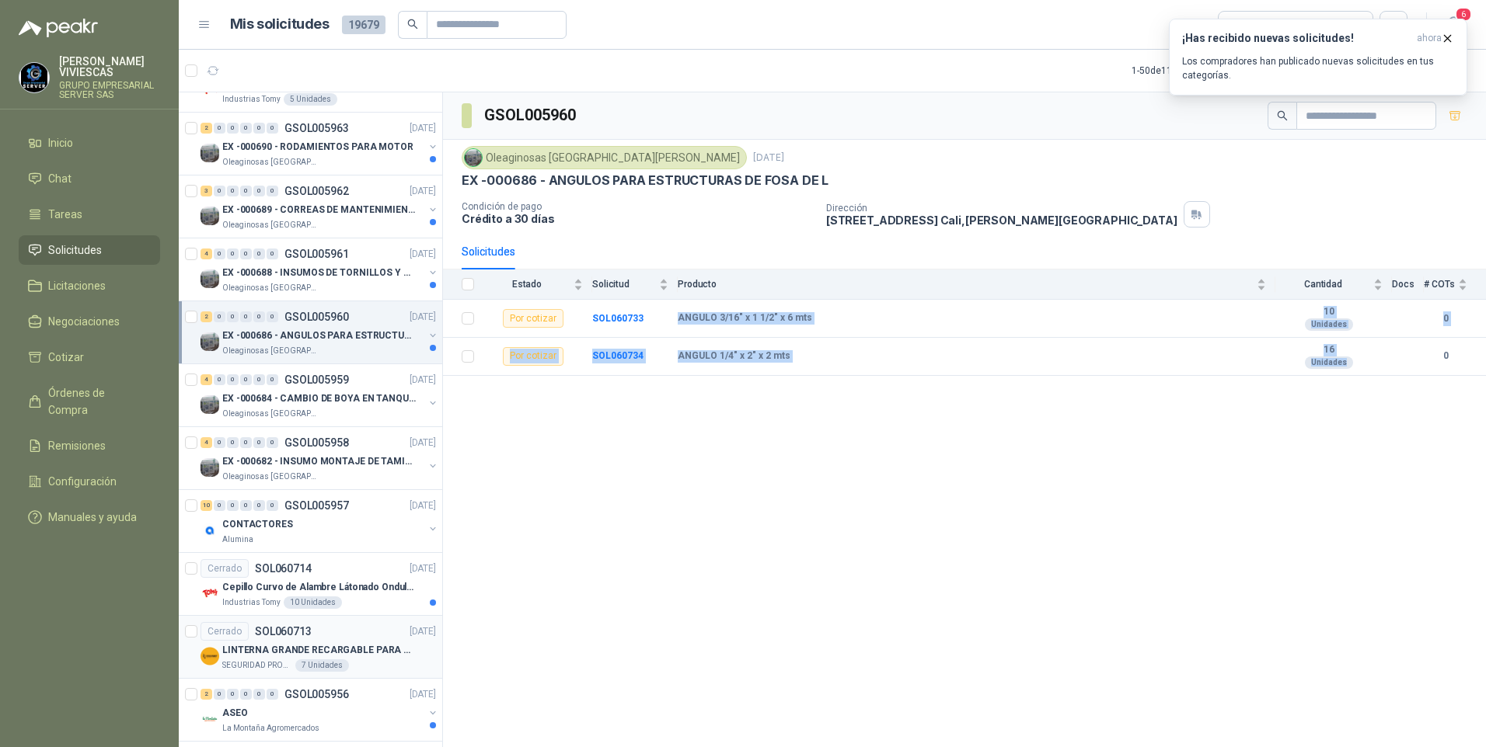
scroll to position [1010, 0]
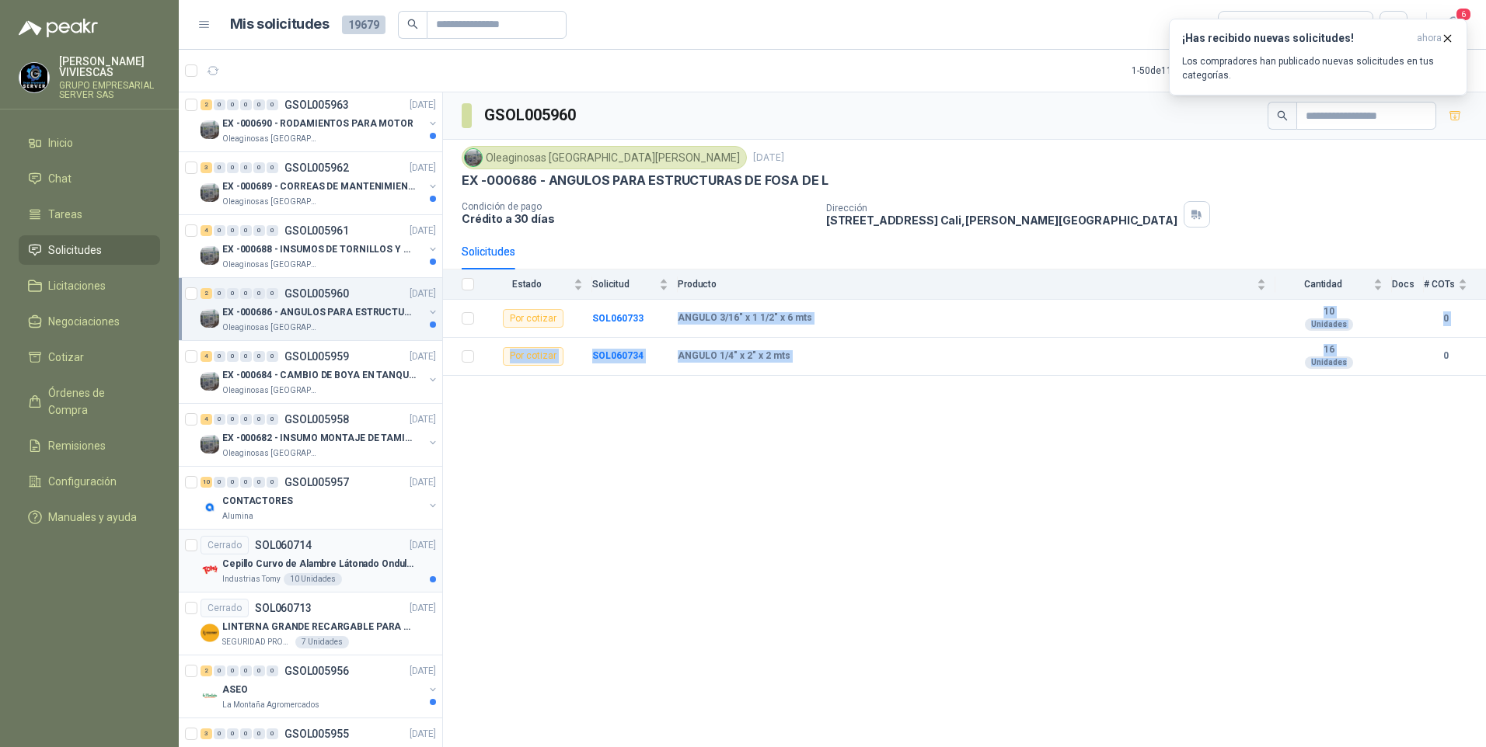
click at [270, 563] on p "Cepillo Curvo de Alambre Látonado Ondulado con Mango Truper" at bounding box center [318, 564] width 193 height 15
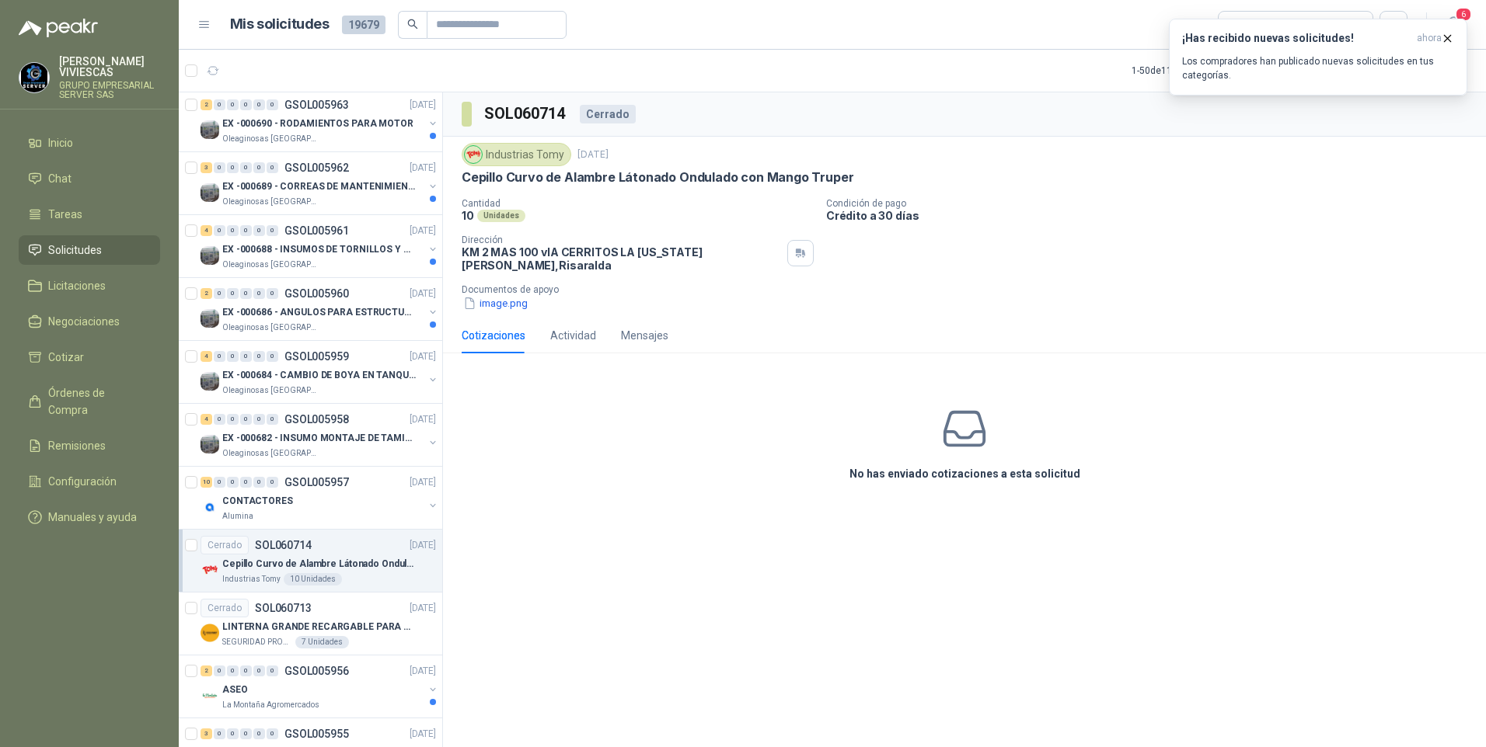
click at [493, 284] on p "Documentos de apoyo" at bounding box center [971, 289] width 1018 height 11
click at [493, 305] on div "Industrias Tomy [DATE] Cepillo Curvo de Alambre Látonado Ondulado con Mango Tru…" at bounding box center [964, 227] width 1043 height 181
click at [493, 295] on button "image.png" at bounding box center [496, 303] width 68 height 16
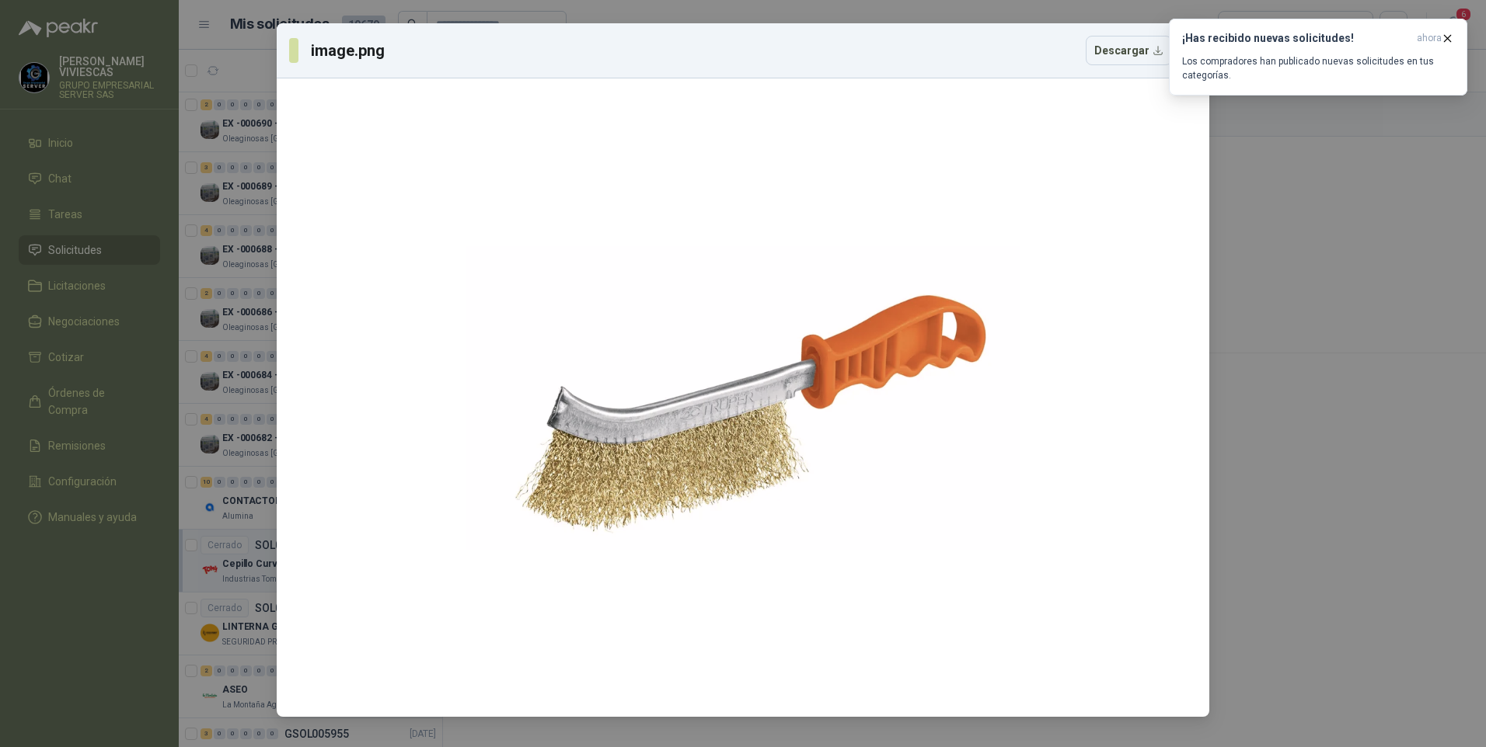
click at [1429, 473] on div "image.png Descargar" at bounding box center [743, 373] width 1486 height 747
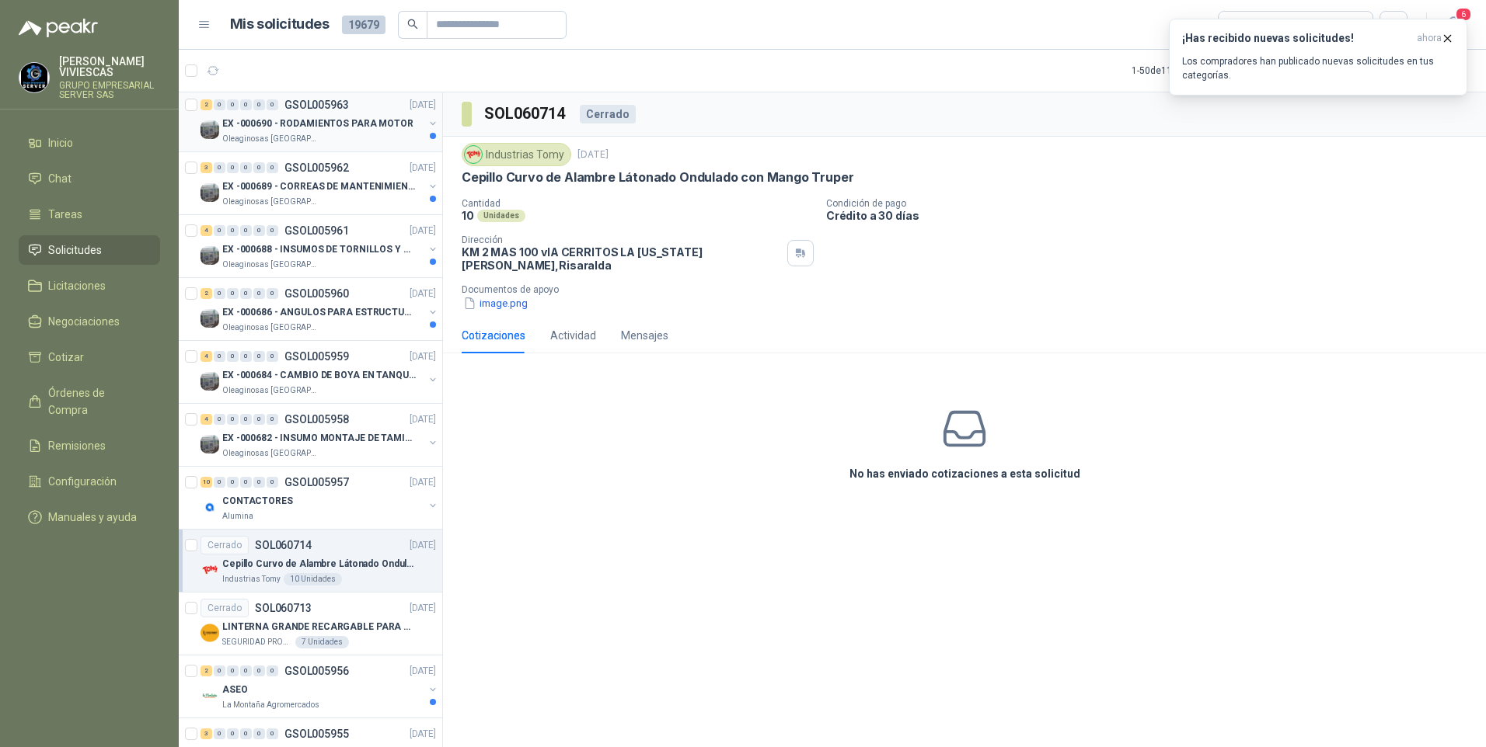
click at [301, 136] on p "Oleaginosas [GEOGRAPHIC_DATA][PERSON_NAME]" at bounding box center [271, 139] width 98 height 12
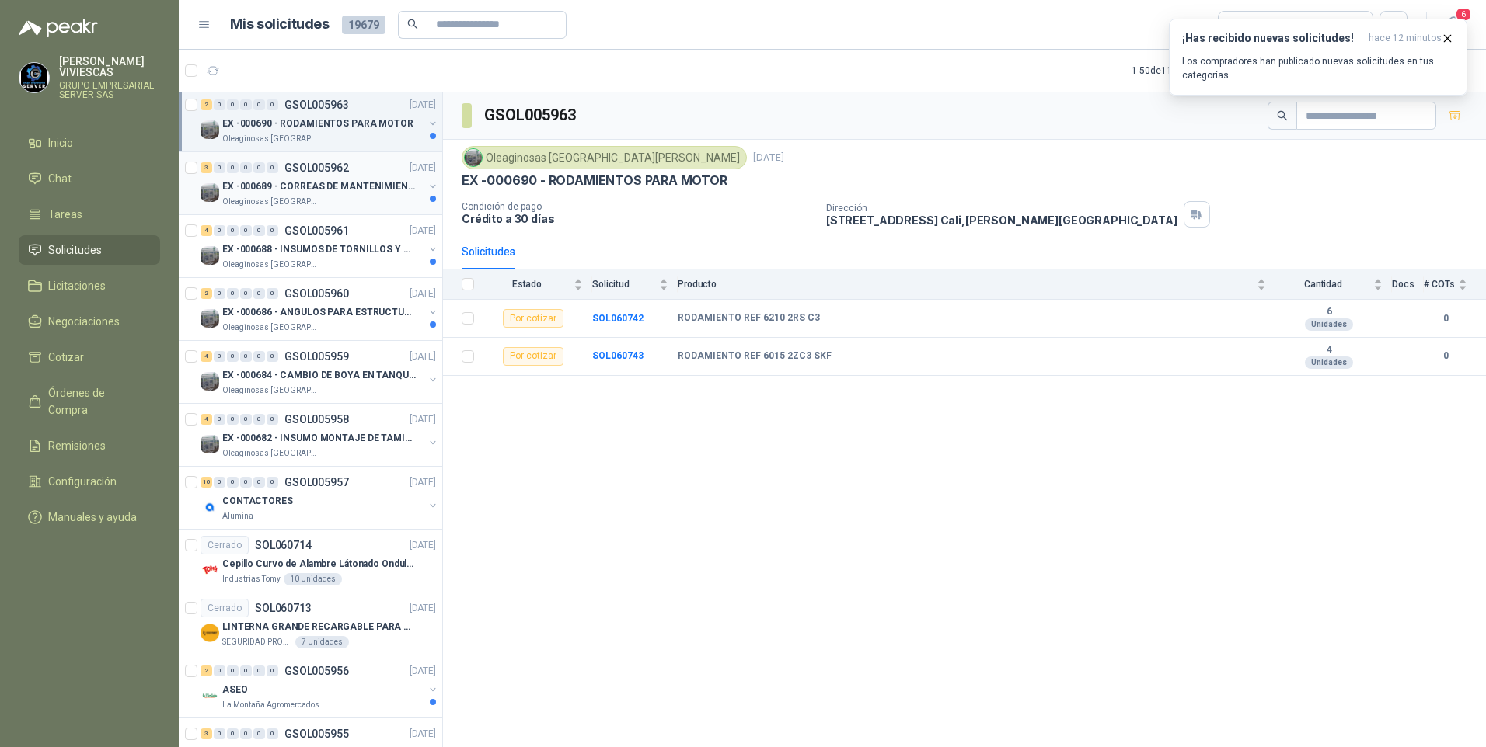
click at [364, 180] on p "EX -000689 - CORREAS DE MANTENIMIENTO" at bounding box center [318, 186] width 193 height 15
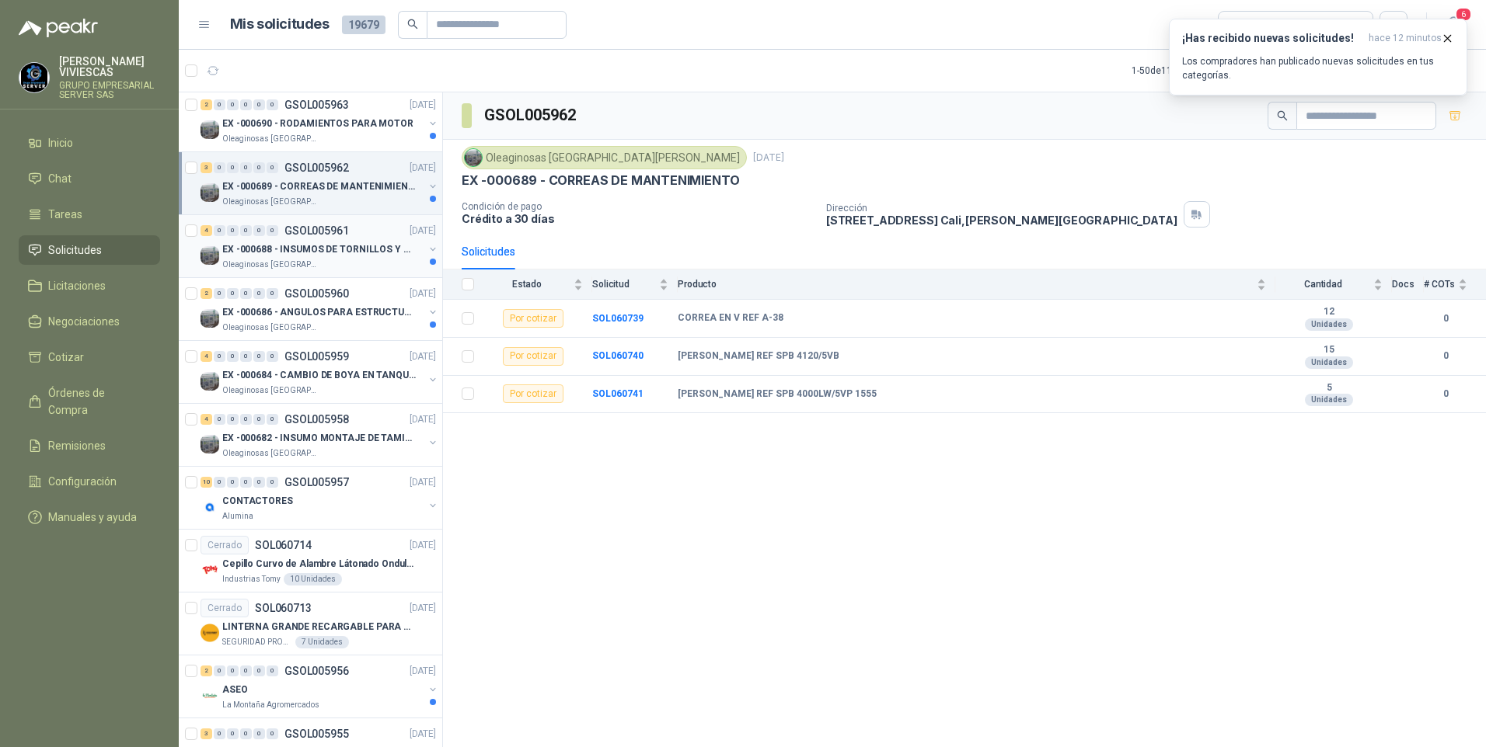
click at [375, 227] on div "4 0 0 0 0 0 GSOL005961 [DATE]" at bounding box center [319, 230] width 239 height 19
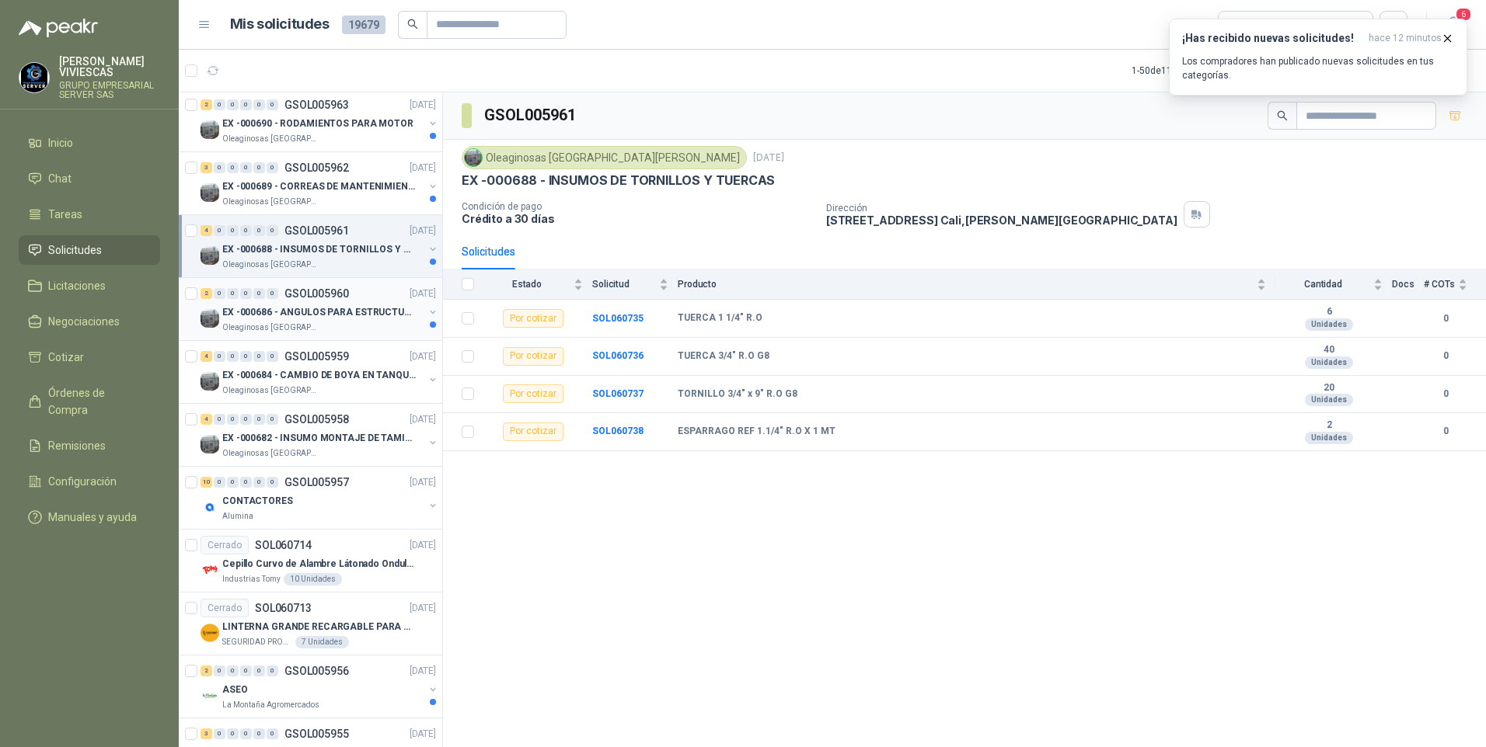
click at [337, 333] on div "Oleaginosas [GEOGRAPHIC_DATA][PERSON_NAME]" at bounding box center [322, 328] width 201 height 12
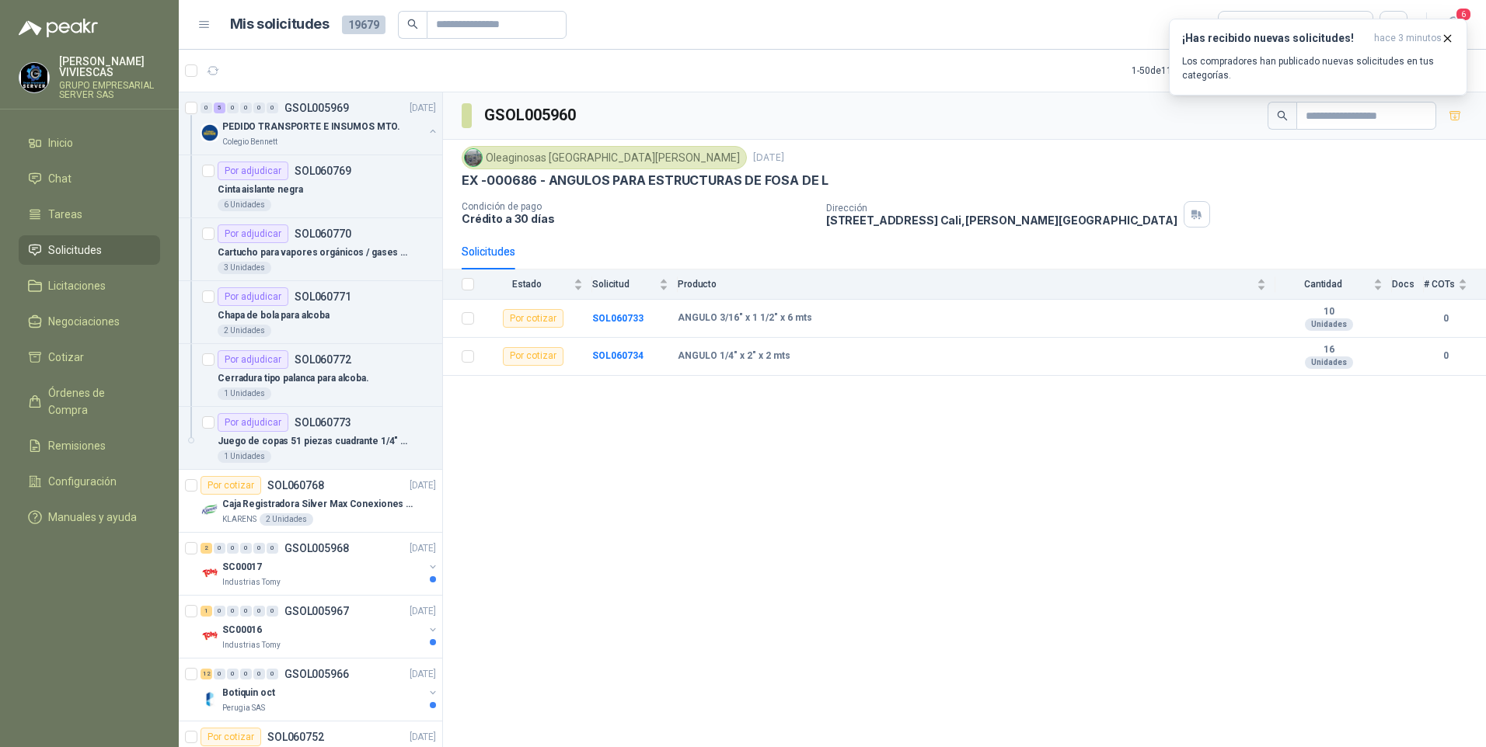
click at [68, 249] on span "Solicitudes" at bounding box center [75, 250] width 54 height 17
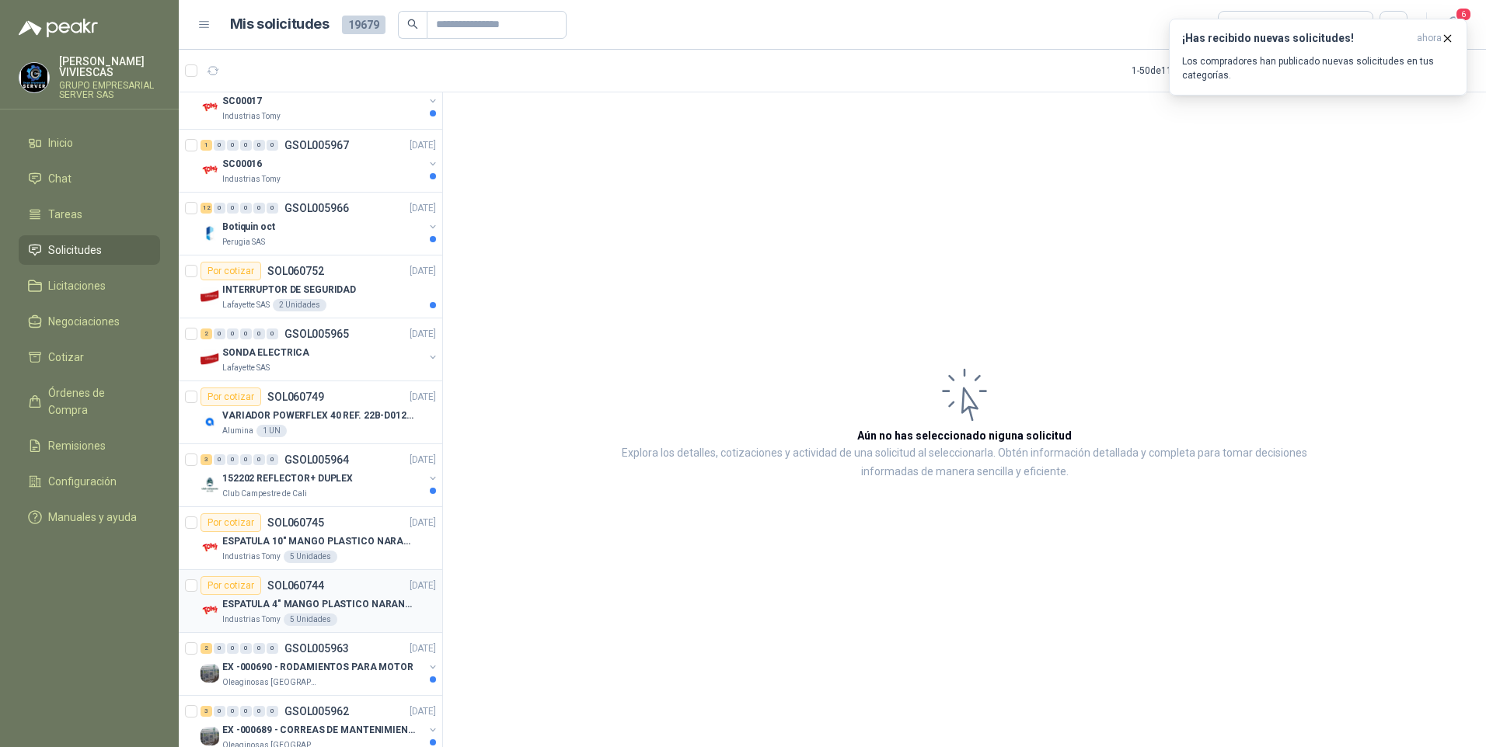
scroll to position [855, 0]
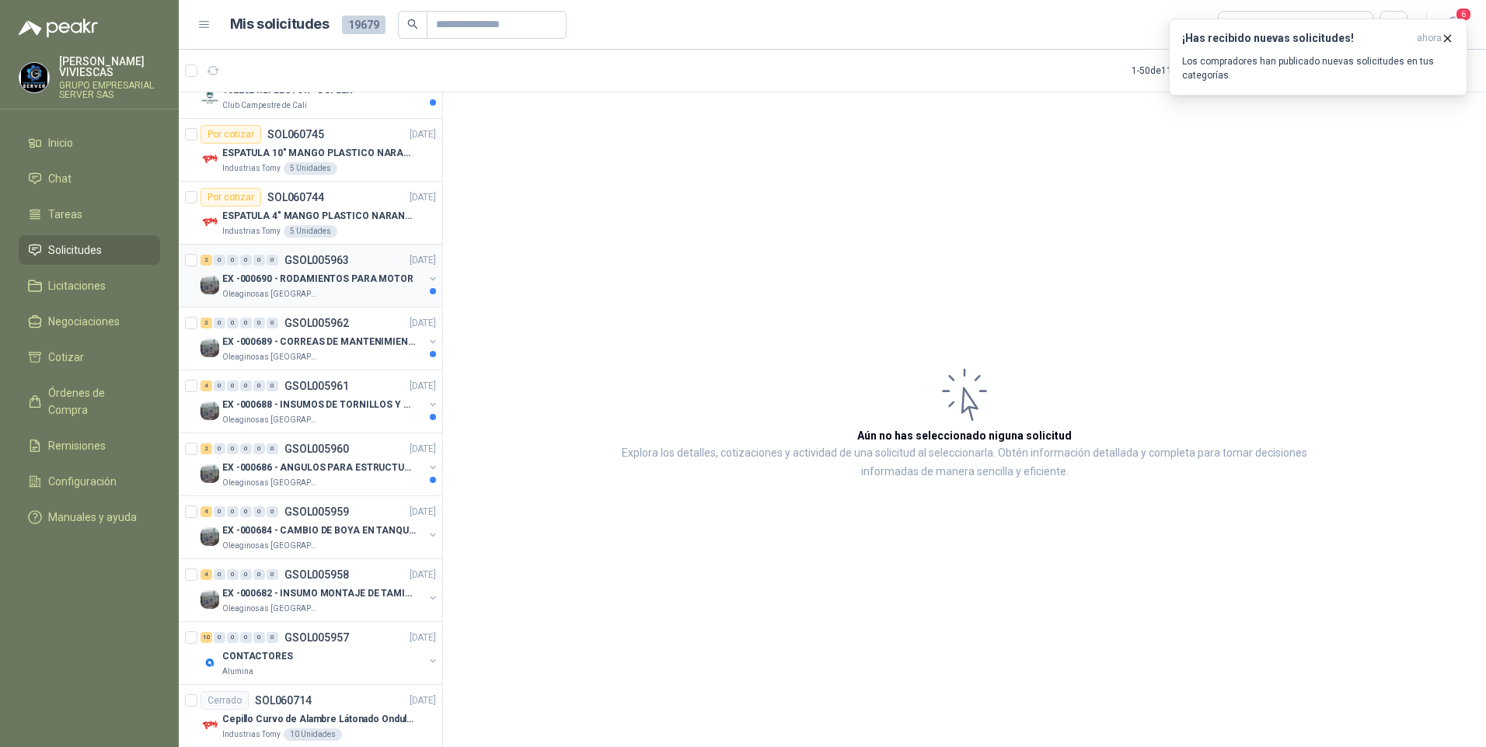
click at [301, 278] on p "EX -000690 - RODAMIENTOS PARA MOTOR" at bounding box center [317, 279] width 191 height 15
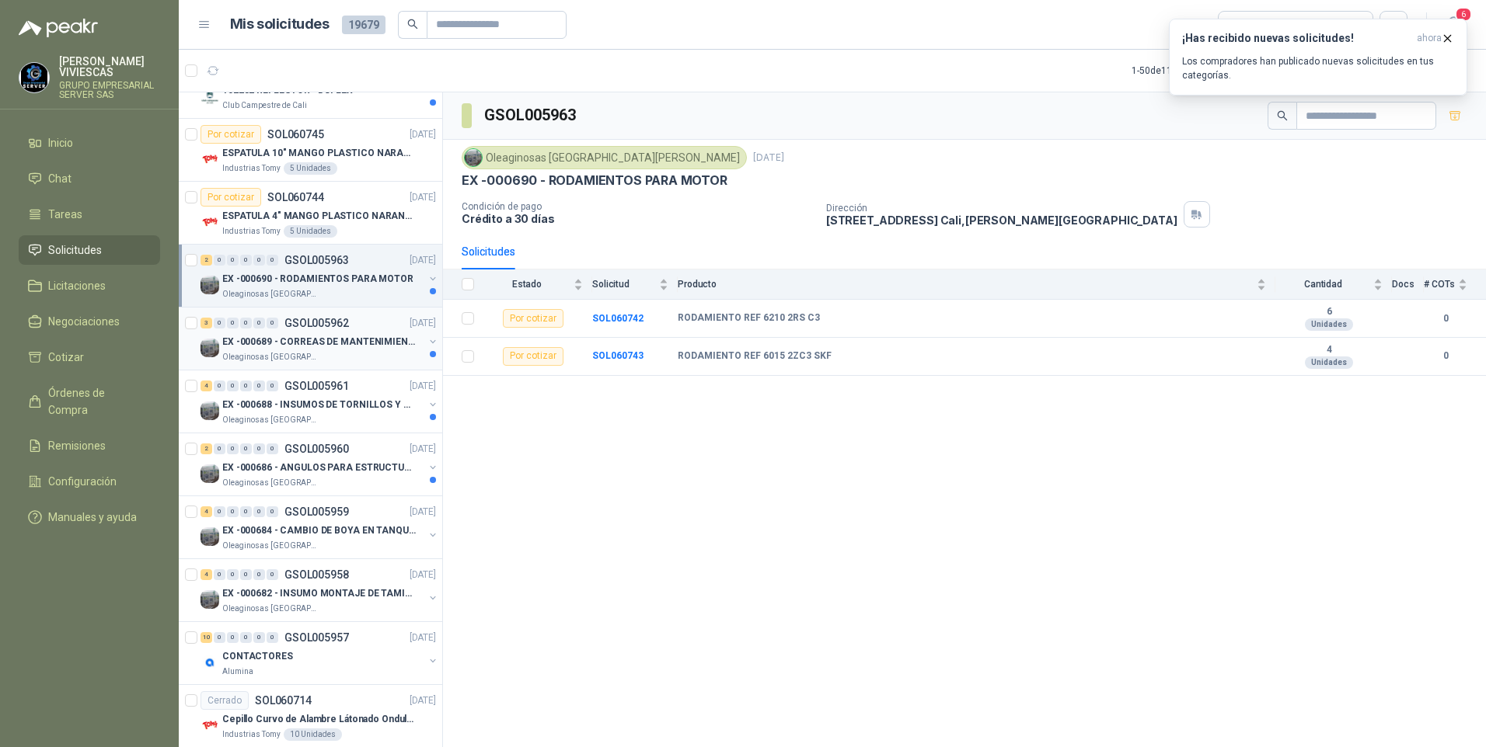
click at [326, 346] on p "EX -000689 - CORREAS DE MANTENIMIENTO" at bounding box center [318, 342] width 193 height 15
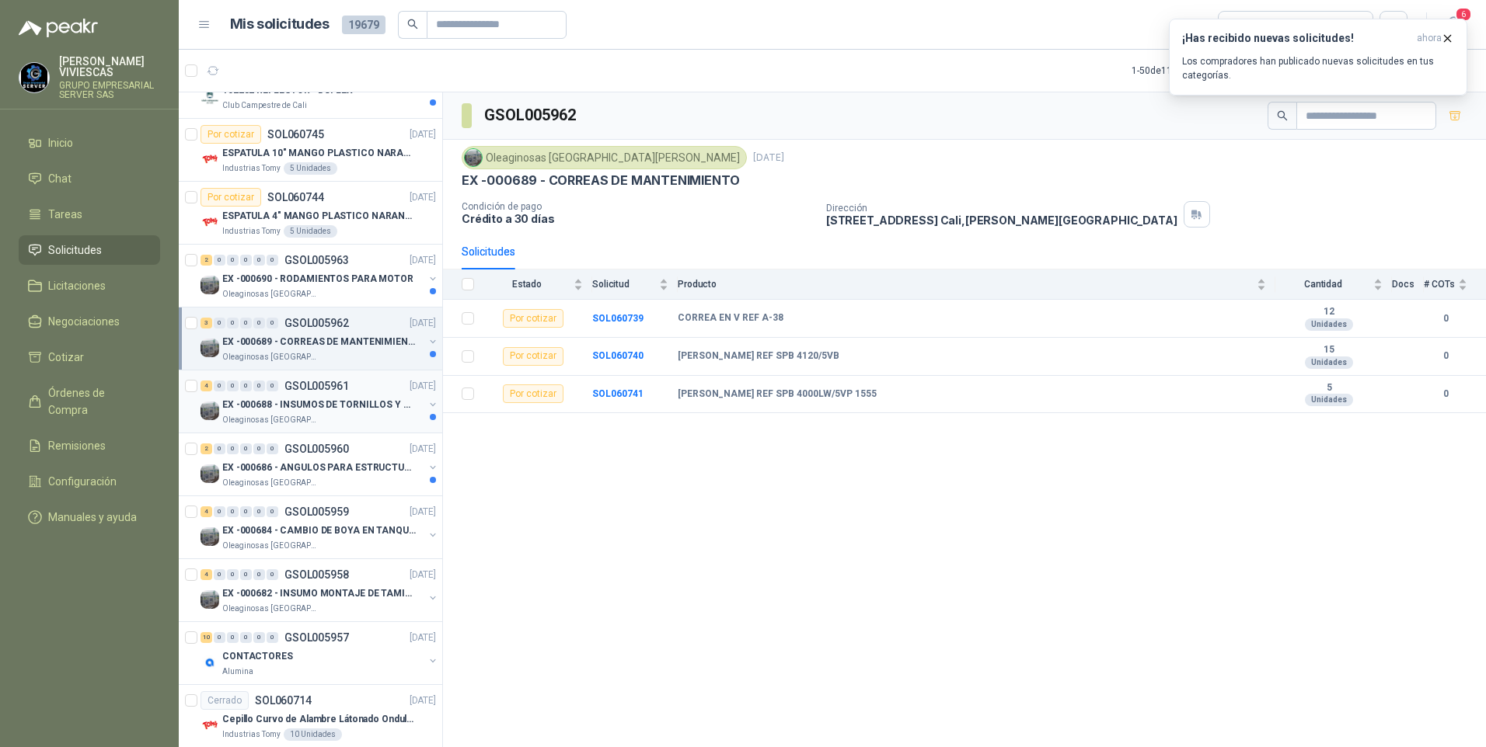
click at [303, 393] on div "4 0 0 0 0 0 GSOL005961 [DATE]" at bounding box center [319, 386] width 239 height 19
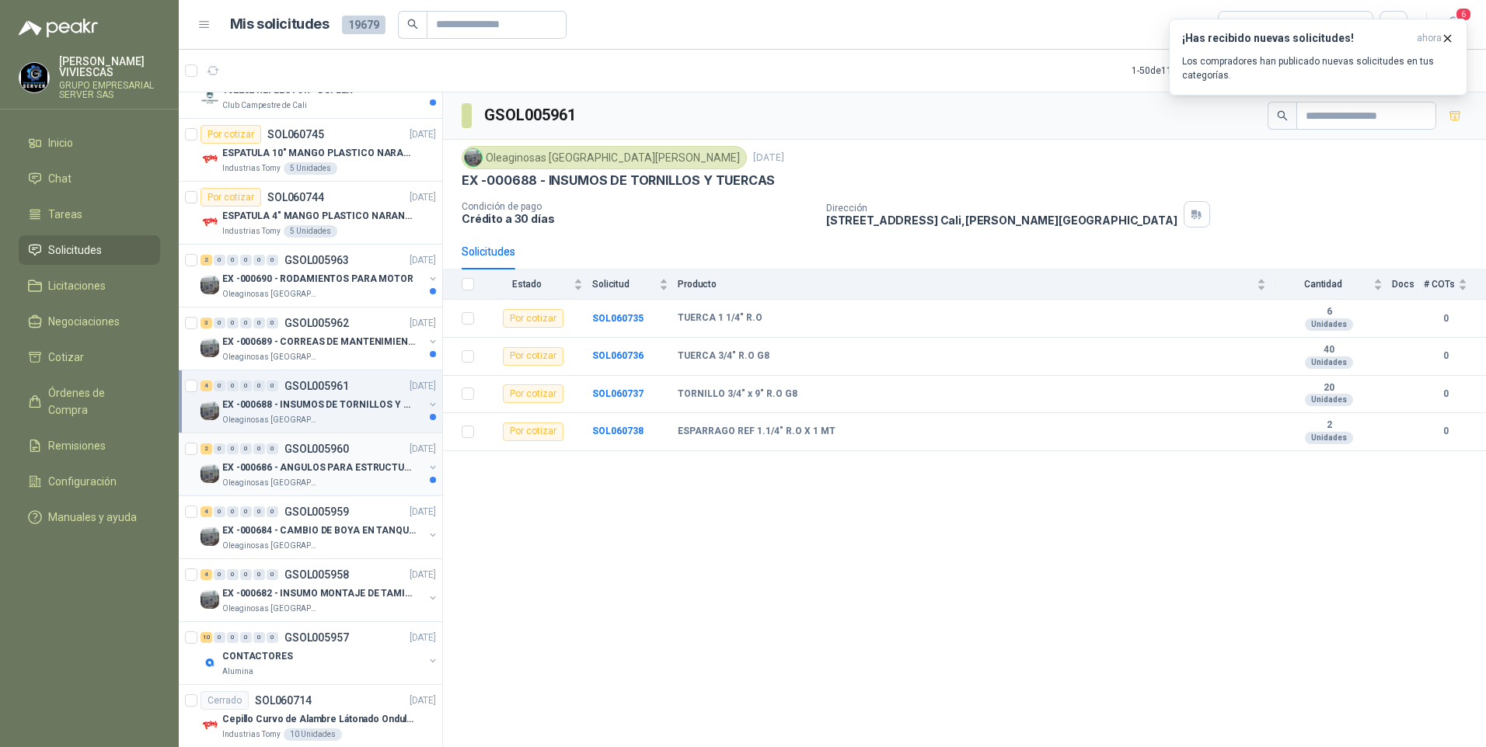
click at [325, 473] on p "EX -000686 - ANGULOS PARA ESTRUCTURAS DE FOSA DE L" at bounding box center [318, 468] width 193 height 15
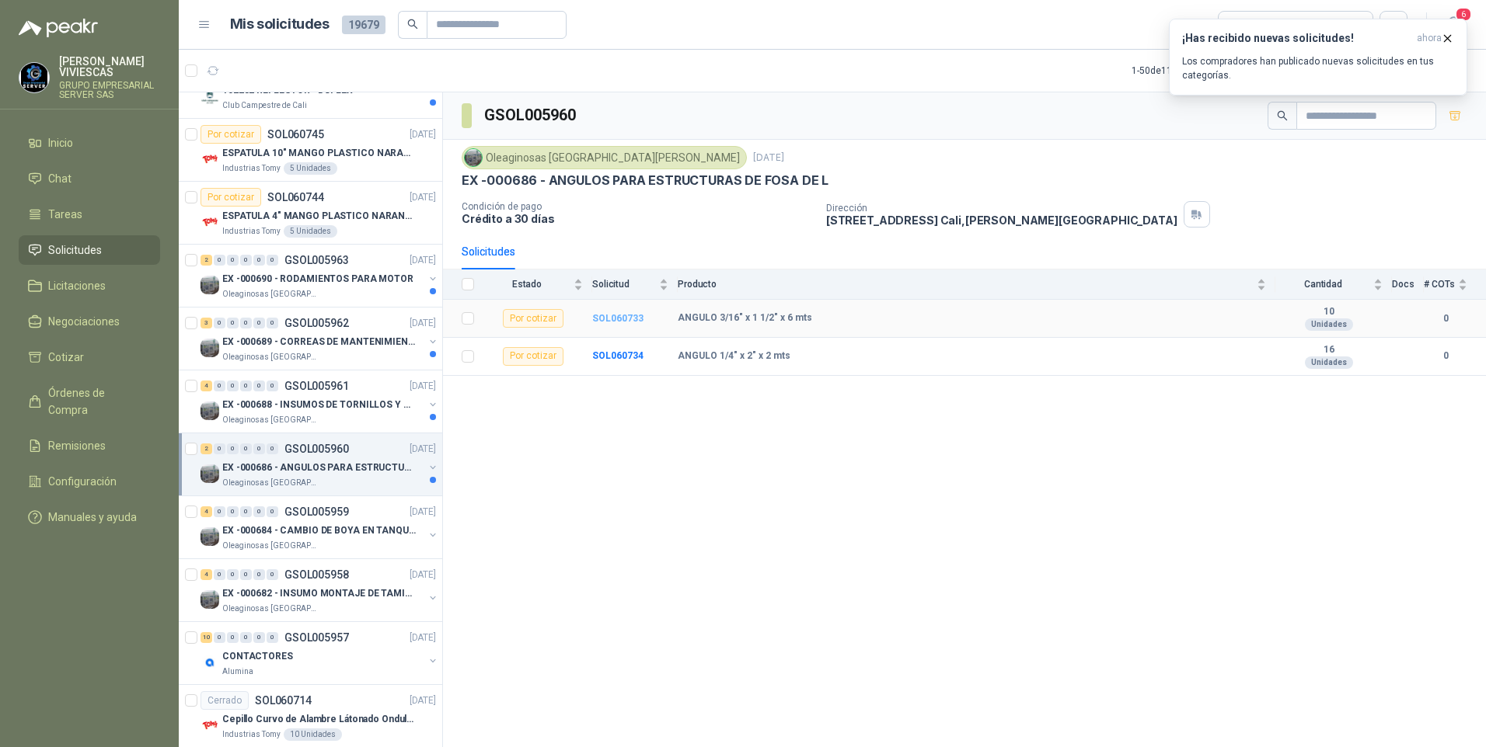
click at [621, 315] on b "SOL060733" at bounding box center [617, 318] width 51 height 11
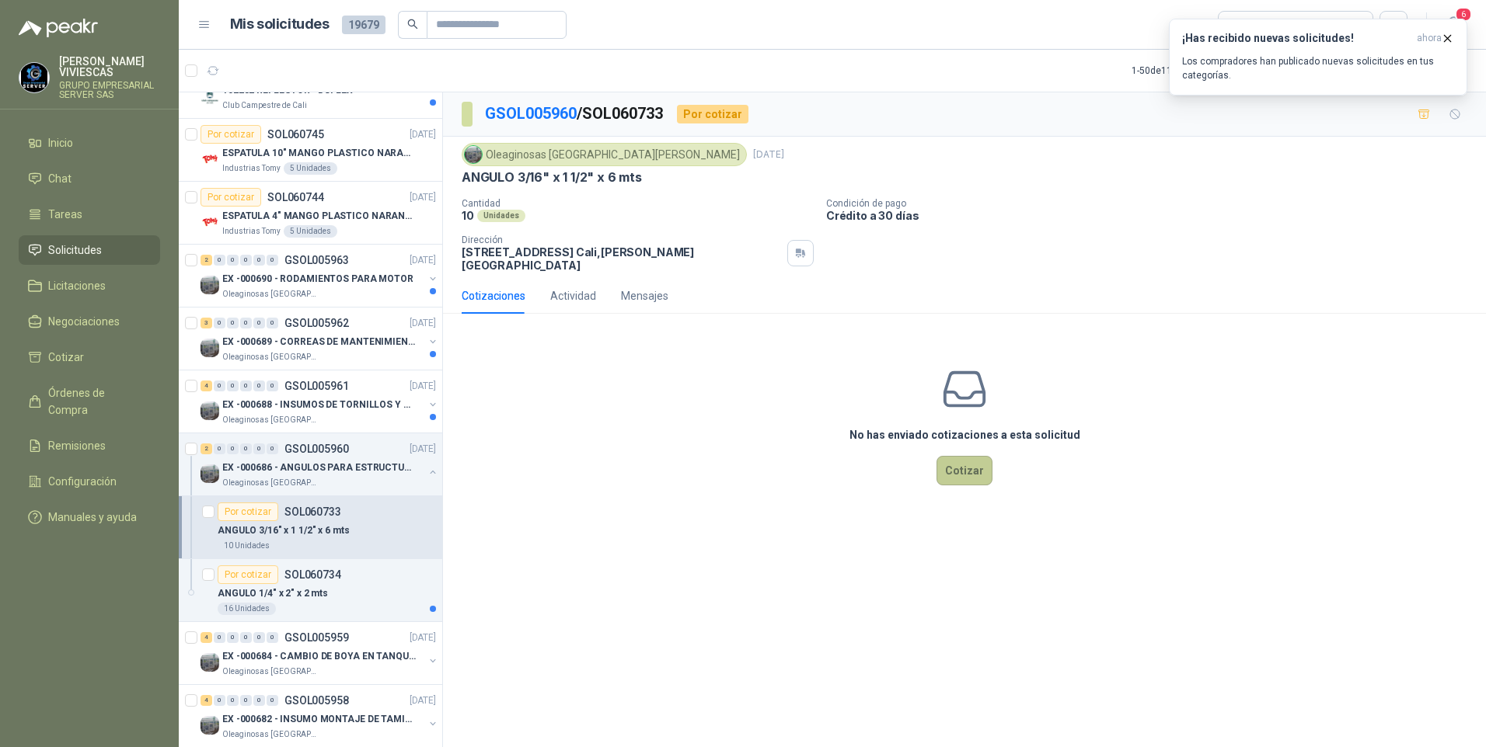
click at [957, 459] on button "Cotizar" at bounding box center [964, 471] width 56 height 30
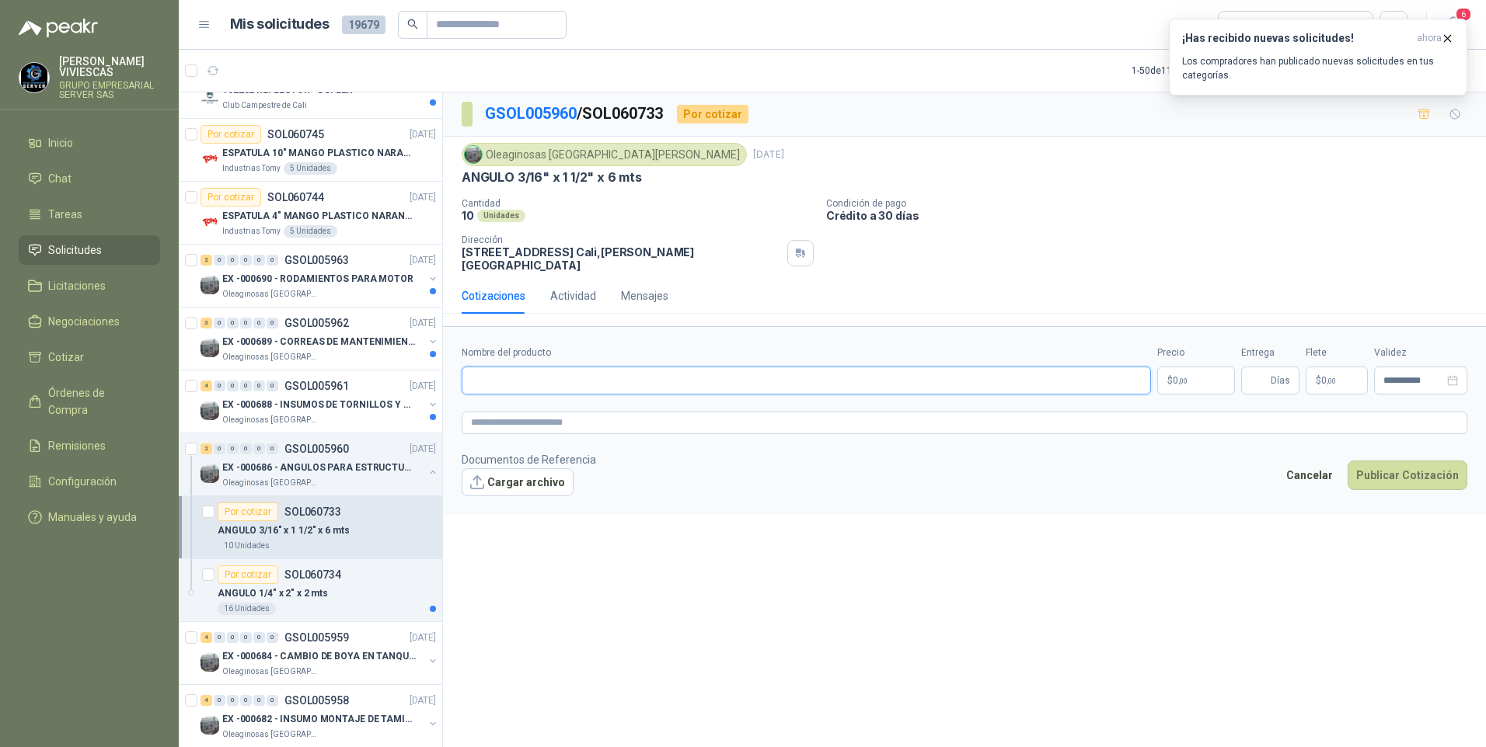
click at [504, 367] on input "Nombre del producto" at bounding box center [806, 381] width 689 height 28
paste input "**********"
click at [588, 367] on input "**********" at bounding box center [806, 381] width 689 height 28
type input "**********"
click at [1221, 368] on body "[PERSON_NAME] GRUPO EMPRESARIAL SERVER SAS Inicio Chat Tareas Solicitudes Licit…" at bounding box center [743, 373] width 1486 height 747
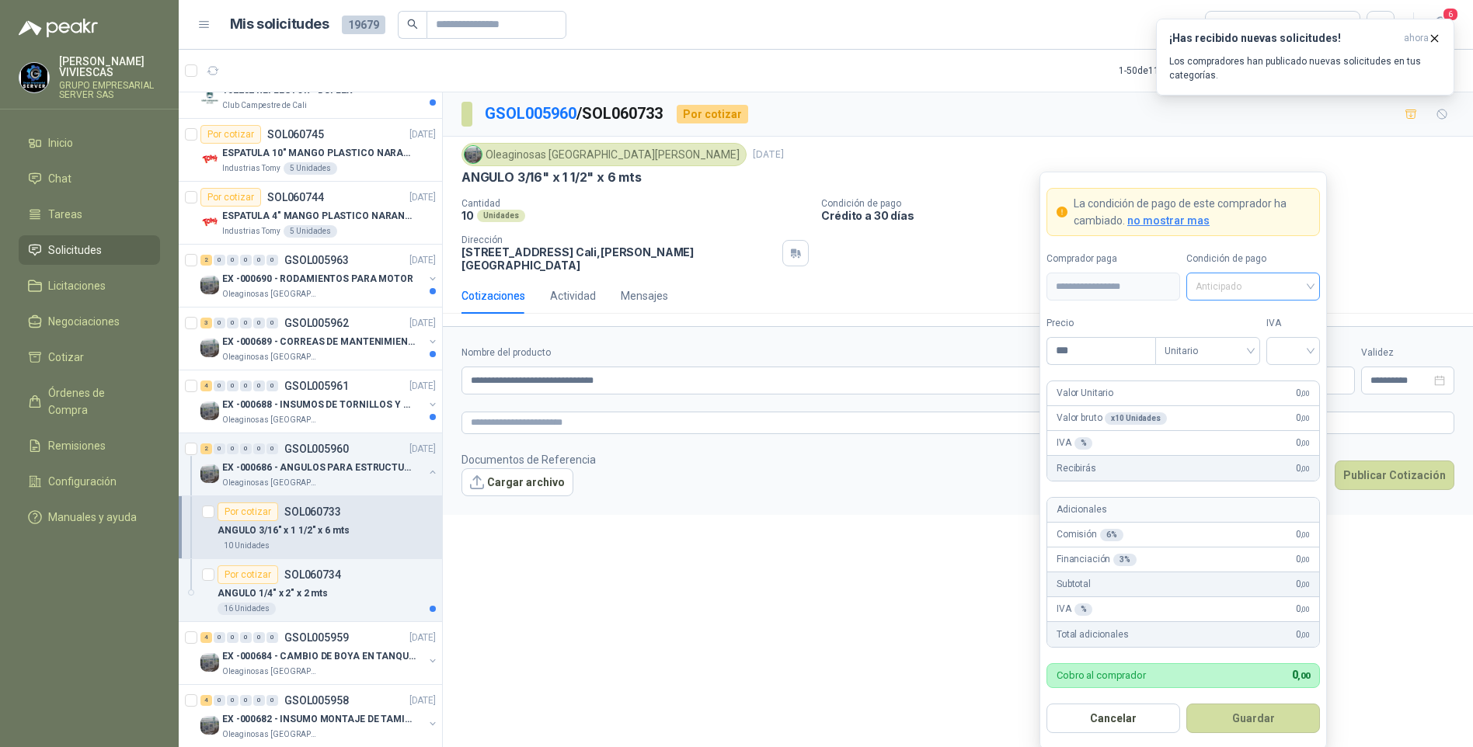
click at [1271, 277] on span "Anticipado" at bounding box center [1253, 286] width 115 height 23
drag, startPoint x: 1277, startPoint y: 344, endPoint x: 1215, endPoint y: 341, distance: 62.2
click at [1277, 344] on div "Crédito a 30 días" at bounding box center [1253, 344] width 109 height 17
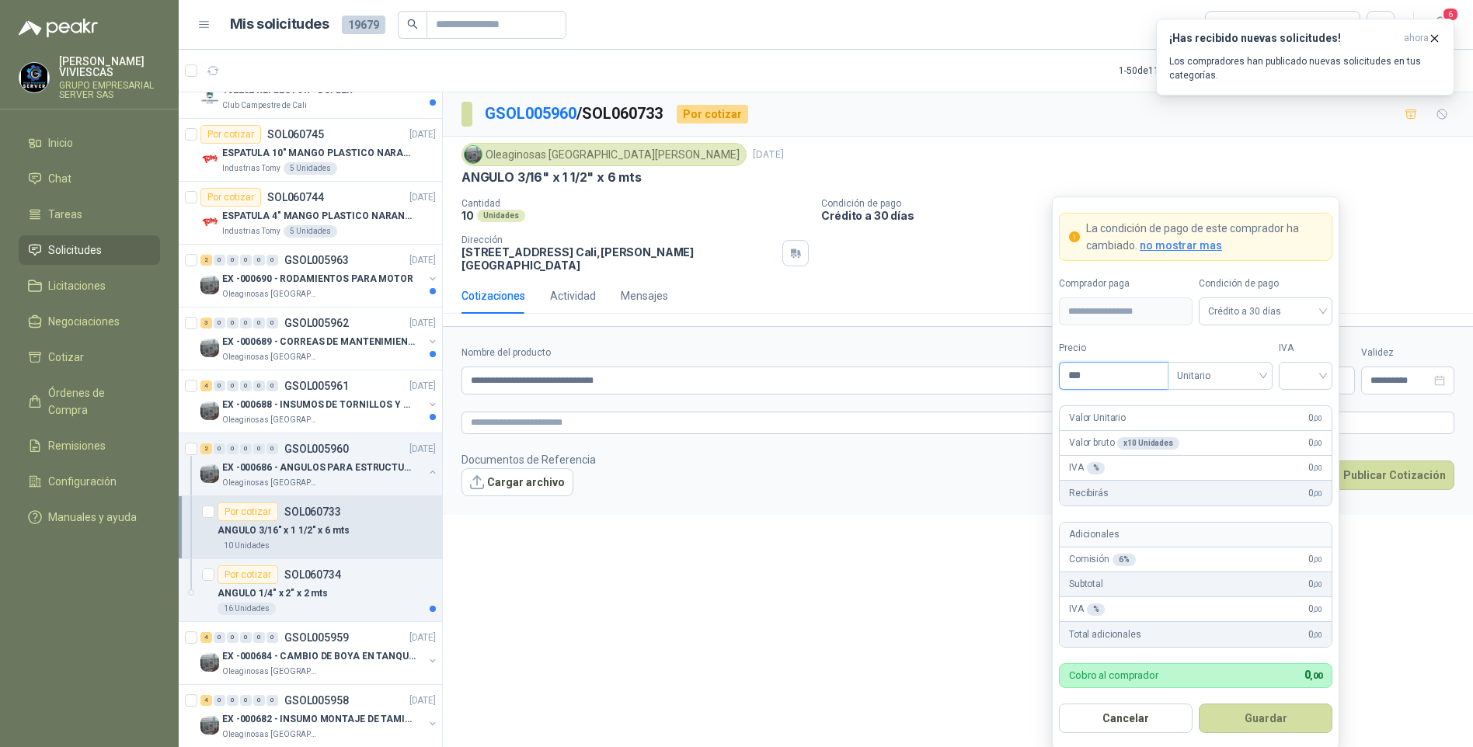
click at [1107, 385] on input "***" at bounding box center [1114, 376] width 108 height 26
click at [1105, 373] on input "***" at bounding box center [1114, 376] width 108 height 26
type input "********"
click at [1315, 368] on input "search" at bounding box center [1305, 374] width 35 height 23
drag, startPoint x: 1303, startPoint y: 399, endPoint x: 1282, endPoint y: 409, distance: 23.3
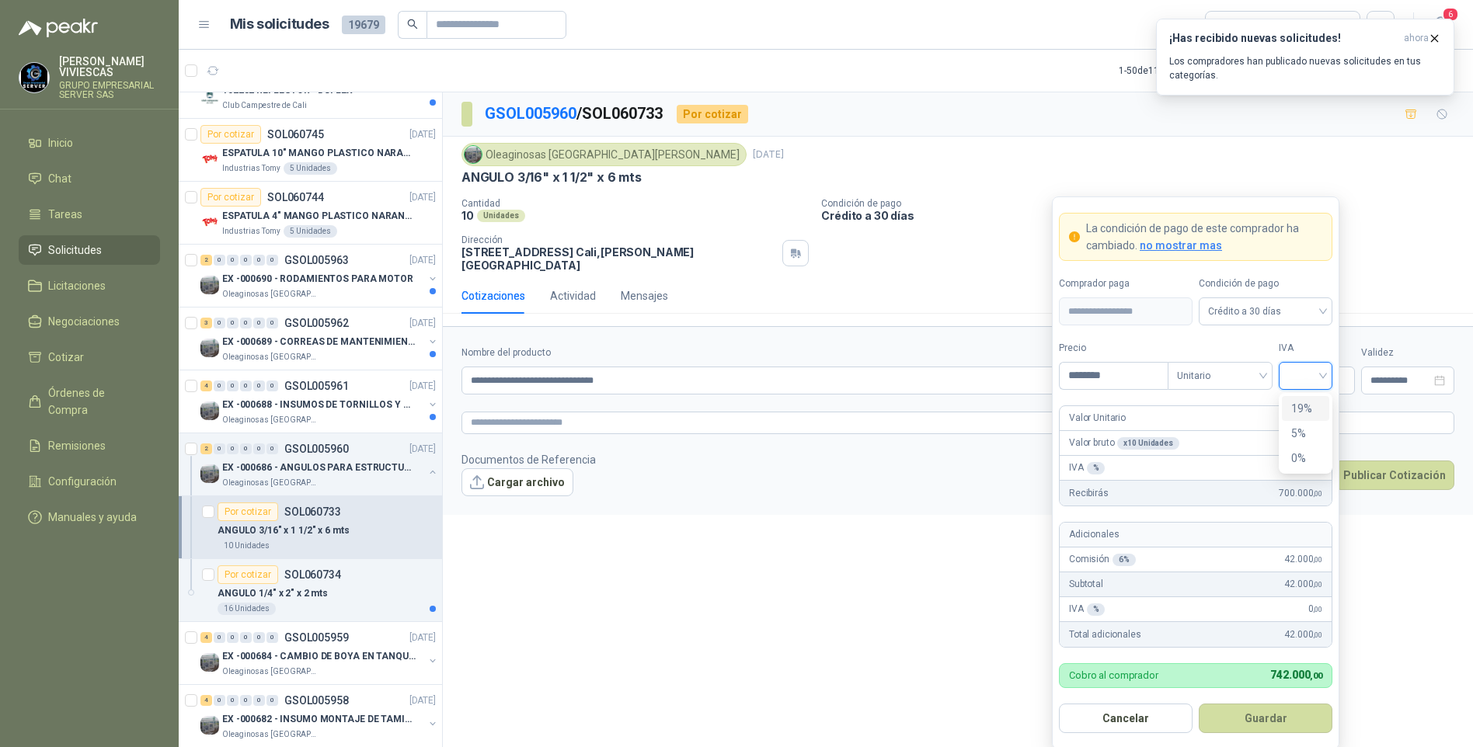
click at [1304, 399] on div "19%" at bounding box center [1305, 408] width 47 height 25
click at [1258, 716] on button "Guardar" at bounding box center [1266, 719] width 134 height 30
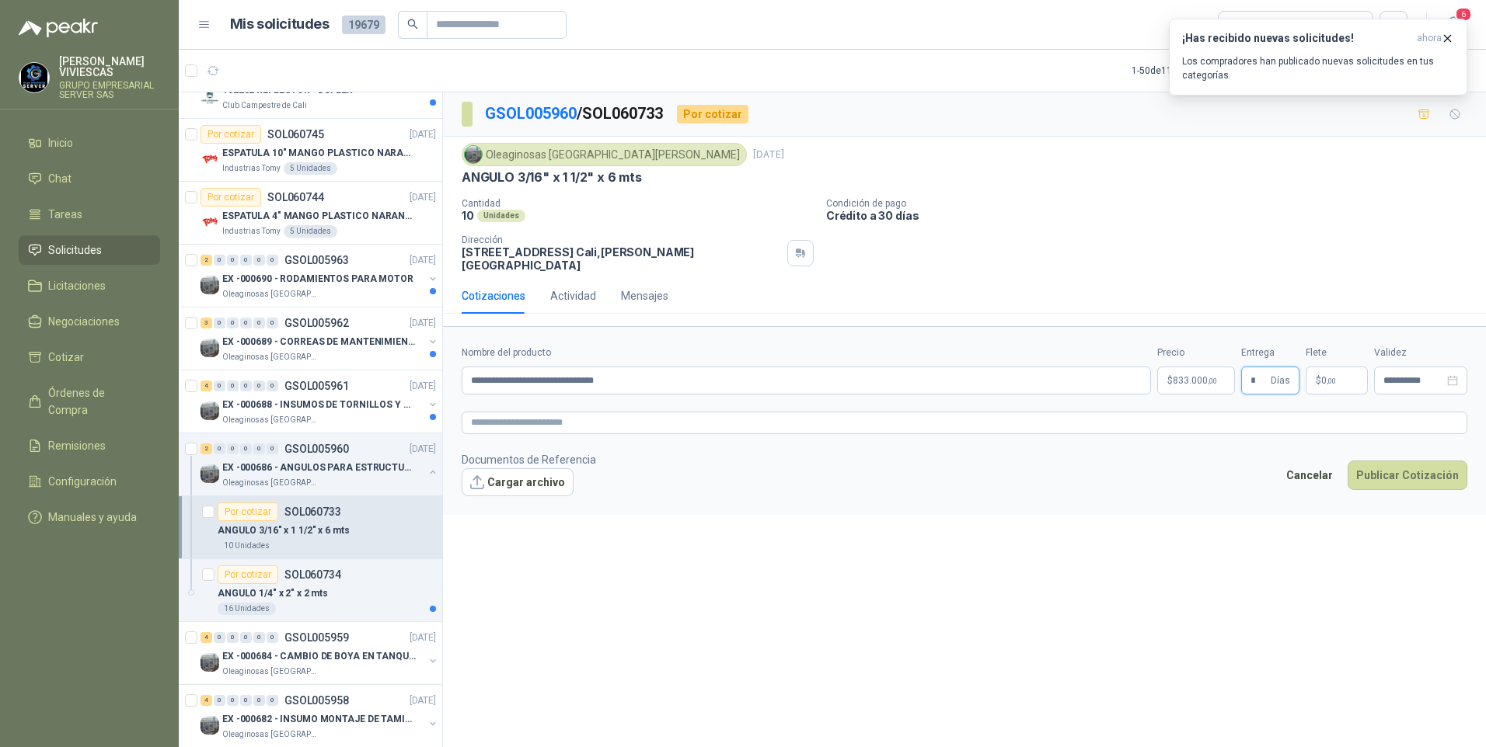
type input "*"
click at [1112, 559] on div "**********" at bounding box center [964, 422] width 1043 height 660
click at [1404, 469] on button "Publicar Cotización" at bounding box center [1407, 476] width 120 height 30
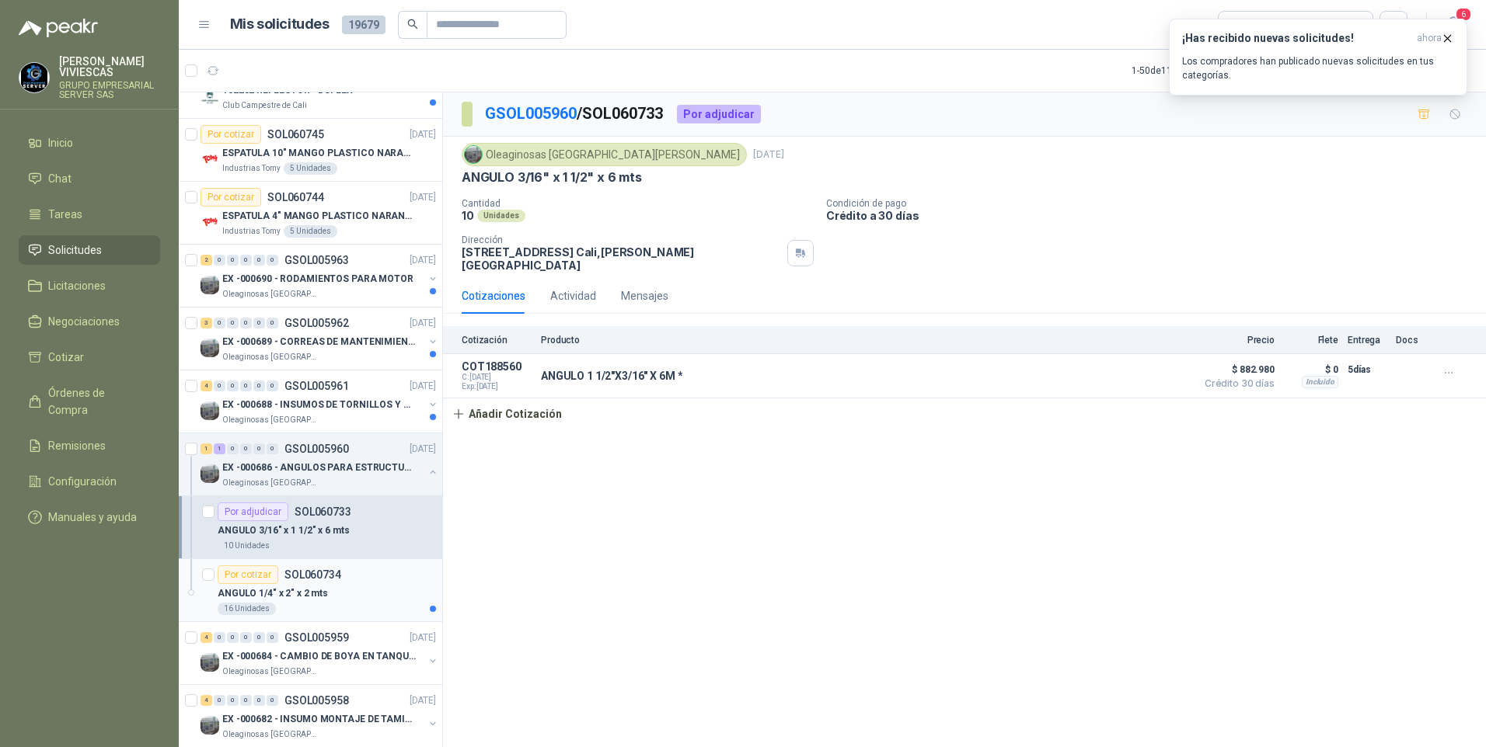
click at [272, 593] on p "ANGULO 1/4" x 2" x 2 mts" at bounding box center [273, 594] width 110 height 15
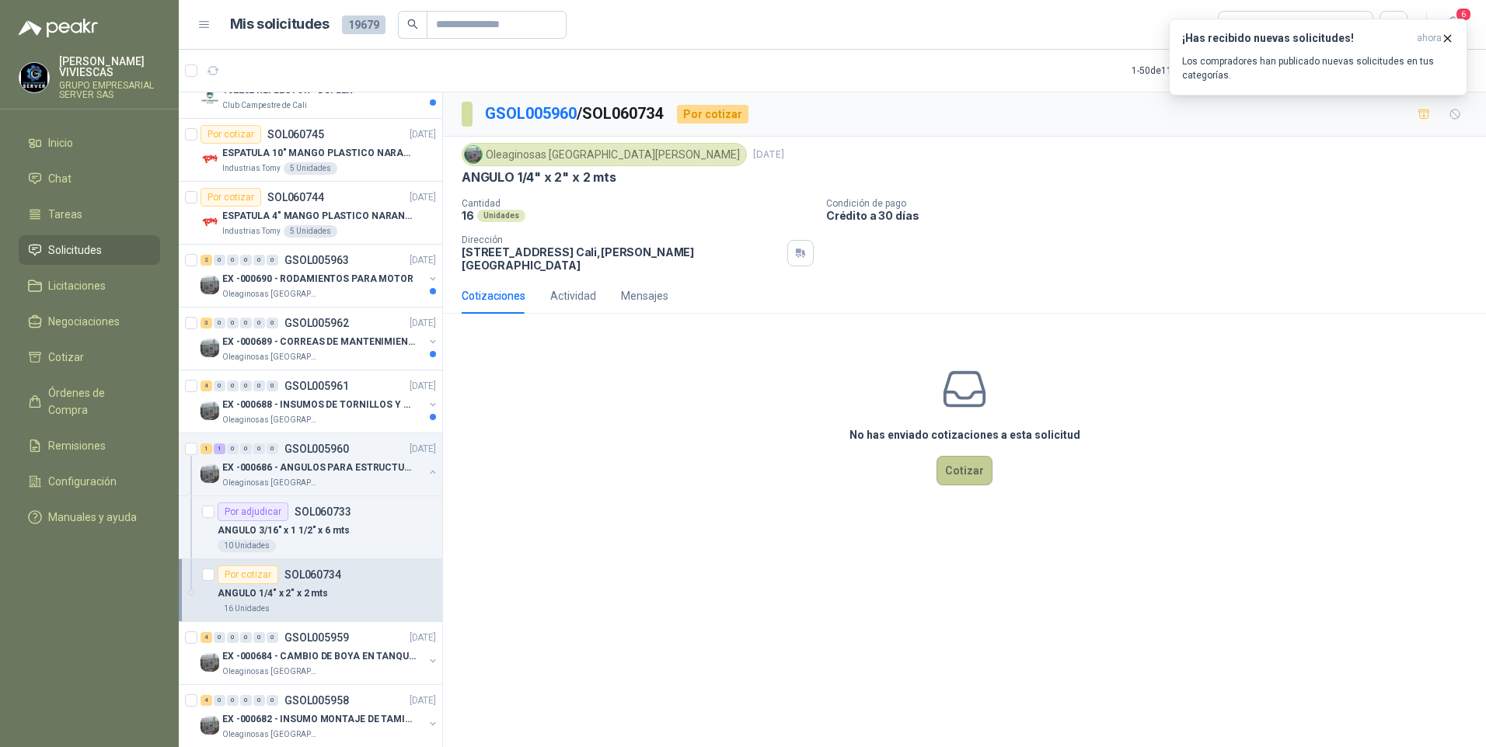
click at [956, 464] on button "Cotizar" at bounding box center [964, 471] width 56 height 30
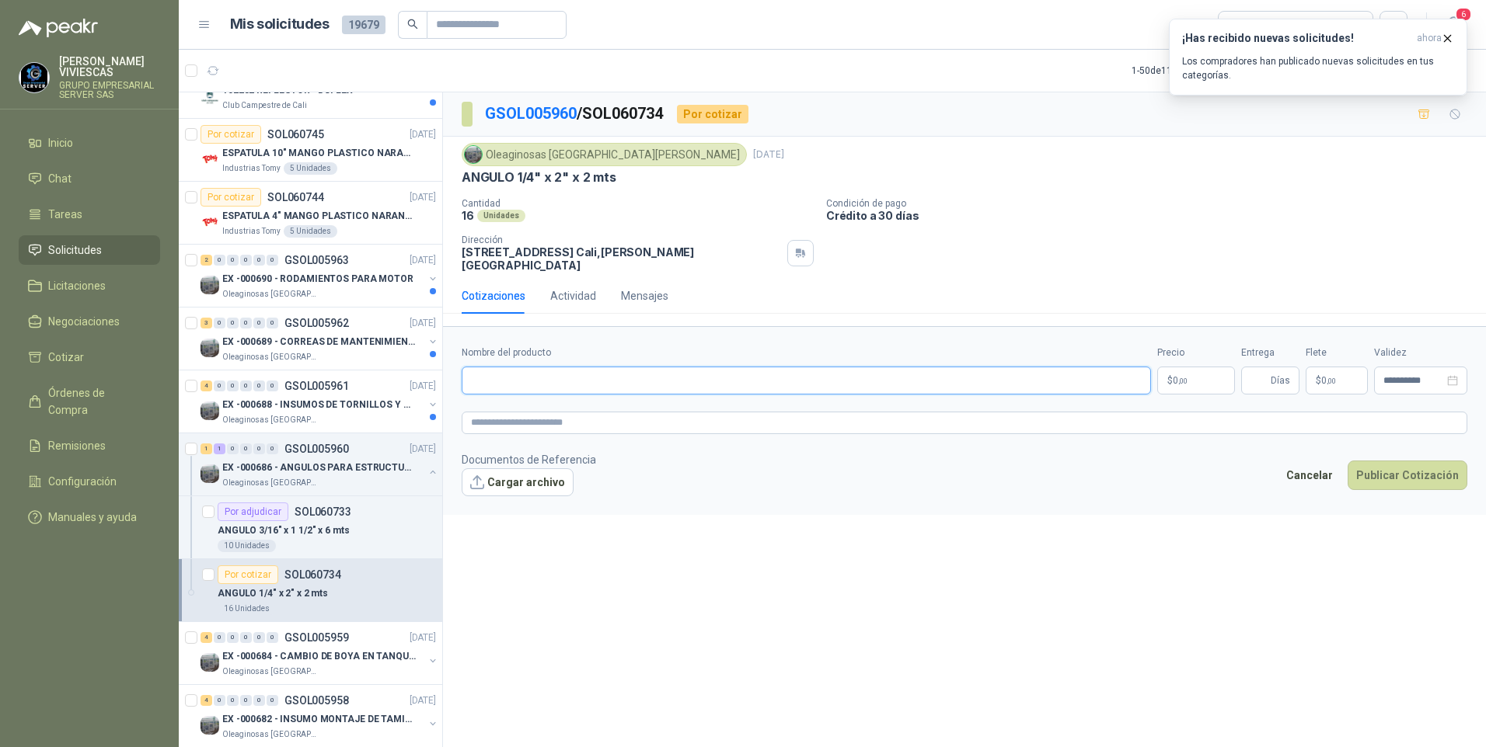
click at [514, 375] on input "Nombre del producto" at bounding box center [806, 381] width 689 height 28
click at [504, 378] on input "Nombre del producto" at bounding box center [806, 381] width 689 height 28
paste input "**********"
type input "**********"
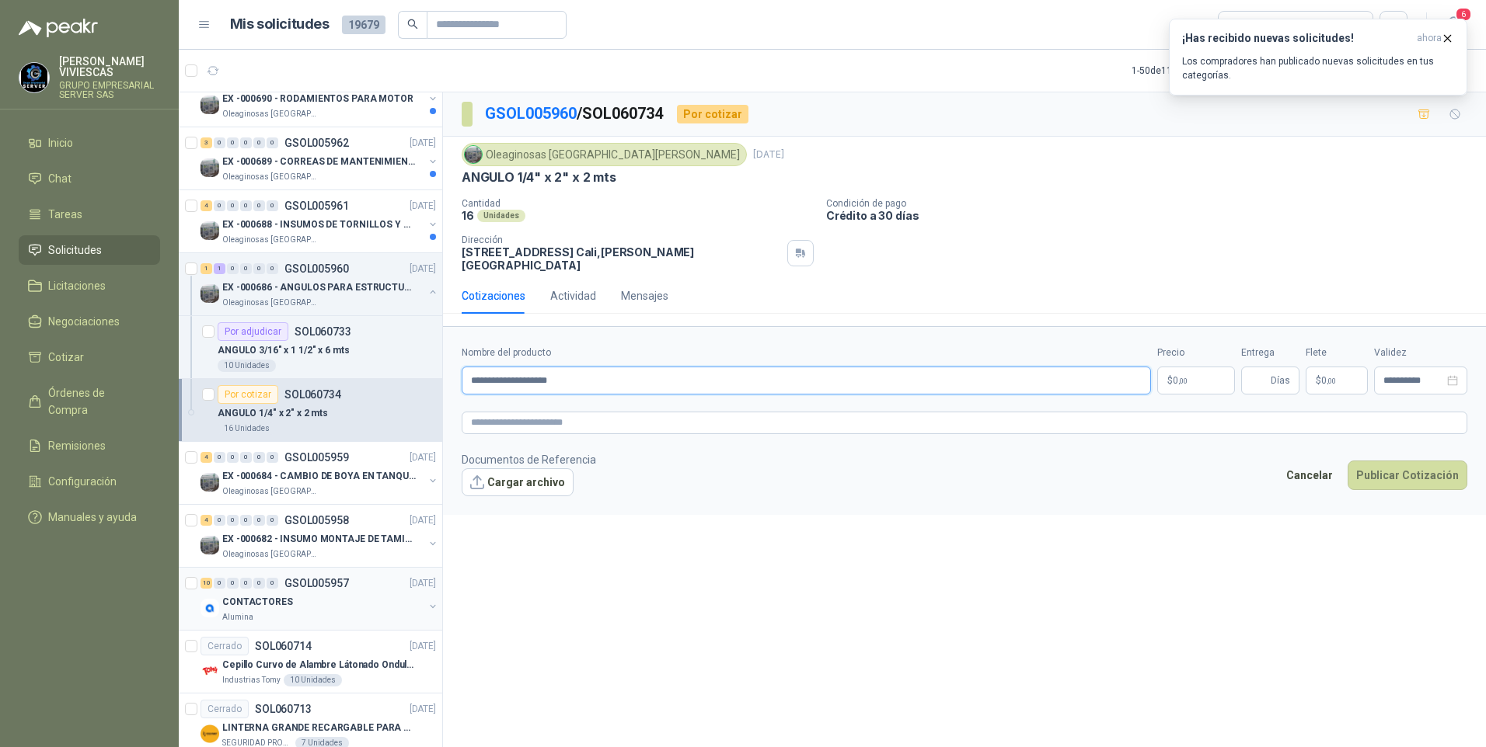
scroll to position [1088, 0]
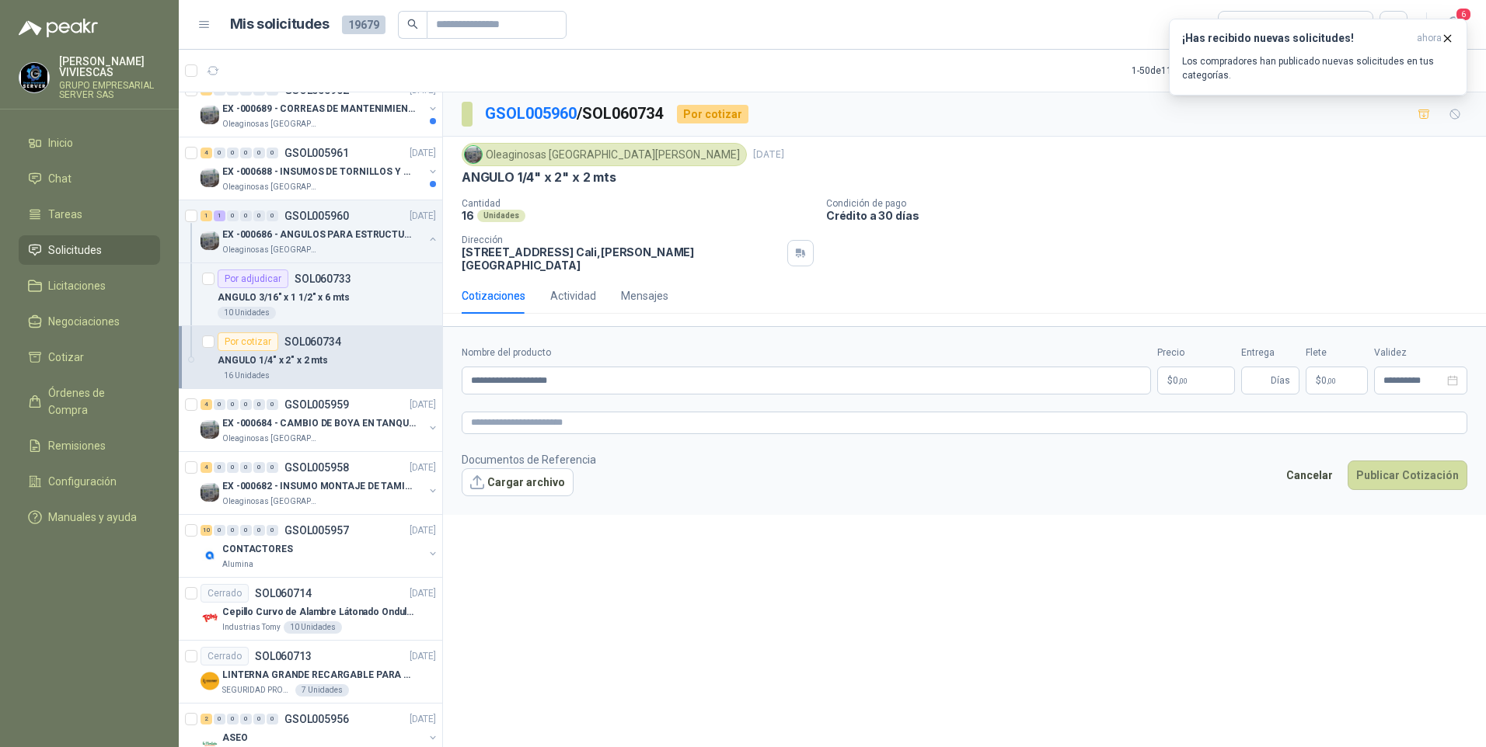
click at [322, 354] on p "ANGULO 1/4" x 2" x 2 mts" at bounding box center [273, 361] width 110 height 15
click at [313, 428] on p "EX -000684 - CAMBIO DE BOYA EN TANQUE ALIMENTADOR" at bounding box center [318, 423] width 193 height 15
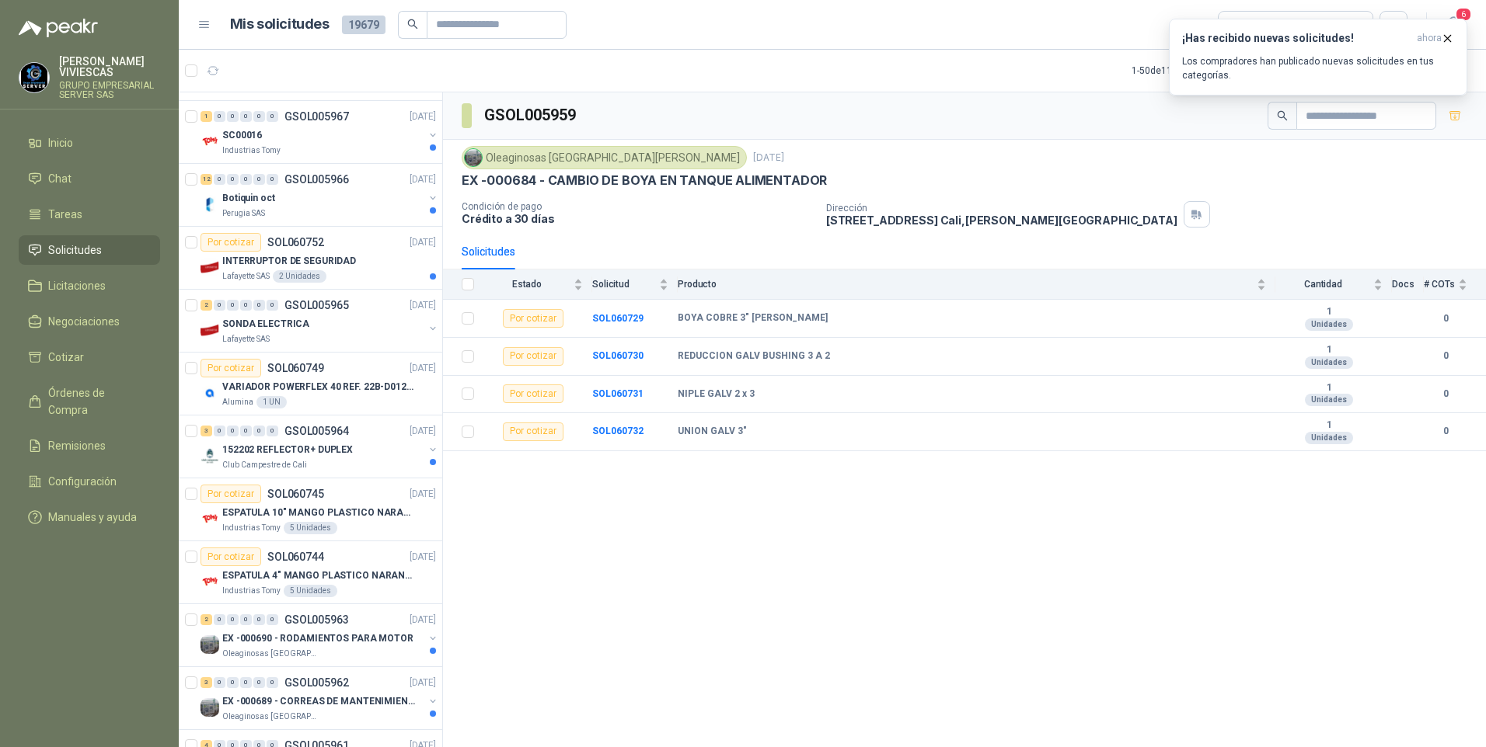
scroll to position [466, 0]
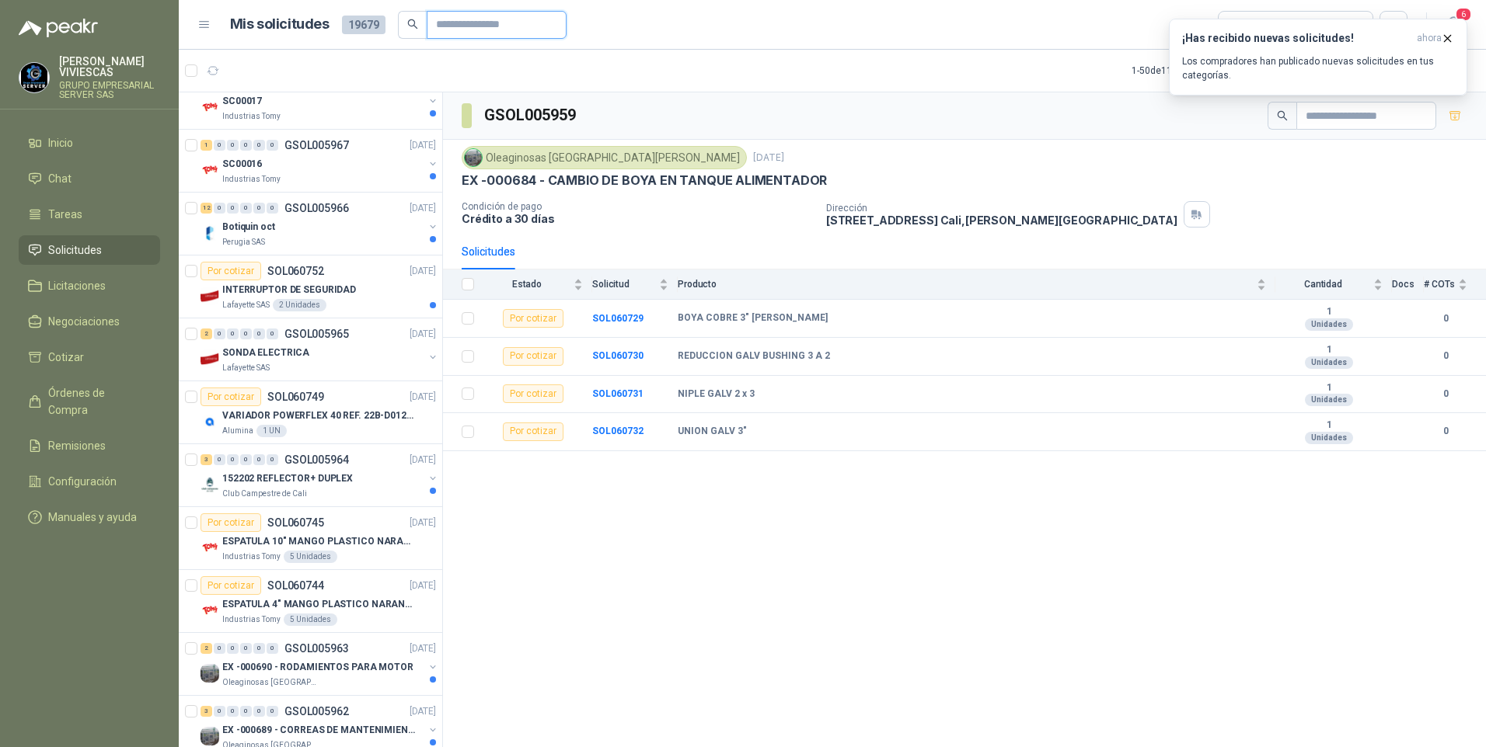
click at [439, 24] on input "text" at bounding box center [490, 25] width 109 height 26
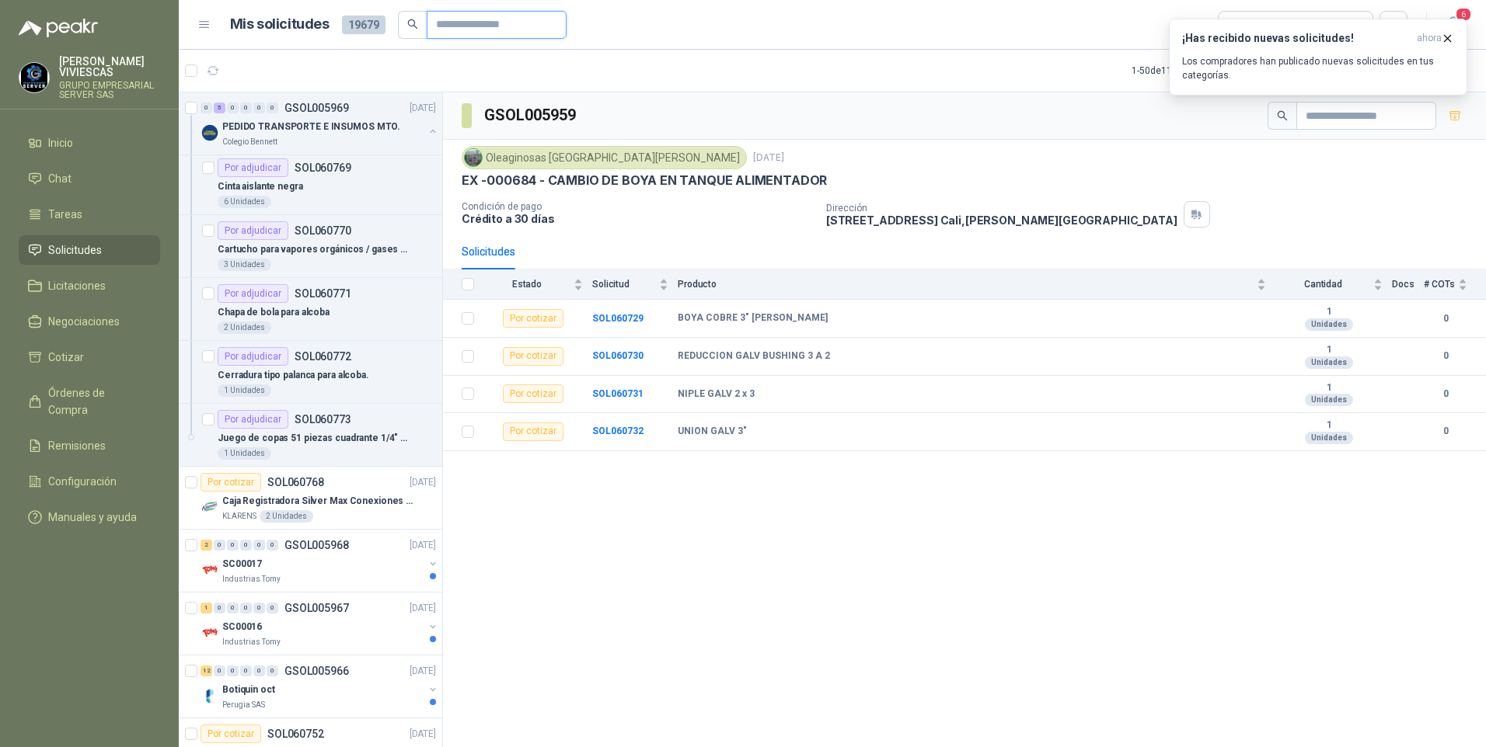
scroll to position [0, 0]
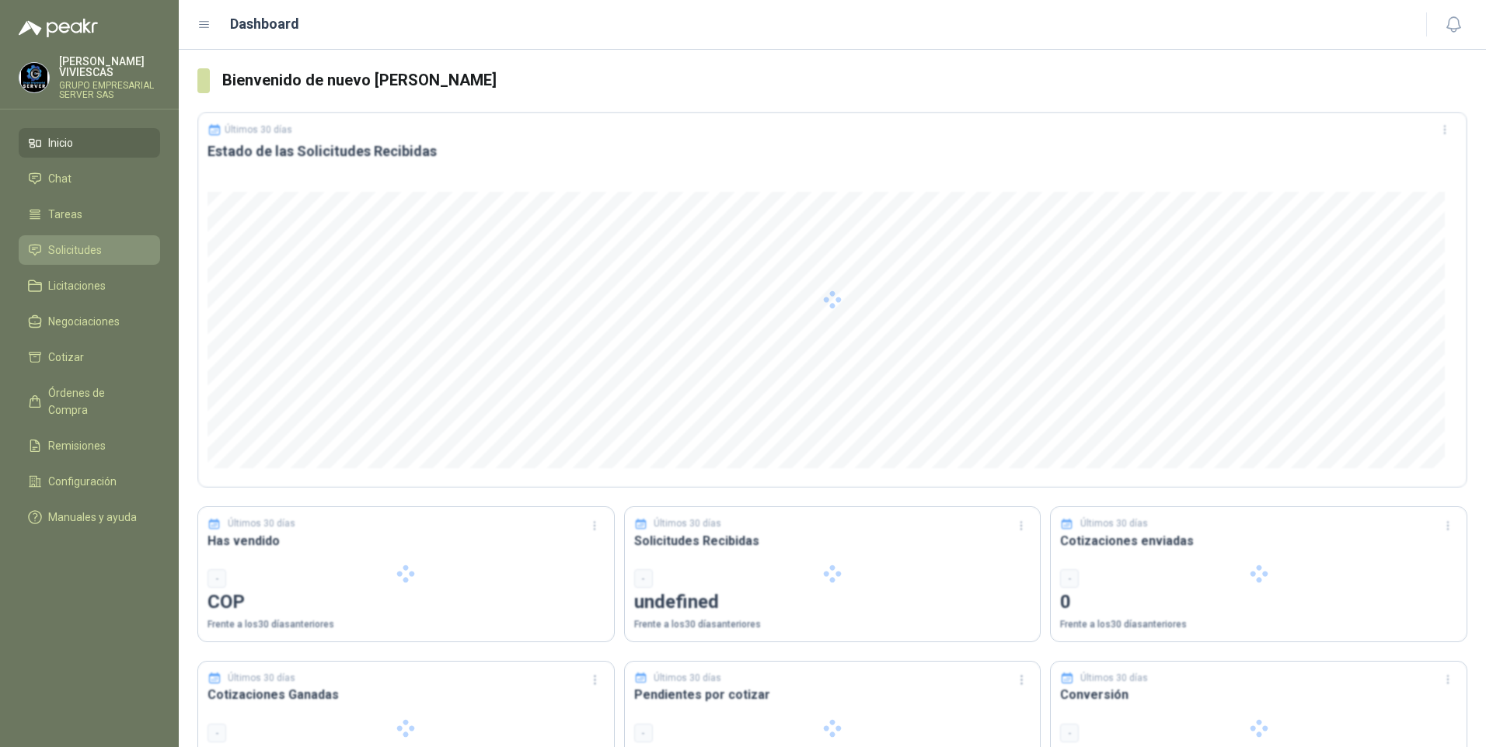
click at [64, 260] on link "Solicitudes" at bounding box center [89, 250] width 141 height 30
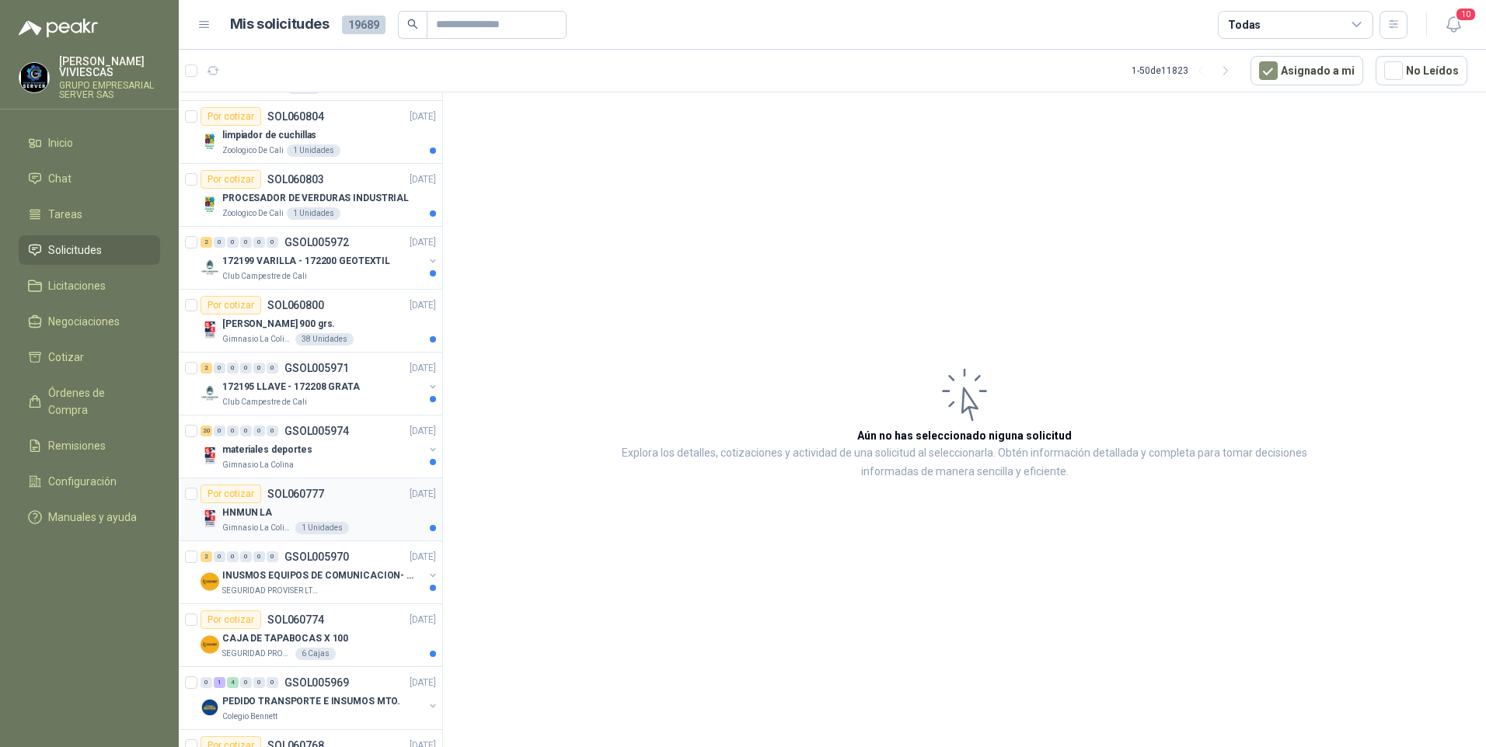
scroll to position [155, 0]
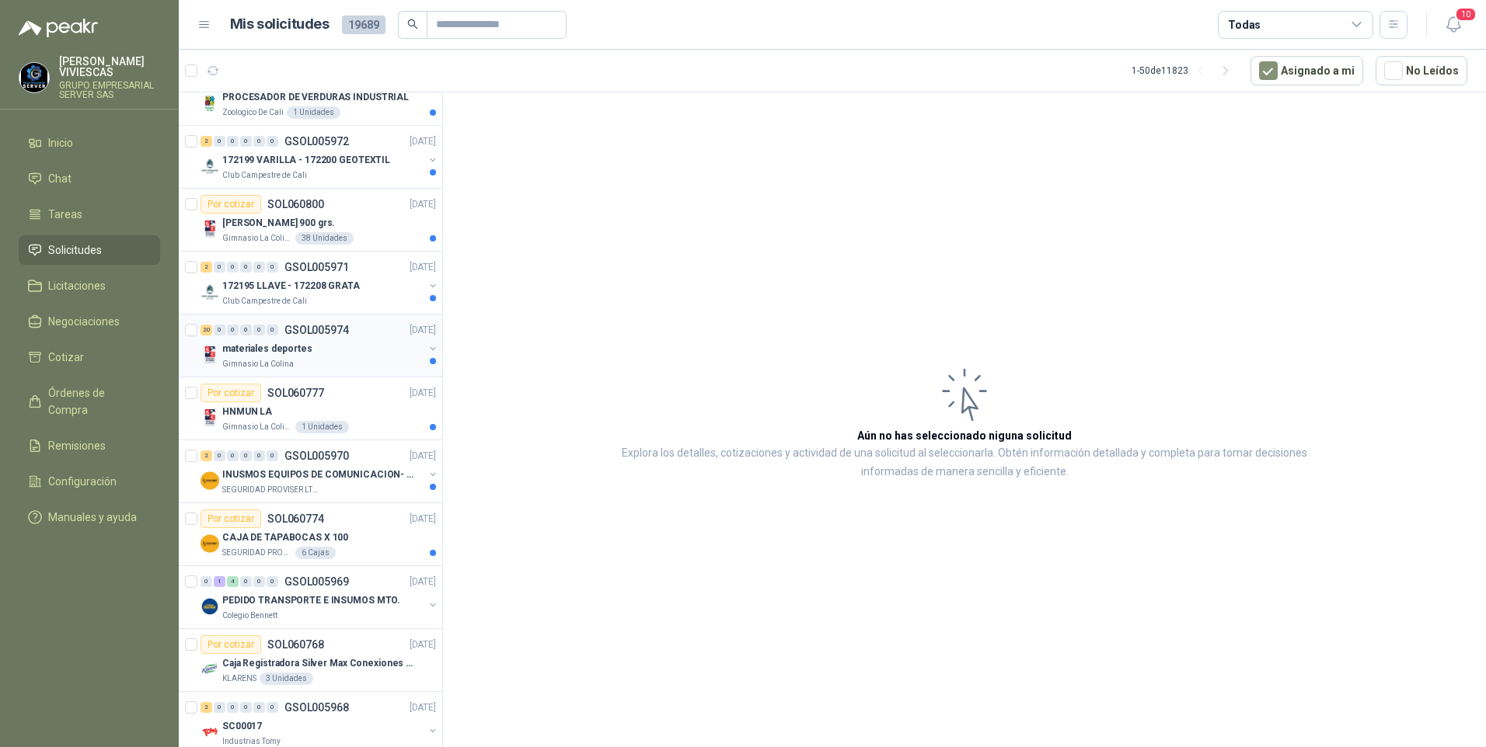
click at [264, 354] on p "materiales deportes" at bounding box center [267, 349] width 90 height 15
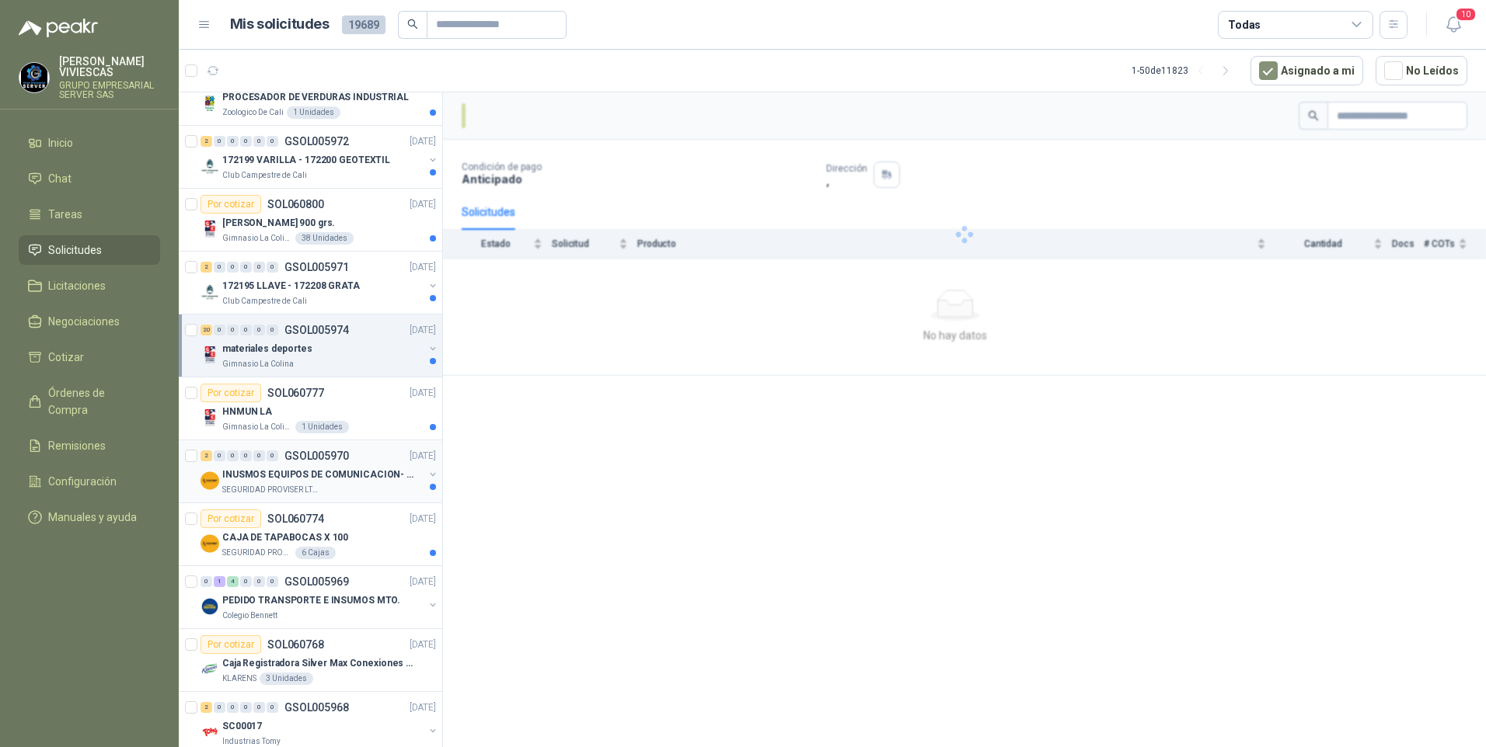
click at [291, 483] on div "INUSMOS EQUIPOS DE COMUNICACION- DGP 8550" at bounding box center [322, 474] width 201 height 19
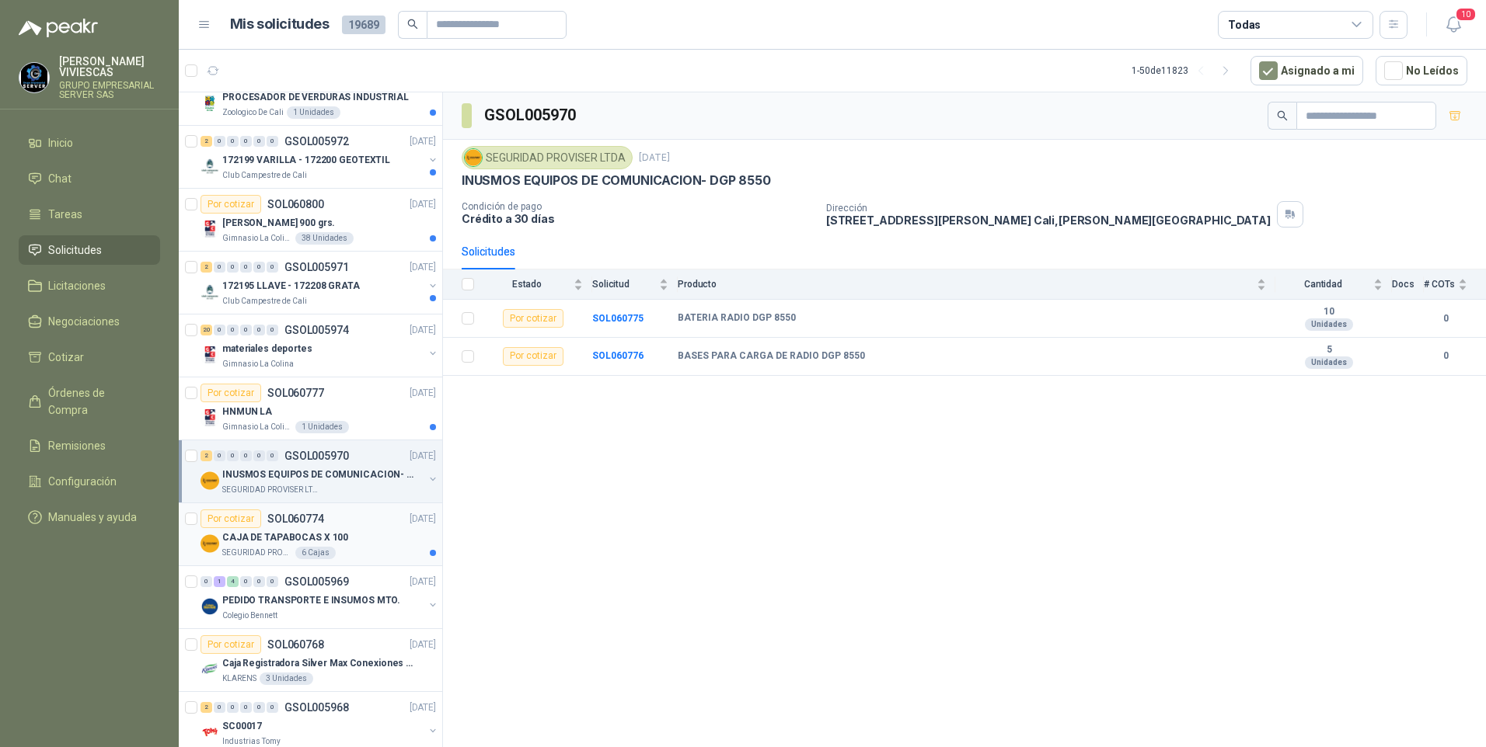
click at [294, 534] on p "CAJA DE TAPABOCAS X 100" at bounding box center [285, 538] width 126 height 15
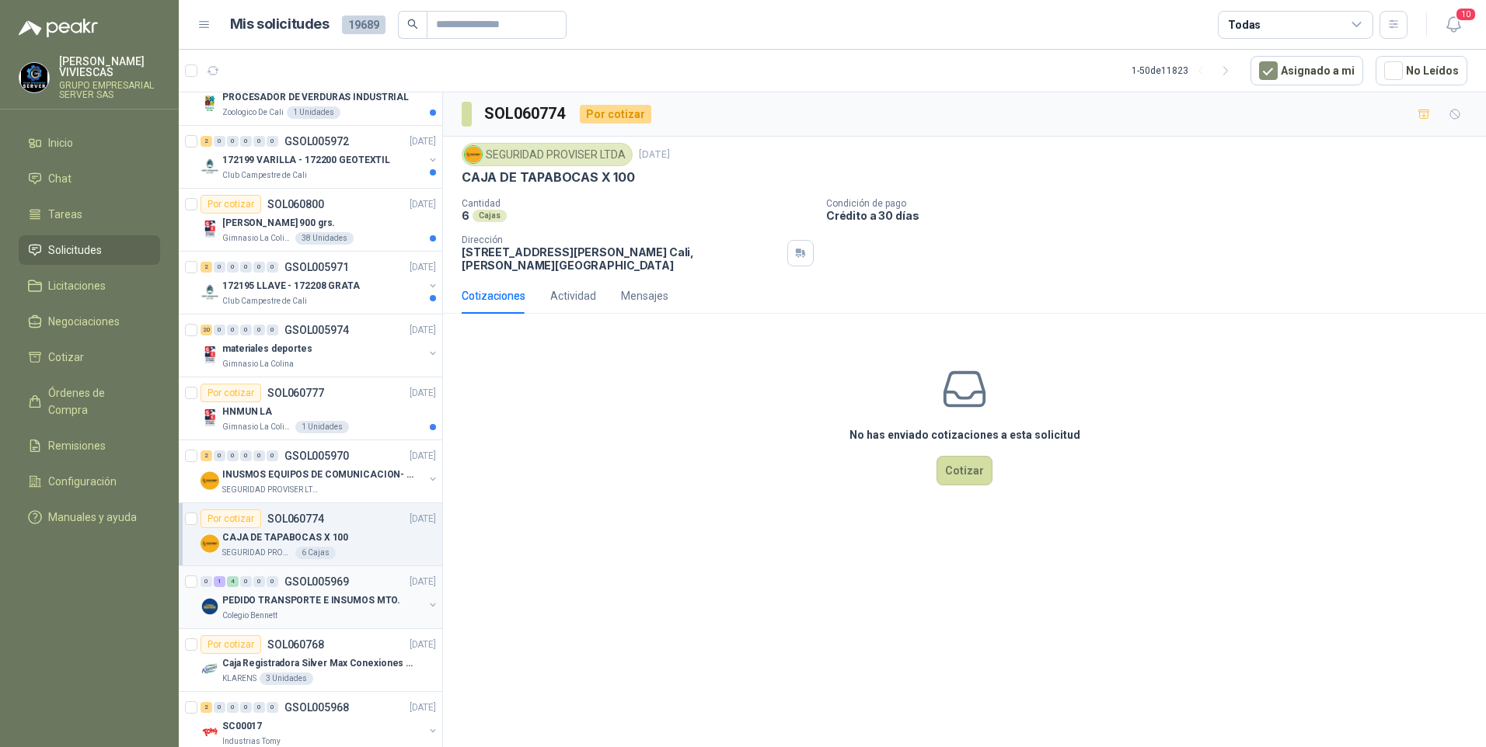
click at [281, 603] on p "PEDIDO TRANSPORTE E INSUMOS MTO." at bounding box center [311, 601] width 178 height 15
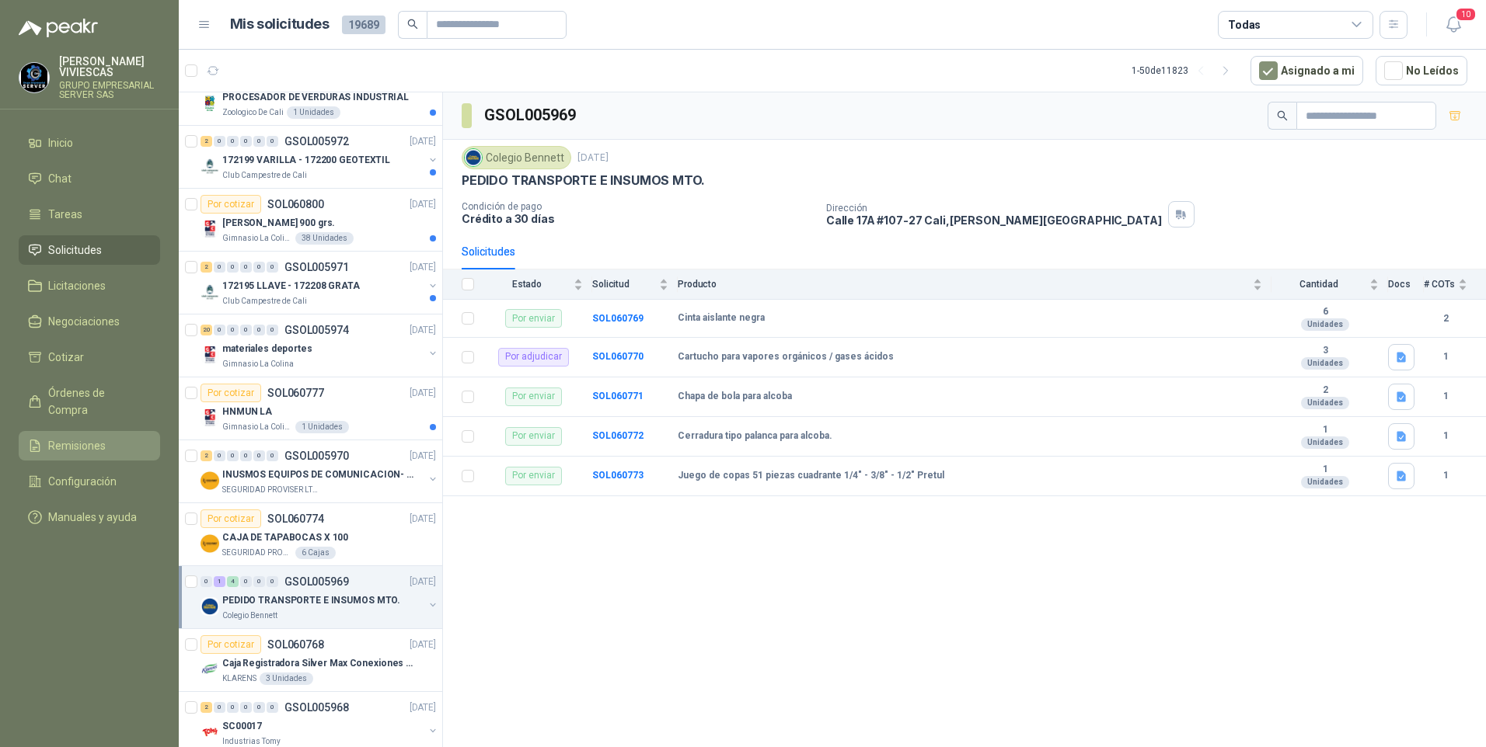
click at [82, 437] on span "Remisiones" at bounding box center [76, 445] width 57 height 17
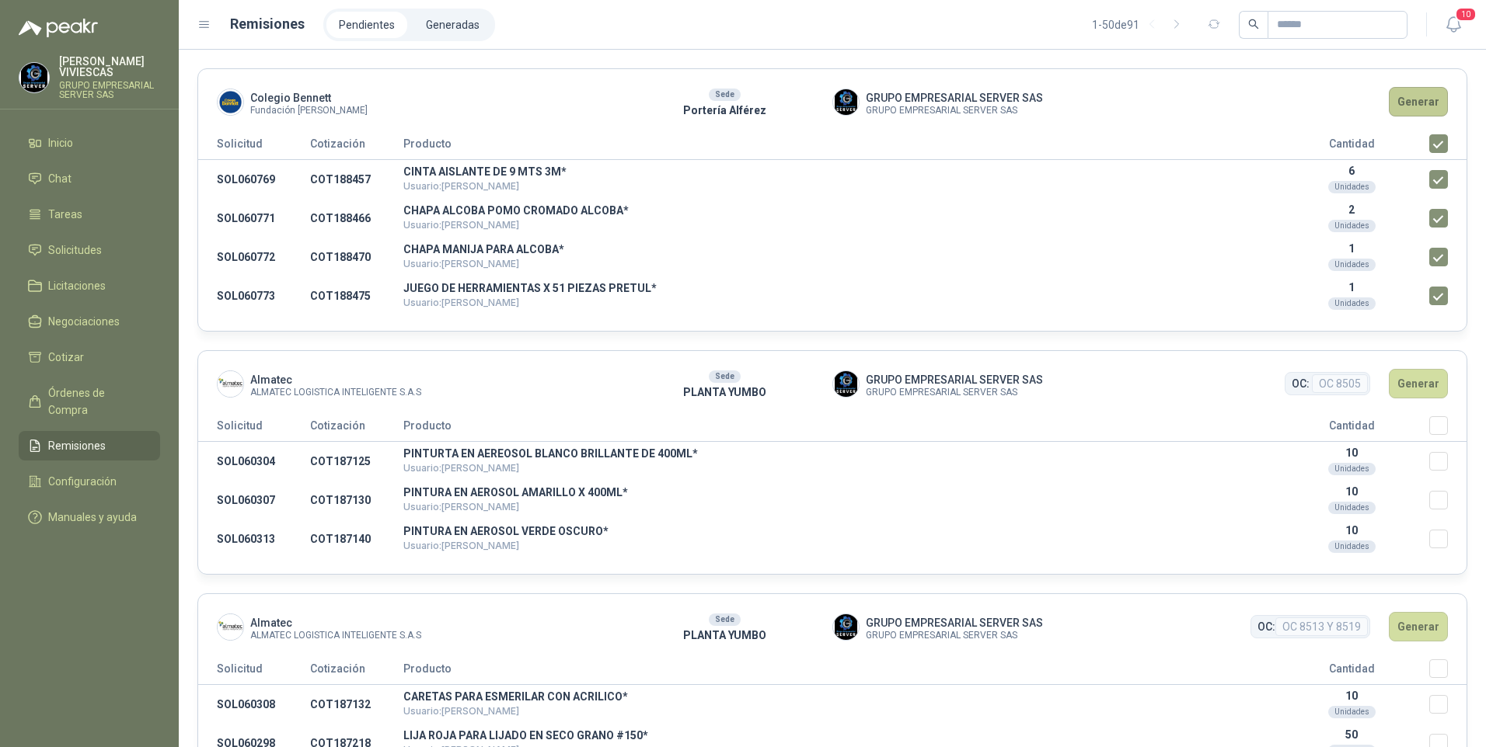
click at [1400, 89] on button "Generar" at bounding box center [1418, 102] width 59 height 30
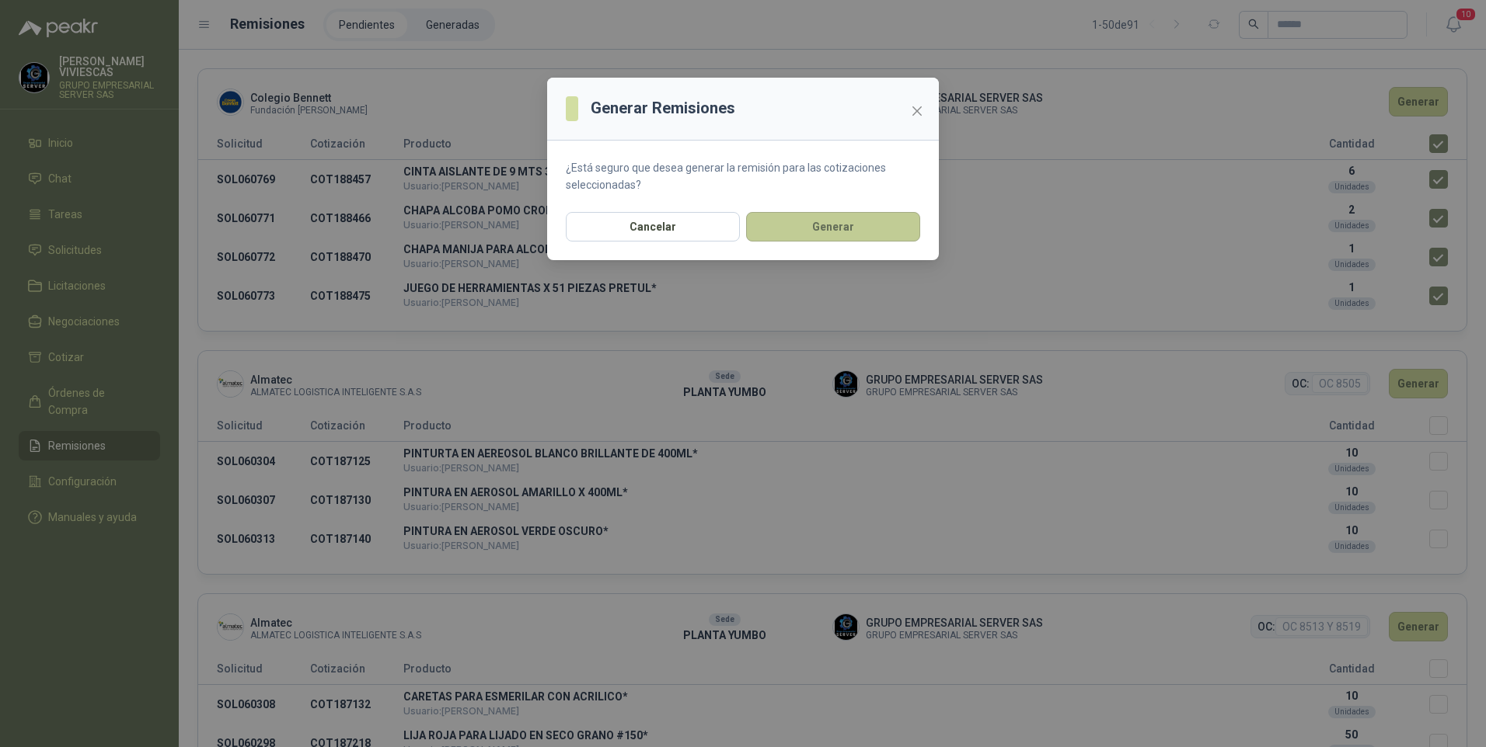
click at [863, 227] on button "Generar" at bounding box center [833, 227] width 174 height 30
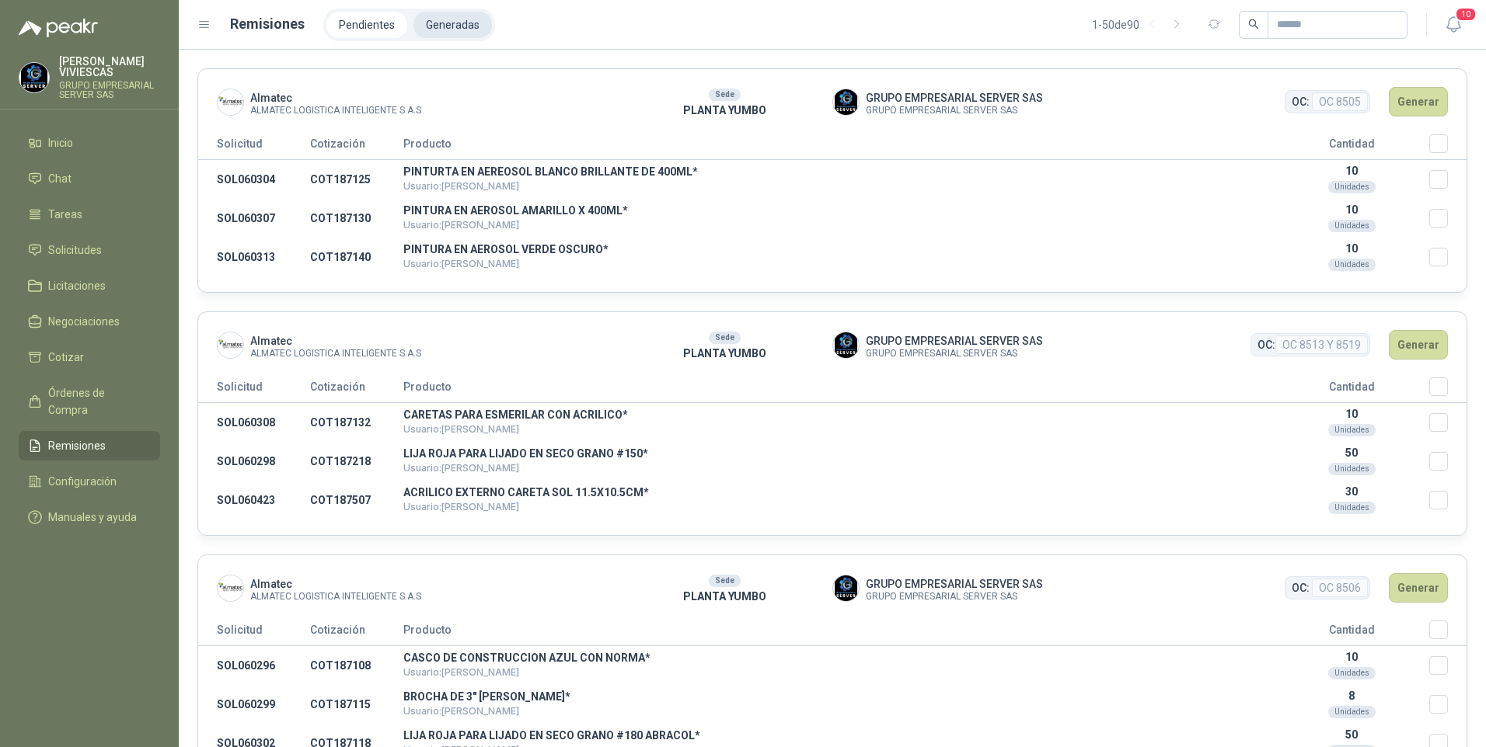
click at [446, 20] on li "Generadas" at bounding box center [452, 25] width 78 height 26
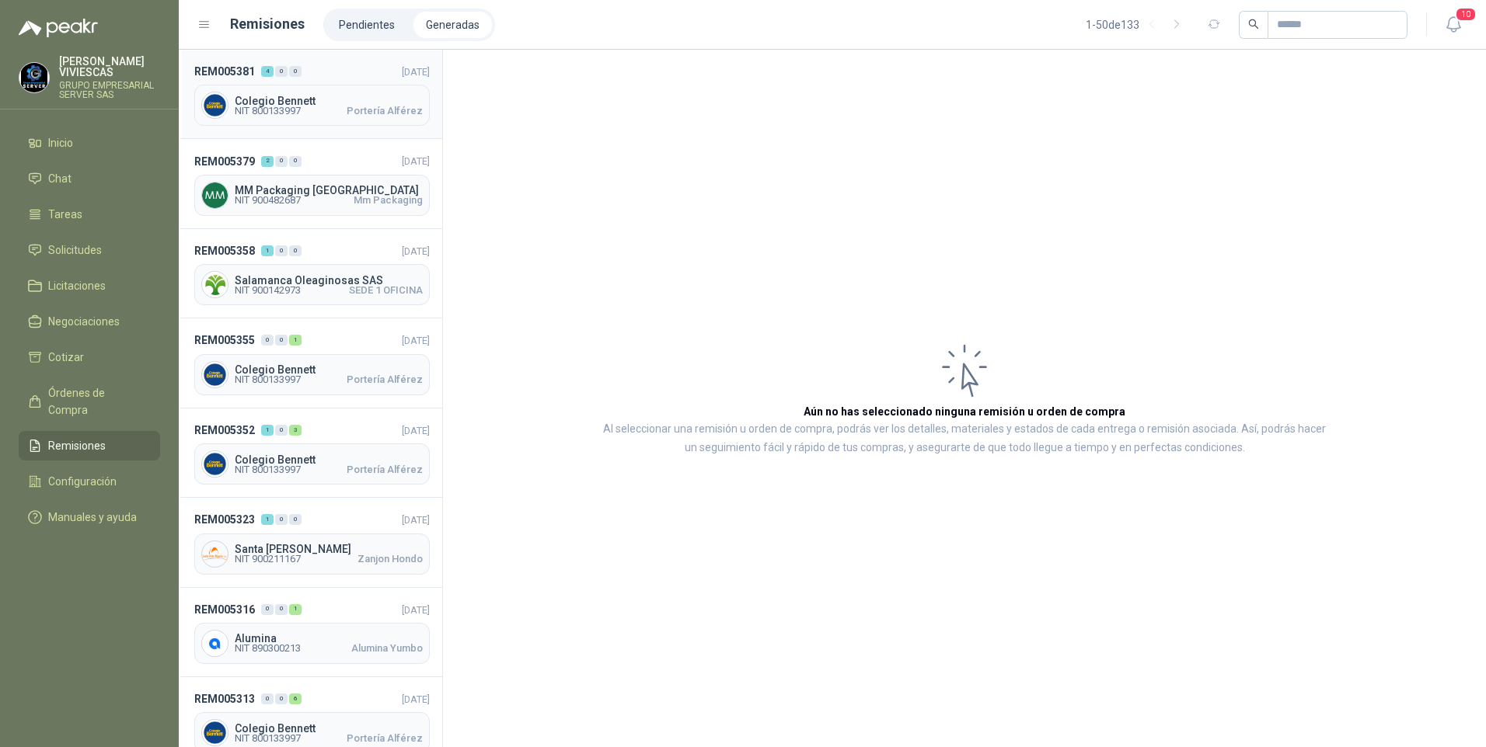
click at [285, 96] on span "Colegio Bennett" at bounding box center [329, 101] width 188 height 11
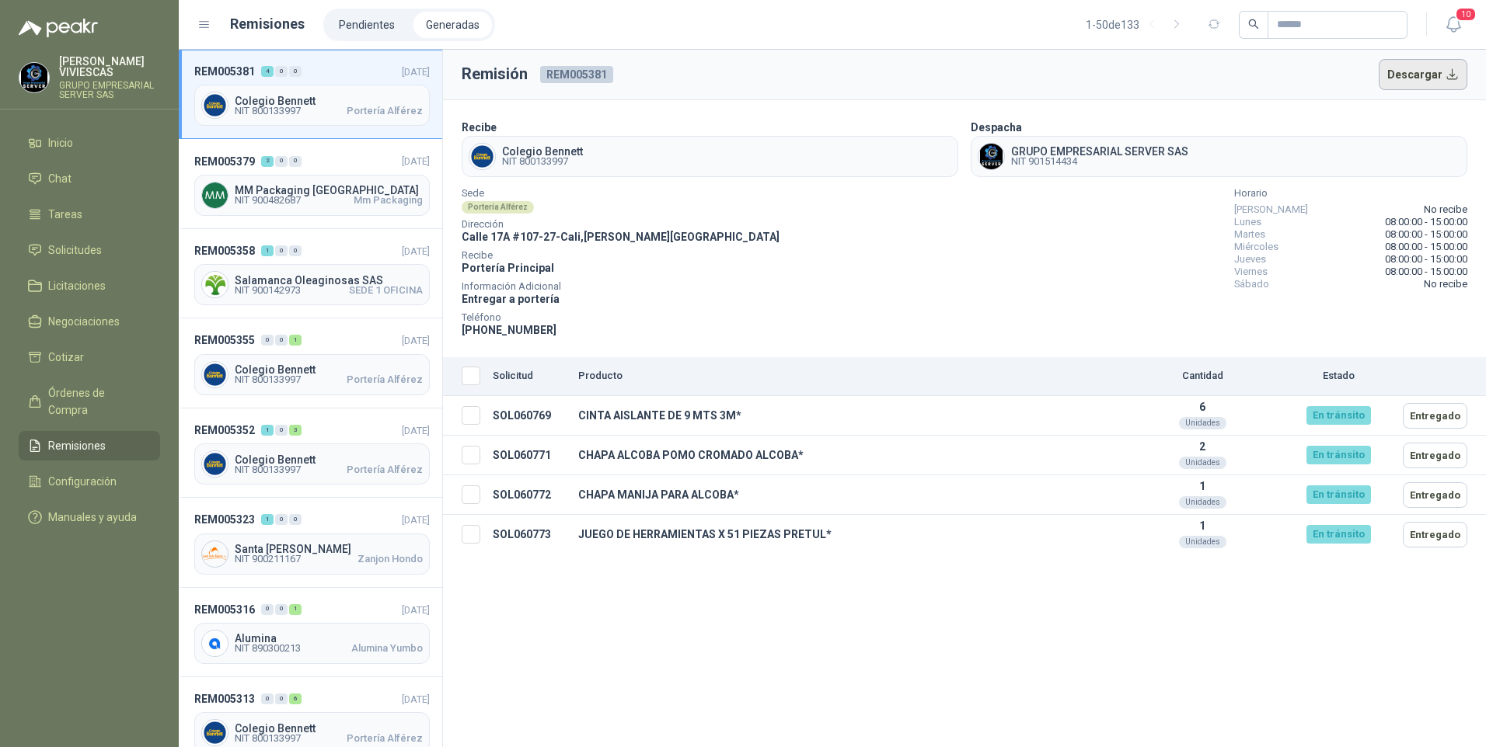
click at [1416, 85] on button "Descargar" at bounding box center [1422, 74] width 89 height 31
click at [1470, 18] on span "10" at bounding box center [1466, 14] width 22 height 15
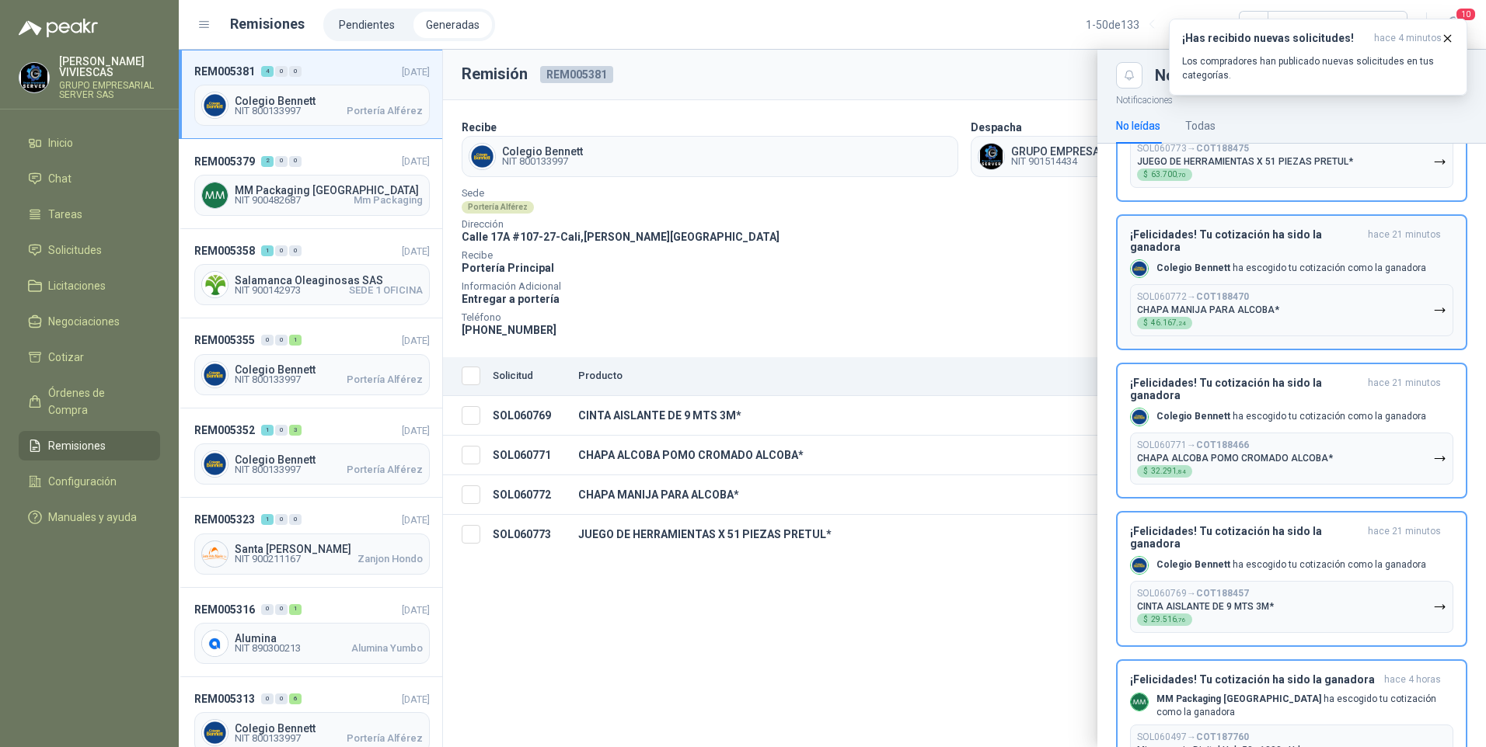
scroll to position [233, 0]
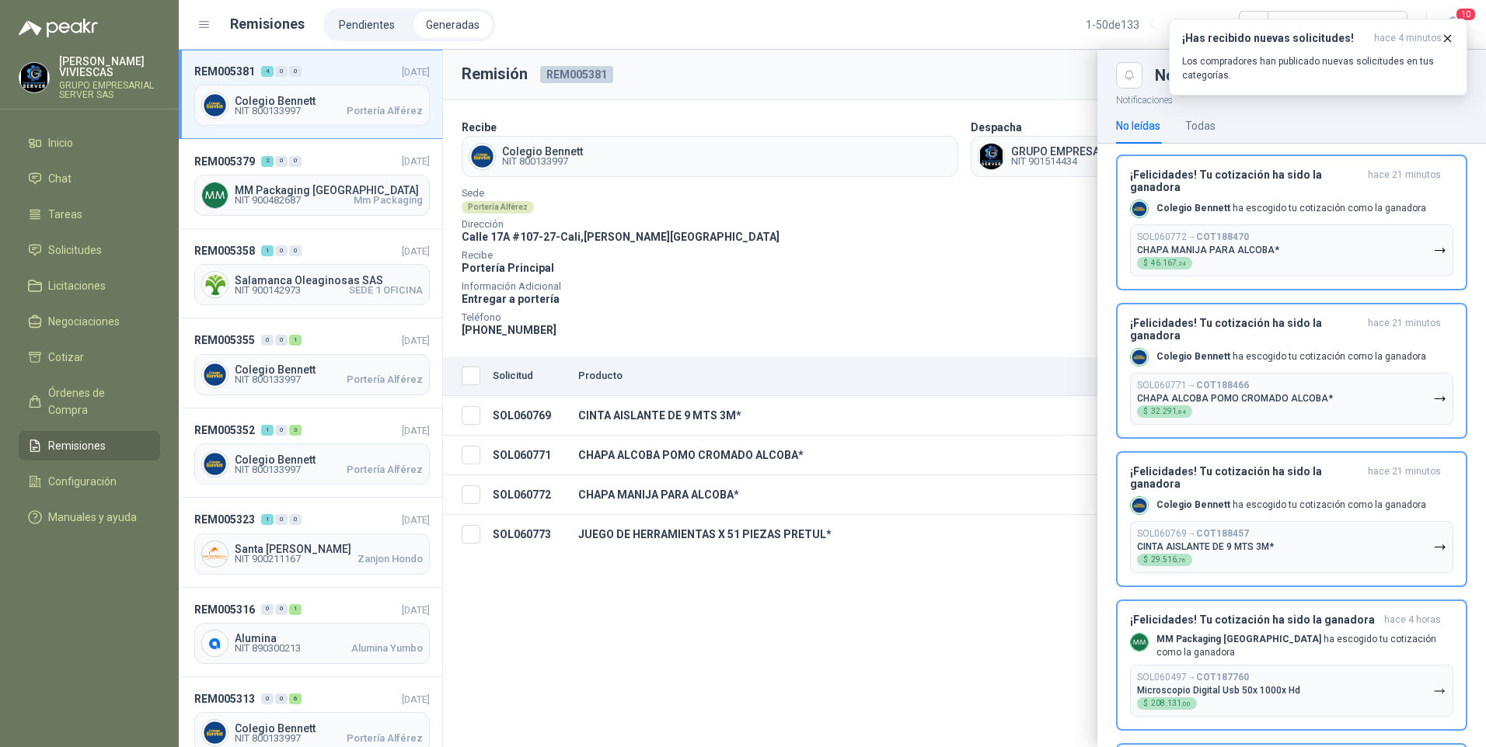
click at [828, 244] on div at bounding box center [832, 399] width 1307 height 698
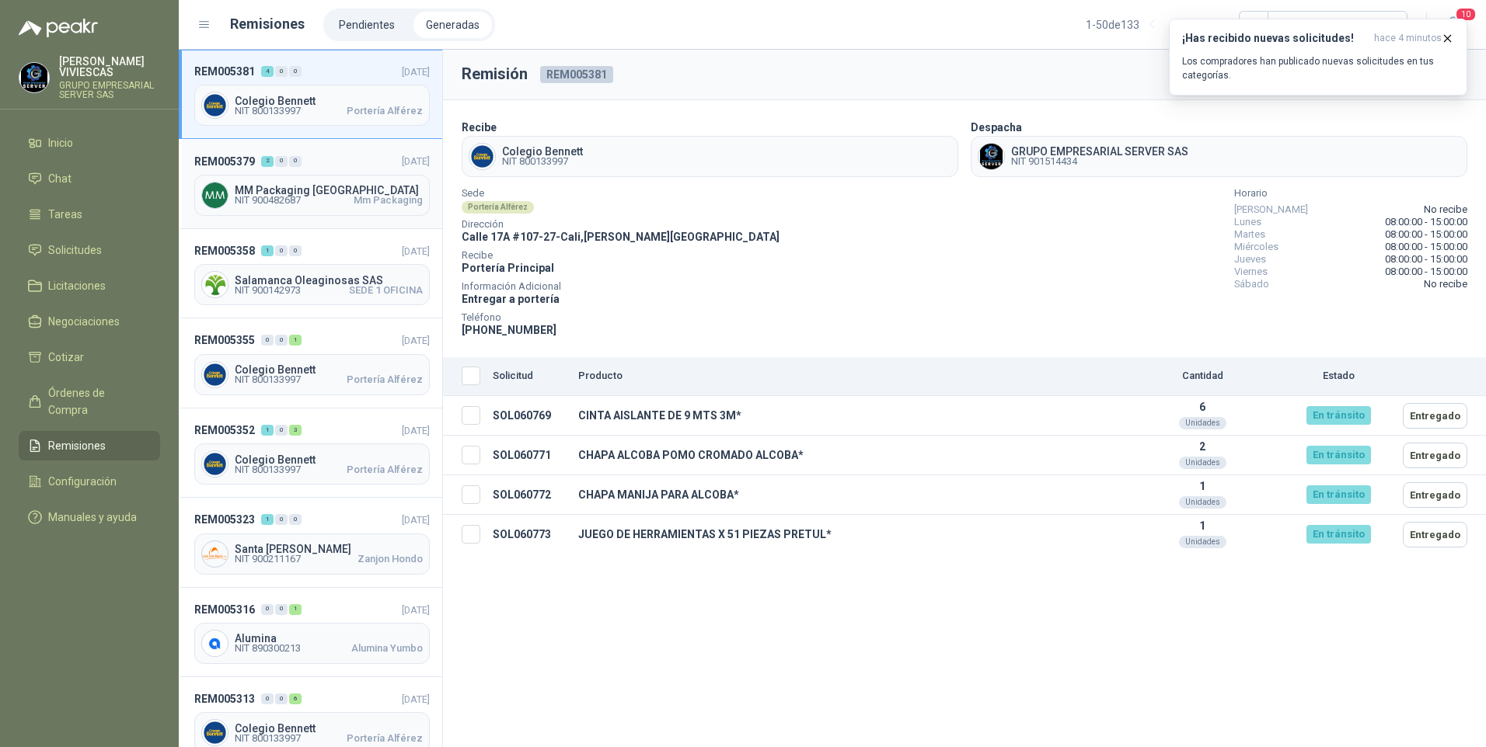
click at [298, 210] on div "MM Packaging Colombia NIT 900482687 Mm Packaging" at bounding box center [311, 195] width 235 height 41
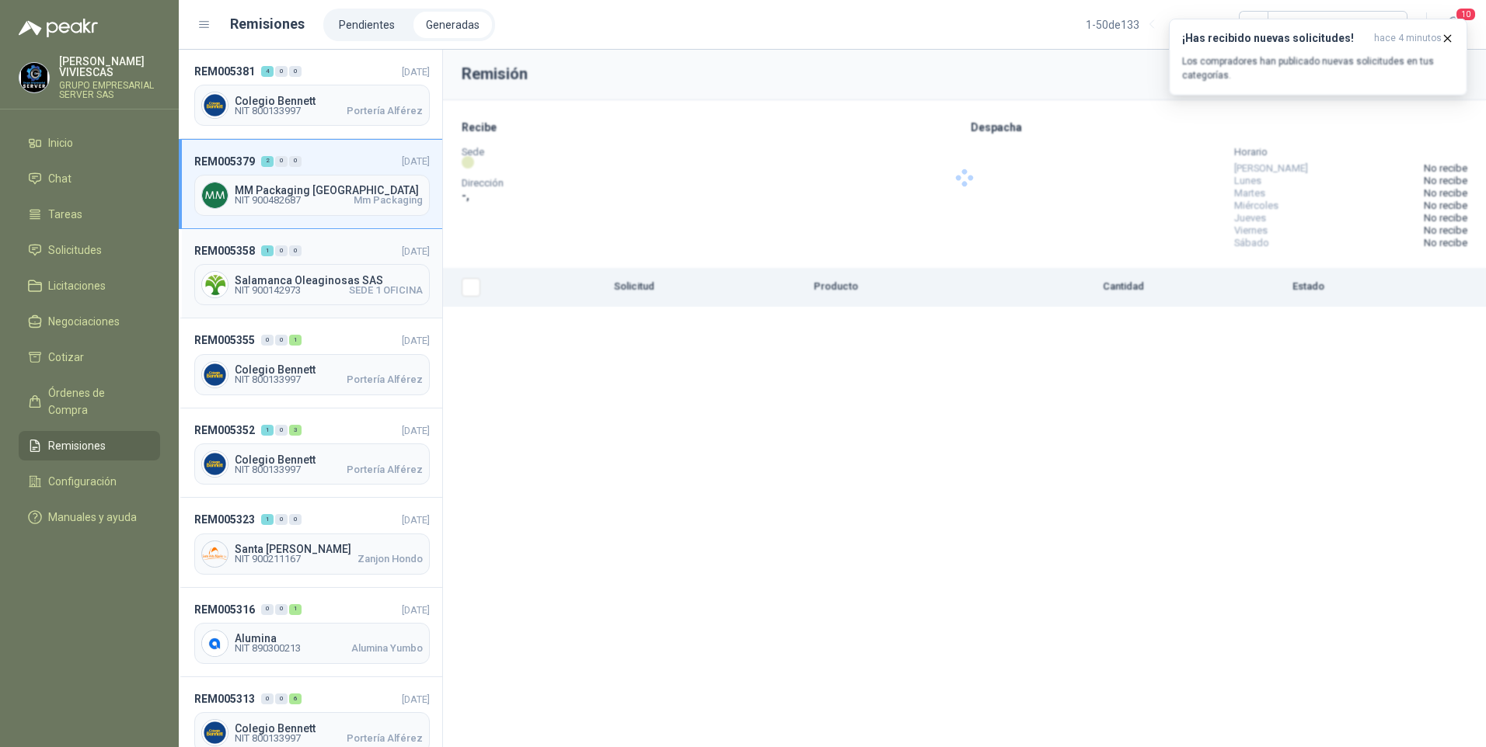
click at [309, 283] on span "Salamanca Oleaginosas SAS" at bounding box center [329, 280] width 188 height 11
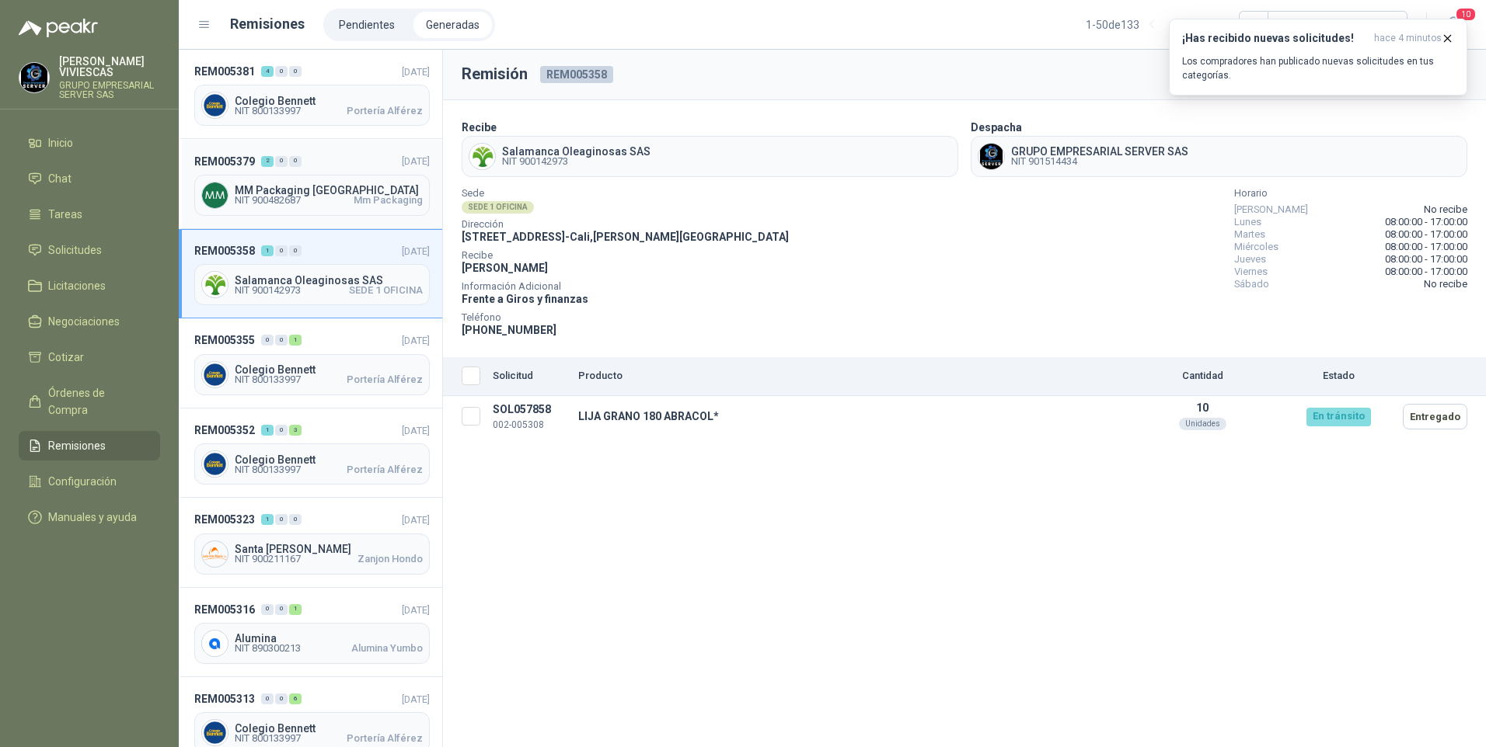
click at [333, 201] on span "NIT 900482687 Mm Packaging" at bounding box center [329, 200] width 188 height 9
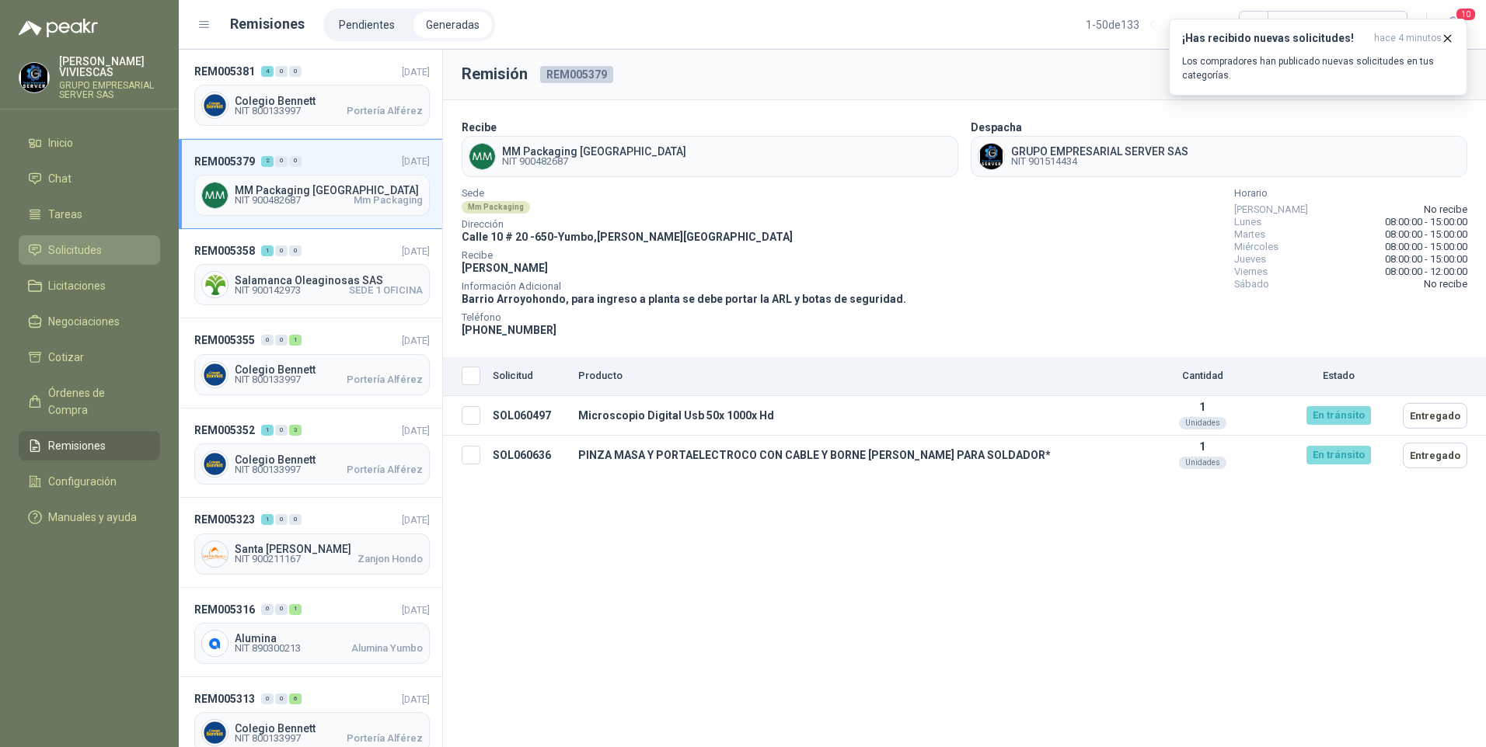
click at [42, 241] on link "Solicitudes" at bounding box center [89, 250] width 141 height 30
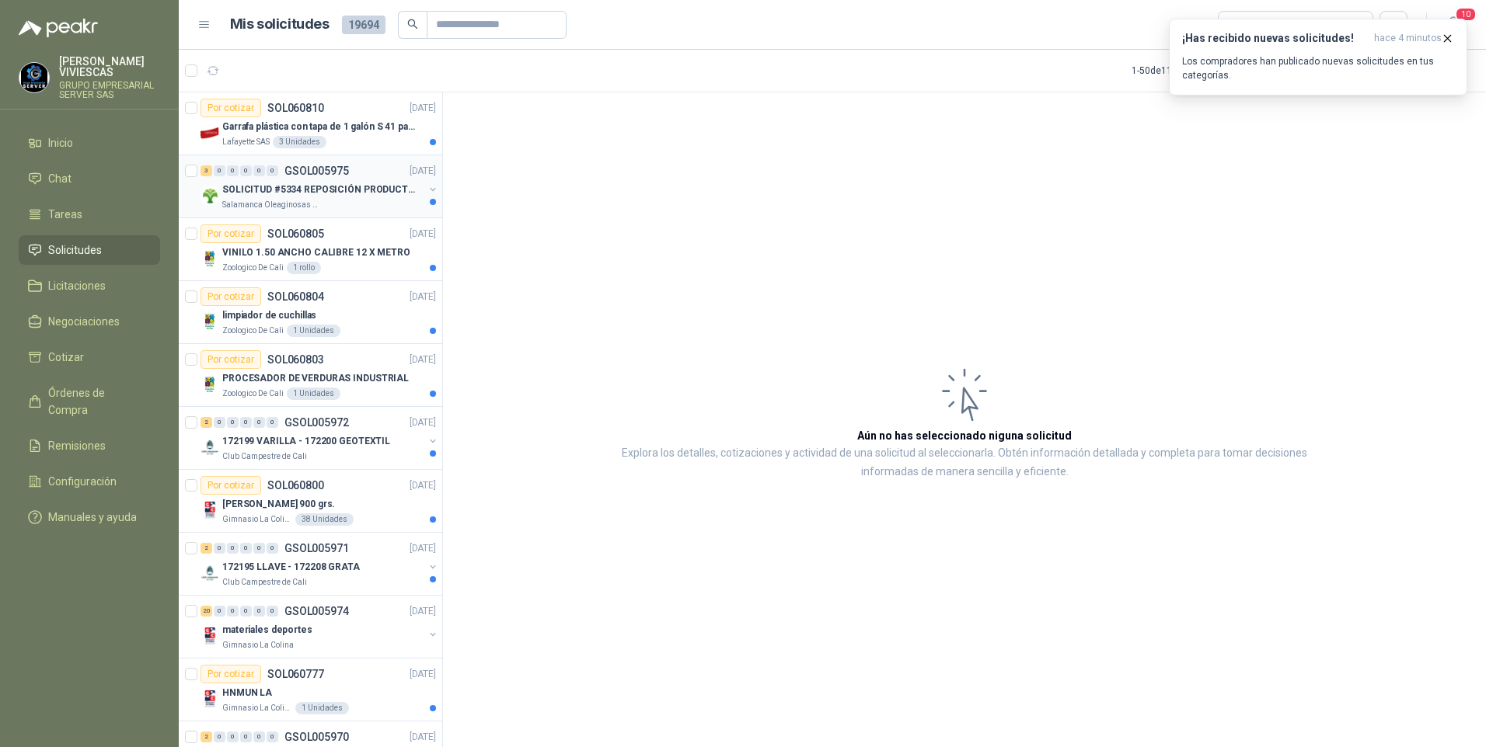
click at [301, 187] on p "SOLICITUD #5334 REPOSICIÓN PRODUCTOS" at bounding box center [318, 190] width 193 height 15
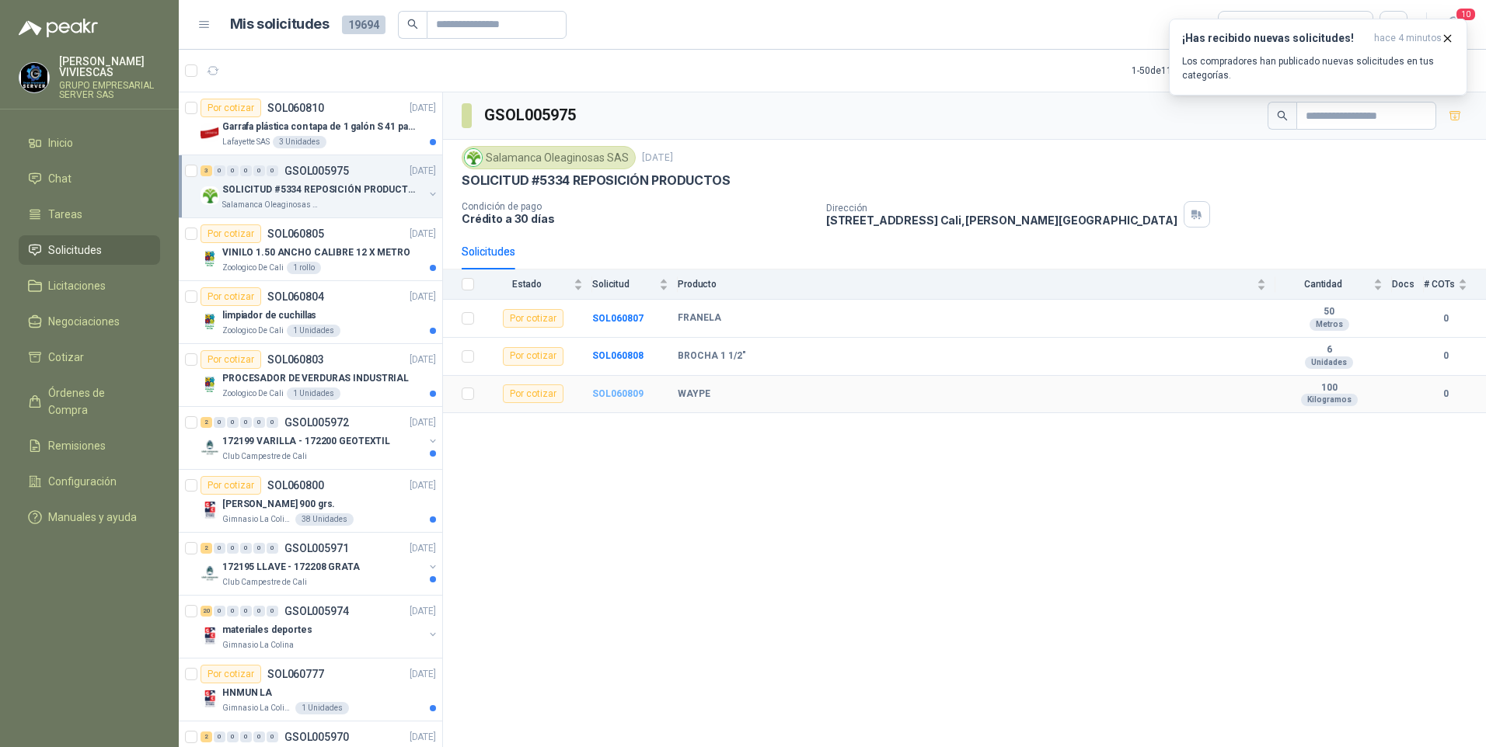
click at [605, 396] on b "SOL060809" at bounding box center [617, 394] width 51 height 11
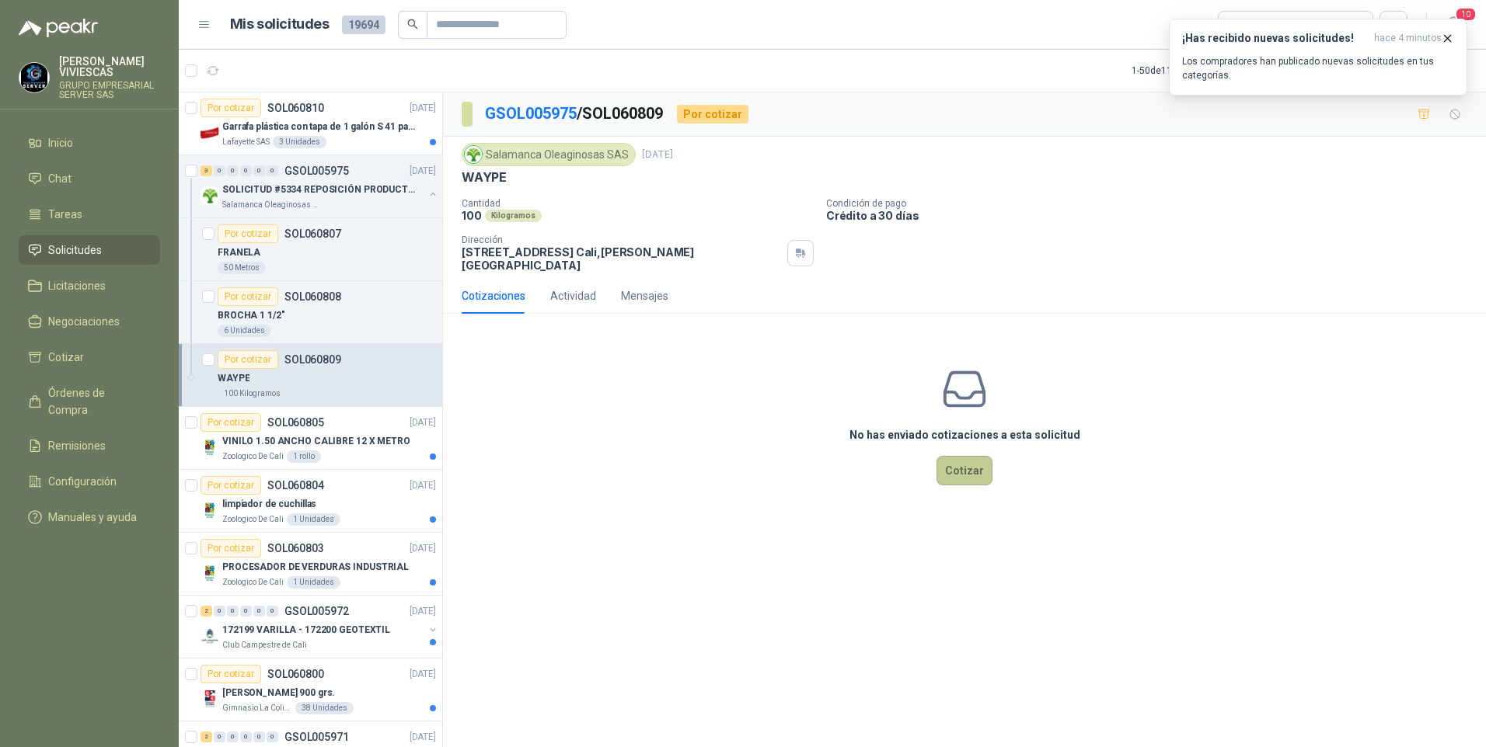
click at [972, 460] on button "Cotizar" at bounding box center [964, 471] width 56 height 30
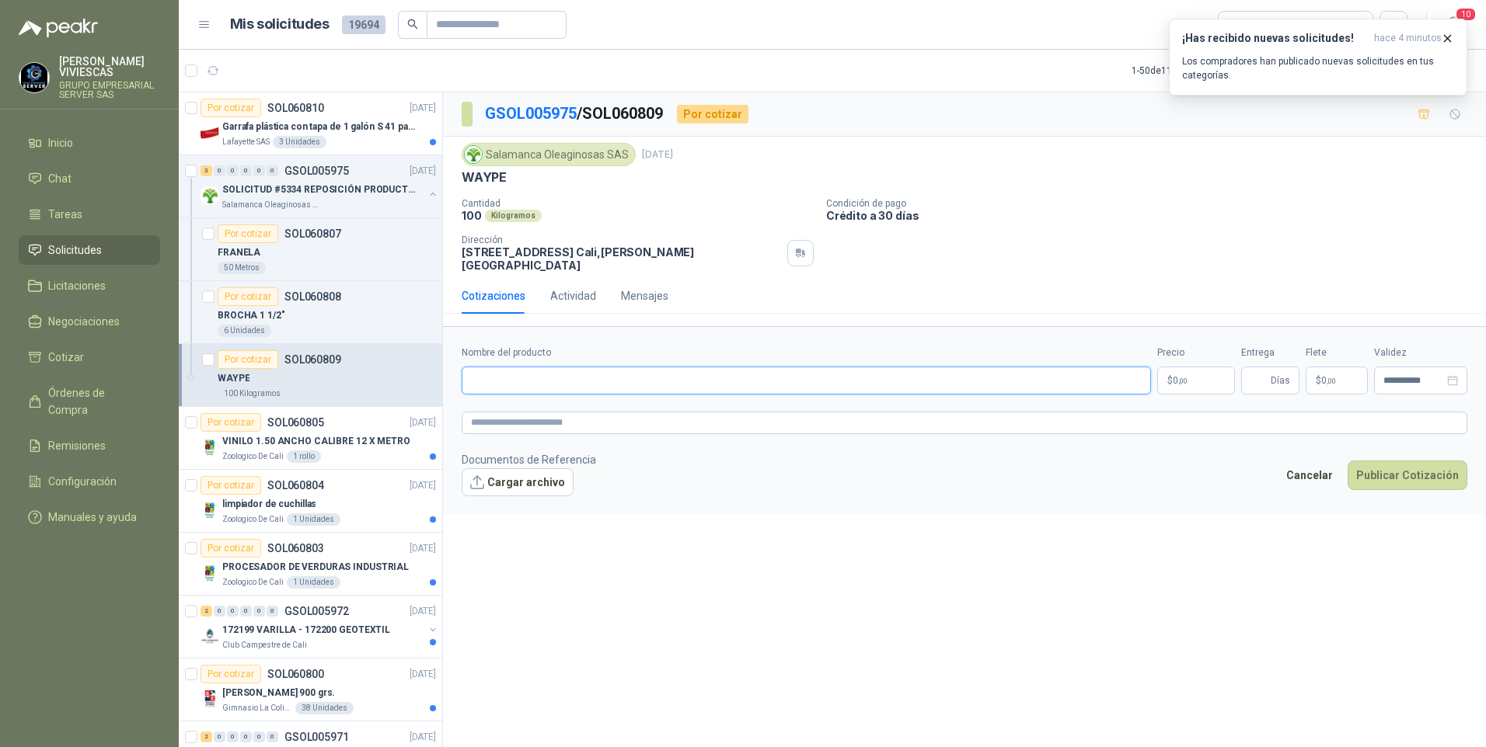
click at [495, 368] on input "Nombre del producto" at bounding box center [806, 381] width 689 height 28
click at [497, 368] on input "Nombre del producto" at bounding box center [806, 381] width 689 height 28
click at [505, 374] on input "Nombre del producto" at bounding box center [806, 381] width 689 height 28
type input "*"
drag, startPoint x: 600, startPoint y: 371, endPoint x: 618, endPoint y: 382, distance: 21.2
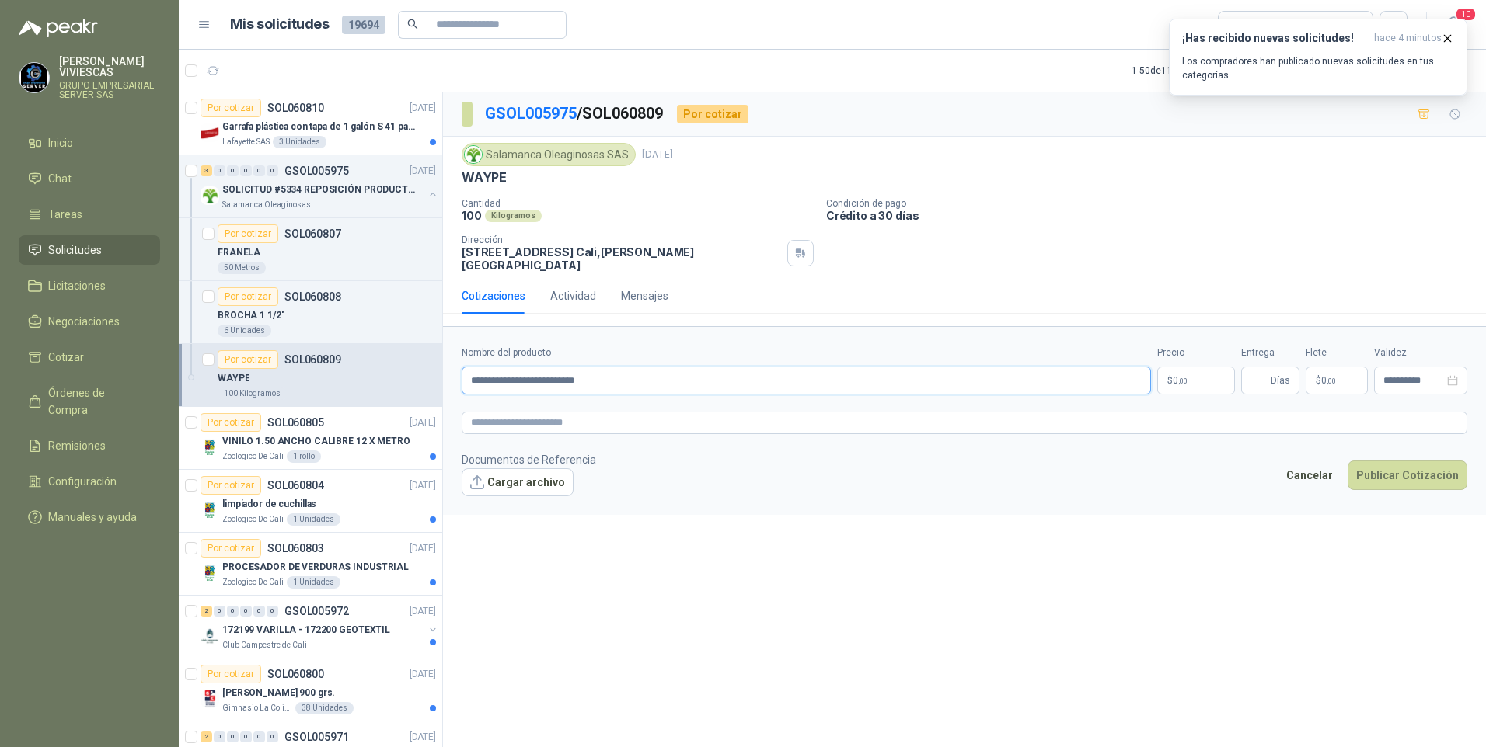
click at [599, 371] on input "**********" at bounding box center [806, 381] width 689 height 28
click at [676, 375] on input "**********" at bounding box center [806, 381] width 689 height 28
type input "**********"
click at [500, 412] on textarea at bounding box center [964, 423] width 1005 height 23
click at [500, 500] on span "image.png" at bounding box center [527, 507] width 103 height 15
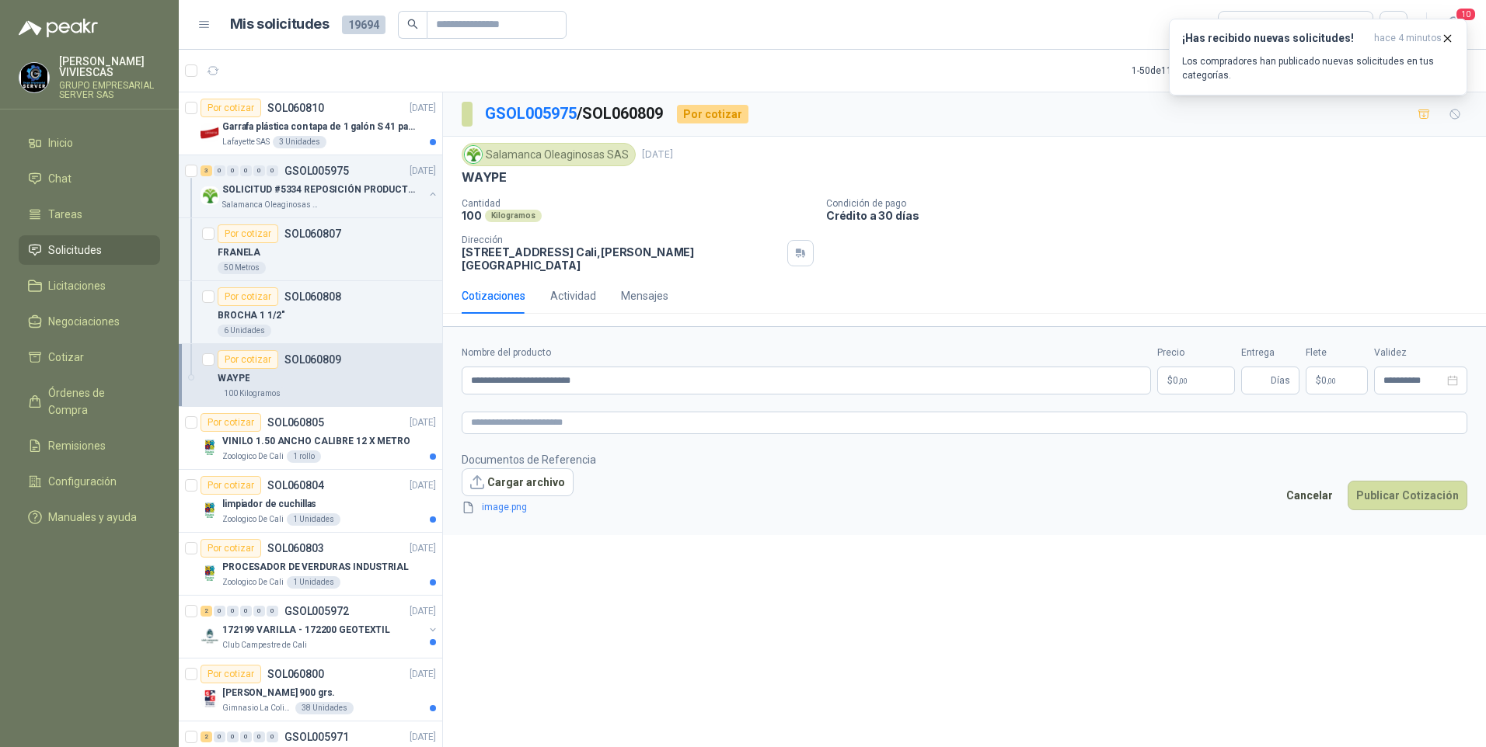
click at [500, 500] on link "image.png" at bounding box center [527, 507] width 103 height 15
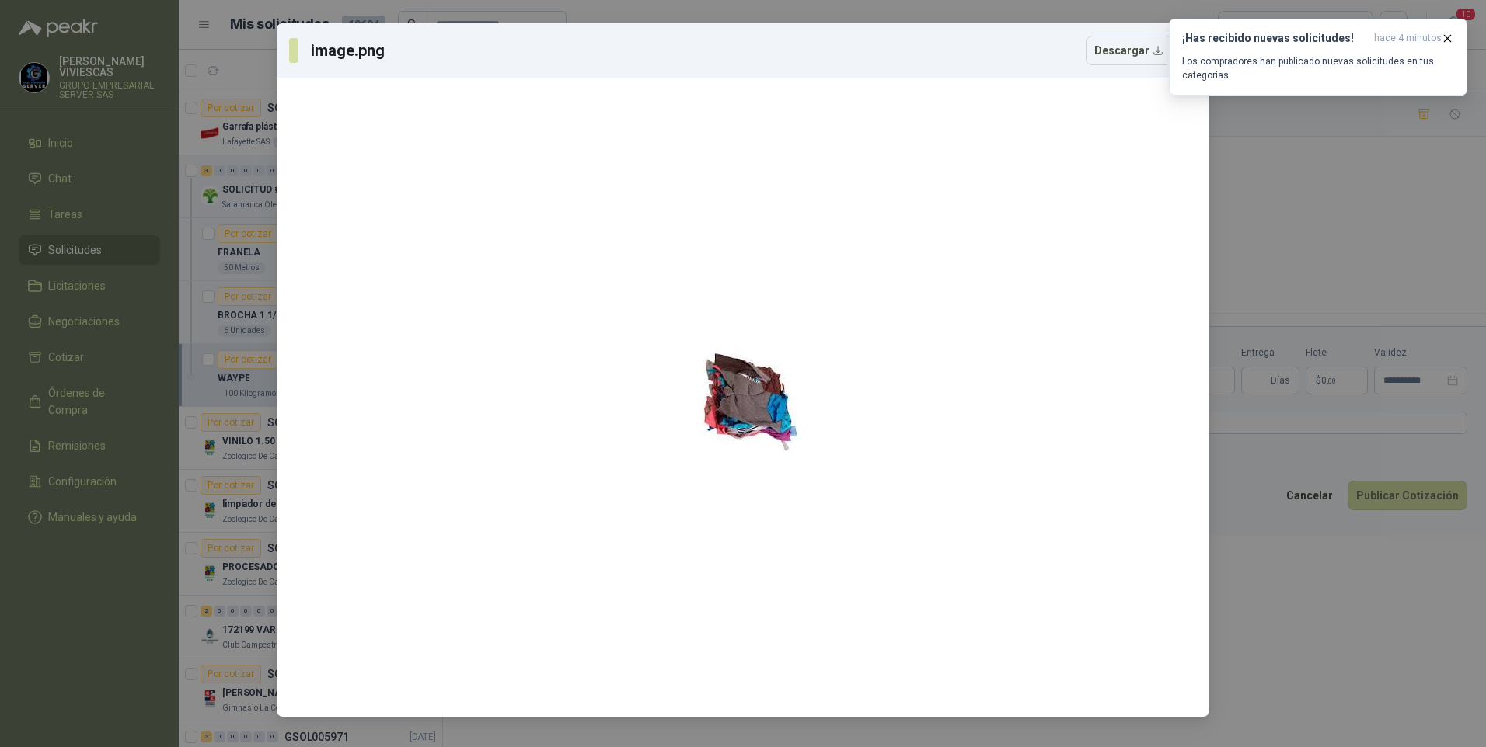
click at [1343, 671] on div "image.png Descargar" at bounding box center [743, 373] width 1486 height 747
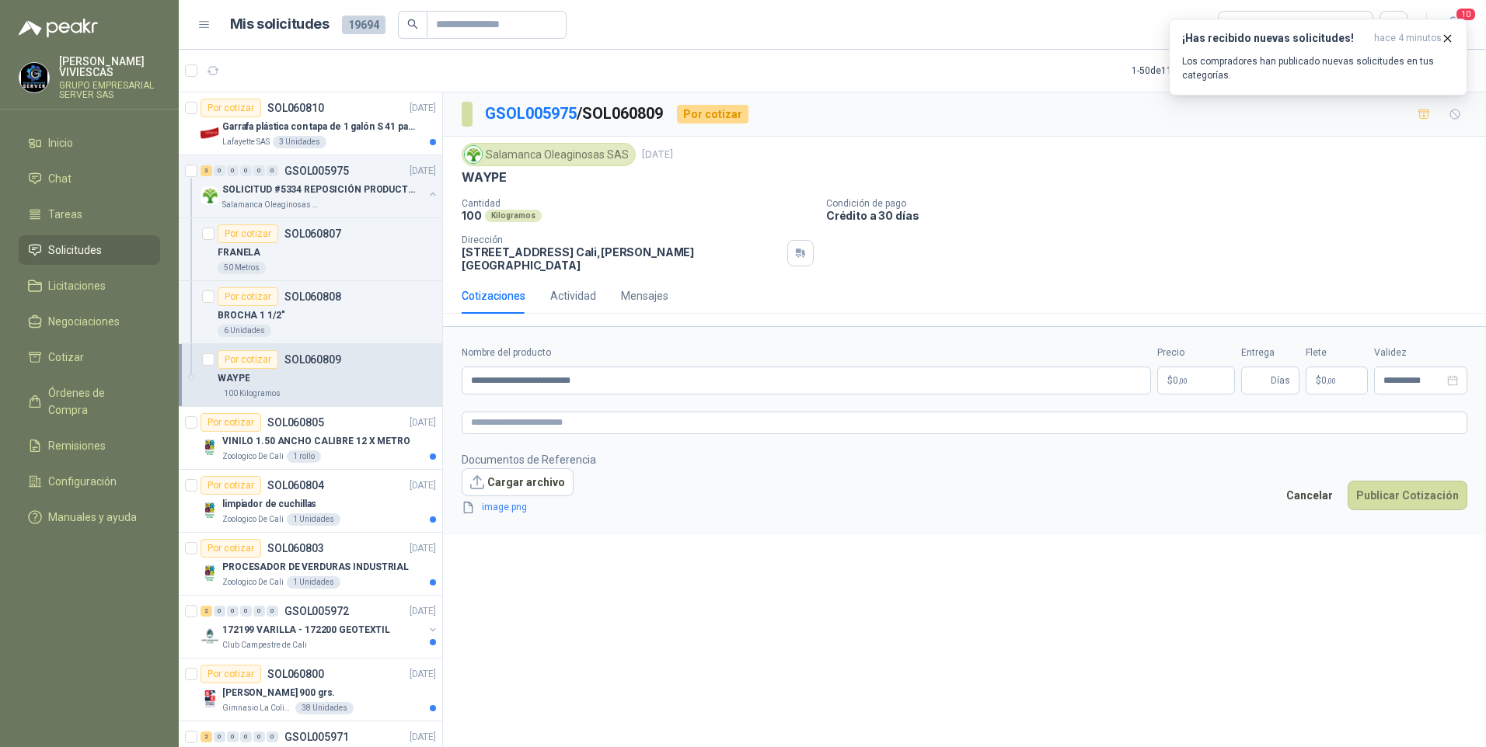
click at [1187, 364] on body "RODRIGO VIVIESCAS GRUPO EMPRESARIAL SERVER SAS Inicio Chat Tareas Solicitudes L…" at bounding box center [743, 373] width 1486 height 747
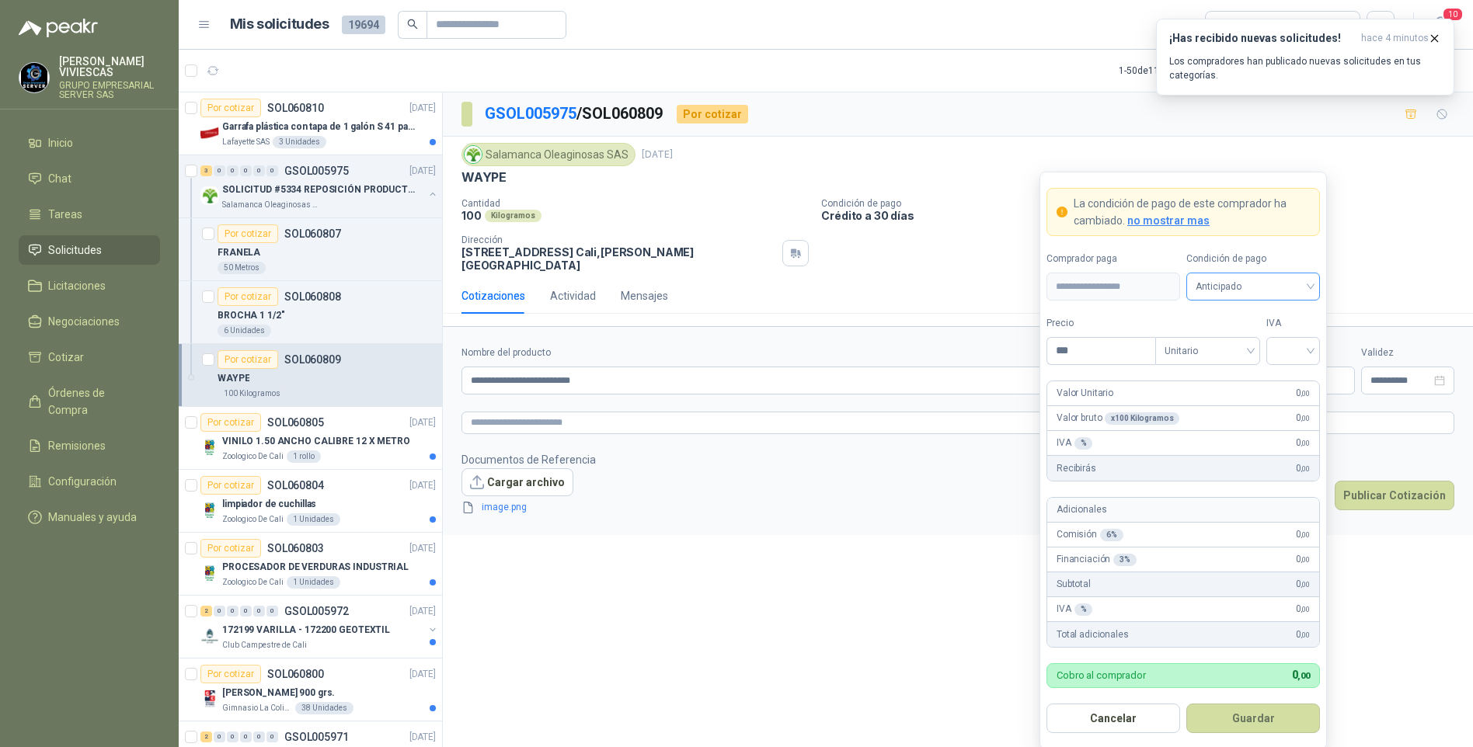
click at [1221, 284] on span "Anticipado" at bounding box center [1253, 286] width 115 height 23
click at [1236, 342] on div "Crédito a 30 días" at bounding box center [1253, 344] width 109 height 17
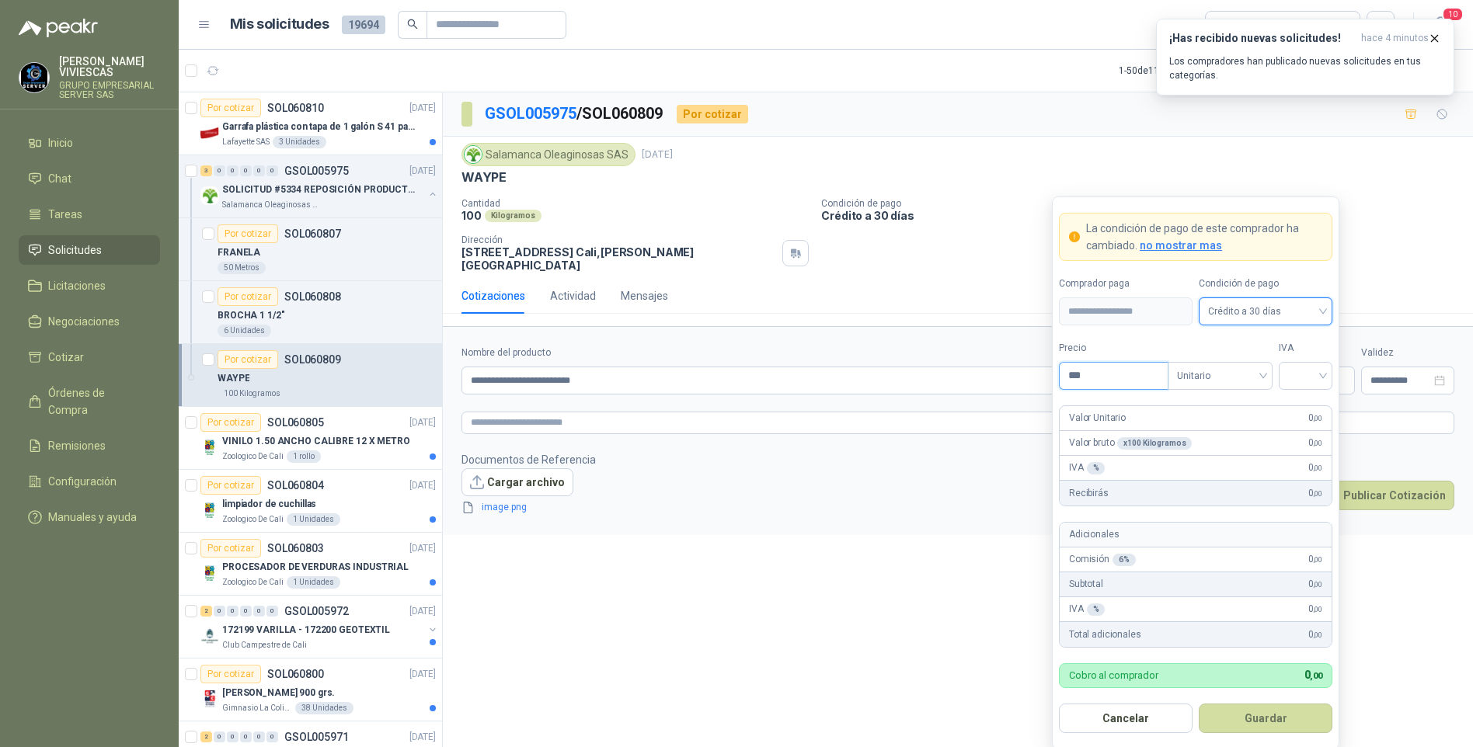
click at [1110, 378] on input "***" at bounding box center [1114, 376] width 108 height 26
type input "*******"
click at [1298, 364] on input "search" at bounding box center [1305, 374] width 35 height 23
click at [1305, 407] on div "19%" at bounding box center [1305, 408] width 29 height 17
click at [1261, 723] on button "Guardar" at bounding box center [1266, 719] width 134 height 30
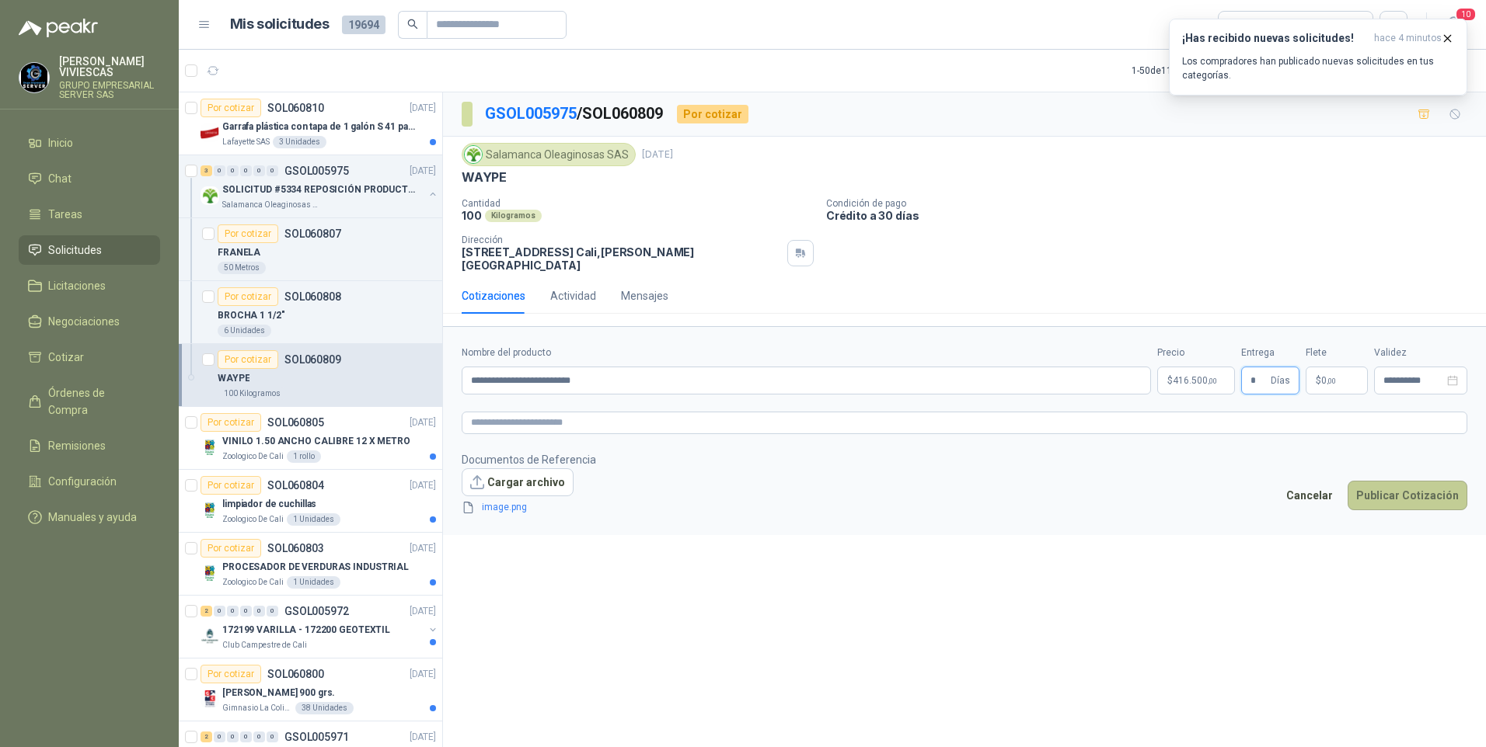
type input "*"
click at [1411, 489] on button "Publicar Cotización" at bounding box center [1407, 496] width 120 height 30
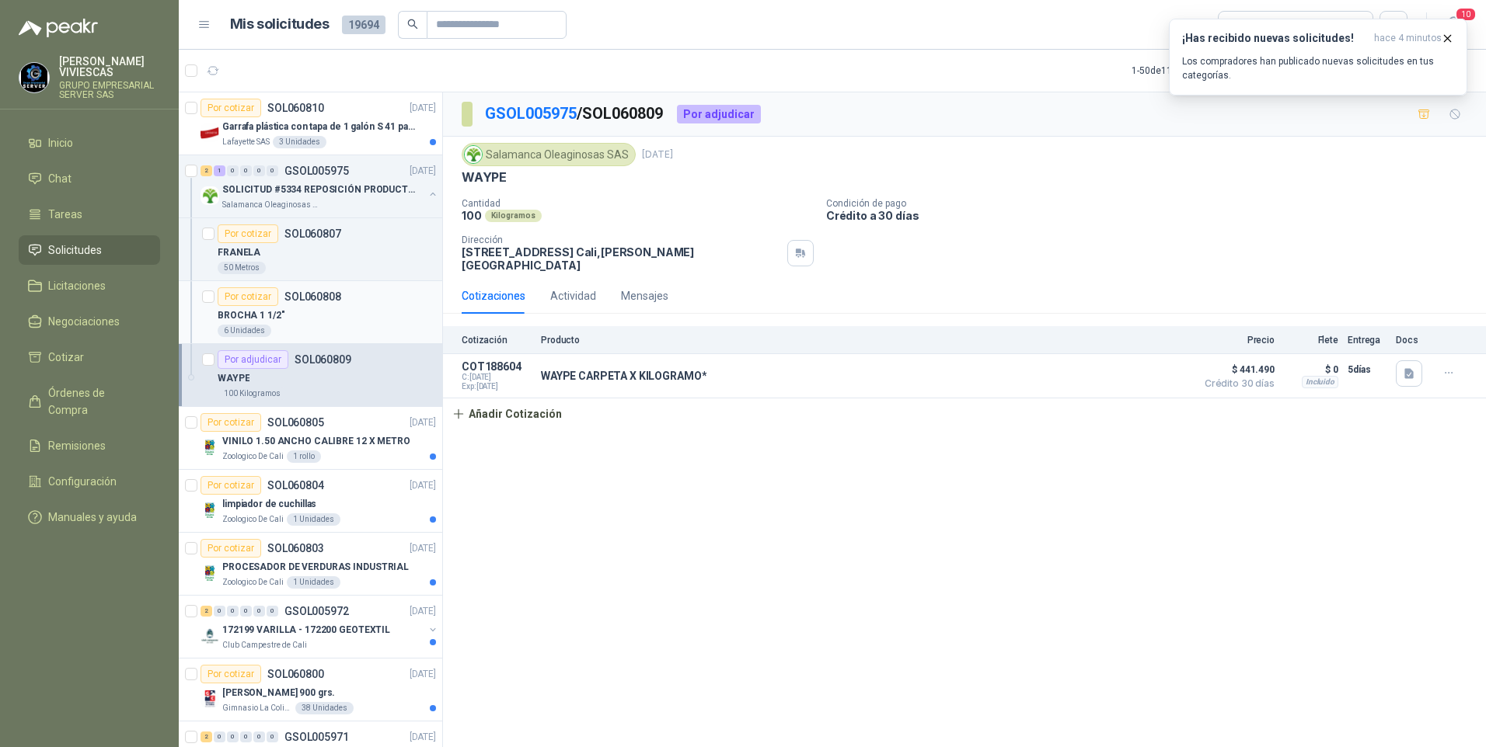
click at [274, 312] on p "BROCHA 1 1/2"" at bounding box center [251, 315] width 67 height 15
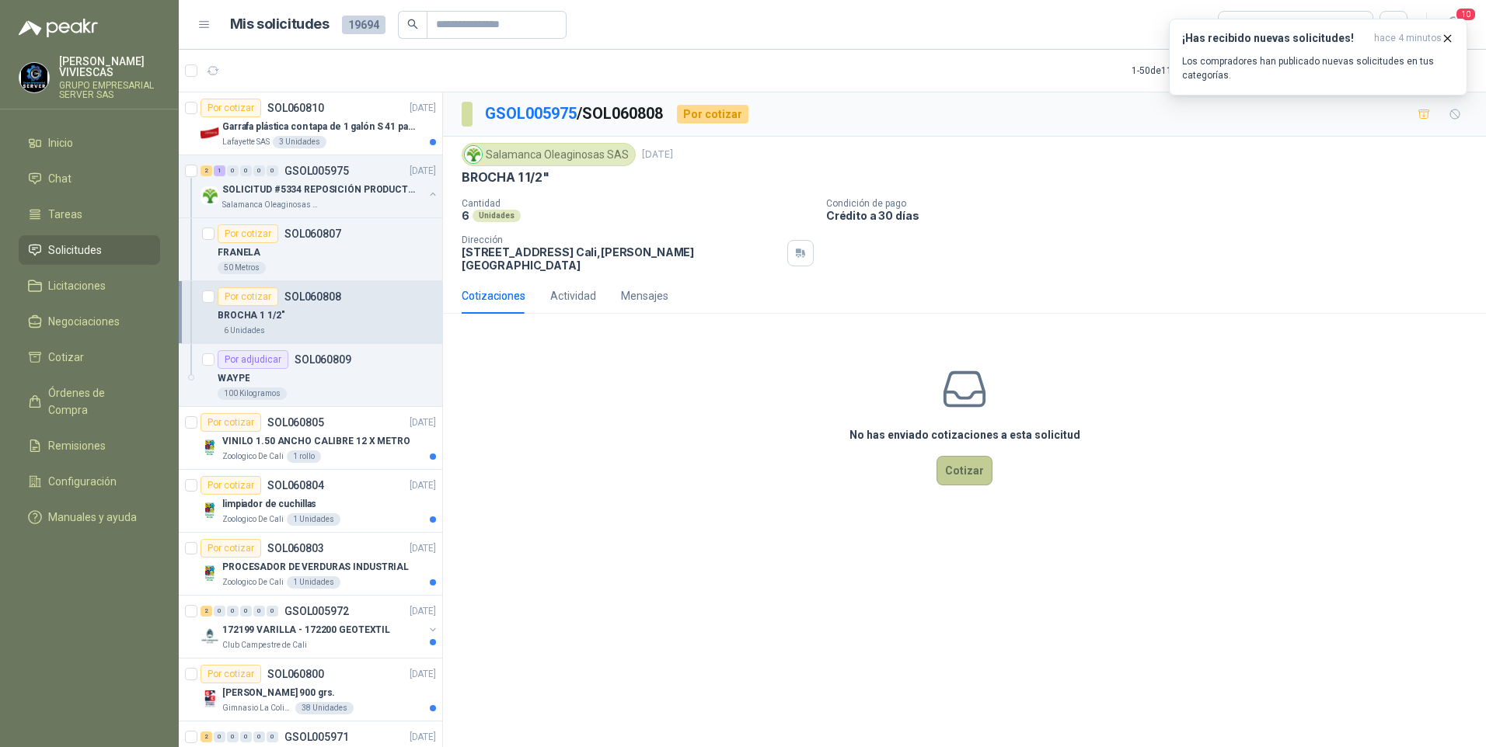
click at [972, 465] on button "Cotizar" at bounding box center [964, 471] width 56 height 30
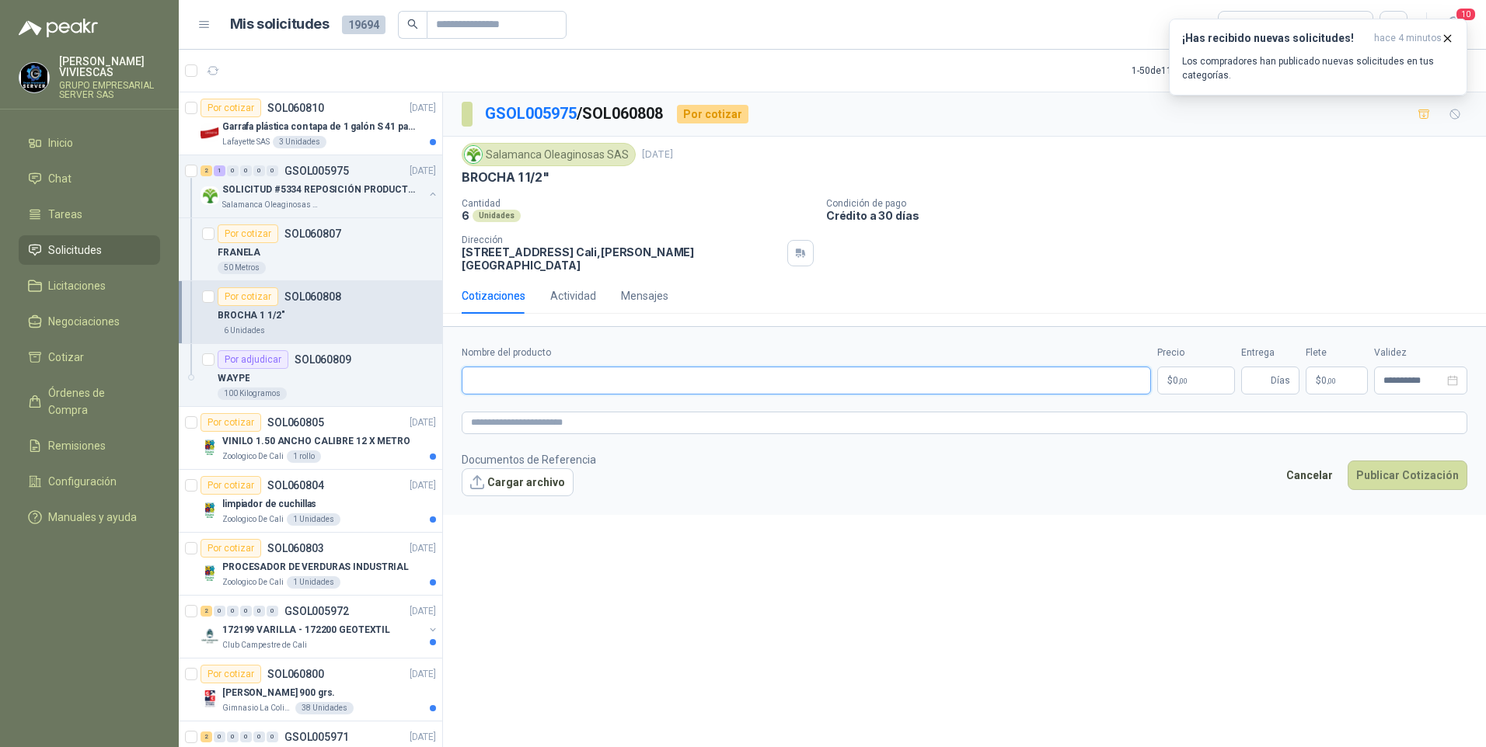
click at [514, 367] on input "Nombre del producto" at bounding box center [806, 381] width 689 height 28
type input "**********"
click at [1193, 368] on p "$ 0 ,00" at bounding box center [1196, 381] width 78 height 28
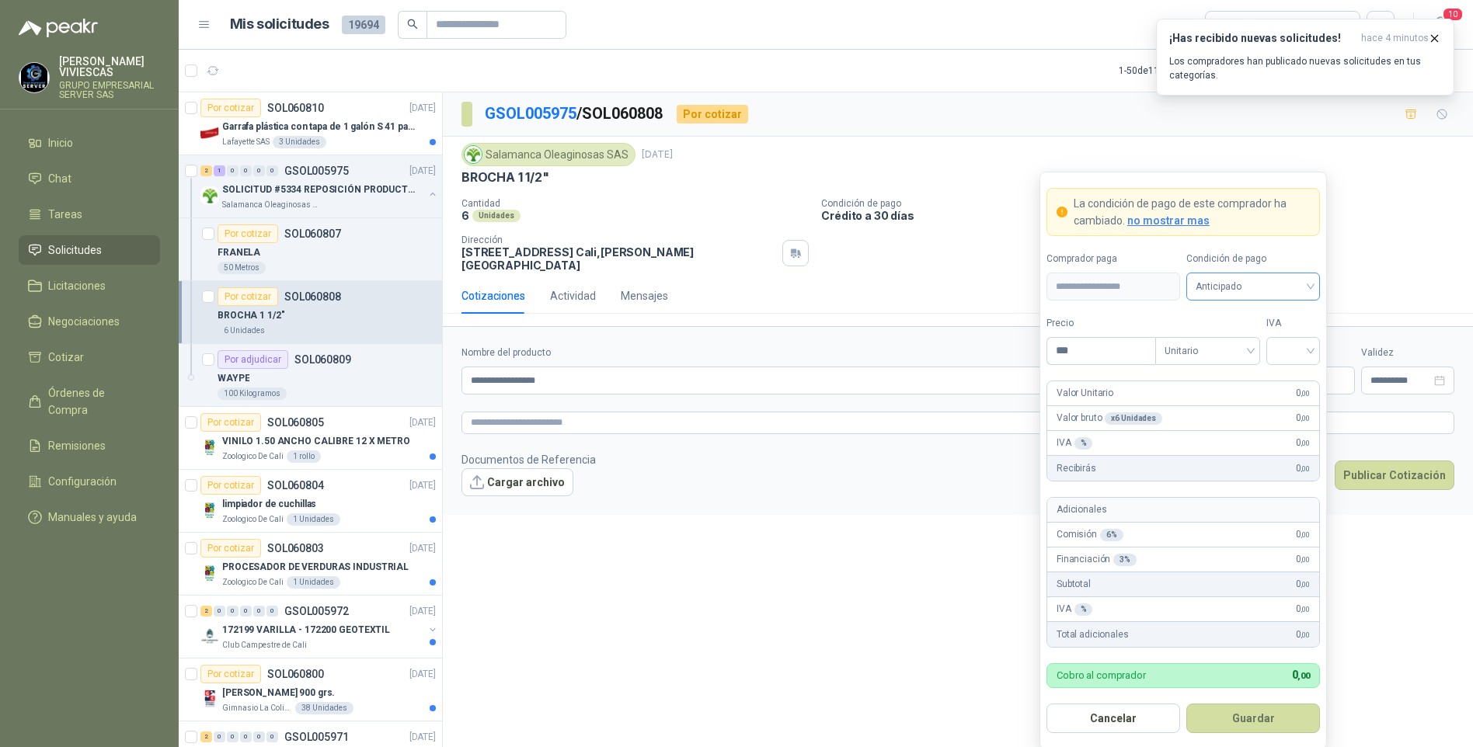
click at [1256, 280] on span "Anticipado" at bounding box center [1253, 286] width 115 height 23
drag, startPoint x: 1262, startPoint y: 347, endPoint x: 1180, endPoint y: 364, distance: 84.0
click at [1260, 347] on div "Crédito a 30 días" at bounding box center [1253, 344] width 109 height 17
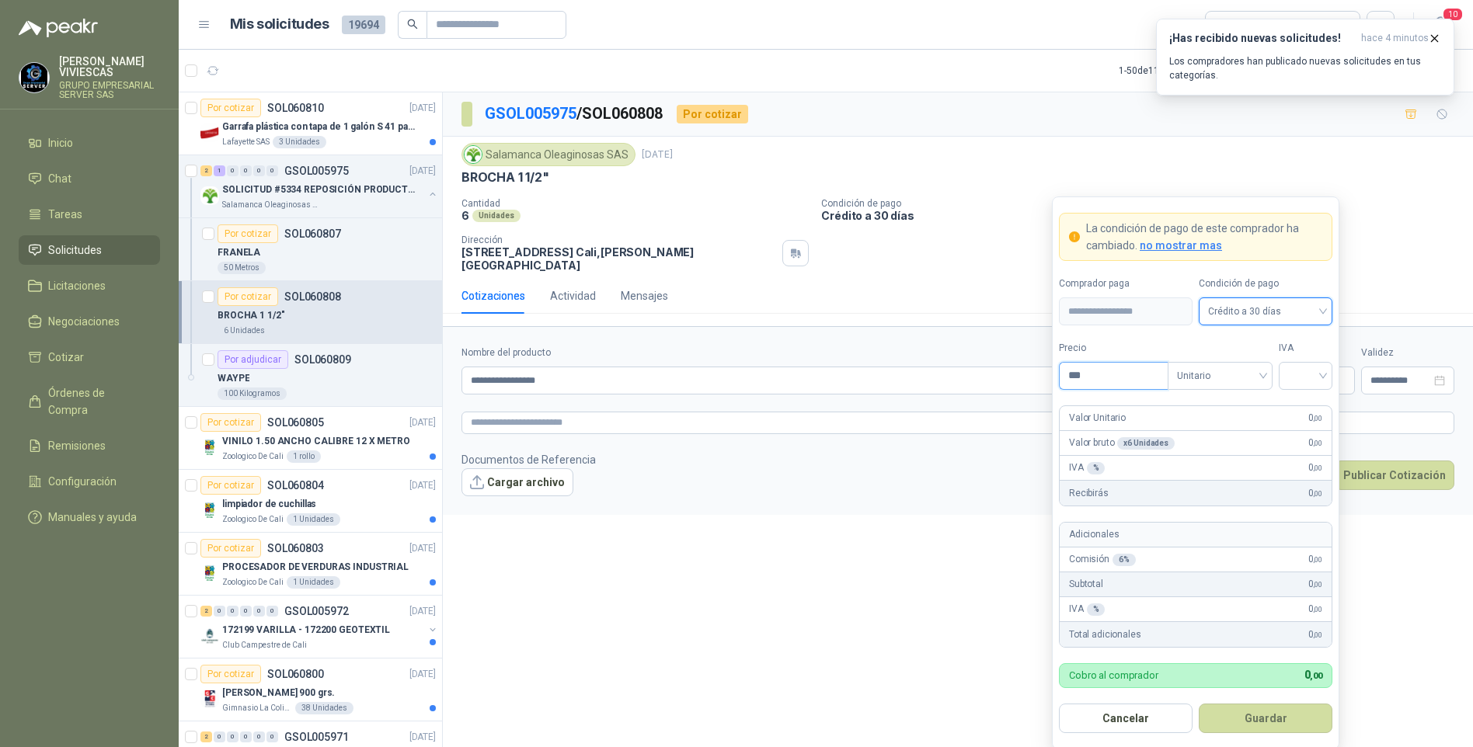
click at [1118, 369] on input "***" at bounding box center [1114, 376] width 108 height 26
click at [1127, 367] on input "***" at bounding box center [1114, 376] width 108 height 26
type input "*******"
click at [1317, 375] on input "search" at bounding box center [1305, 374] width 35 height 23
drag, startPoint x: 1306, startPoint y: 401, endPoint x: 1302, endPoint y: 390, distance: 11.6
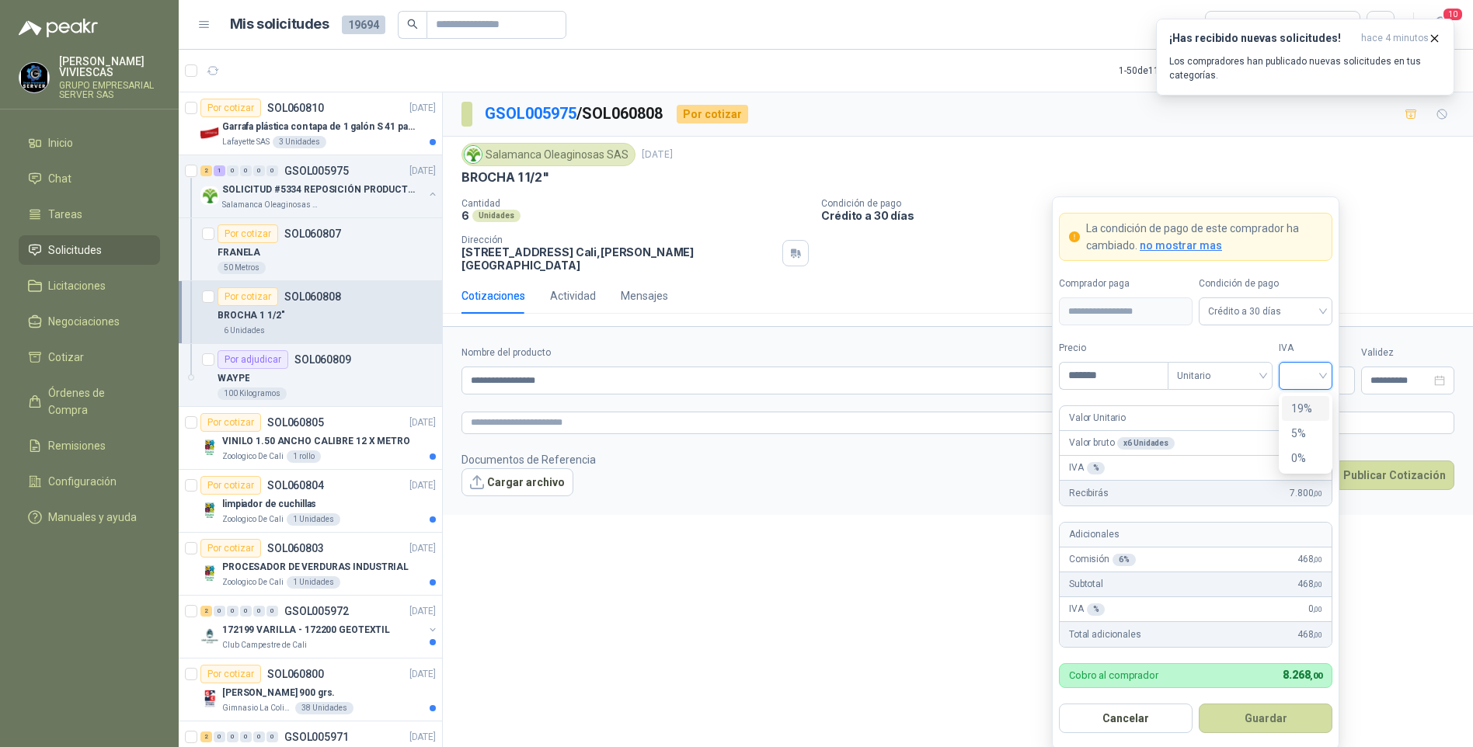
click at [1304, 399] on div "19%" at bounding box center [1305, 408] width 47 height 25
click at [1267, 723] on button "Guardar" at bounding box center [1266, 719] width 134 height 30
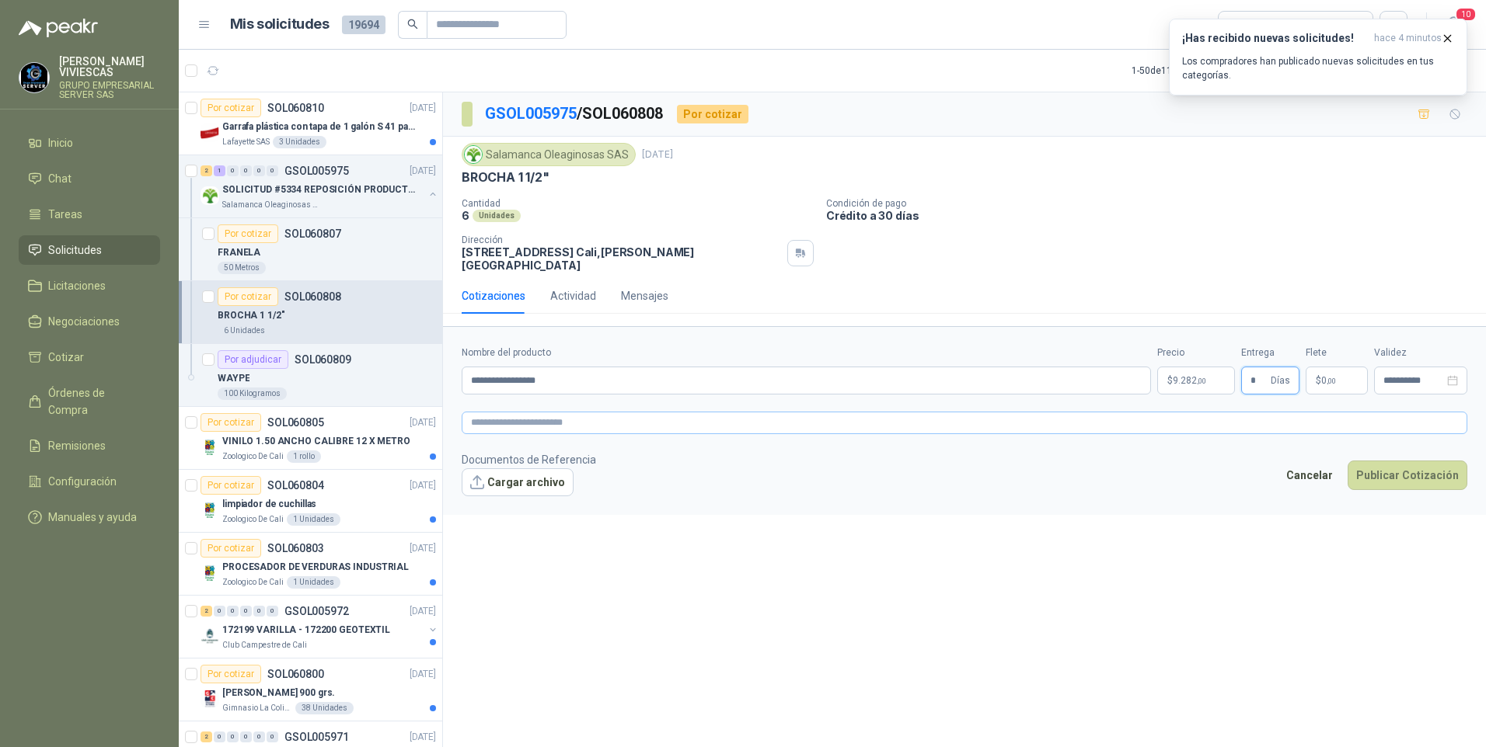
type input "*"
click at [502, 412] on textarea at bounding box center [964, 423] width 1005 height 23
click at [510, 503] on link "image.png" at bounding box center [527, 507] width 103 height 15
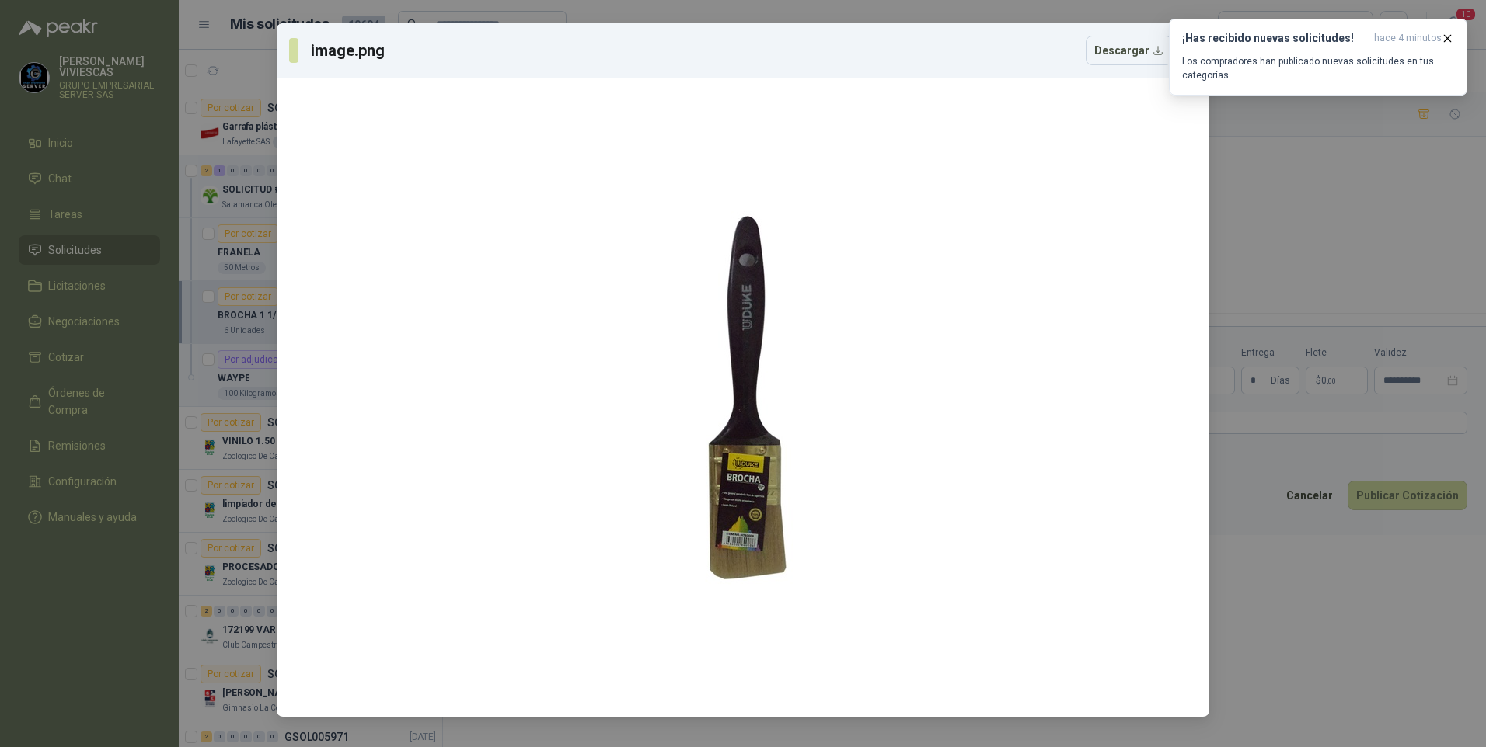
click at [1294, 638] on div "image.png Descargar" at bounding box center [743, 373] width 1486 height 747
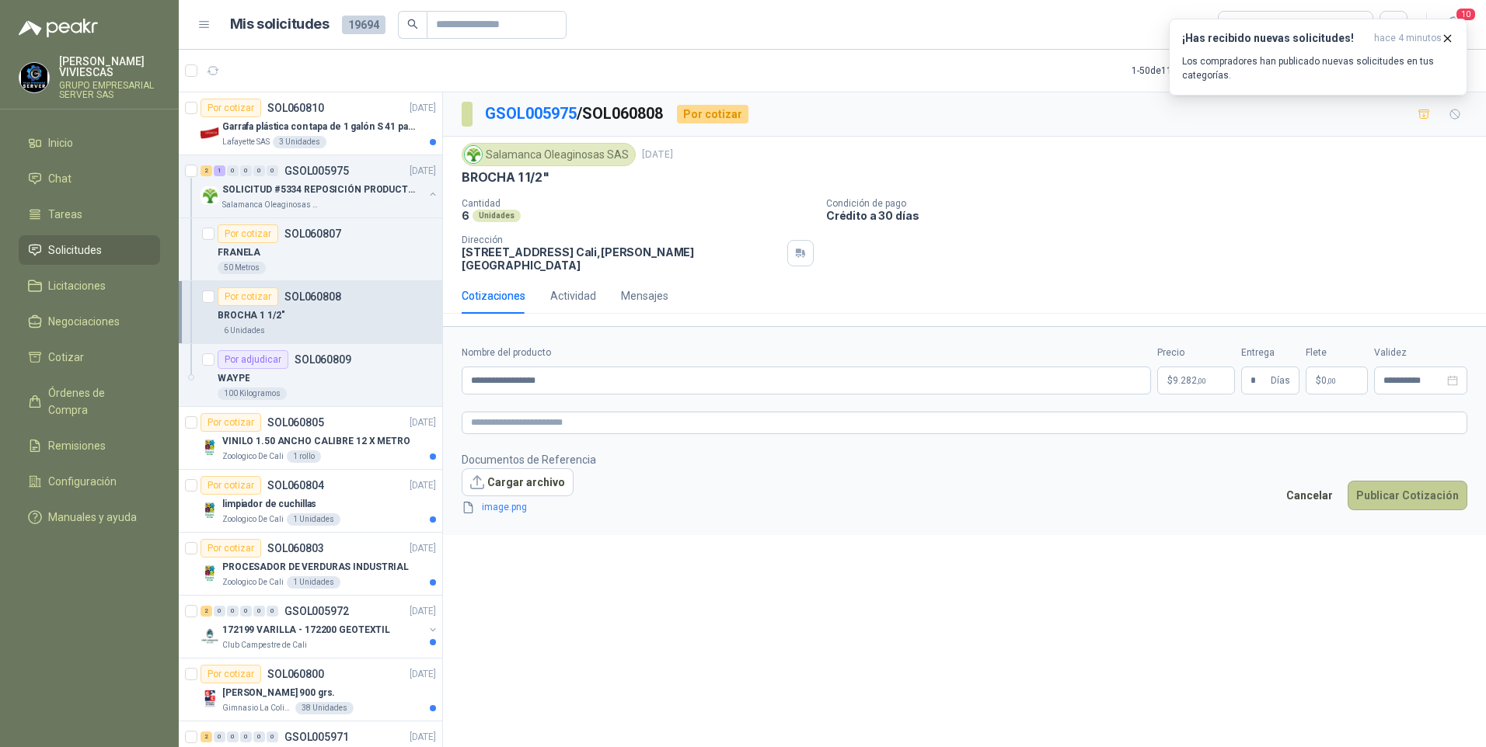
click at [1400, 491] on button "Publicar Cotización" at bounding box center [1407, 496] width 120 height 30
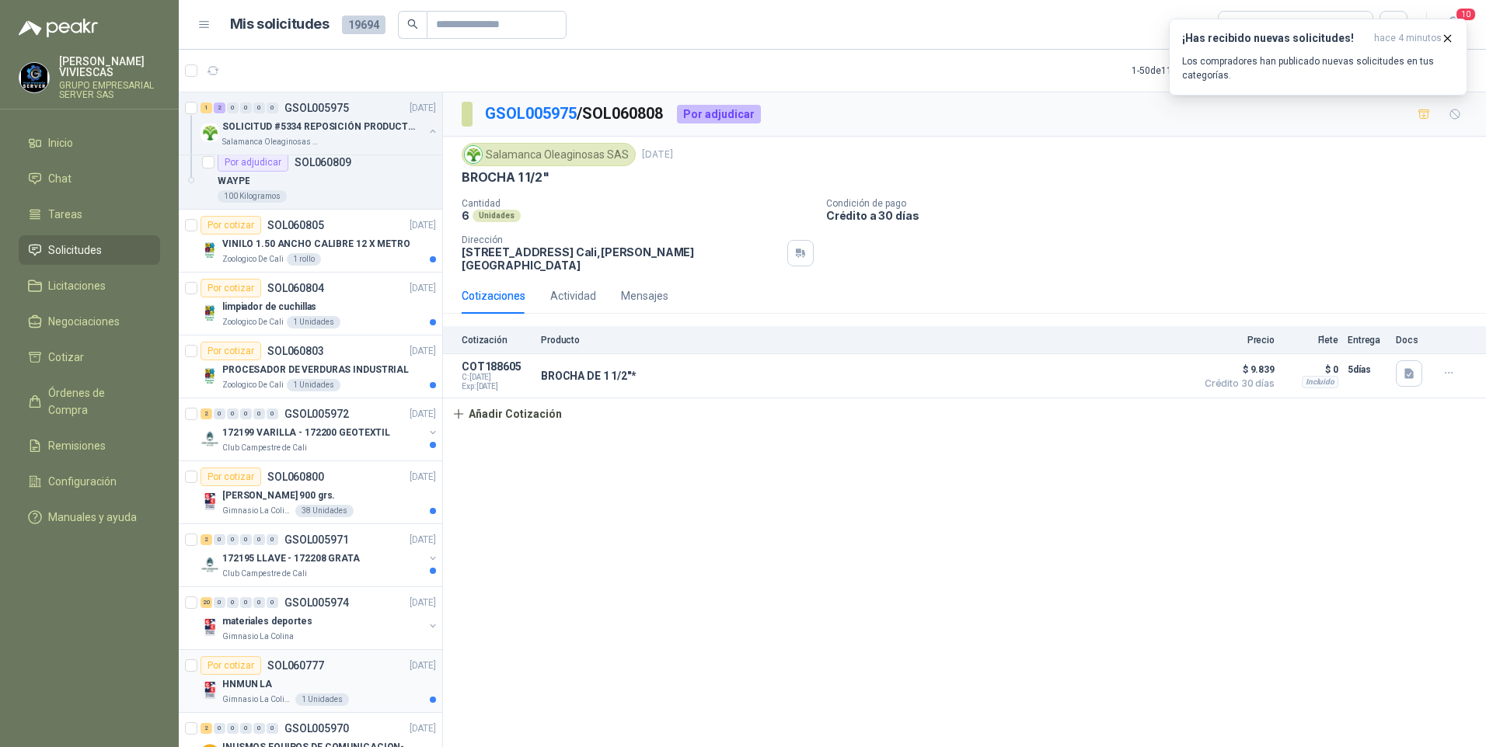
scroll to position [311, 0]
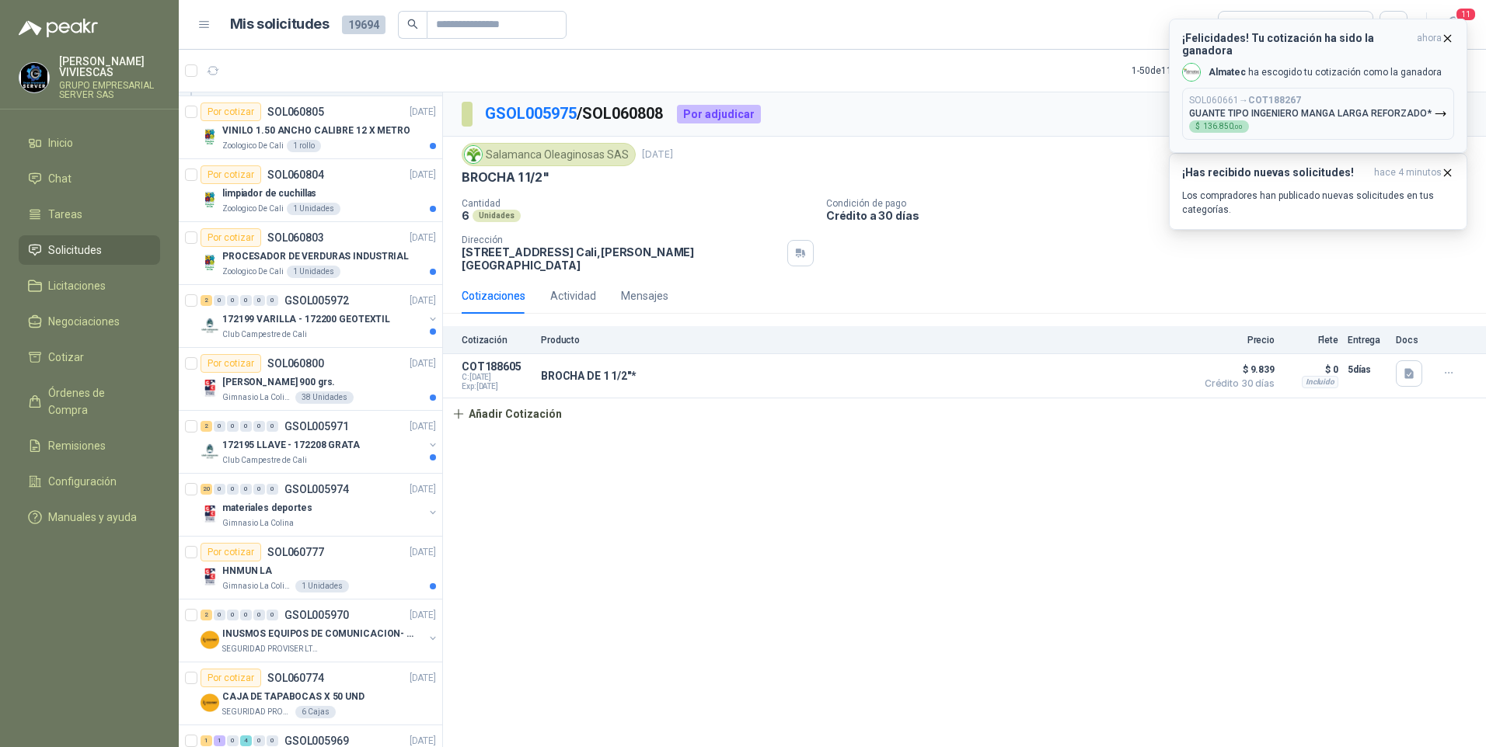
click at [1322, 108] on p "GUANTE TIPO INGENIERO MANGA LARGA REFORZADO*" at bounding box center [1310, 113] width 242 height 11
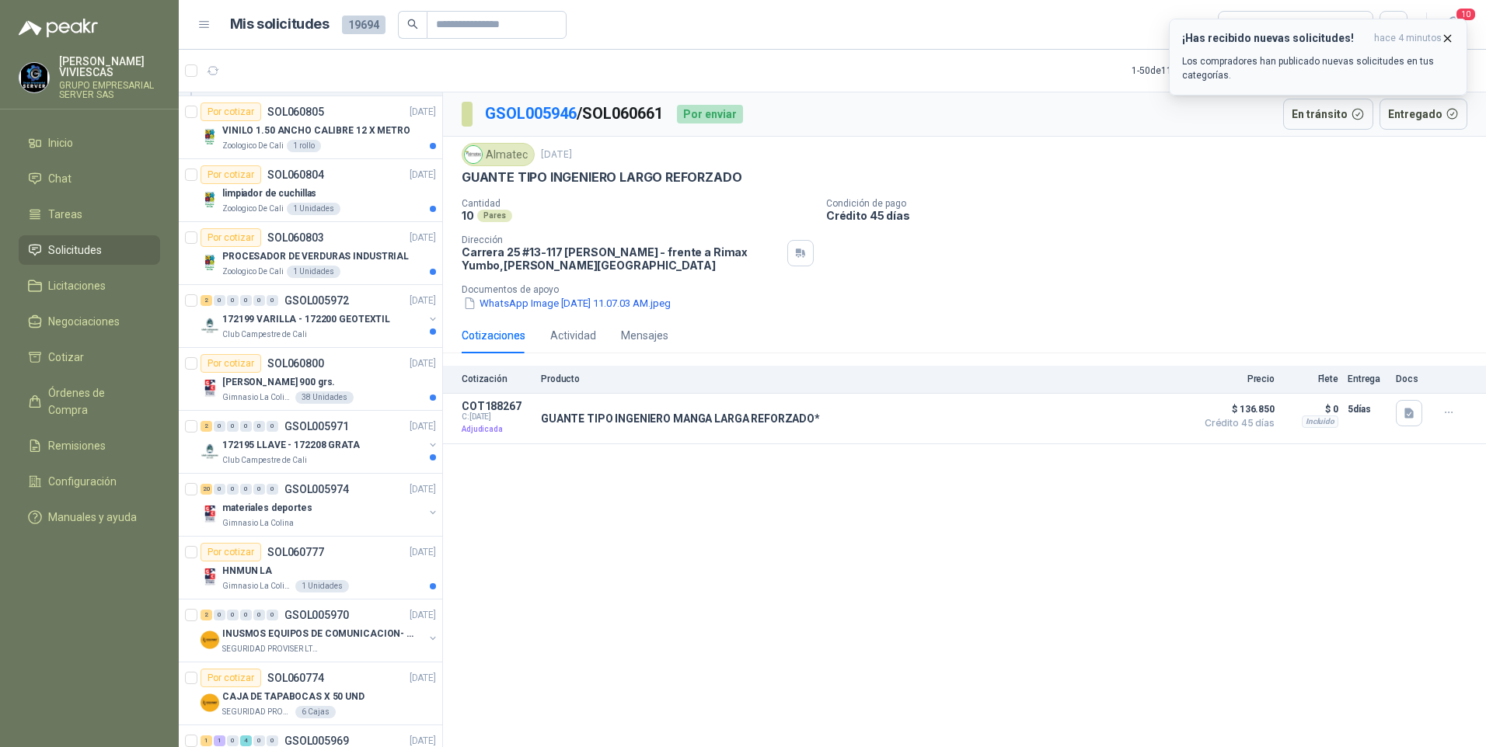
click at [1445, 37] on icon "button" at bounding box center [1447, 38] width 13 height 13
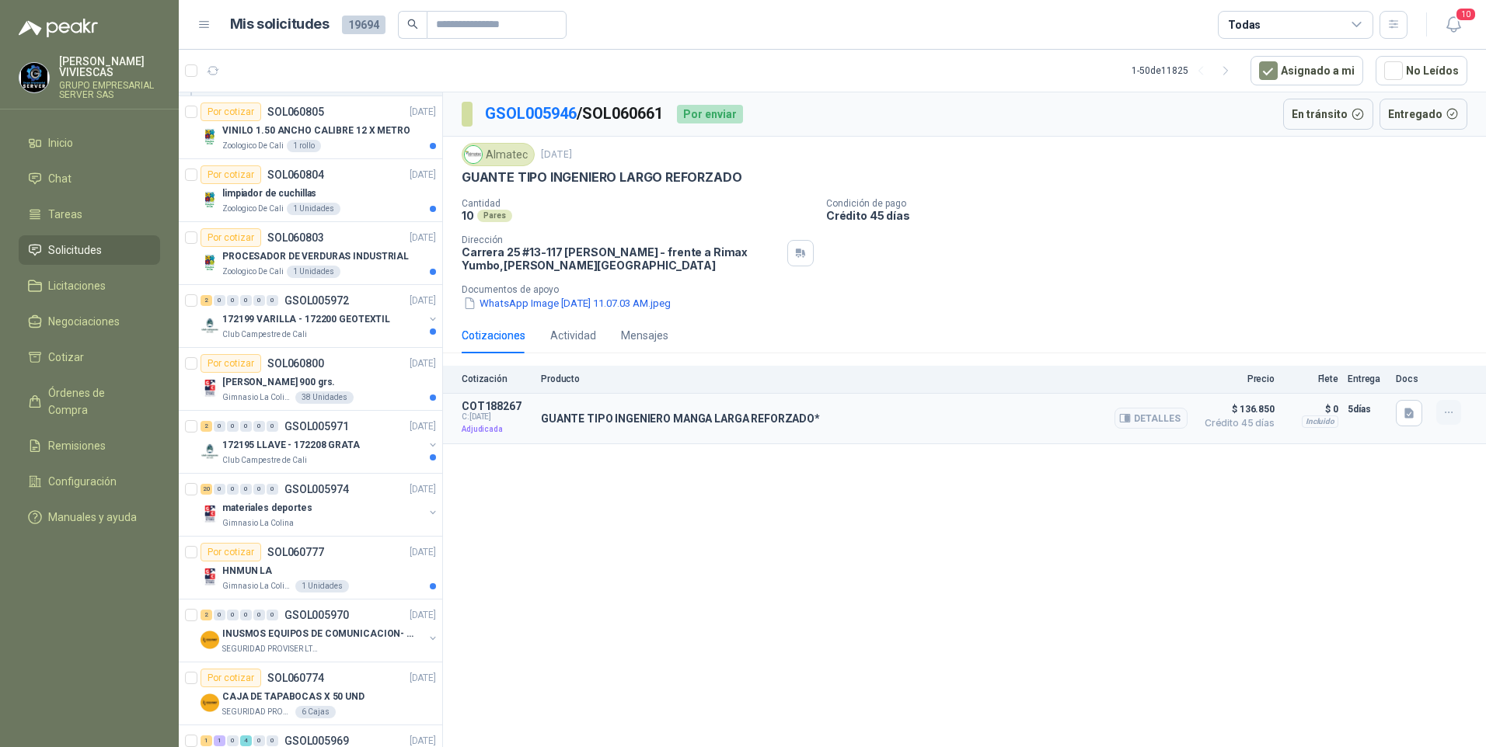
click at [1449, 409] on icon "button" at bounding box center [1448, 412] width 13 height 13
click at [74, 395] on span "Órdenes de Compra" at bounding box center [96, 402] width 97 height 34
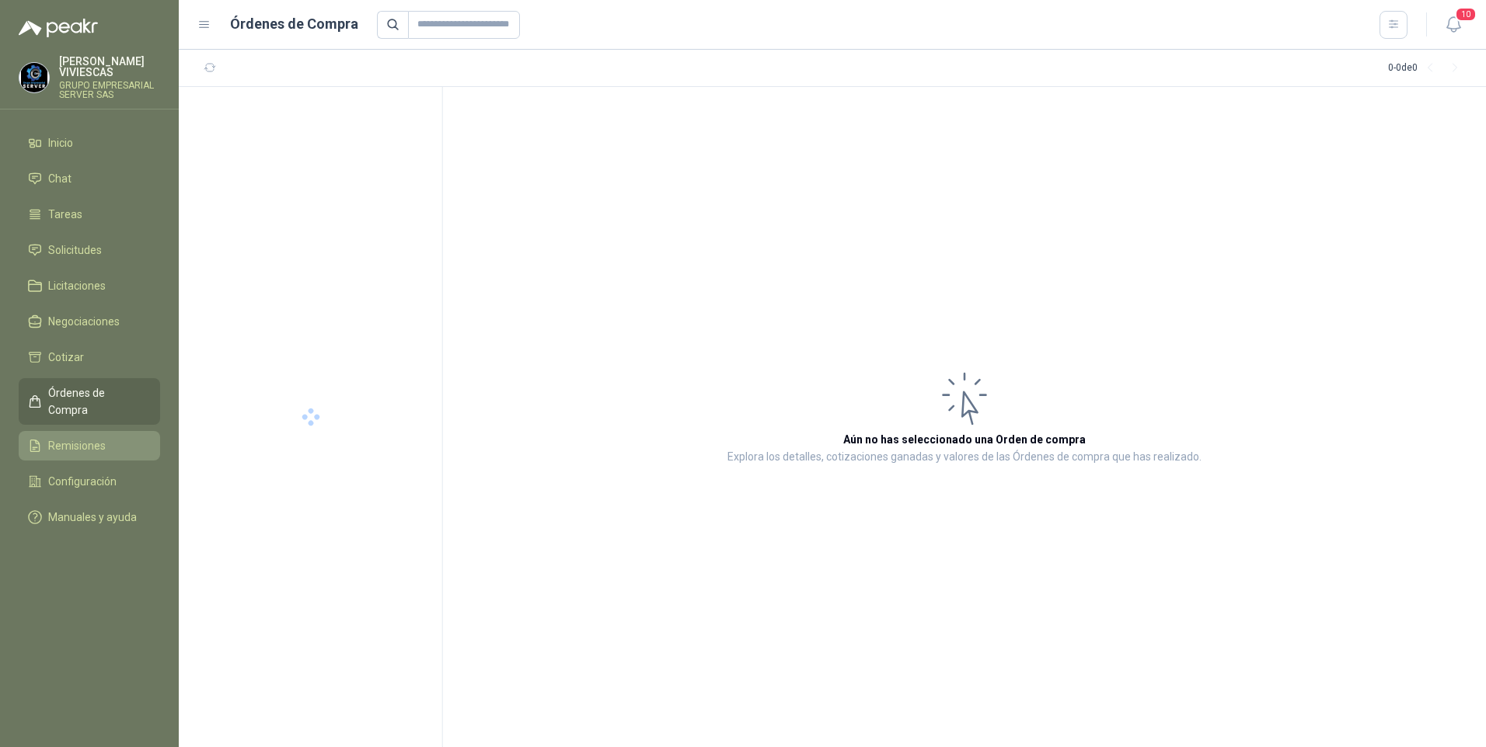
click at [75, 437] on span "Remisiones" at bounding box center [76, 445] width 57 height 17
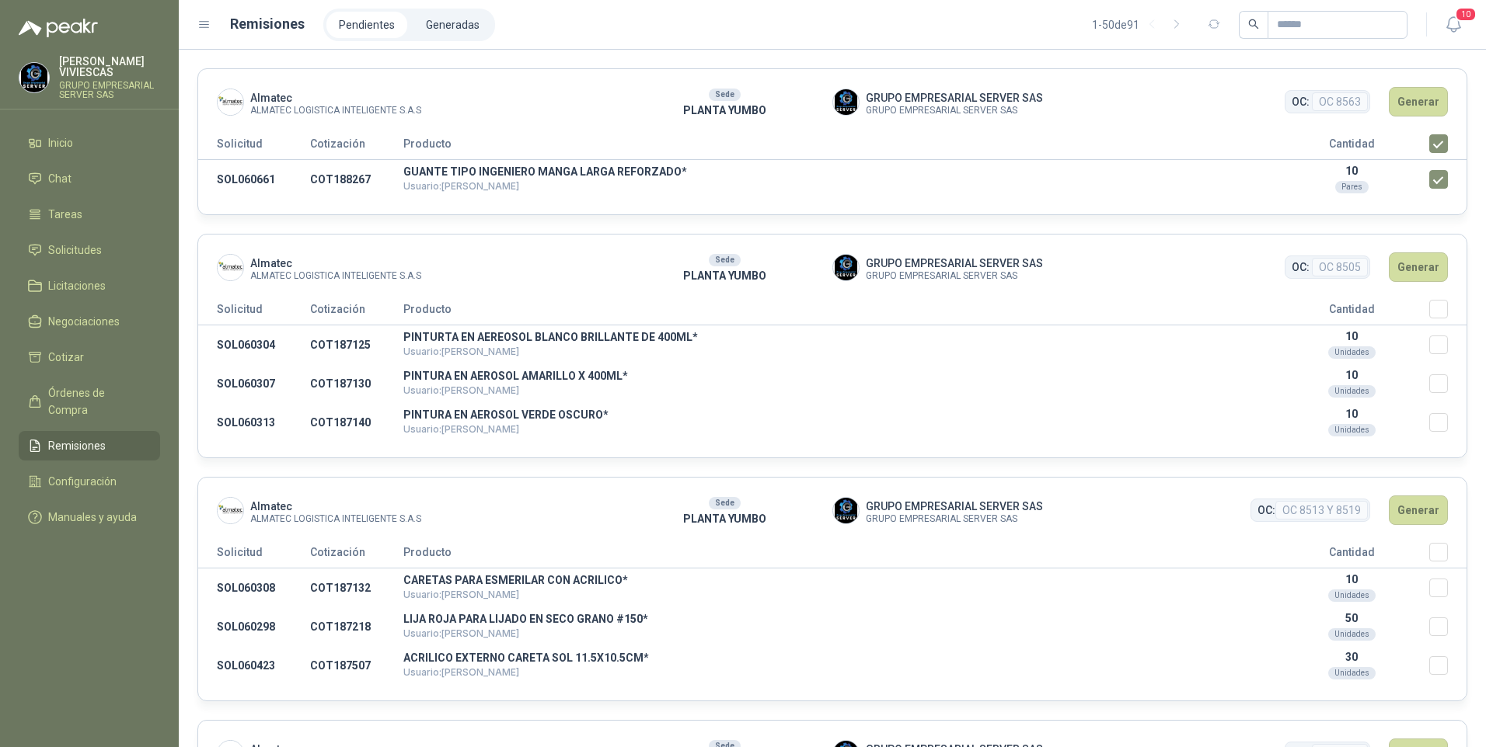
click at [1397, 83] on header "Almatec ALMATEC LOGISTICA INTELIGENTE S.A.S Sede PLANTA YUMBO GRUPO EMPRESARIAL…" at bounding box center [832, 101] width 1268 height 65
click at [1399, 99] on button "Generar" at bounding box center [1418, 102] width 59 height 30
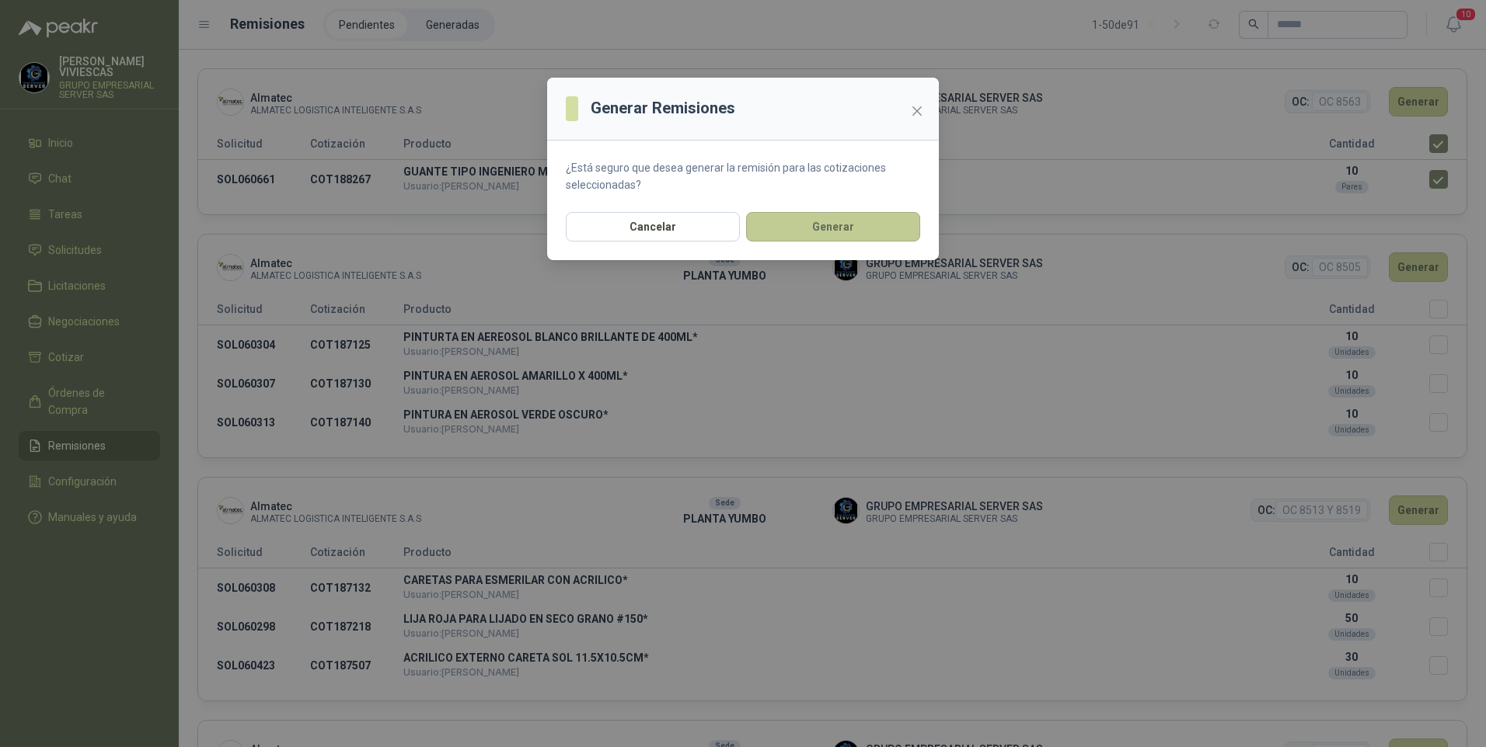
click at [799, 221] on button "Generar" at bounding box center [833, 227] width 174 height 30
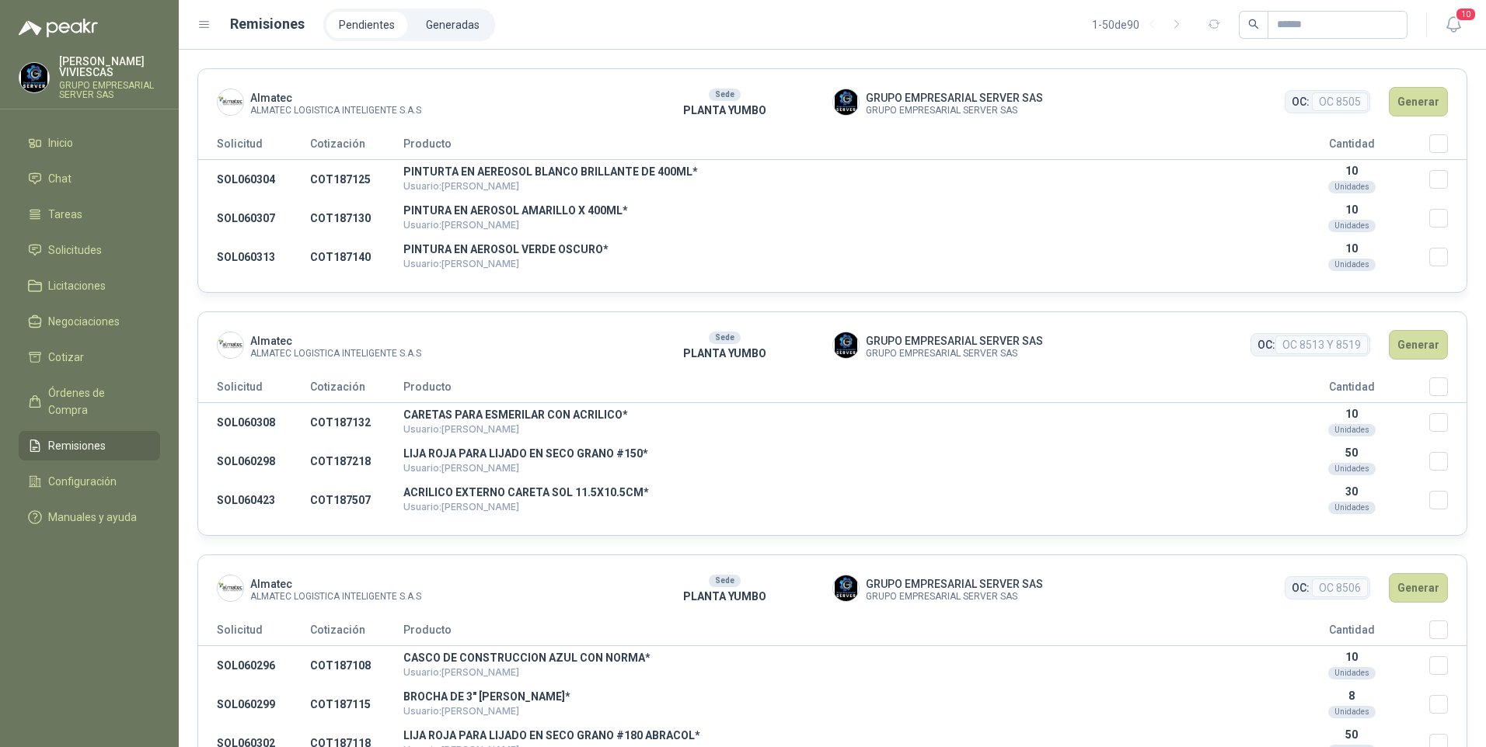
click at [443, 9] on ul "Pendientes Generadas" at bounding box center [409, 25] width 172 height 33
click at [444, 7] on header "Remisiones Pendientes Generadas 1 - 50 de 90 10" at bounding box center [832, 25] width 1307 height 50
click at [476, 23] on li "Generadas" at bounding box center [452, 25] width 78 height 26
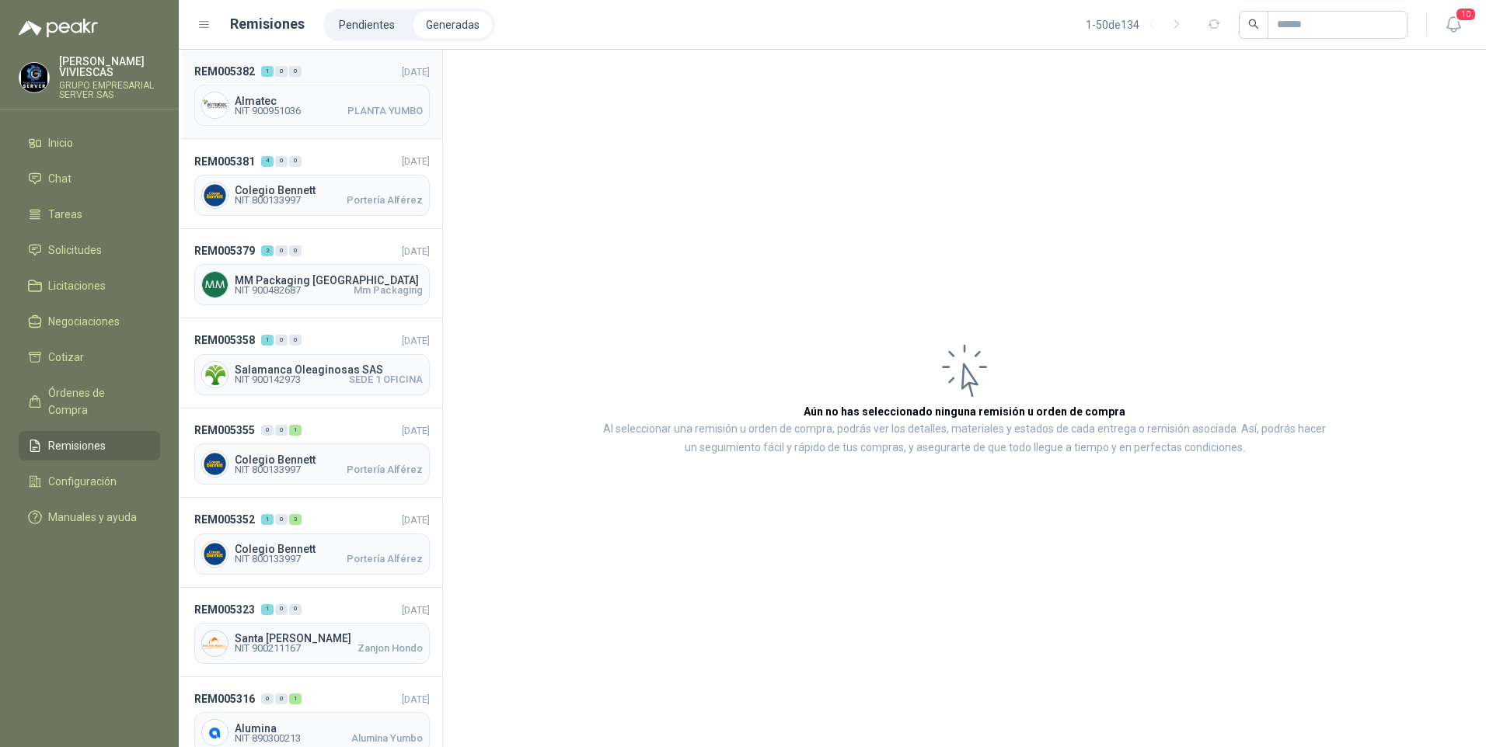
click at [263, 102] on span "Almatec" at bounding box center [329, 101] width 188 height 11
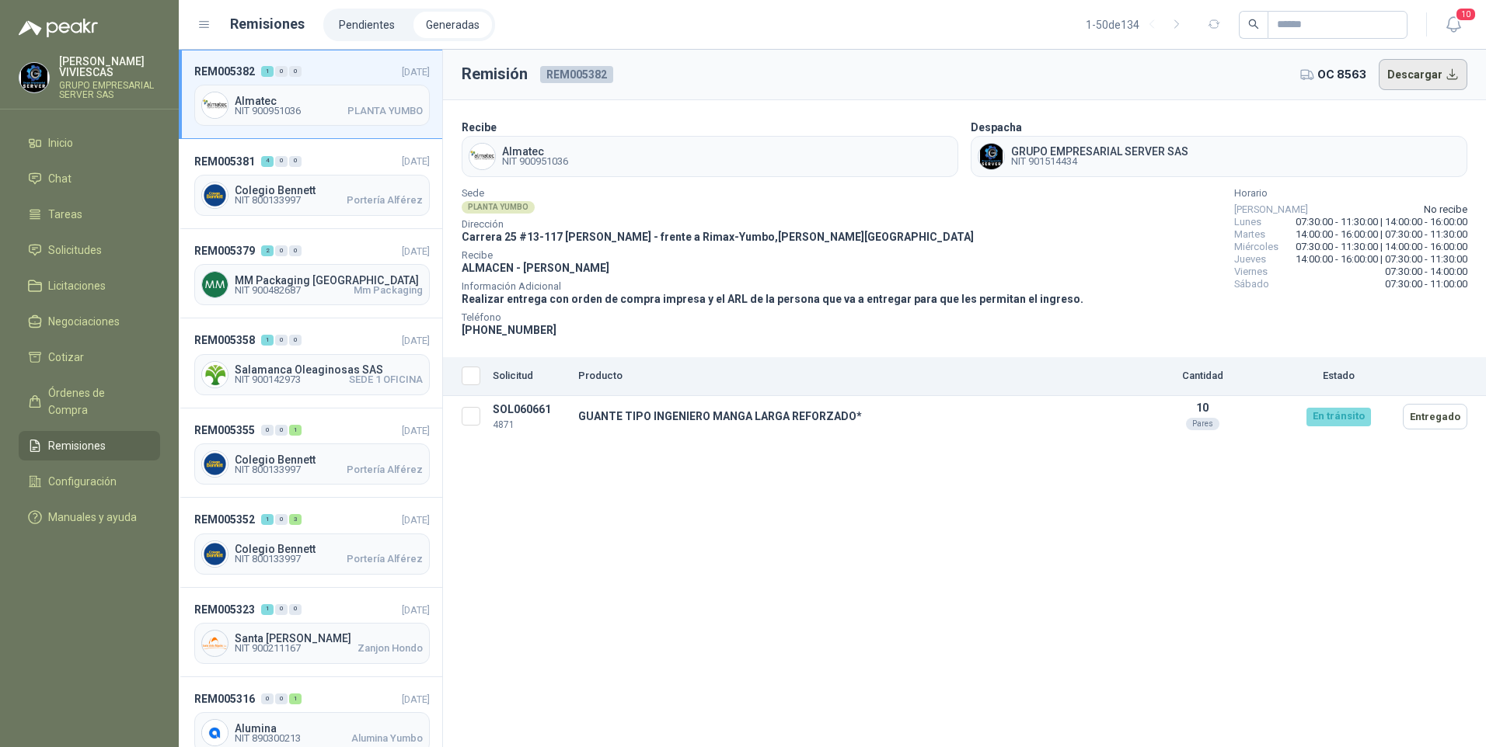
click at [1416, 79] on button "Descargar" at bounding box center [1422, 74] width 89 height 31
click at [106, 398] on span "Órdenes de Compra" at bounding box center [96, 402] width 97 height 34
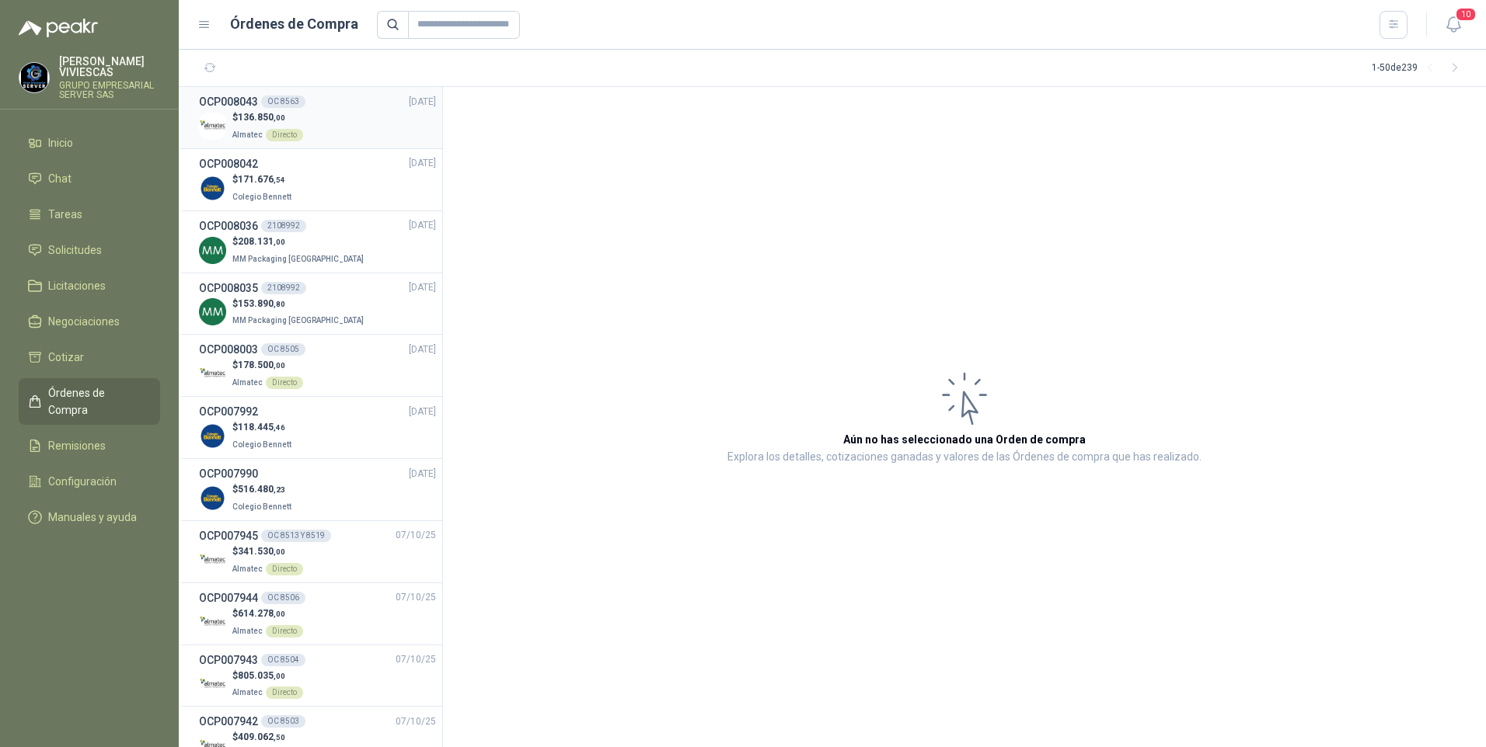
click at [262, 117] on span "136.850 ,00" at bounding box center [261, 117] width 47 height 11
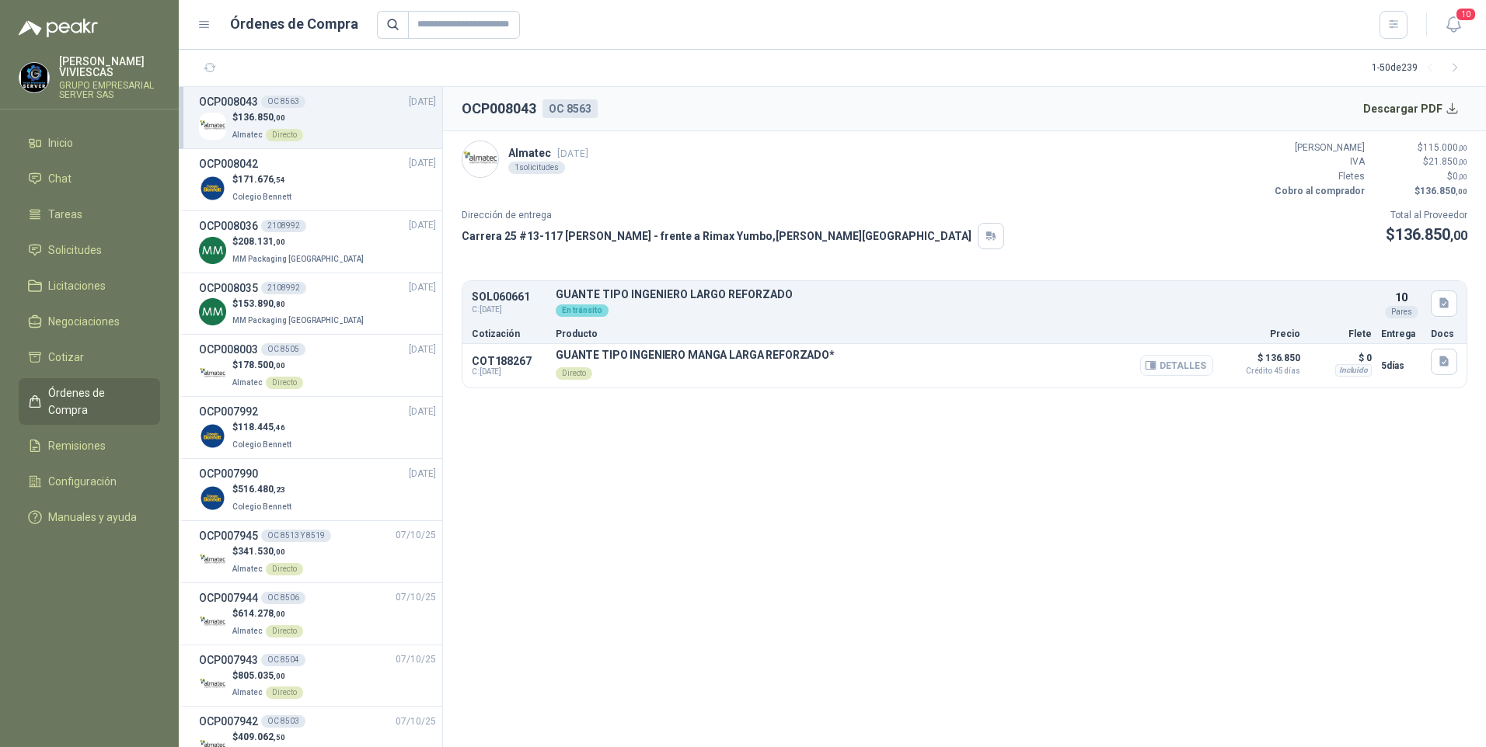
click at [1211, 371] on button "Detalles" at bounding box center [1176, 365] width 73 height 21
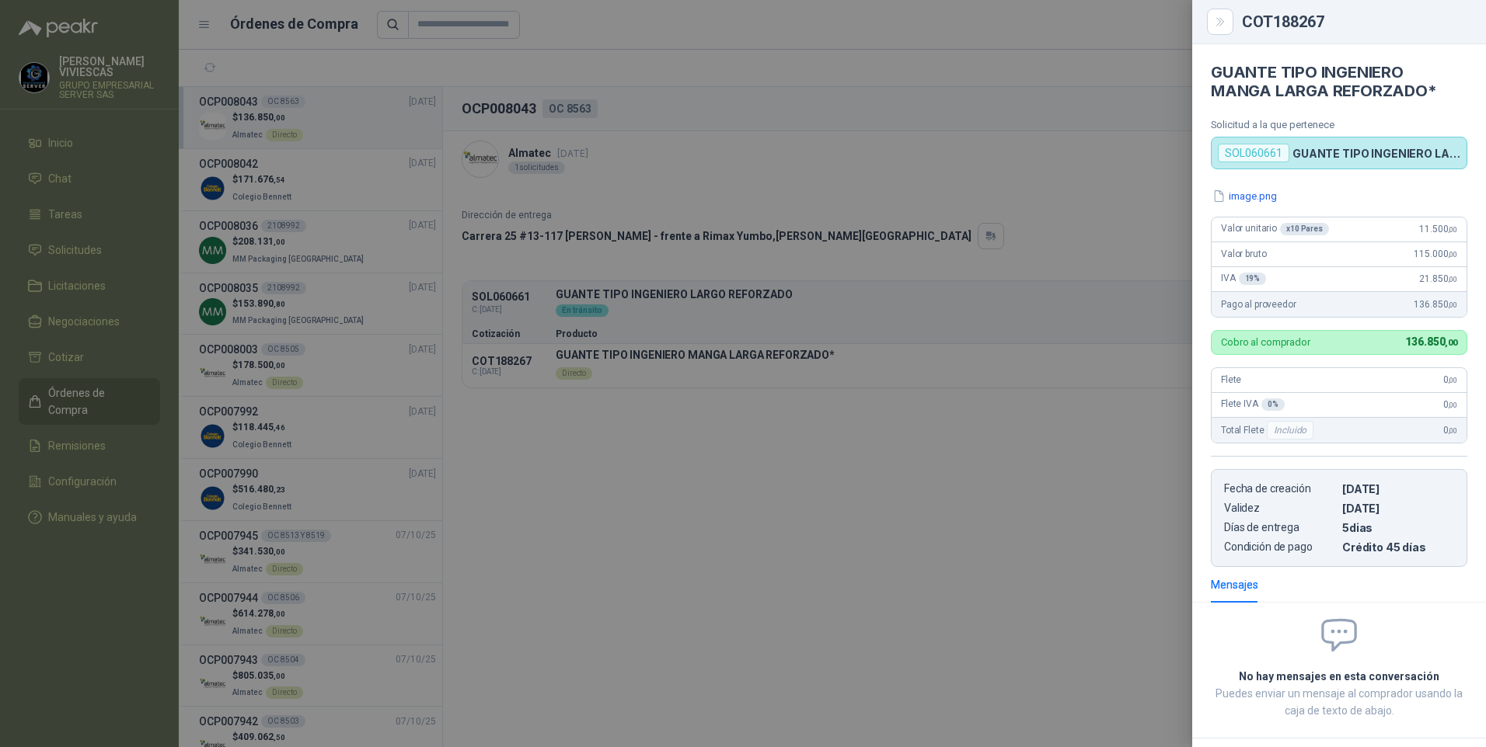
scroll to position [70, 0]
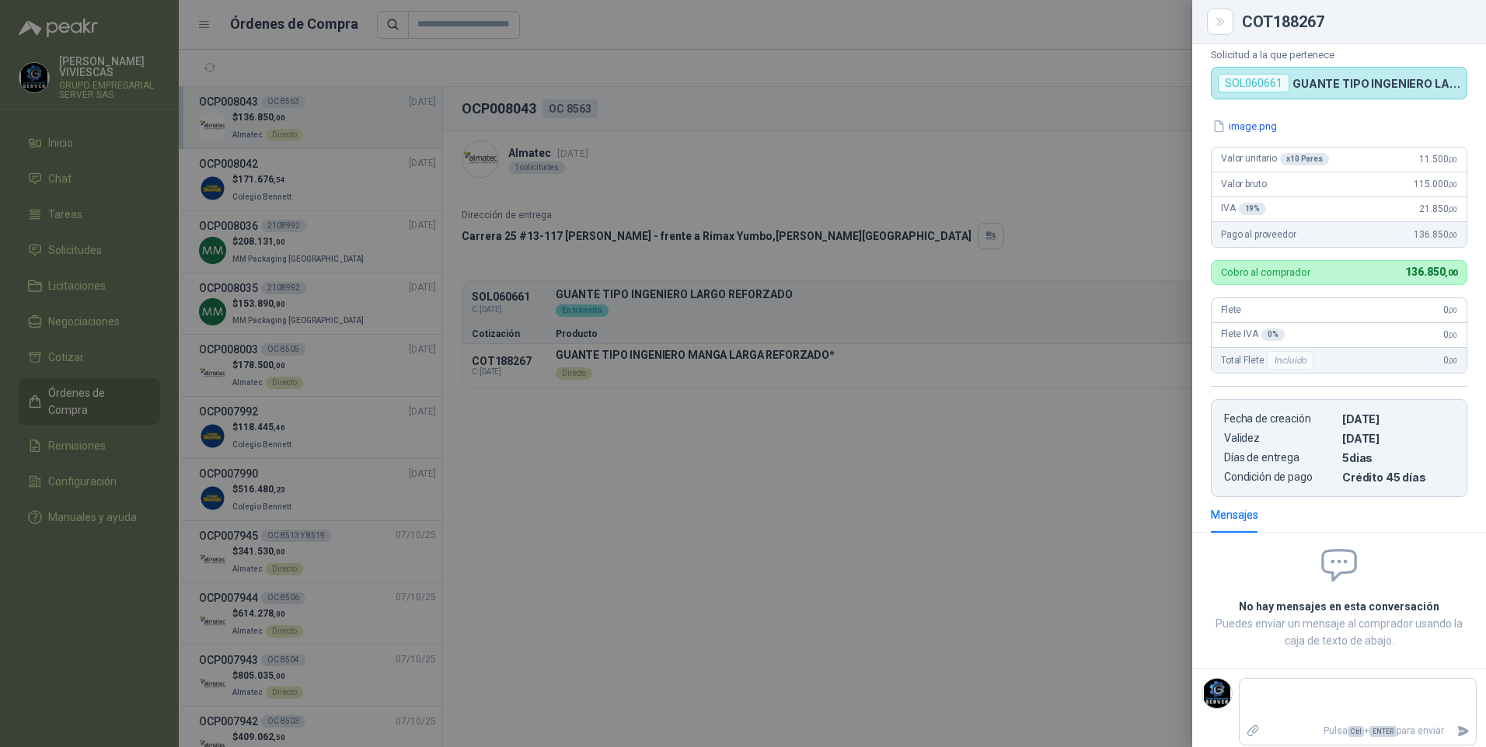
click at [715, 694] on div at bounding box center [743, 373] width 1486 height 747
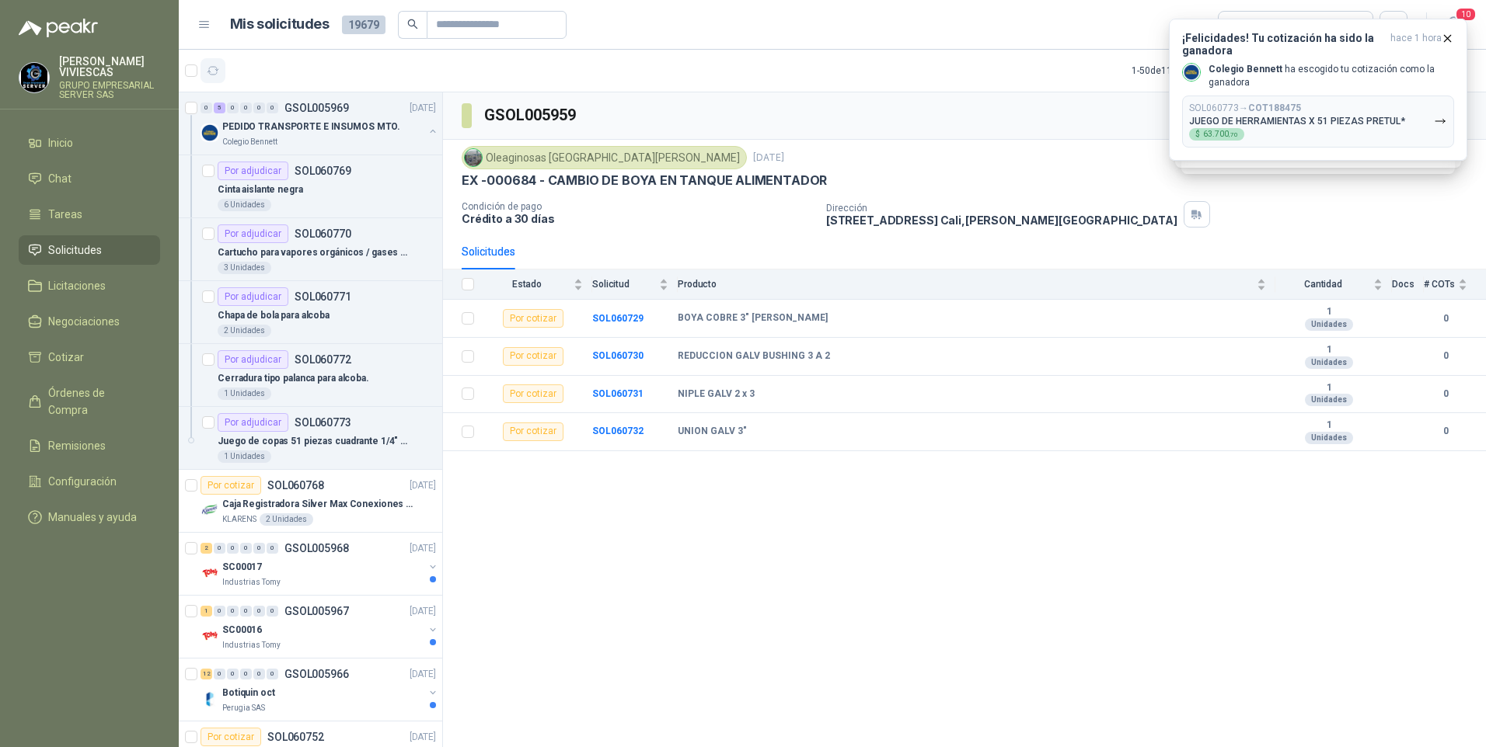
click at [213, 78] on button "button" at bounding box center [212, 70] width 25 height 25
